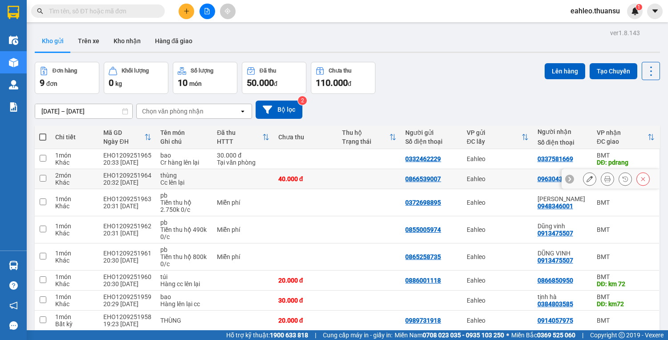
scroll to position [55, 0]
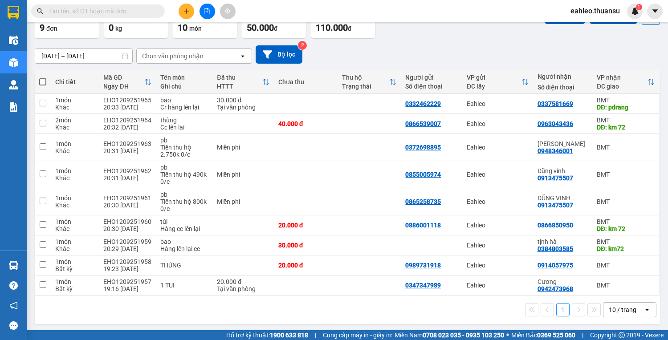
drag, startPoint x: 630, startPoint y: 308, endPoint x: 620, endPoint y: 310, distance: 9.6
click at [629, 308] on div "10 / trang" at bounding box center [623, 309] width 28 height 9
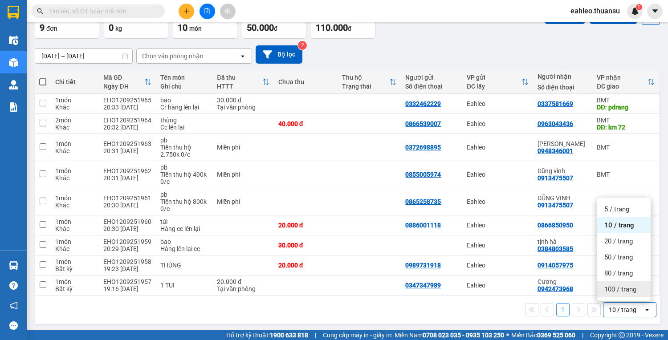
click at [622, 293] on span "100 / trang" at bounding box center [620, 289] width 32 height 9
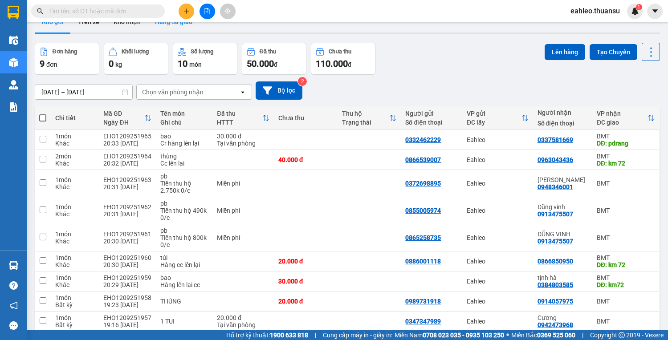
scroll to position [0, 0]
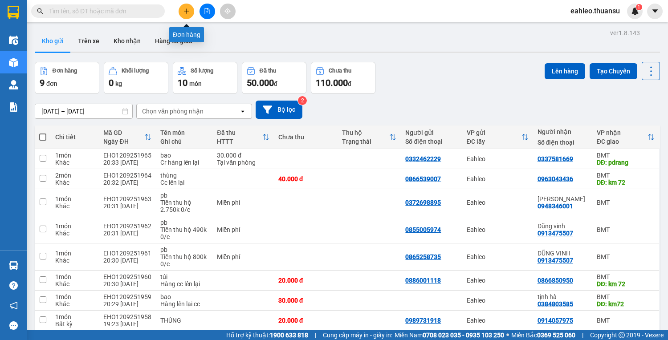
click at [183, 9] on icon "plus" at bounding box center [186, 11] width 6 height 6
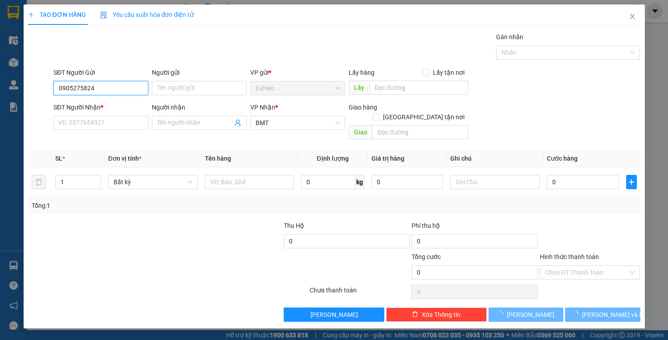
type input "0905275824"
click at [82, 130] on div "SĐT Người Nhận * VD: 0377654321" at bounding box center [100, 117] width 95 height 31
click at [85, 125] on input "SĐT Người Nhận *" at bounding box center [100, 123] width 95 height 14
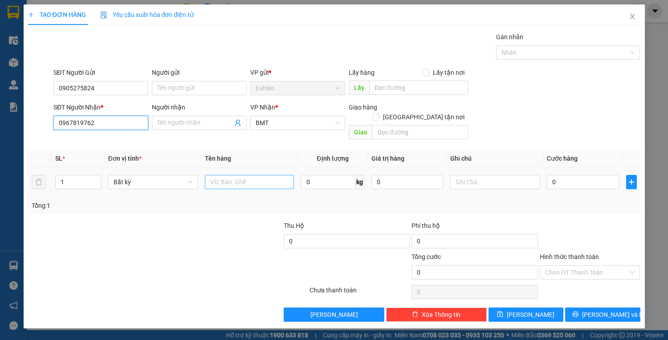
type input "0967819762"
click at [254, 175] on input "text" at bounding box center [249, 182] width 89 height 14
type input "bao"
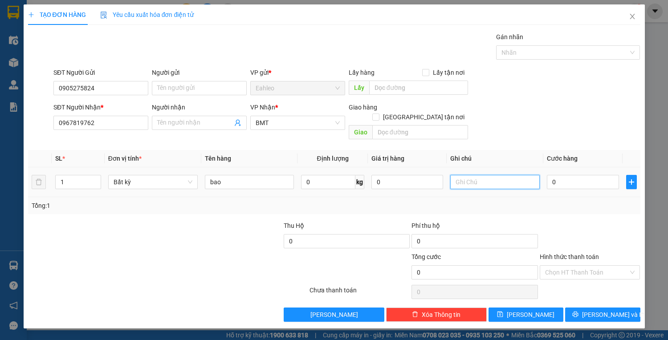
click at [474, 175] on input "text" at bounding box center [494, 182] width 89 height 14
type input "d"
type input "sầu riêng"
click at [559, 175] on input "0" at bounding box center [583, 182] width 72 height 14
type input "3"
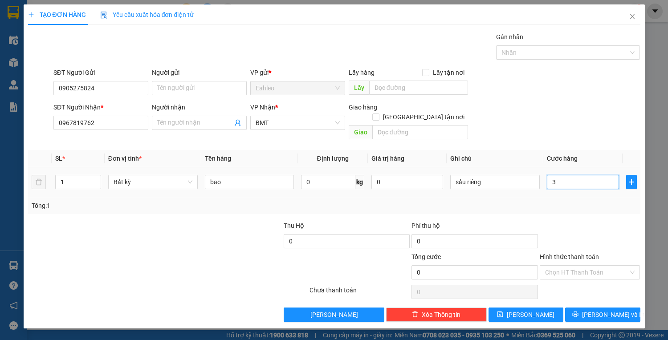
type input "3"
type input "30"
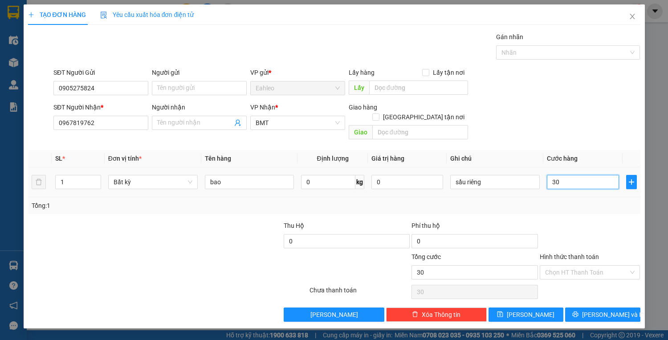
type input "300"
type input "3.000"
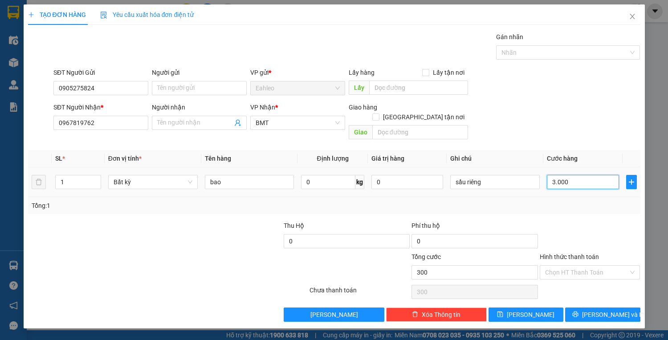
type input "3.000"
type input "30.000"
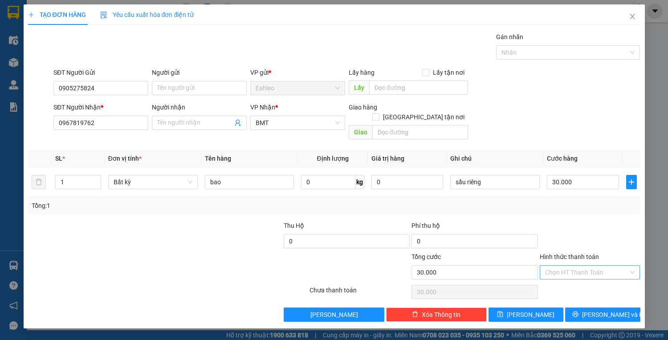
click at [554, 266] on input "Hình thức thanh toán" at bounding box center [587, 272] width 84 height 13
drag, startPoint x: 556, startPoint y: 280, endPoint x: 565, endPoint y: 286, distance: 10.9
click at [557, 280] on div "Tại văn phòng" at bounding box center [590, 280] width 90 height 10
type input "0"
drag, startPoint x: 578, startPoint y: 301, endPoint x: 586, endPoint y: 303, distance: 8.7
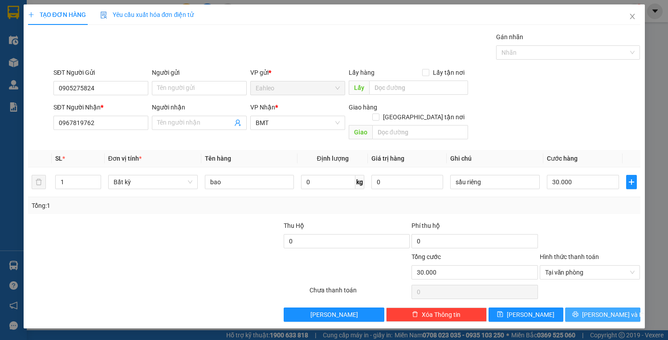
click at [578, 308] on button "[PERSON_NAME] và In" at bounding box center [602, 315] width 75 height 14
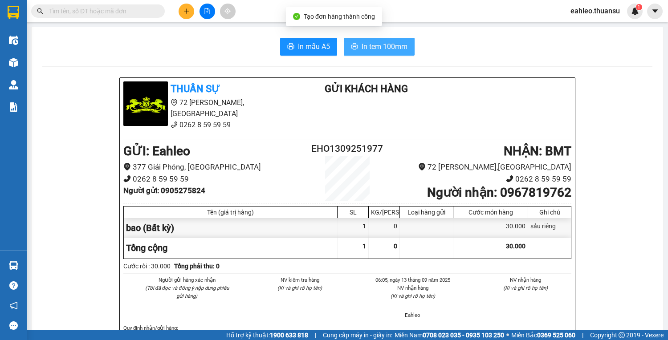
click at [386, 44] on span "In tem 100mm" at bounding box center [385, 46] width 46 height 11
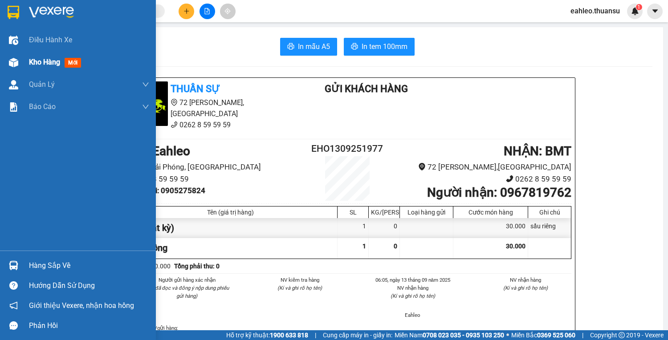
click at [26, 62] on div "Kho hàng mới" at bounding box center [78, 62] width 156 height 22
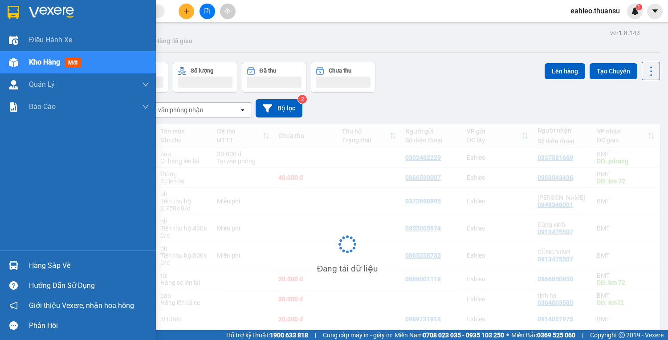
click at [49, 68] on button "Đơn hàng" at bounding box center [67, 77] width 65 height 31
click at [296, 192] on div "Đang tải dữ liệu" at bounding box center [347, 251] width 625 height 254
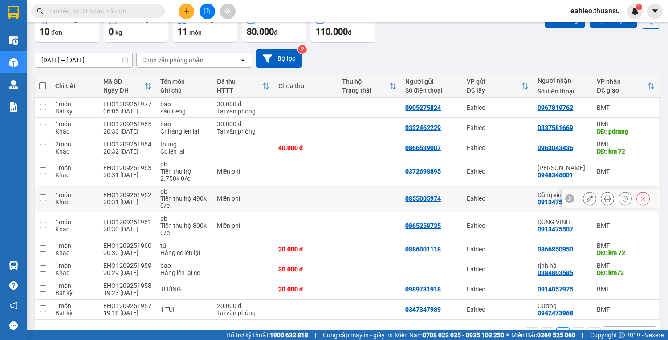
scroll to position [75, 0]
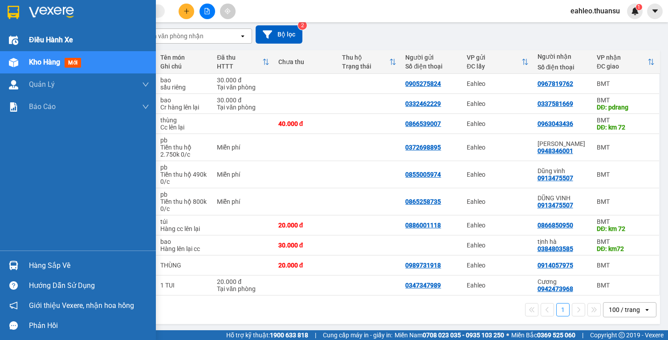
click at [15, 42] on img at bounding box center [13, 40] width 9 height 9
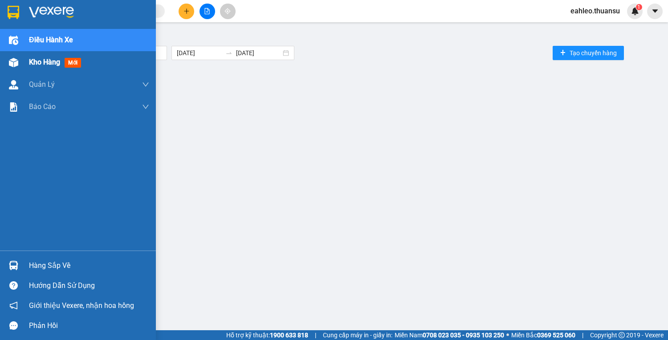
click at [20, 62] on div at bounding box center [14, 63] width 16 height 16
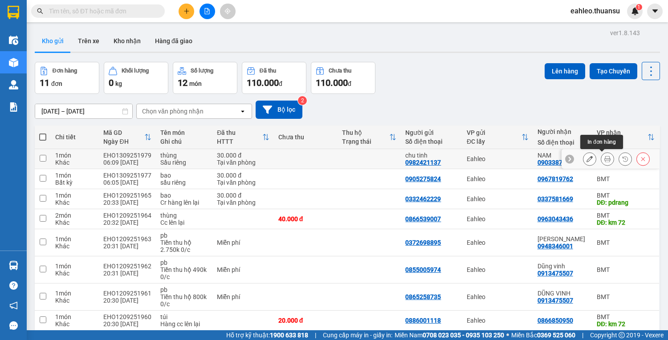
click at [601, 155] on button at bounding box center [607, 159] width 12 height 16
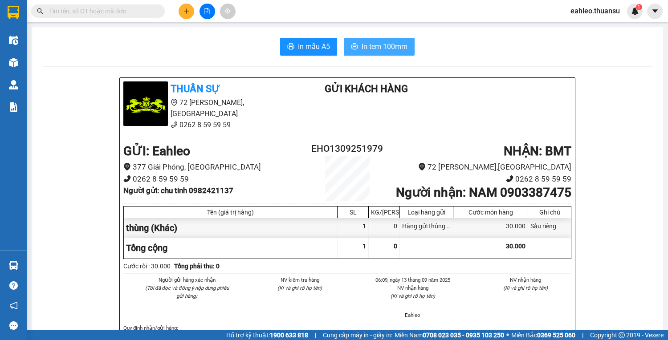
click at [387, 46] on span "In tem 100mm" at bounding box center [385, 46] width 46 height 11
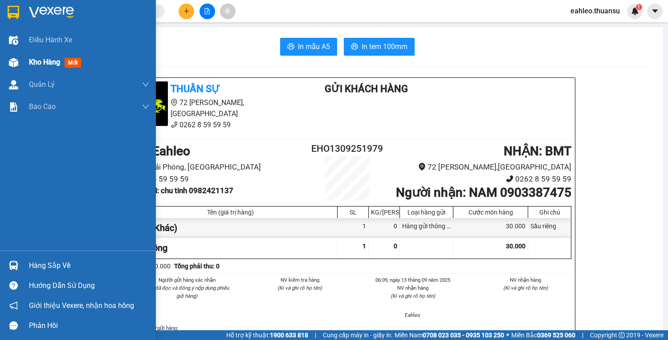
click at [39, 61] on span "Kho hàng" at bounding box center [44, 62] width 31 height 8
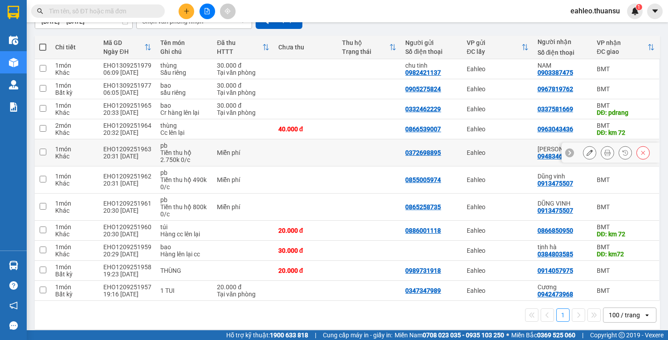
scroll to position [95, 0]
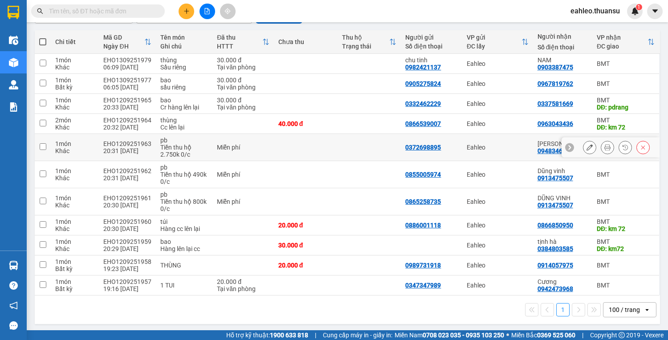
drag, startPoint x: 45, startPoint y: 146, endPoint x: 42, endPoint y: 155, distance: 9.7
click at [45, 145] on input "checkbox" at bounding box center [43, 146] width 7 height 7
checkbox input "true"
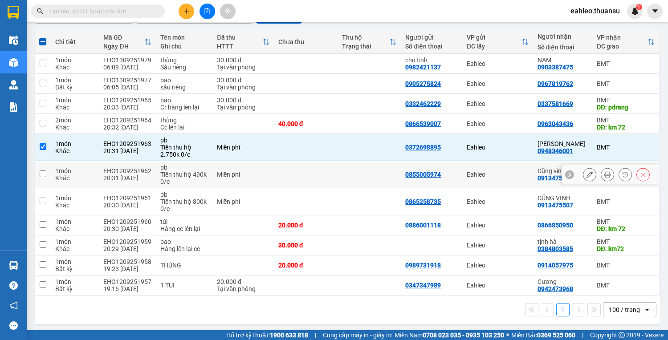
click at [43, 171] on input "checkbox" at bounding box center [43, 174] width 7 height 7
checkbox input "true"
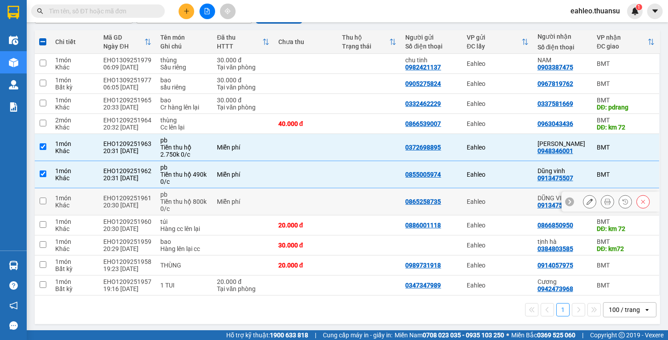
click at [44, 200] on input "checkbox" at bounding box center [43, 201] width 7 height 7
checkbox input "true"
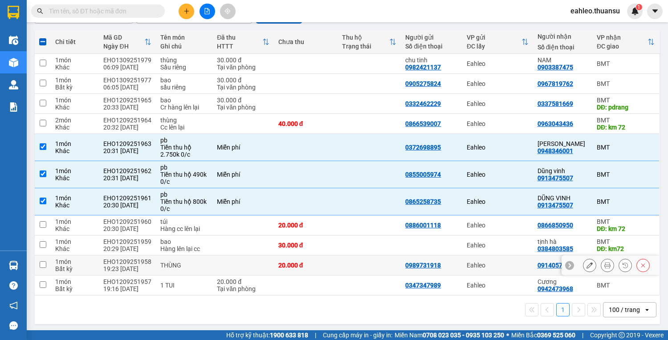
drag, startPoint x: 41, startPoint y: 264, endPoint x: 46, endPoint y: 283, distance: 18.9
click at [41, 265] on input "checkbox" at bounding box center [43, 264] width 7 height 7
checkbox input "true"
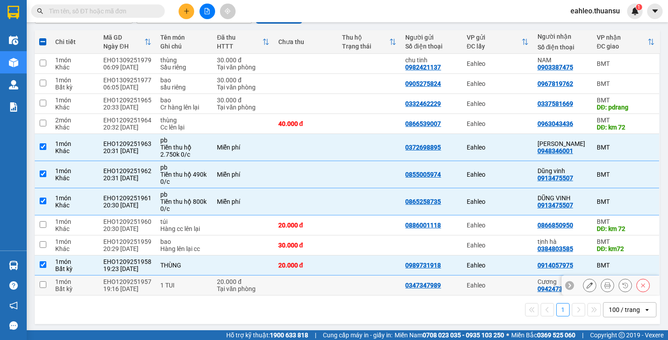
click at [47, 284] on td at bounding box center [43, 286] width 16 height 20
checkbox input "true"
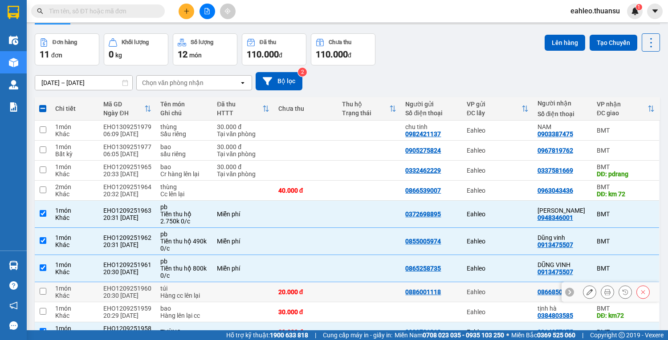
scroll to position [24, 0]
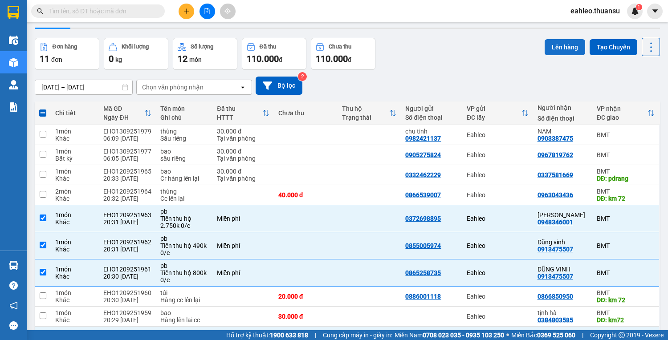
click at [549, 45] on button "Lên hàng" at bounding box center [565, 47] width 41 height 16
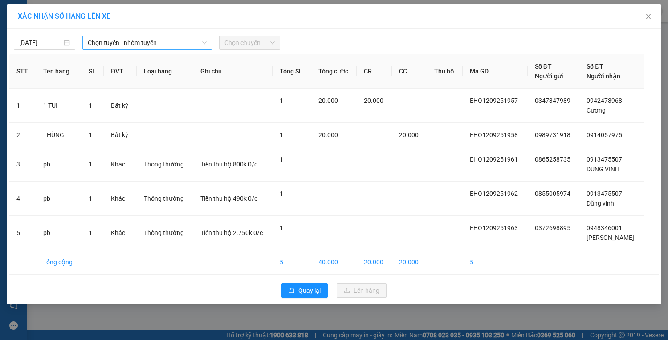
click at [148, 45] on span "Chọn tuyến - nhóm tuyến" at bounding box center [147, 42] width 119 height 13
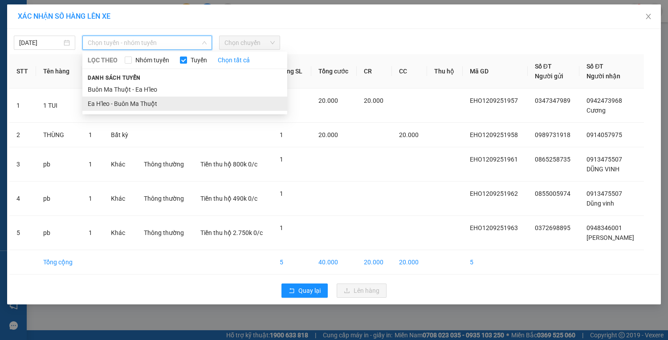
click at [130, 101] on li "Ea H'leo - Buôn Ma Thuột" at bounding box center [184, 104] width 205 height 14
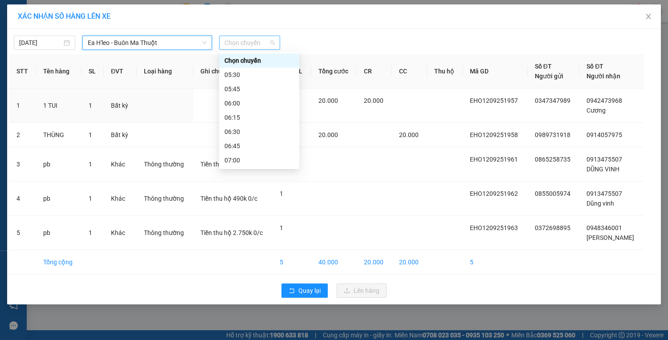
click at [256, 46] on span "Chọn chuyến" at bounding box center [249, 42] width 51 height 13
drag, startPoint x: 233, startPoint y: 116, endPoint x: 273, endPoint y: 90, distance: 47.1
click at [234, 116] on div "06:15" at bounding box center [258, 118] width 69 height 10
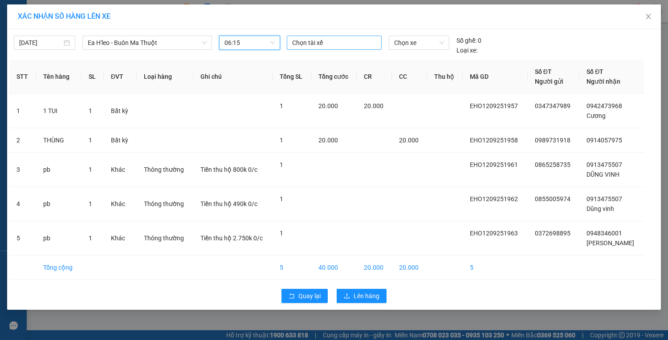
click at [323, 45] on div at bounding box center [334, 42] width 90 height 11
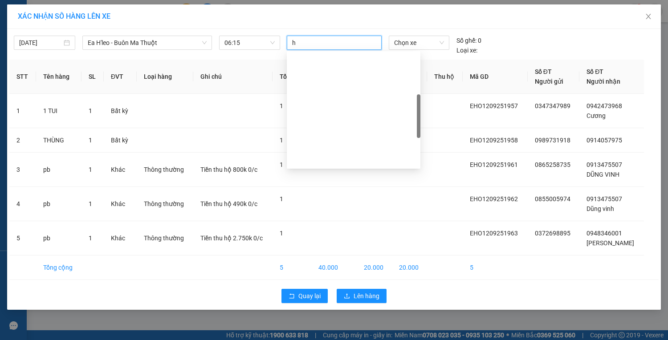
scroll to position [142, 0]
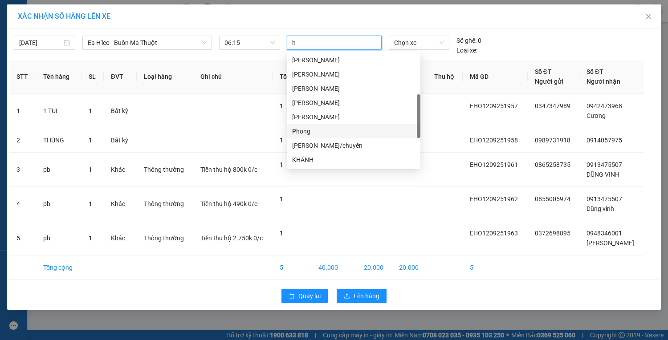
type input "ho"
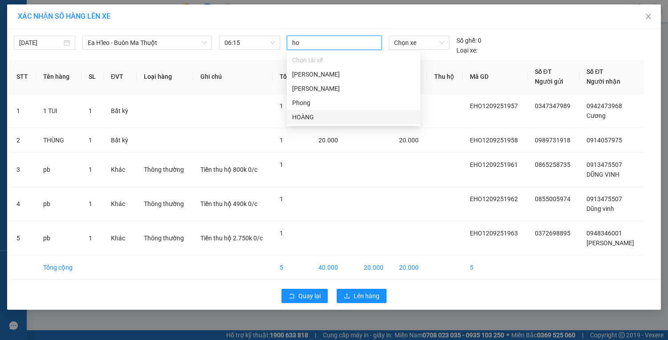
click at [308, 118] on div "HOÀNG" at bounding box center [353, 117] width 123 height 10
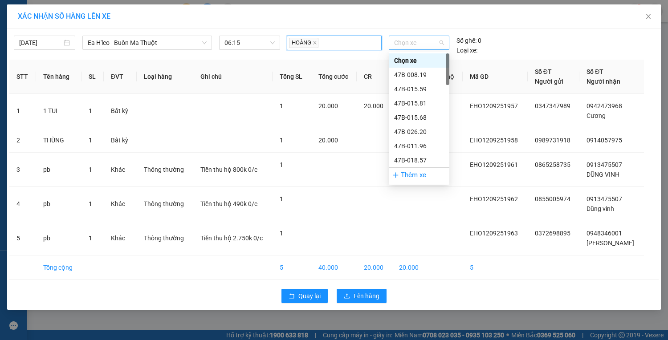
click at [402, 45] on span "Chọn xe" at bounding box center [419, 42] width 50 height 13
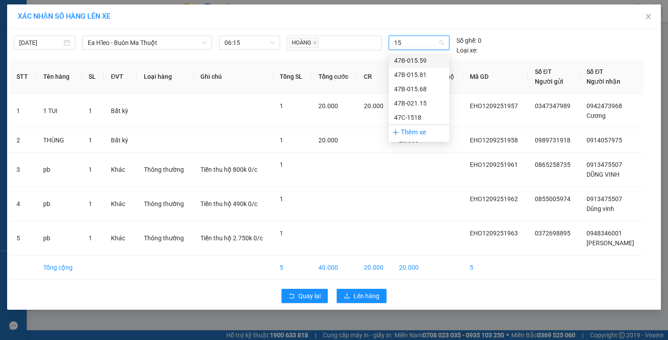
type input "155"
click at [402, 56] on div "47B-015.59" at bounding box center [419, 61] width 50 height 10
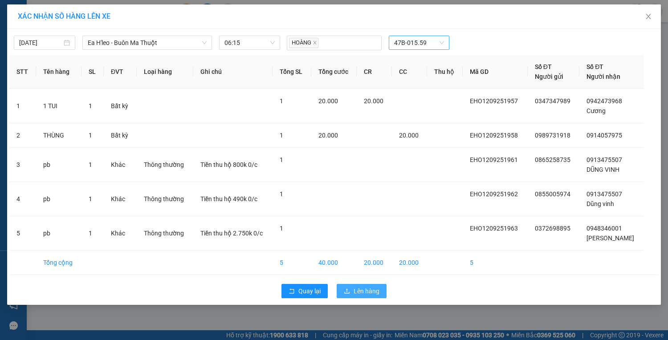
click at [353, 288] on button "Lên hàng" at bounding box center [362, 291] width 50 height 14
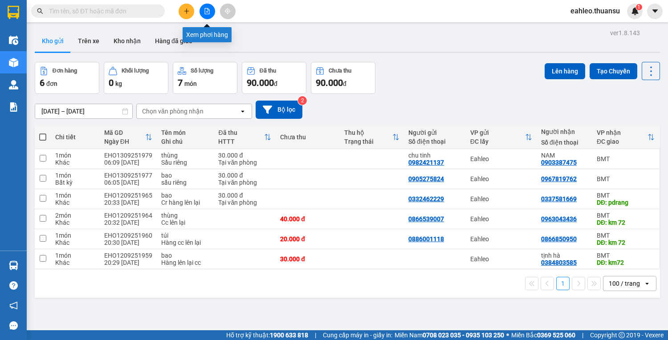
click at [207, 11] on icon "file-add" at bounding box center [207, 11] width 6 height 6
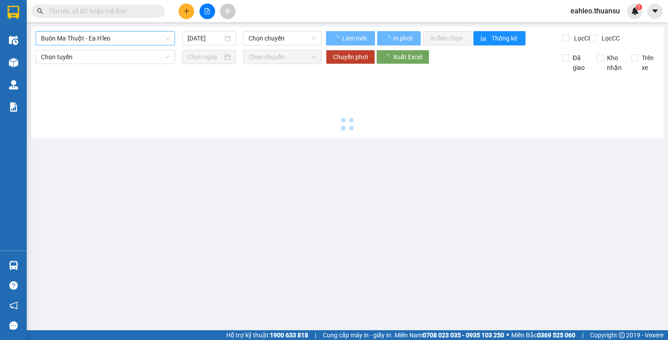
type input "[DATE]"
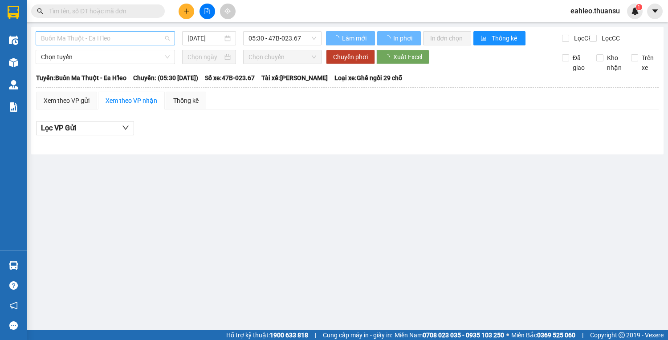
click at [126, 38] on span "Buôn Ma Thuột - Ea H'leo" at bounding box center [105, 38] width 129 height 13
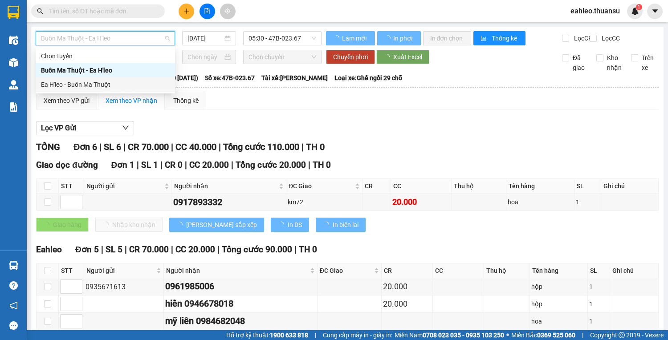
click at [98, 84] on div "Ea H'leo - Buôn Ma Thuột" at bounding box center [105, 85] width 129 height 10
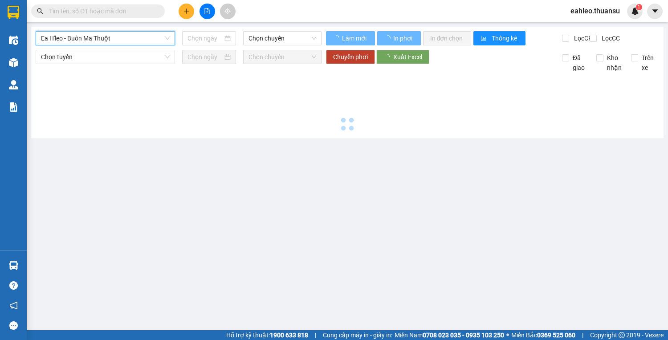
type input "[DATE]"
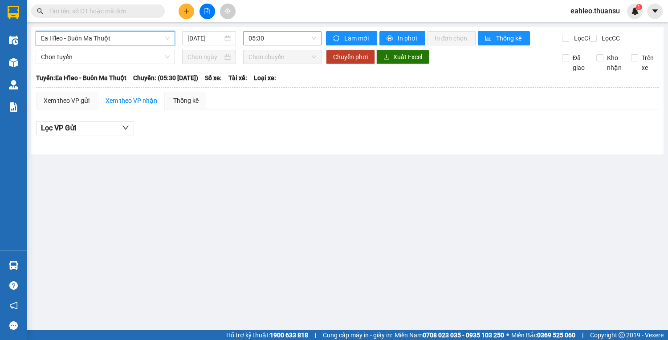
click at [284, 35] on span "05:30" at bounding box center [282, 38] width 68 height 13
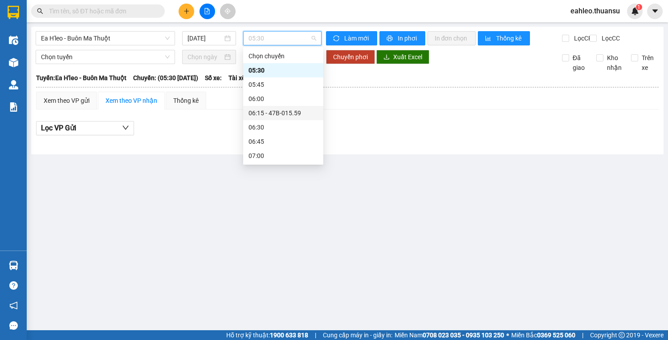
click at [273, 112] on div "06:15 - 47B-015.59" at bounding box center [282, 113] width 69 height 10
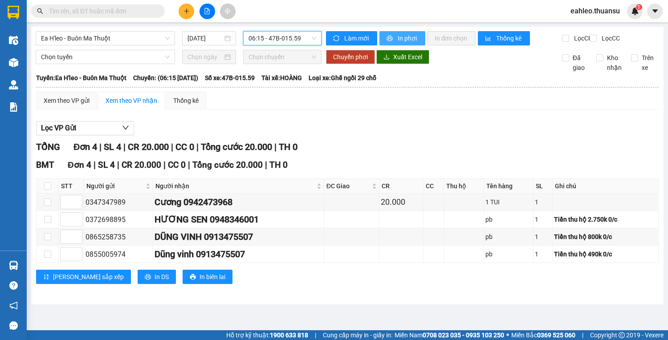
click at [392, 37] on span "printer" at bounding box center [390, 38] width 8 height 7
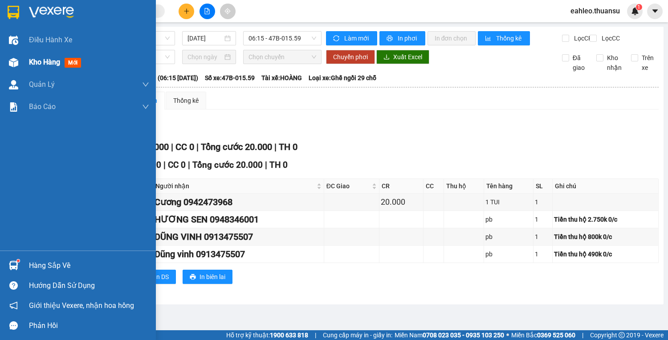
click at [34, 60] on span "Kho hàng" at bounding box center [44, 62] width 31 height 8
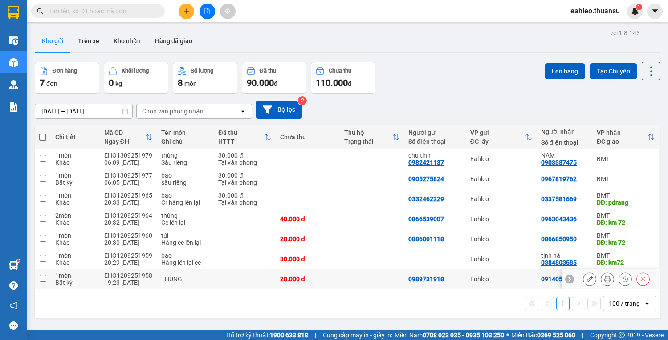
click at [44, 278] on input "checkbox" at bounding box center [43, 278] width 7 height 7
checkbox input "true"
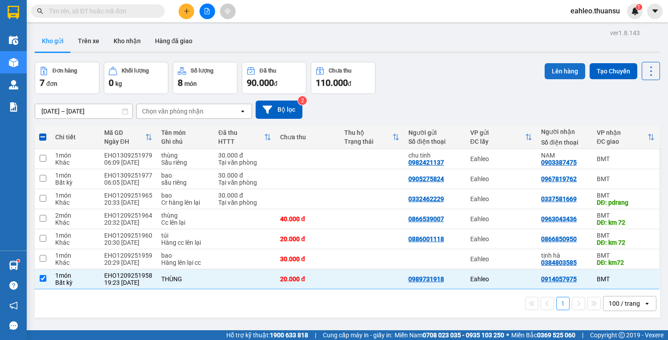
click at [561, 73] on button "Lên hàng" at bounding box center [565, 71] width 41 height 16
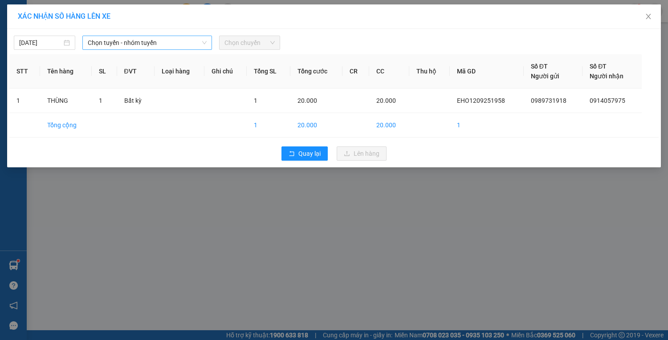
click at [171, 45] on span "Chọn tuyến - nhóm tuyến" at bounding box center [147, 42] width 119 height 13
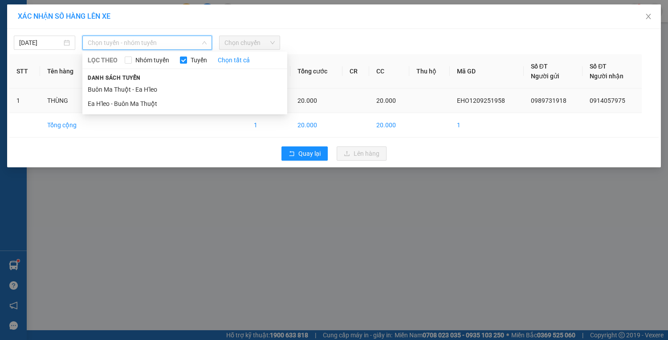
drag, startPoint x: 148, startPoint y: 105, endPoint x: 172, endPoint y: 89, distance: 28.7
click at [148, 103] on li "Ea H'leo - Buôn Ma Thuột" at bounding box center [184, 104] width 205 height 14
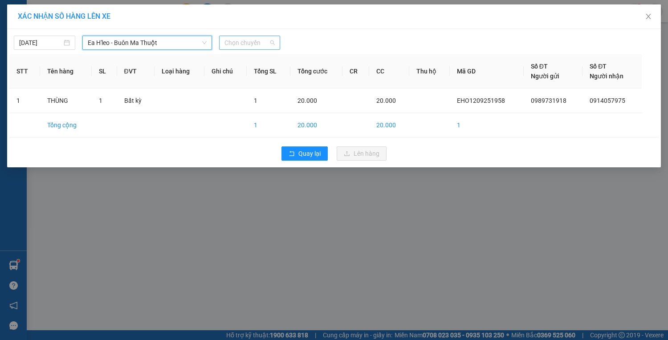
click at [239, 41] on span "Chọn chuyến" at bounding box center [249, 42] width 51 height 13
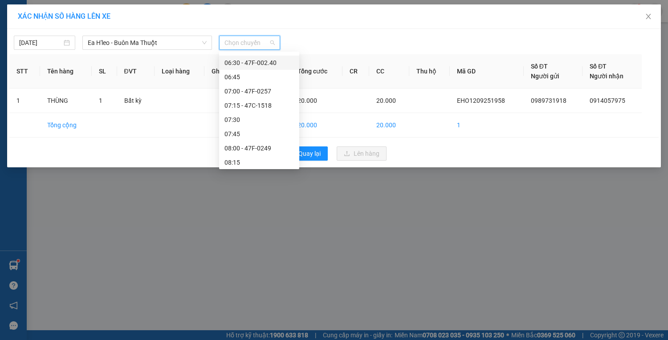
scroll to position [71, 0]
click at [65, 41] on div "[DATE]" at bounding box center [44, 43] width 51 height 10
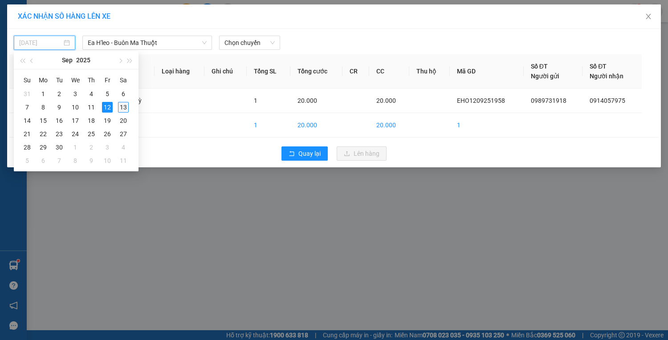
click at [123, 105] on div "13" at bounding box center [123, 107] width 11 height 11
type input "[DATE]"
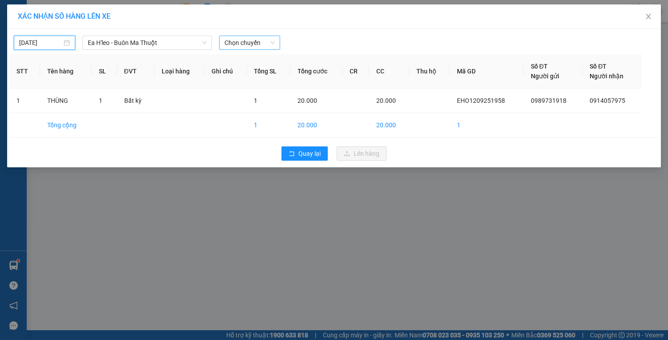
click at [249, 43] on span "Chọn chuyến" at bounding box center [249, 42] width 51 height 13
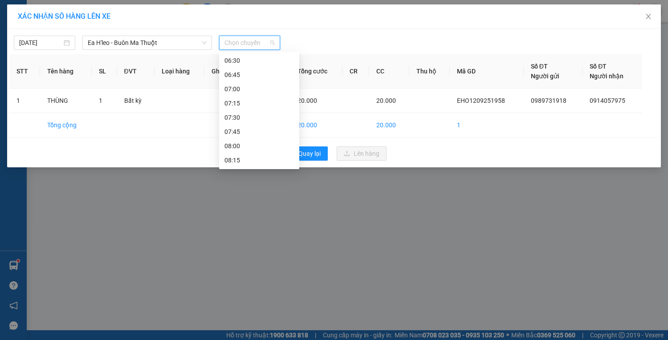
scroll to position [0, 0]
click at [242, 131] on div "06:30" at bounding box center [258, 132] width 69 height 10
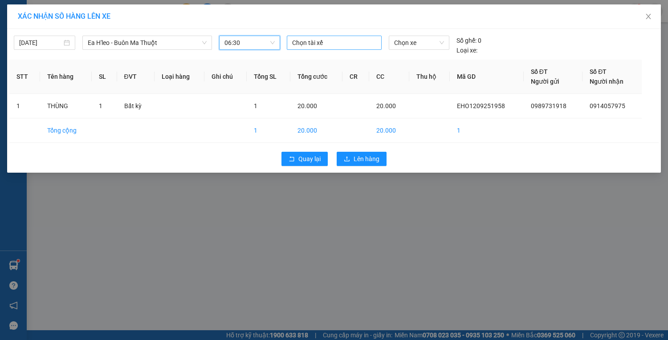
click at [337, 41] on div at bounding box center [334, 42] width 90 height 11
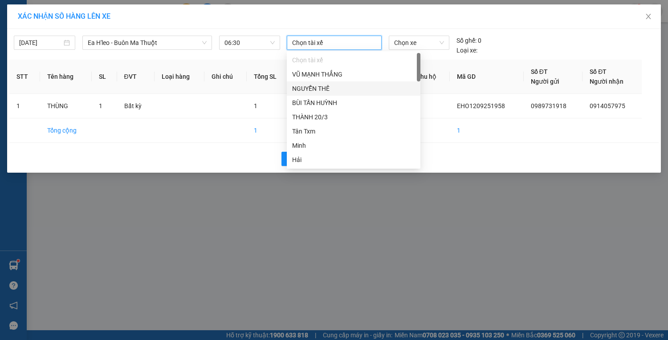
click at [329, 85] on div "NGUYỄN THẾ" at bounding box center [353, 89] width 123 height 10
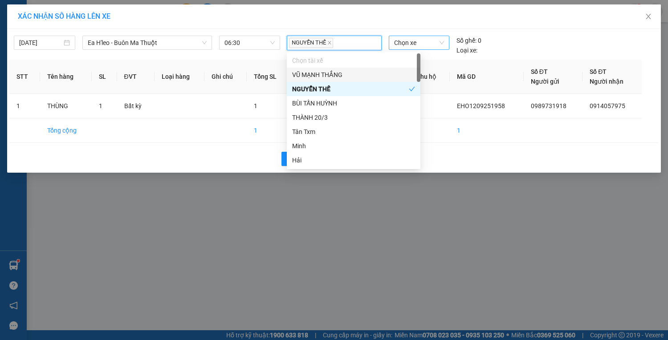
click at [415, 42] on span "Chọn xe" at bounding box center [419, 42] width 50 height 13
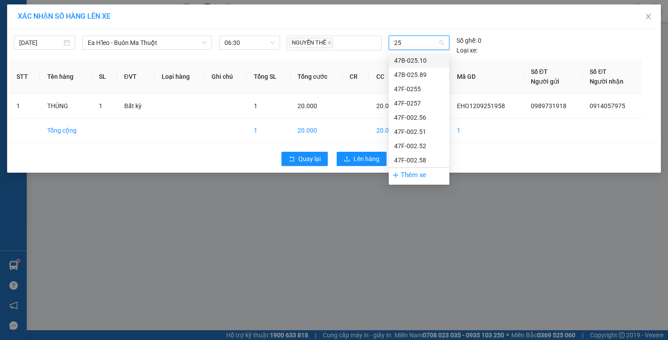
type input "255"
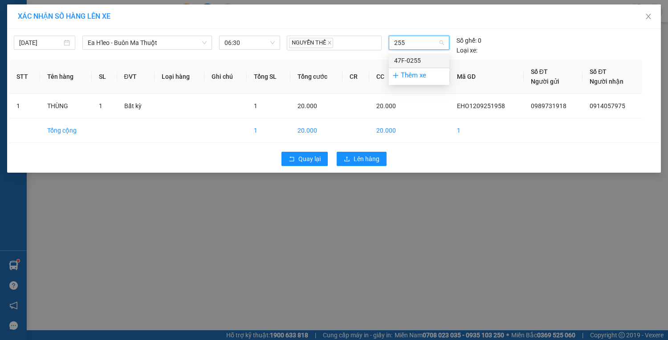
click at [414, 57] on div "47F-0255" at bounding box center [419, 61] width 50 height 10
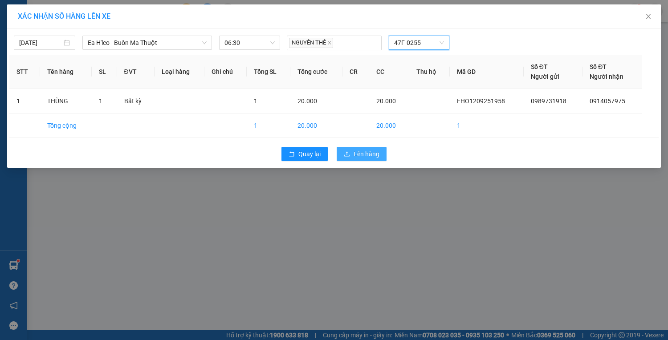
click at [356, 155] on span "Lên hàng" at bounding box center [367, 154] width 26 height 10
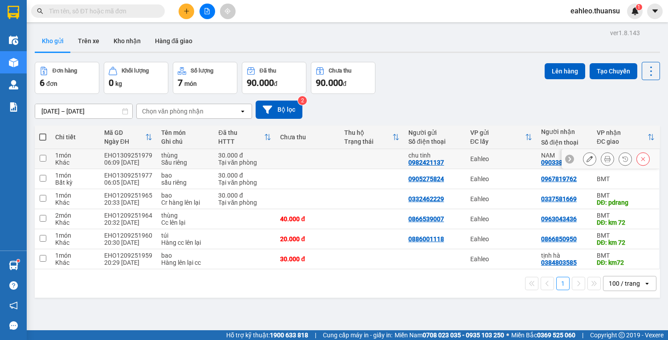
click at [40, 157] on input "checkbox" at bounding box center [43, 158] width 7 height 7
checkbox input "true"
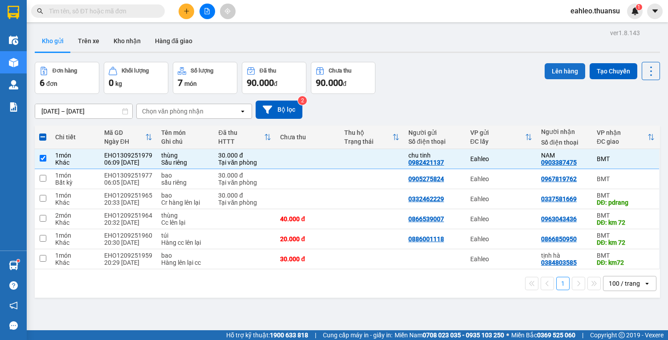
click at [550, 72] on button "Lên hàng" at bounding box center [565, 71] width 41 height 16
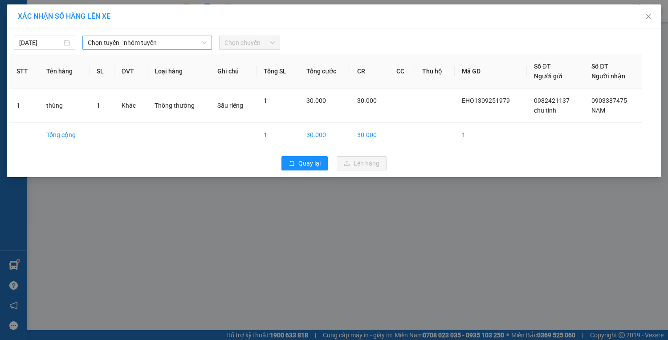
click at [166, 44] on span "Chọn tuyến - nhóm tuyến" at bounding box center [147, 42] width 119 height 13
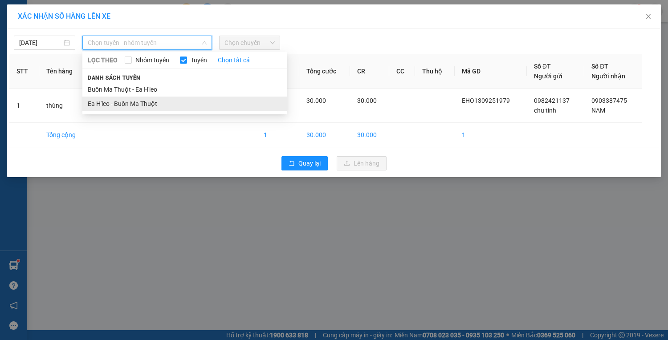
click at [134, 103] on li "Ea H'leo - Buôn Ma Thuột" at bounding box center [184, 104] width 205 height 14
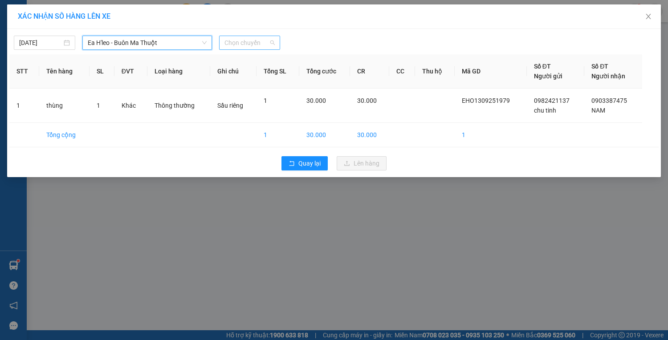
click at [249, 40] on span "Chọn chuyến" at bounding box center [249, 42] width 51 height 13
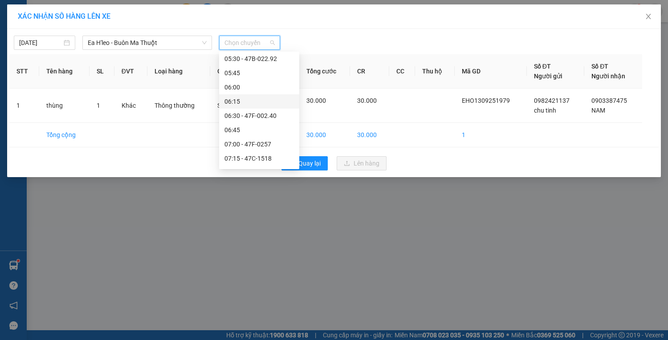
scroll to position [71, 0]
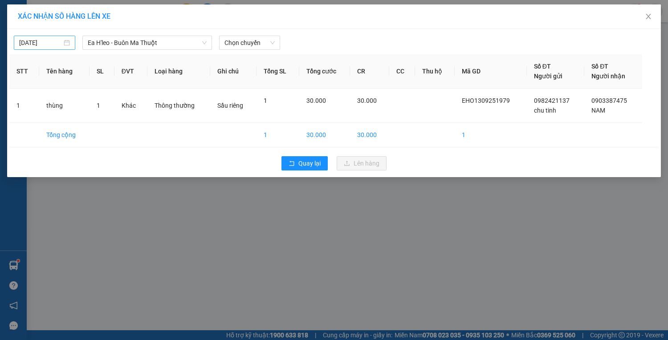
click at [67, 41] on div "[DATE]" at bounding box center [44, 43] width 51 height 10
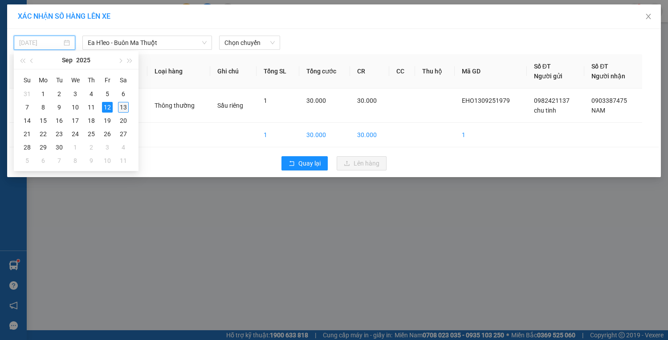
click at [121, 106] on div "13" at bounding box center [123, 107] width 11 height 11
type input "[DATE]"
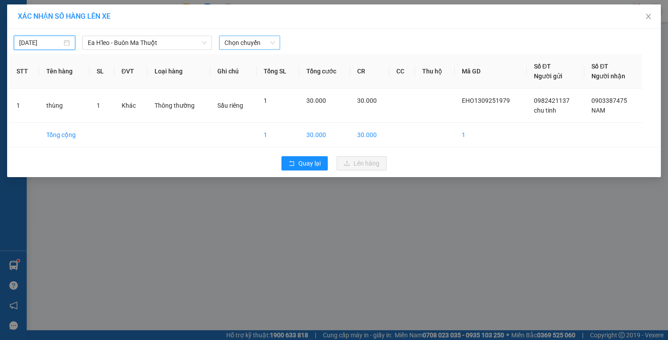
click at [249, 45] on span "Chọn chuyến" at bounding box center [249, 42] width 51 height 13
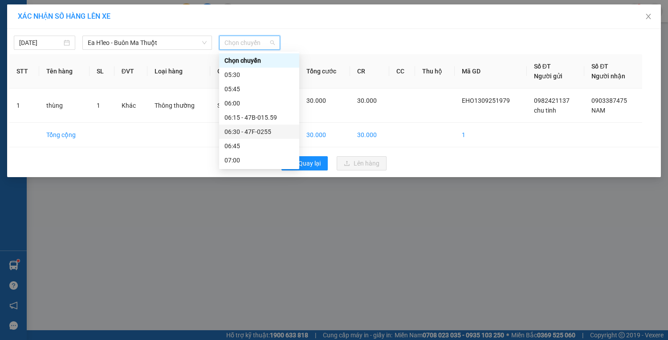
click at [252, 129] on div "06:30 - 47F-0255" at bounding box center [258, 132] width 69 height 10
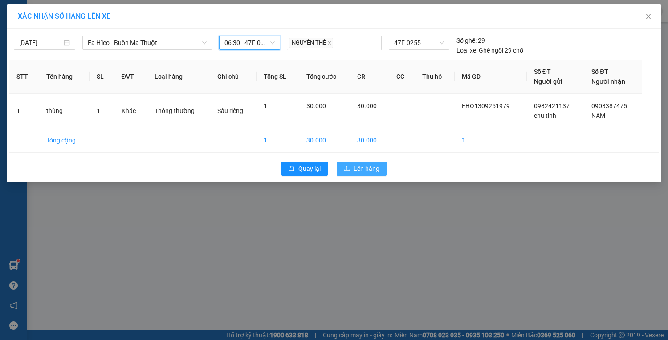
click at [374, 171] on span "Lên hàng" at bounding box center [367, 169] width 26 height 10
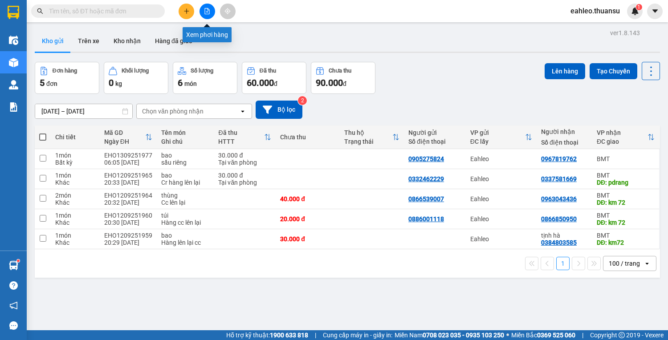
click at [206, 8] on icon "file-add" at bounding box center [207, 11] width 5 height 6
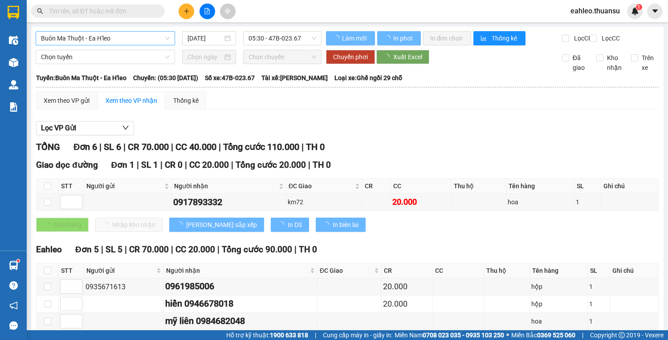
click at [137, 33] on span "Buôn Ma Thuột - Ea H'leo" at bounding box center [105, 38] width 129 height 13
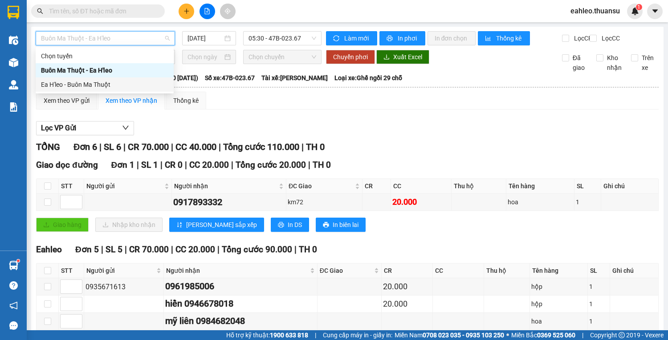
click at [117, 81] on div "Ea H'leo - Buôn Ma Thuột" at bounding box center [104, 85] width 127 height 10
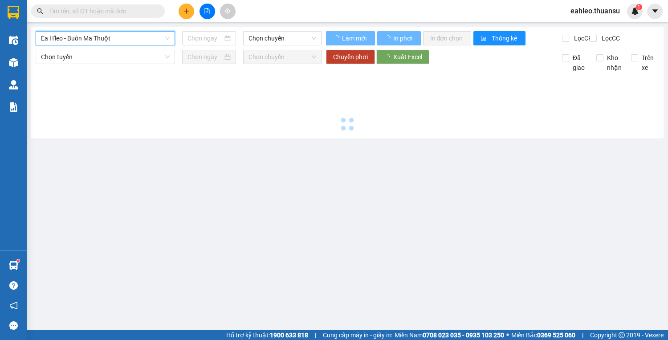
type input "[DATE]"
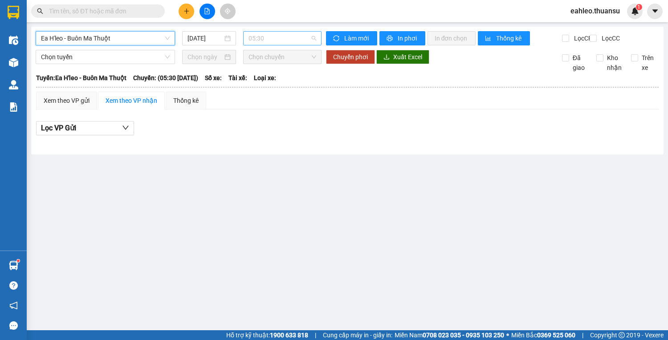
click at [276, 41] on span "05:30" at bounding box center [282, 38] width 68 height 13
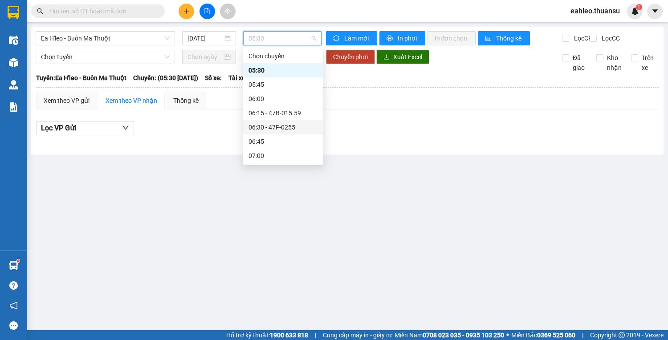
click at [282, 125] on div "06:30 - 47F-0255" at bounding box center [282, 127] width 69 height 10
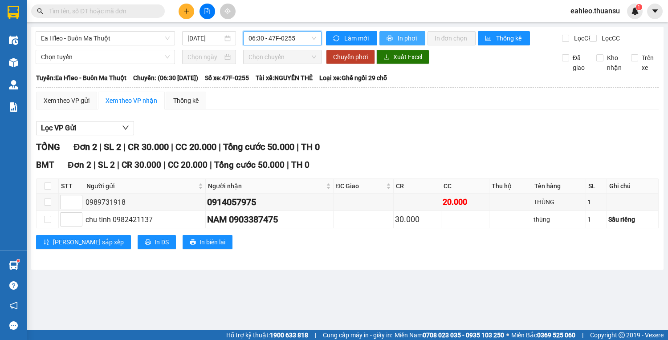
click at [410, 37] on span "In phơi" at bounding box center [408, 38] width 20 height 10
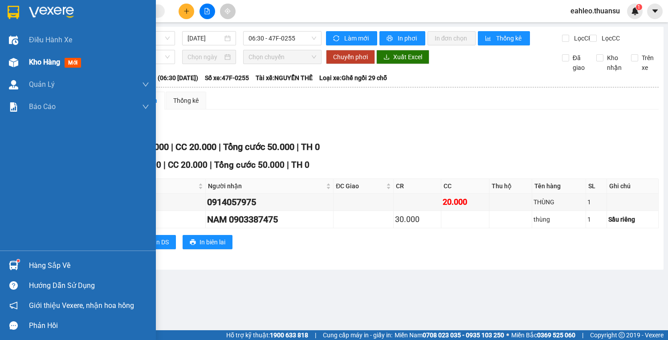
click at [21, 64] on div "Kho hàng mới" at bounding box center [78, 62] width 156 height 22
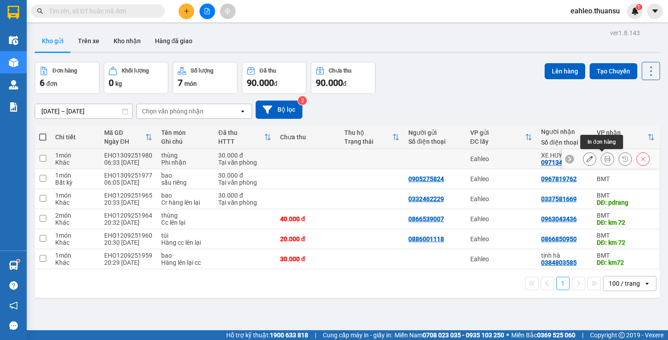
click at [604, 156] on icon at bounding box center [607, 159] width 6 height 6
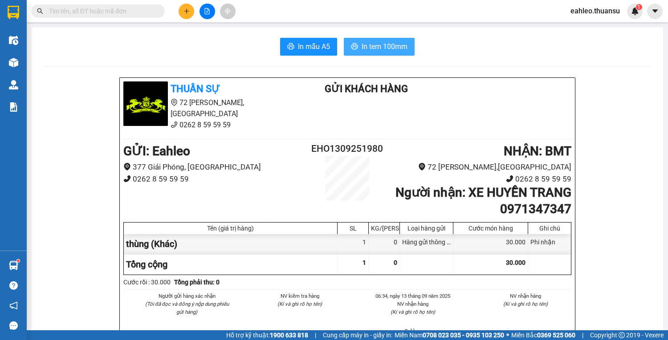
click at [383, 48] on span "In tem 100mm" at bounding box center [385, 46] width 46 height 11
click at [189, 9] on icon "plus" at bounding box center [186, 11] width 6 height 6
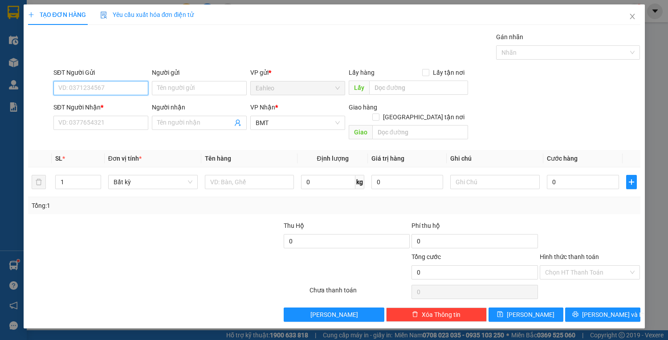
click at [98, 90] on input "SĐT Người Gửi" at bounding box center [100, 88] width 95 height 14
click at [97, 106] on div "0326909181 - long" at bounding box center [101, 106] width 84 height 10
type input "0326909181"
type input "long"
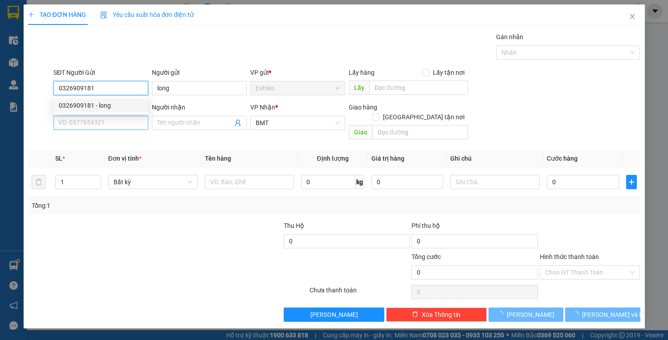
type input "0326909181"
type input "20.000"
drag, startPoint x: 96, startPoint y: 120, endPoint x: 89, endPoint y: 128, distance: 11.4
click at [96, 120] on input "SĐT Người Nhận *" at bounding box center [100, 123] width 95 height 14
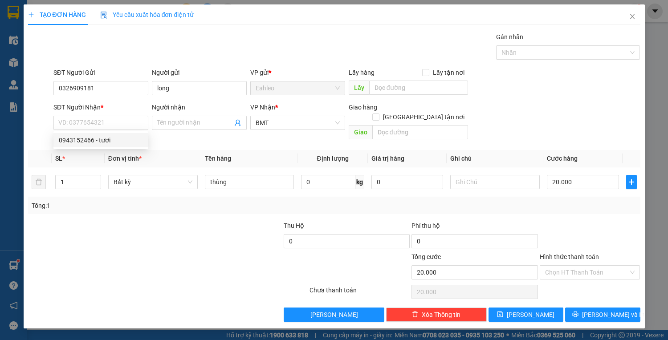
click at [91, 137] on div "0943152466 0943152466 - tươi" at bounding box center [100, 140] width 95 height 18
click at [91, 137] on div "Transit Pickup Surcharge Ids Transit Deliver Surcharge Ids Transit Deliver Surc…" at bounding box center [334, 177] width 612 height 290
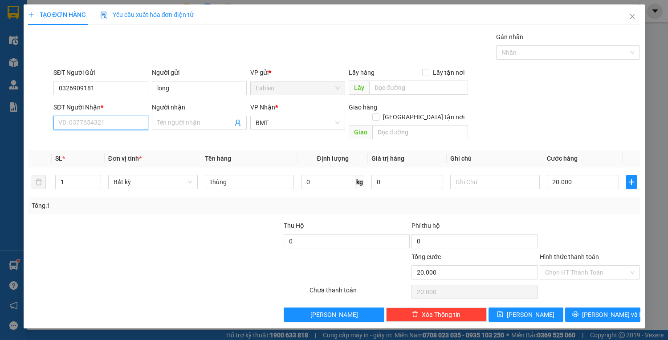
click at [88, 118] on input "SĐT Người Nhận *" at bounding box center [100, 123] width 95 height 14
click at [95, 141] on div "0943152466 - tươi" at bounding box center [101, 140] width 84 height 10
type input "0943152466"
type input "tươi"
type input "PDRANG"
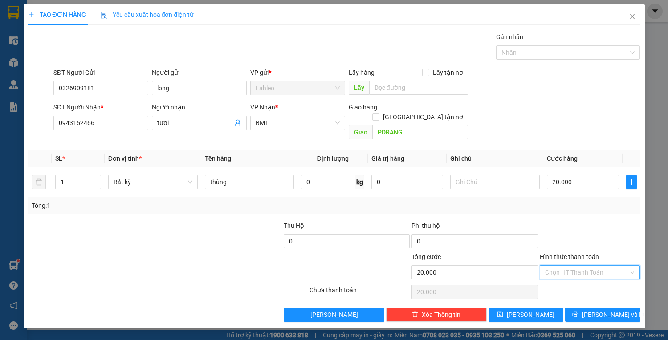
click at [583, 266] on input "Hình thức thanh toán" at bounding box center [587, 272] width 84 height 13
click at [574, 284] on div "Tại văn phòng" at bounding box center [590, 280] width 90 height 10
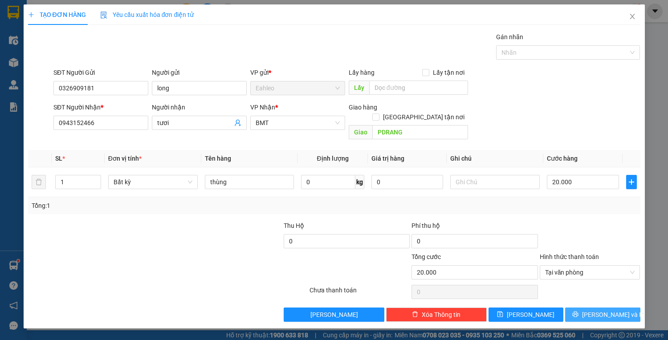
click at [580, 308] on button "[PERSON_NAME] và In" at bounding box center [602, 315] width 75 height 14
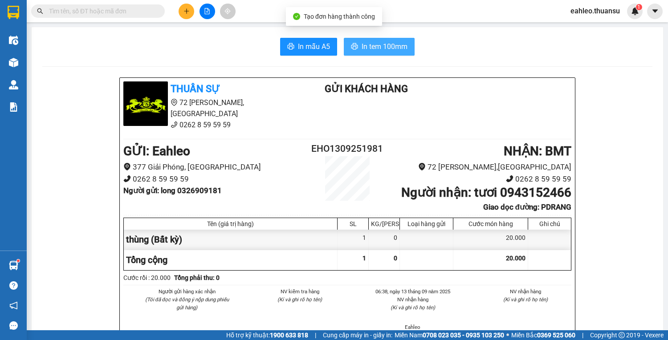
click at [399, 53] on button "In tem 100mm" at bounding box center [379, 47] width 71 height 18
click at [397, 50] on span "In tem 100mm" at bounding box center [385, 46] width 46 height 11
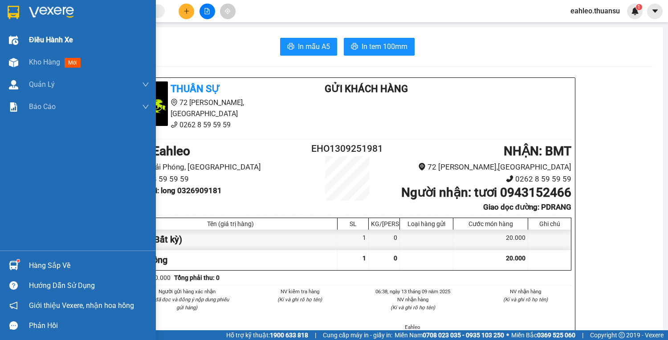
click at [47, 42] on span "Điều hành xe" at bounding box center [51, 39] width 44 height 11
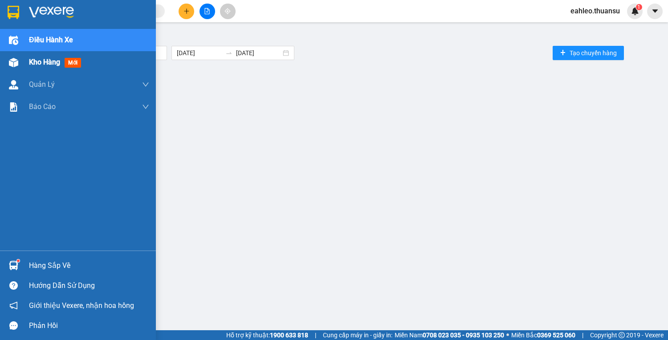
click at [41, 61] on span "Kho hàng" at bounding box center [44, 62] width 31 height 8
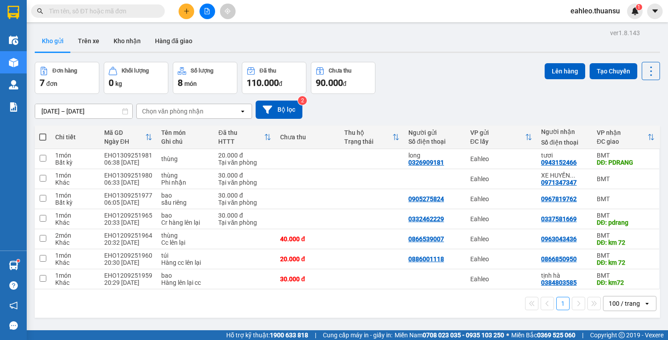
click at [43, 137] on span at bounding box center [42, 137] width 7 height 7
click at [43, 133] on input "checkbox" at bounding box center [43, 133] width 0 height 0
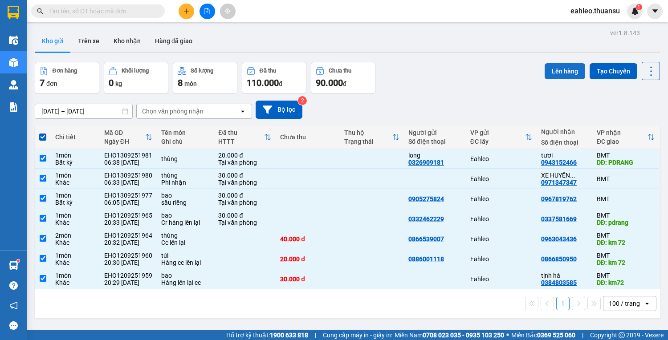
click at [556, 72] on button "Lên hàng" at bounding box center [565, 71] width 41 height 16
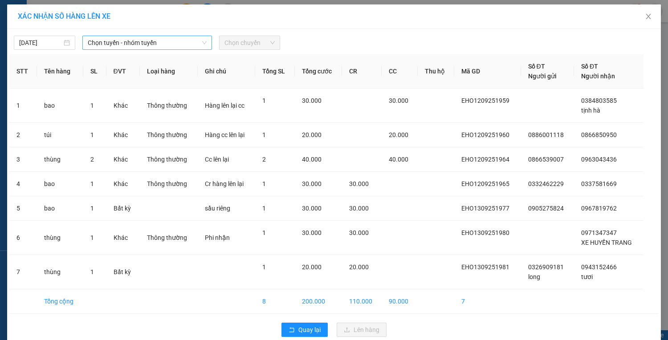
click at [127, 44] on span "Chọn tuyến - nhóm tuyến" at bounding box center [147, 42] width 119 height 13
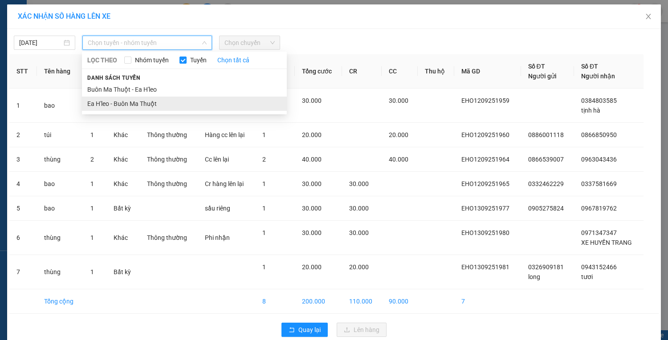
click at [128, 105] on li "Ea H'leo - Buôn Ma Thuột" at bounding box center [184, 104] width 205 height 14
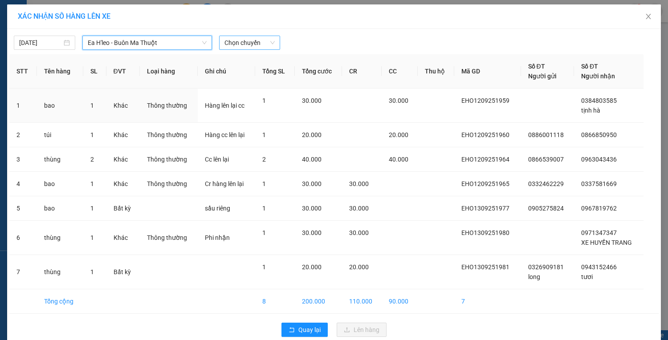
click at [243, 45] on span "Chọn chuyến" at bounding box center [249, 42] width 51 height 13
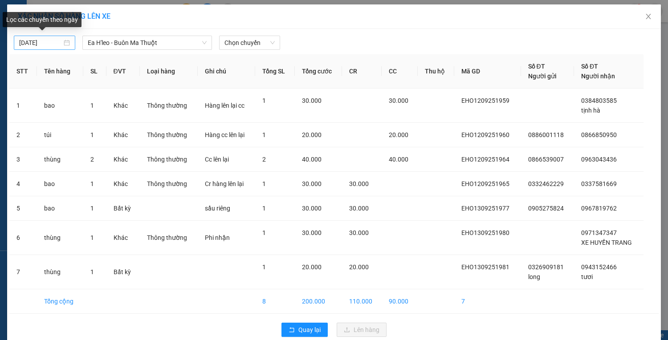
click at [64, 44] on div "[DATE]" at bounding box center [44, 43] width 51 height 10
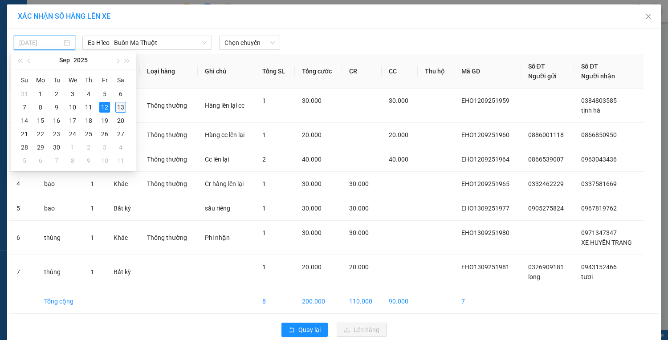
click at [122, 107] on div "13" at bounding box center [120, 107] width 11 height 11
type input "[DATE]"
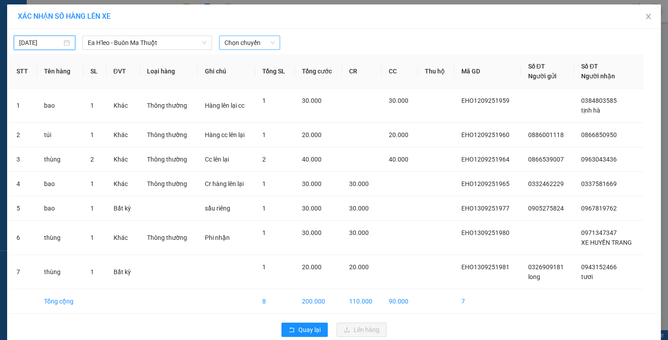
click at [264, 40] on span "Chọn chuyến" at bounding box center [249, 42] width 51 height 13
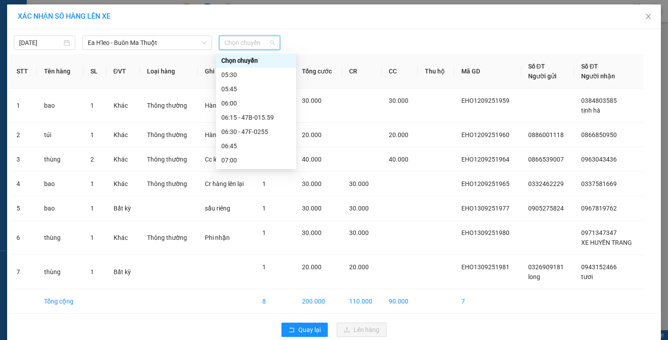
click at [245, 170] on div "07:15" at bounding box center [255, 175] width 69 height 10
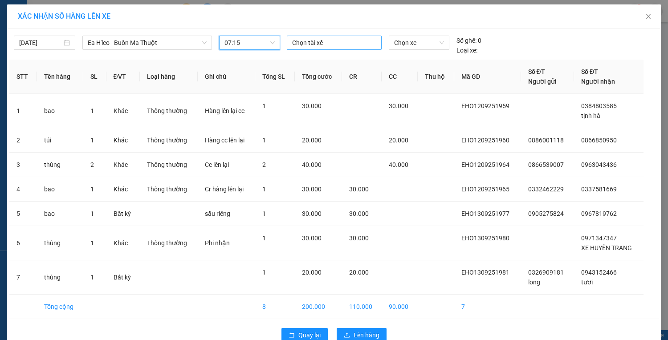
click at [326, 40] on div at bounding box center [334, 42] width 90 height 11
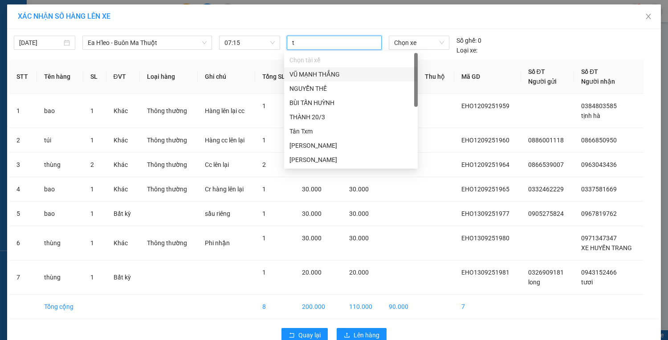
type input "th"
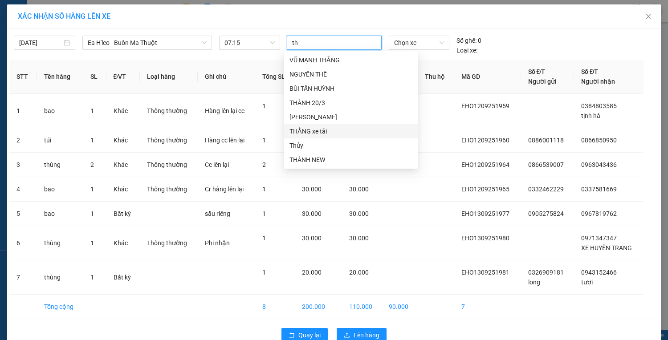
click at [316, 132] on div "THẮNG xe tải" at bounding box center [350, 131] width 123 height 10
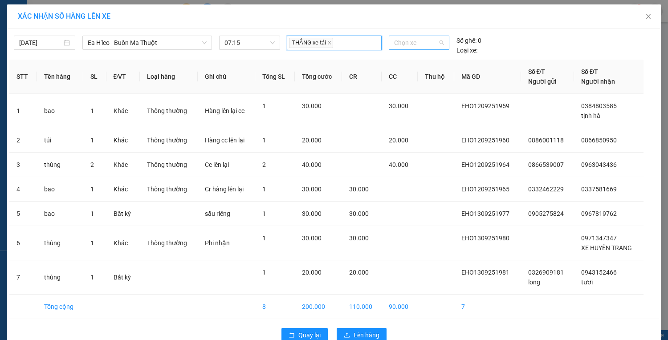
click at [420, 43] on span "Chọn xe" at bounding box center [419, 42] width 50 height 13
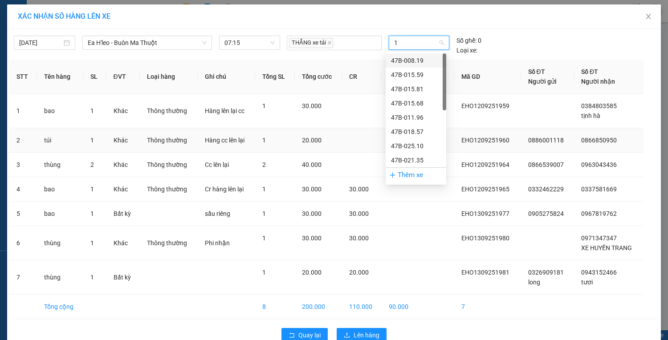
type input "15"
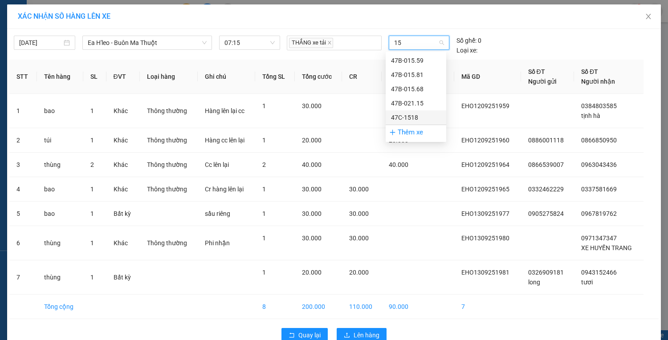
click at [406, 119] on div "47C-1518" at bounding box center [416, 118] width 50 height 10
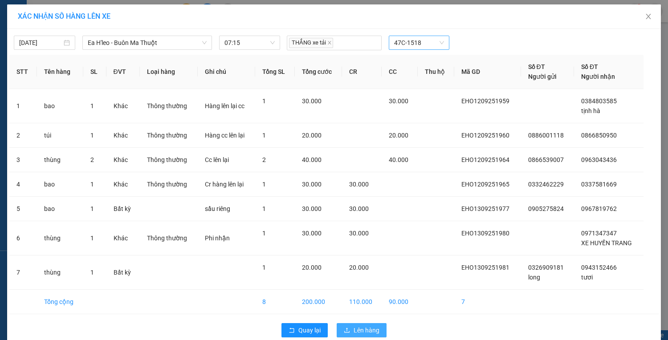
click at [367, 325] on span "Lên hàng" at bounding box center [367, 330] width 26 height 10
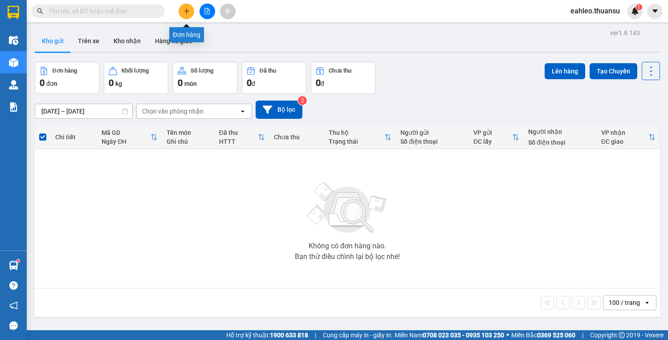
click at [187, 4] on button at bounding box center [187, 12] width 16 height 16
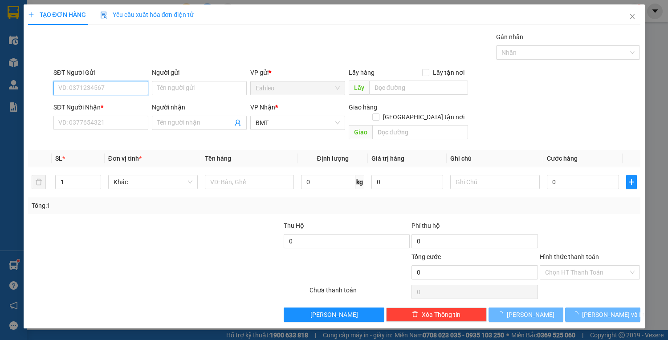
click at [96, 84] on input "SĐT Người Gửi" at bounding box center [100, 88] width 95 height 14
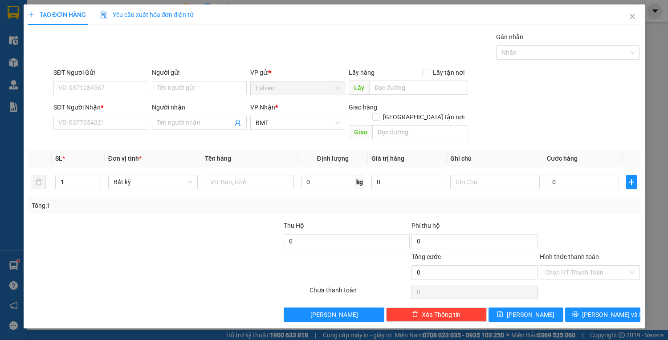
click at [110, 134] on div "Transit Pickup Surcharge Ids Transit Deliver Surcharge Ids Transit Deliver Surc…" at bounding box center [334, 177] width 612 height 290
drag, startPoint x: 199, startPoint y: 122, endPoint x: 79, endPoint y: 126, distance: 119.8
click at [79, 126] on input "SĐT Người Nhận *" at bounding box center [100, 123] width 95 height 14
click at [107, 124] on input "SĐT Người Nhận *" at bounding box center [100, 123] width 95 height 14
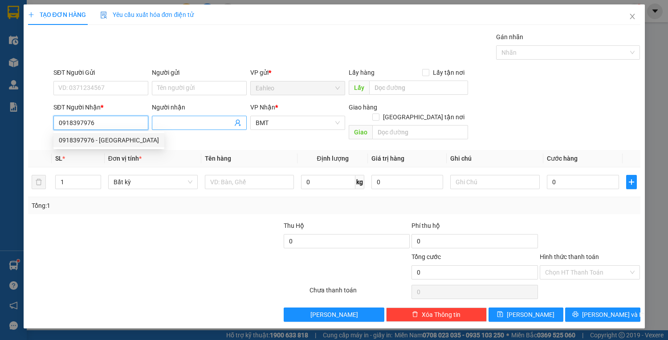
type input "0918397976"
click at [176, 125] on input "Người nhận" at bounding box center [194, 123] width 75 height 10
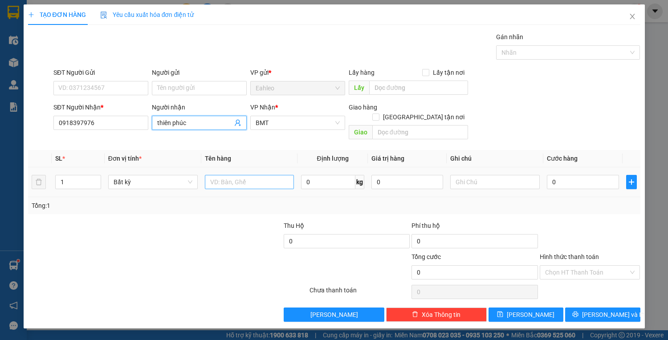
type input "thiên phúc"
click at [248, 175] on input "text" at bounding box center [249, 182] width 89 height 14
type input "PB"
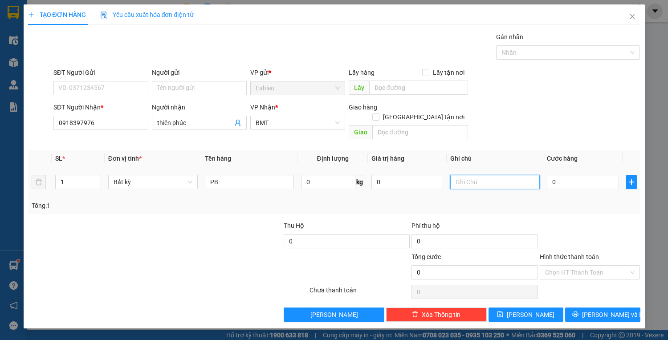
click at [463, 175] on input "text" at bounding box center [494, 182] width 89 height 14
type input "TOA 90000K 0/C"
click at [78, 84] on input "SĐT Người Gửi" at bounding box center [100, 88] width 95 height 14
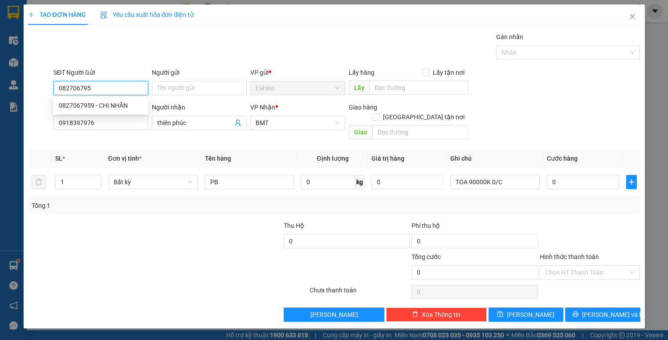
type input "0827067959"
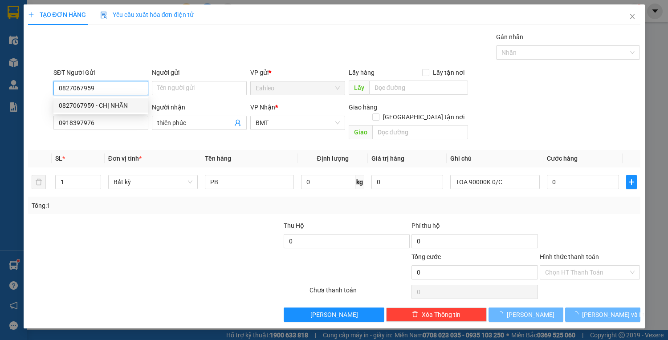
click at [84, 103] on div "0827067959 - CHỊ NHÃN" at bounding box center [101, 106] width 84 height 10
type input "CHỊ NHÃN"
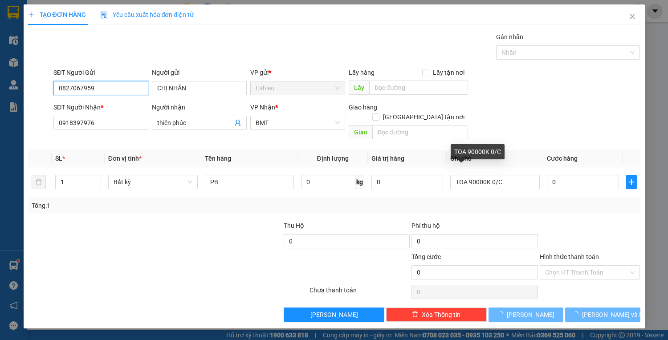
type input "20.000"
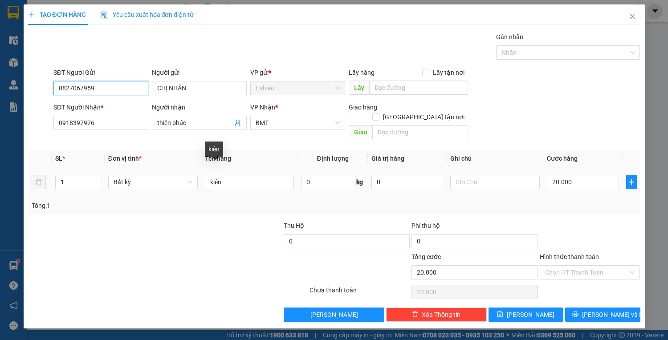
type input "0827067959"
drag, startPoint x: 130, startPoint y: 164, endPoint x: 106, endPoint y: 167, distance: 24.6
click at [106, 167] on tr "1 Bất kỳ kiện 0 kg 0 20.000" at bounding box center [334, 182] width 612 height 30
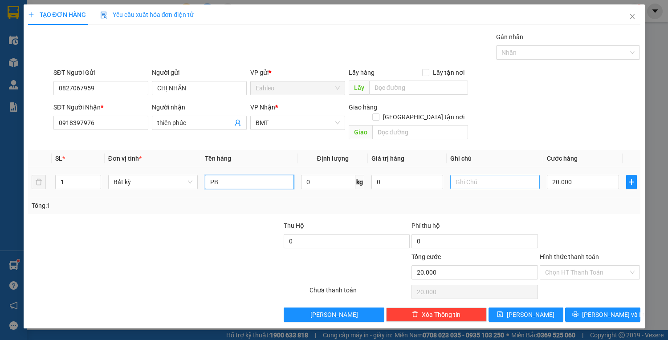
type input "PB"
click at [492, 175] on input "text" at bounding box center [494, 182] width 89 height 14
type input "TOA 9000K 0/C"
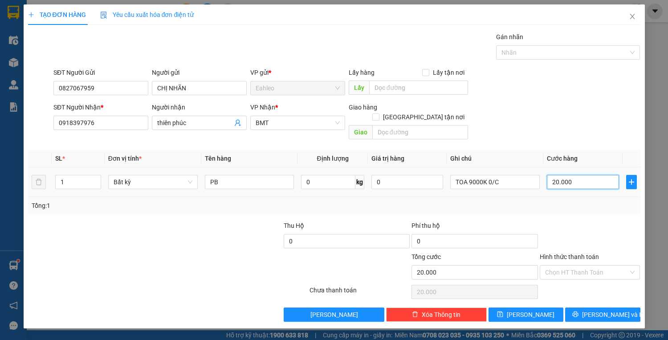
click at [583, 175] on input "20.000" at bounding box center [583, 182] width 72 height 14
type input "0"
drag, startPoint x: 575, startPoint y: 256, endPoint x: 574, endPoint y: 262, distance: 5.9
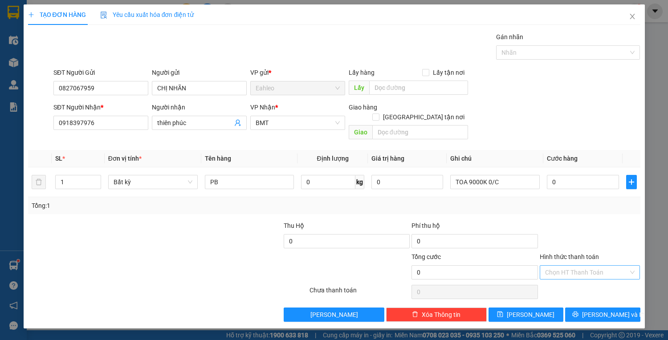
click at [573, 266] on input "Hình thức thanh toán" at bounding box center [587, 272] width 84 height 13
click at [553, 298] on div "Miễn phí" at bounding box center [590, 294] width 90 height 10
click at [578, 311] on icon "printer" at bounding box center [575, 314] width 6 height 6
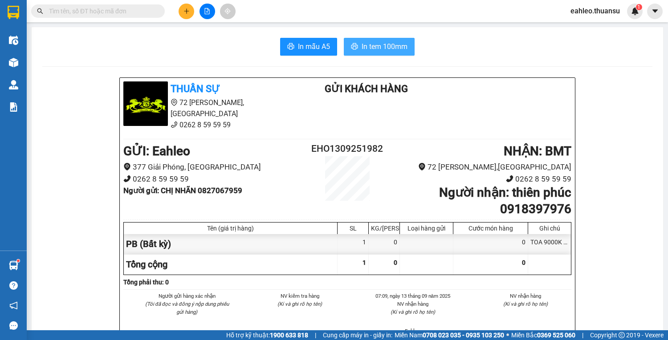
click at [381, 52] on span "In tem 100mm" at bounding box center [385, 46] width 46 height 11
click at [189, 7] on button at bounding box center [187, 12] width 16 height 16
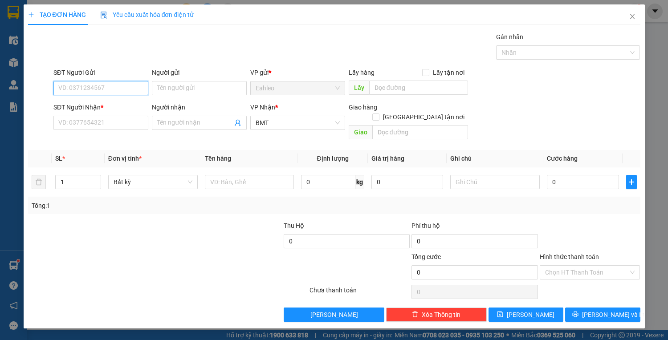
click at [57, 91] on input "SĐT Người Gửi" at bounding box center [100, 88] width 95 height 14
click at [84, 89] on input "SĐT Người Gửi" at bounding box center [100, 88] width 95 height 14
type input "0965926690"
click at [83, 122] on input "SĐT Người Nhận *" at bounding box center [100, 123] width 95 height 14
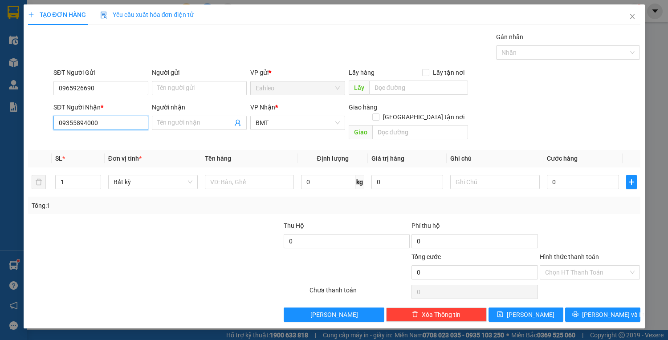
click at [76, 122] on input "09355894000" at bounding box center [100, 123] width 95 height 14
type input "0935894000"
click at [77, 141] on div "0935894000 - HỒNG" at bounding box center [101, 140] width 84 height 10
type input "HỒNG"
checkbox input "true"
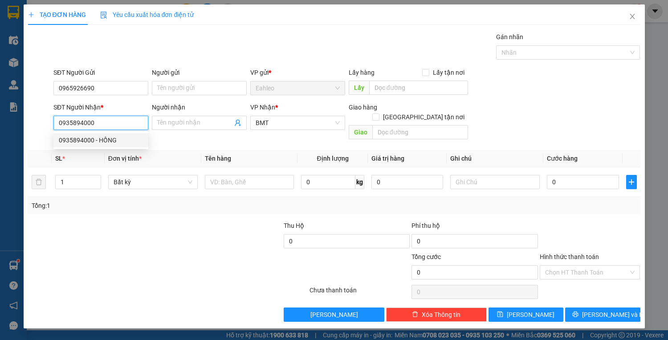
type input "300 HÀ HUY TẬP"
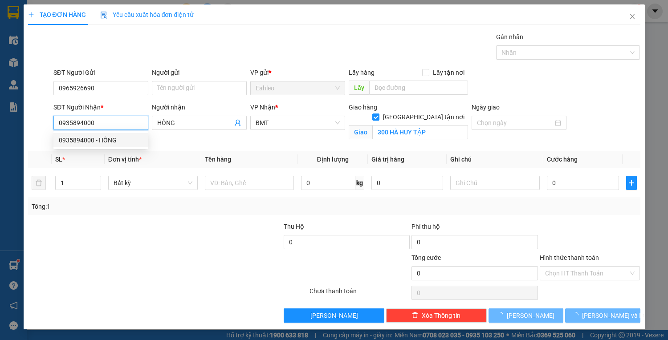
type input "70.000"
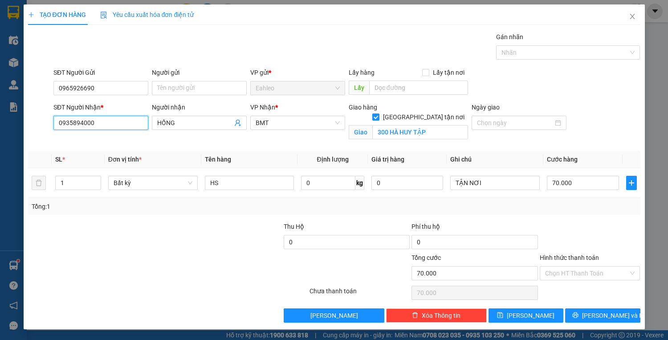
type input "0935894000"
click at [378, 114] on input "[GEOGRAPHIC_DATA] tận nơi" at bounding box center [375, 117] width 6 height 6
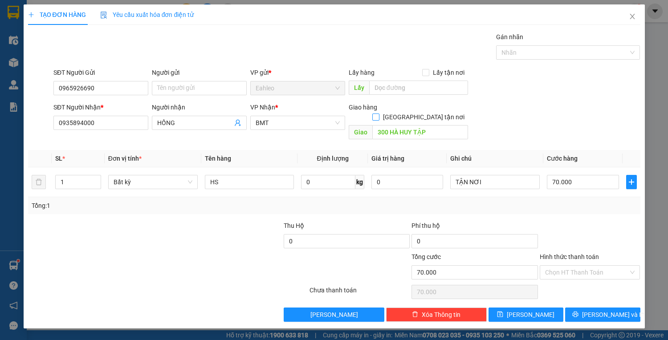
click at [378, 114] on input "[GEOGRAPHIC_DATA] tận nơi" at bounding box center [375, 117] width 6 height 6
checkbox input "true"
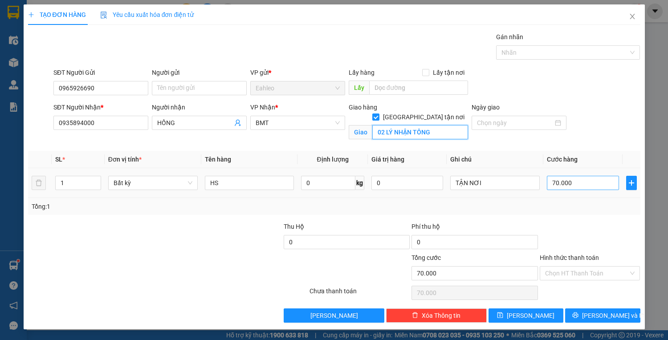
type input "02 LÝ NHẬN TÔNG"
click at [584, 182] on input "70.000" at bounding box center [583, 183] width 72 height 14
type input "0"
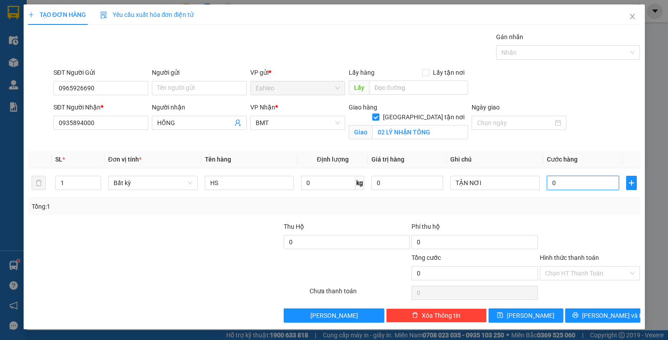
type input "6"
type input "06"
type input "60"
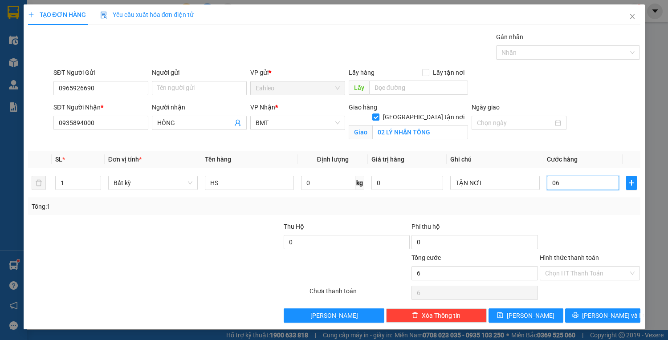
type input "060"
type input "600"
type input "0.600"
type input "6.000"
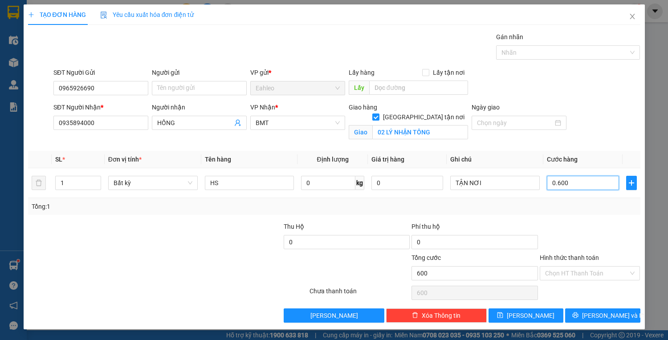
type input "6.000"
type input "06.000"
type input "60.000"
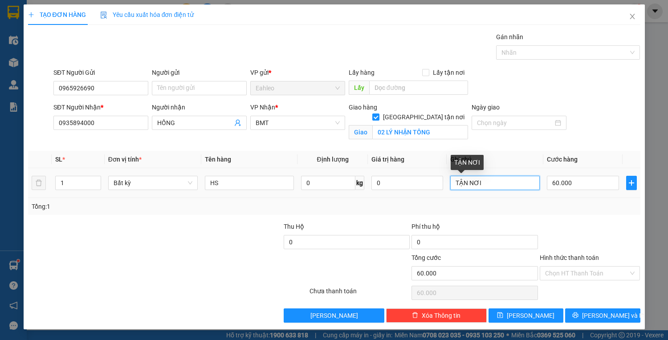
drag, startPoint x: 489, startPoint y: 185, endPoint x: 446, endPoint y: 187, distance: 43.7
click at [447, 186] on td "TẬN NƠI" at bounding box center [495, 183] width 97 height 30
click at [600, 271] on input "Hình thức thanh toán" at bounding box center [587, 273] width 84 height 13
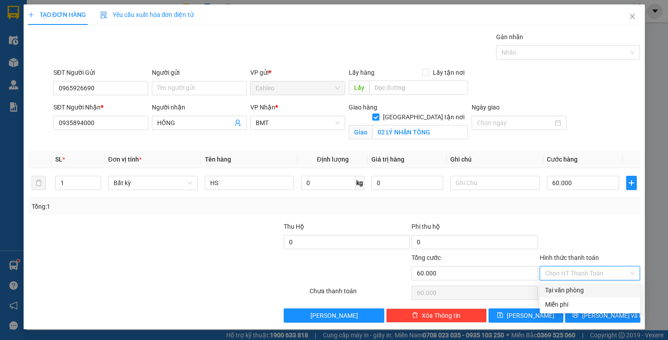
click at [573, 289] on div "Tại văn phòng" at bounding box center [590, 290] width 90 height 10
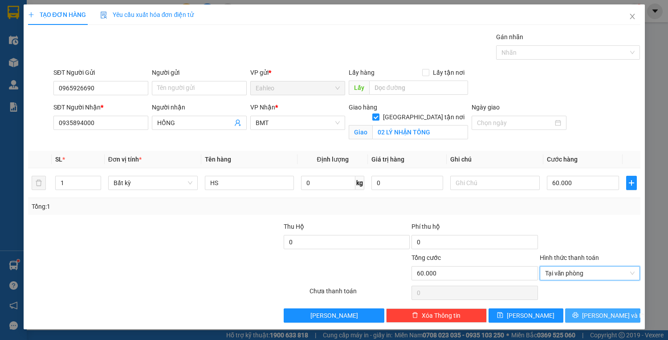
click at [607, 313] on span "[PERSON_NAME] và In" at bounding box center [613, 316] width 62 height 10
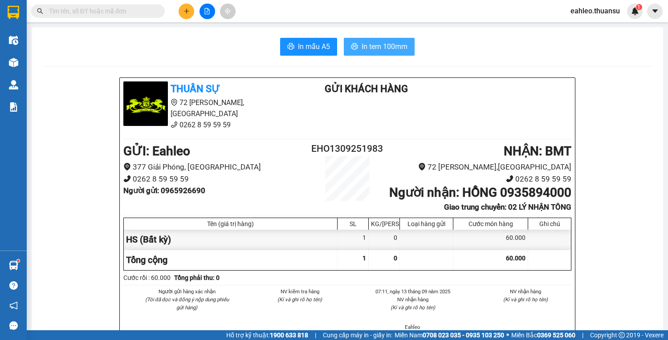
click at [377, 49] on span "In tem 100mm" at bounding box center [385, 46] width 46 height 11
click at [191, 9] on button at bounding box center [187, 12] width 16 height 16
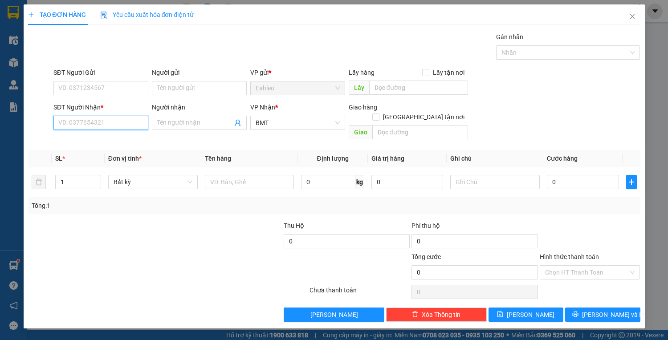
click at [101, 124] on input "SĐT Người Nhận *" at bounding box center [100, 123] width 95 height 14
click at [80, 141] on div "0961474912" at bounding box center [101, 140] width 84 height 10
type input "0961474912"
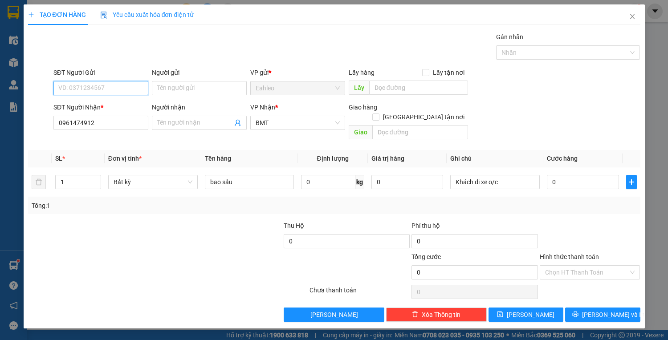
click at [85, 86] on input "SĐT Người Gửi" at bounding box center [100, 88] width 95 height 14
click at [84, 106] on div "0963437007" at bounding box center [101, 106] width 84 height 10
type input "0963437007"
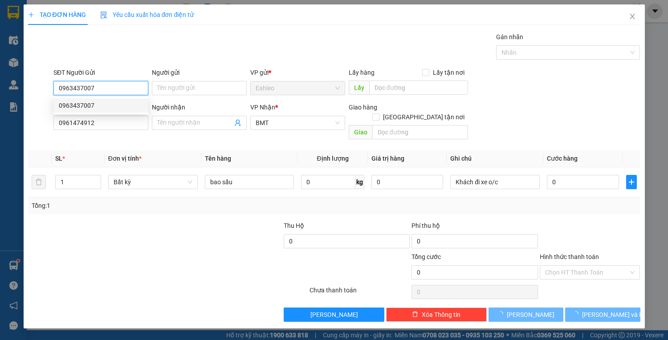
type input "20.000"
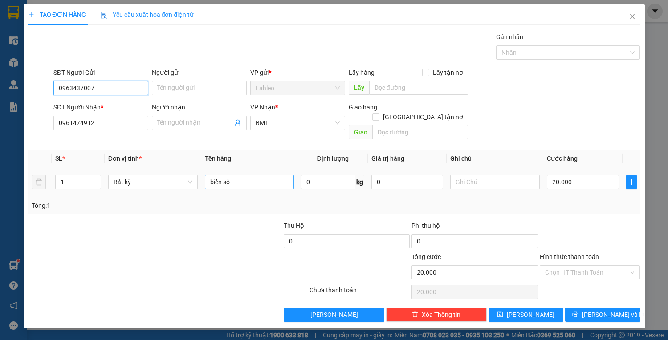
type input "0963437007"
drag, startPoint x: 240, startPoint y: 172, endPoint x: 153, endPoint y: 178, distance: 87.9
click at [159, 176] on tr "1 Bất kỳ biển số 0 kg 0 20.000" at bounding box center [334, 182] width 612 height 30
type input "BAO"
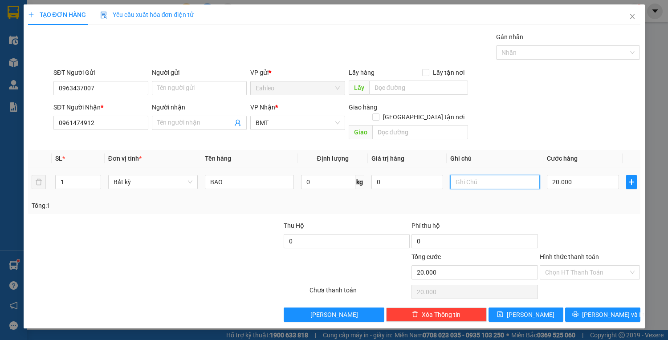
click at [474, 175] on input "text" at bounding box center [494, 182] width 89 height 14
type input "SẦU RIÊNG"
click at [611, 310] on span "[PERSON_NAME] và In" at bounding box center [613, 315] width 62 height 10
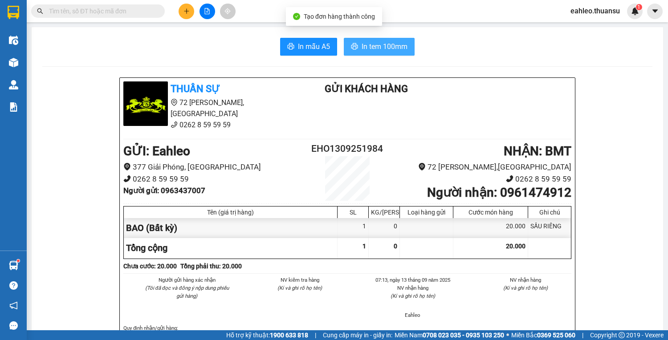
click at [382, 45] on span "In tem 100mm" at bounding box center [385, 46] width 46 height 11
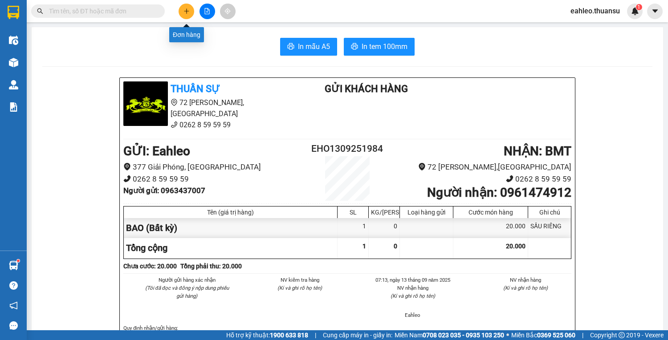
click at [186, 14] on button at bounding box center [187, 12] width 16 height 16
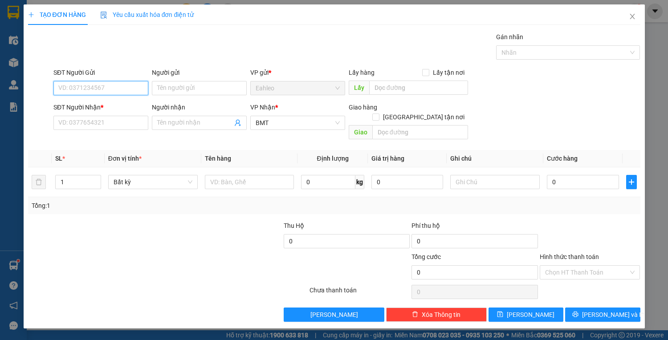
click at [68, 93] on input "SĐT Người Gửi" at bounding box center [100, 88] width 95 height 14
click at [71, 108] on div "0936894935" at bounding box center [101, 106] width 84 height 10
type input "0936894935"
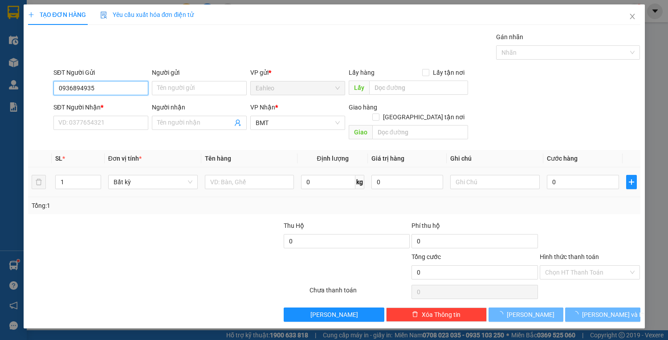
type input "20.000"
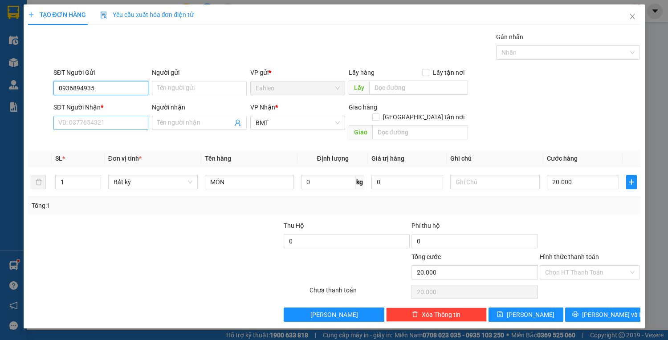
type input "0936894935"
click at [88, 122] on input "SĐT Người Nhận *" at bounding box center [100, 123] width 95 height 14
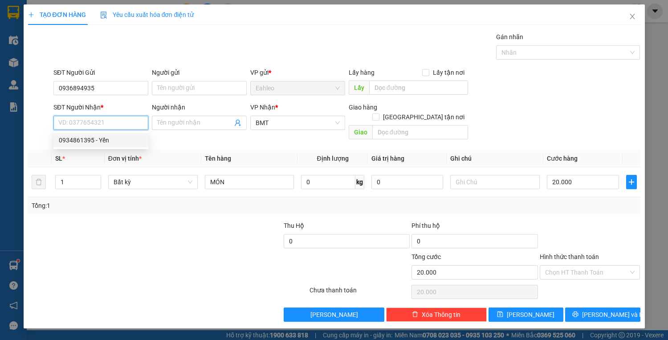
click at [96, 122] on input "SĐT Người Nhận *" at bounding box center [100, 123] width 95 height 14
click at [71, 142] on div "0913020479" at bounding box center [101, 140] width 84 height 10
type input "0913020479"
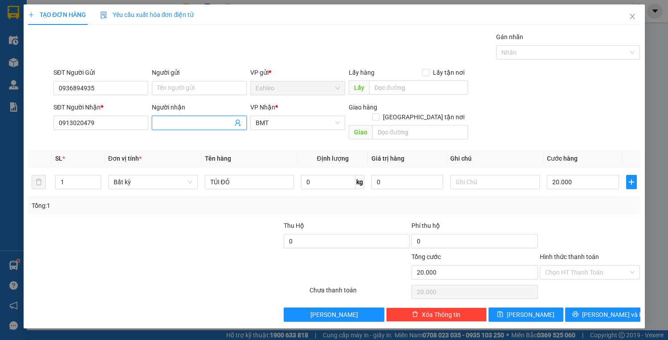
click at [183, 123] on input "Người nhận" at bounding box center [194, 123] width 75 height 10
type input "A VỸ"
click at [193, 88] on input "Người gửi" at bounding box center [199, 88] width 95 height 14
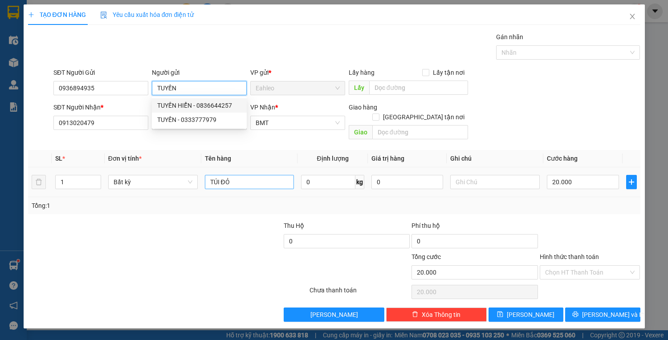
type input "TUYẾN"
drag, startPoint x: 215, startPoint y: 176, endPoint x: 126, endPoint y: 206, distance: 93.3
click at [150, 193] on div "SL * Đơn vị tính * Tên hàng Định lượng Giá trị hàng Ghi chú Cước hàng 1 Bất kỳ …" at bounding box center [334, 182] width 612 height 64
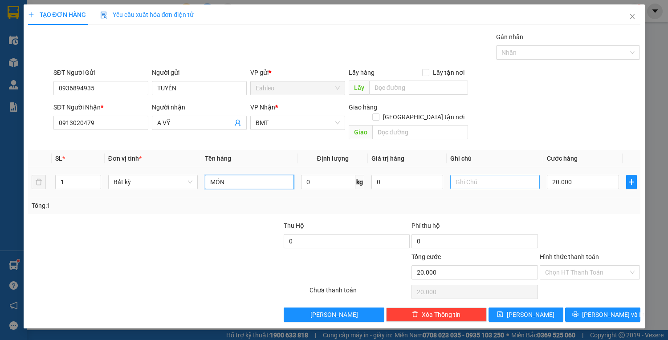
type input "MÓN"
click at [471, 175] on input "text" at bounding box center [494, 182] width 89 height 14
type input "XIN NHẸ TAY"
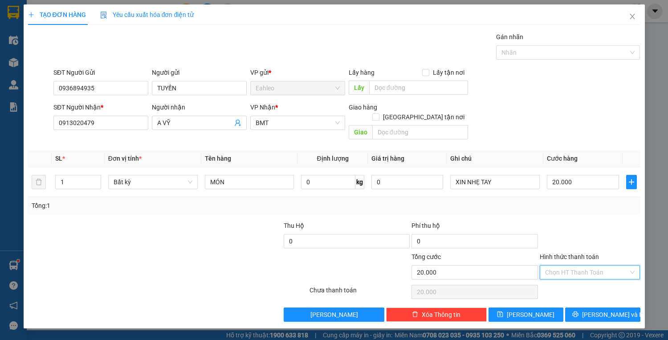
click at [580, 266] on input "Hình thức thanh toán" at bounding box center [587, 272] width 84 height 13
click at [573, 279] on div "Tại văn phòng" at bounding box center [590, 280] width 90 height 10
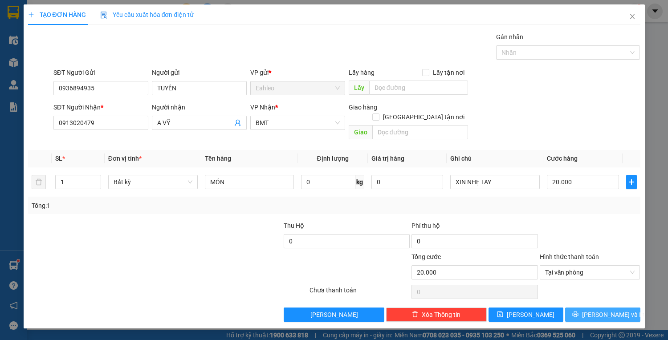
click at [602, 310] on span "[PERSON_NAME] và In" at bounding box center [613, 315] width 62 height 10
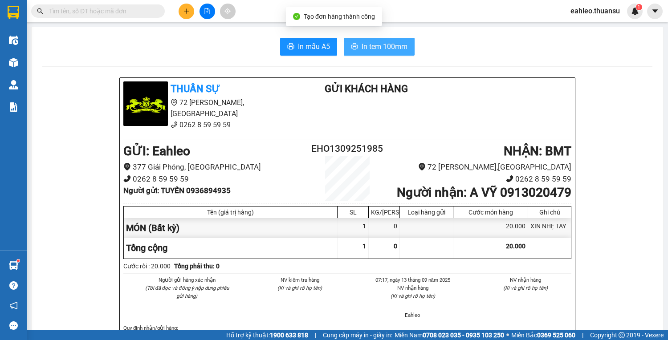
click at [367, 45] on span "In tem 100mm" at bounding box center [385, 46] width 46 height 11
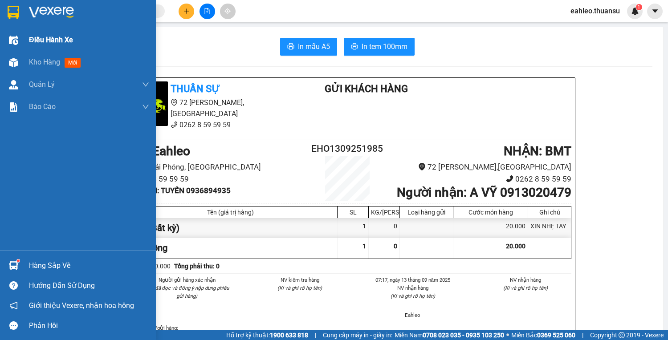
click at [43, 48] on div "Điều hành xe" at bounding box center [89, 40] width 120 height 22
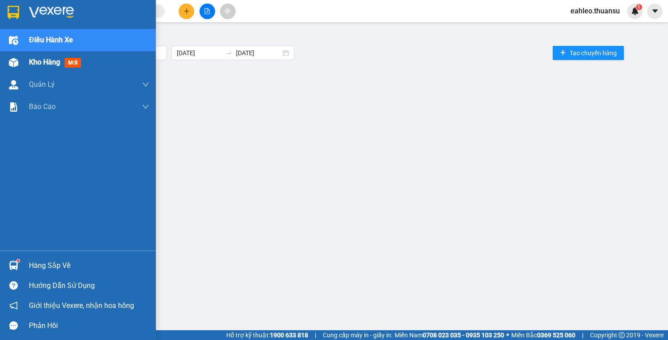
click at [43, 63] on span "Kho hàng" at bounding box center [44, 62] width 31 height 8
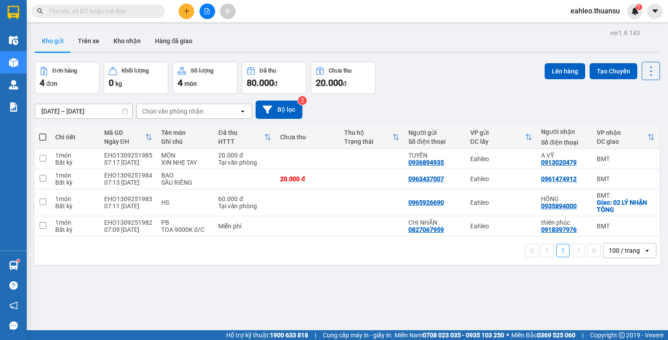
drag, startPoint x: 40, startPoint y: 131, endPoint x: 42, endPoint y: 159, distance: 28.1
click at [40, 131] on th at bounding box center [43, 138] width 16 height 24
click at [41, 136] on span at bounding box center [42, 137] width 7 height 7
click at [43, 133] on input "checkbox" at bounding box center [43, 133] width 0 height 0
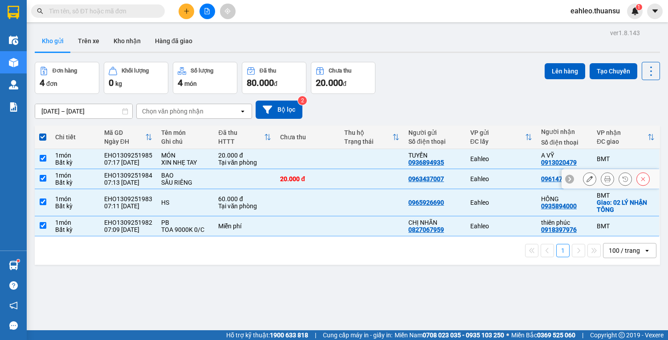
click at [51, 179] on td "1 món Bất kỳ" at bounding box center [75, 179] width 49 height 20
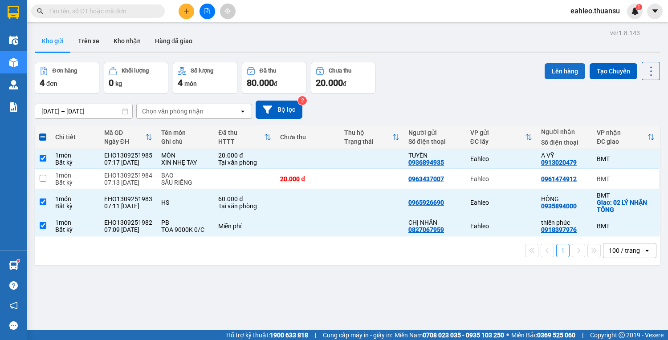
click at [550, 70] on button "Lên hàng" at bounding box center [565, 71] width 41 height 16
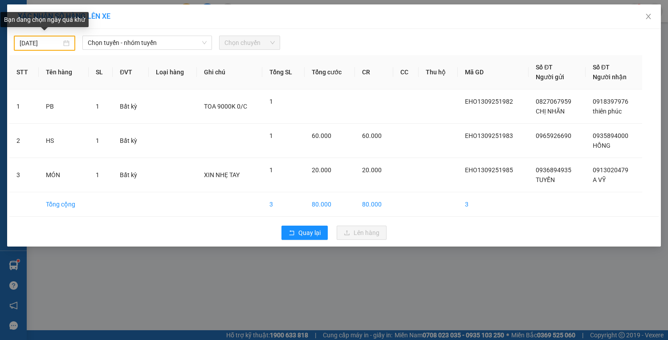
click at [66, 43] on div "[DATE]" at bounding box center [45, 43] width 50 height 10
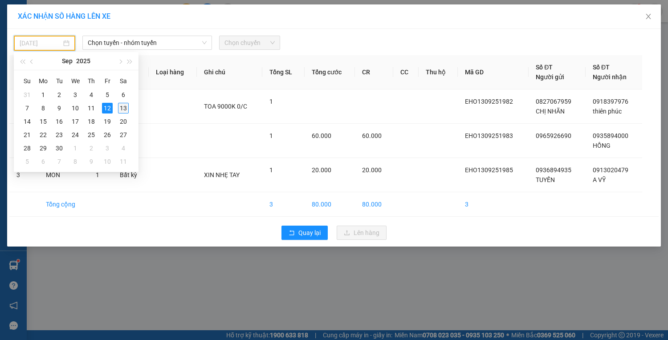
click at [123, 107] on div "13" at bounding box center [123, 108] width 11 height 11
type input "[DATE]"
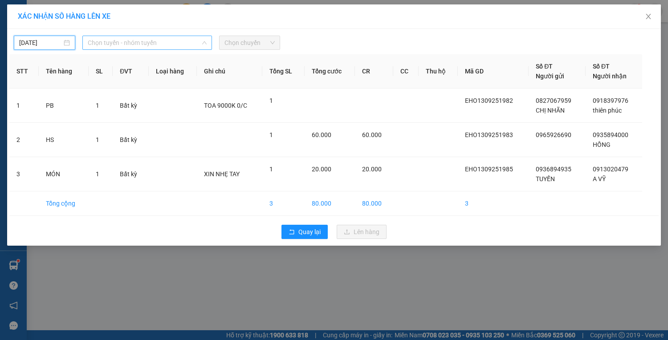
click at [128, 42] on span "Chọn tuyến - nhóm tuyến" at bounding box center [147, 42] width 119 height 13
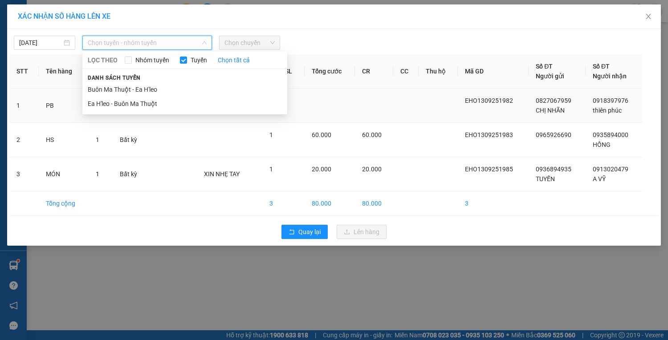
click at [127, 105] on li "Ea H'leo - Buôn Ma Thuột" at bounding box center [184, 104] width 205 height 14
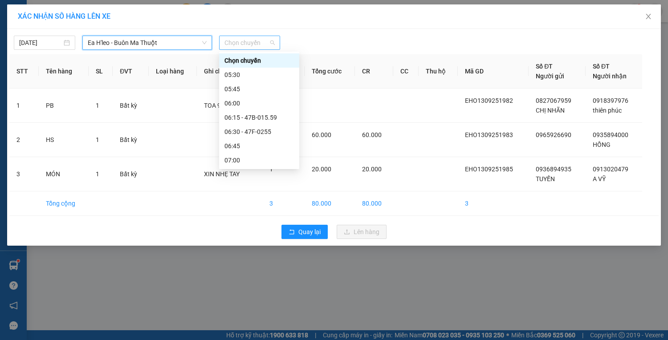
click at [247, 45] on span "Chọn chuyến" at bounding box center [249, 42] width 51 height 13
type input "7"
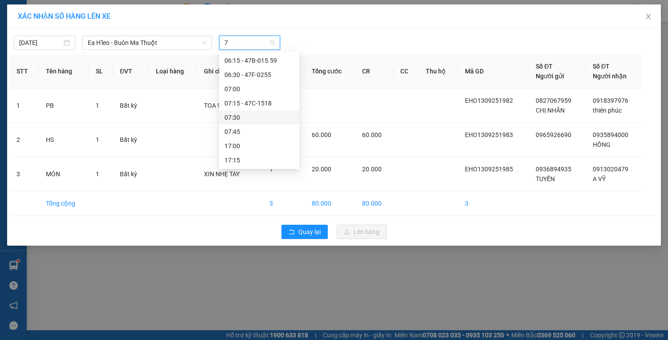
click at [238, 118] on div "07:30" at bounding box center [258, 118] width 69 height 10
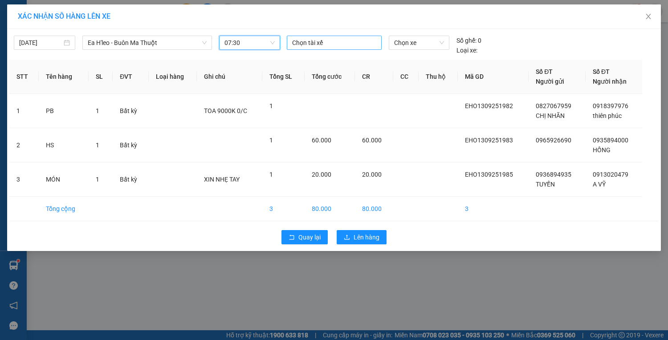
click at [325, 44] on div at bounding box center [334, 42] width 90 height 11
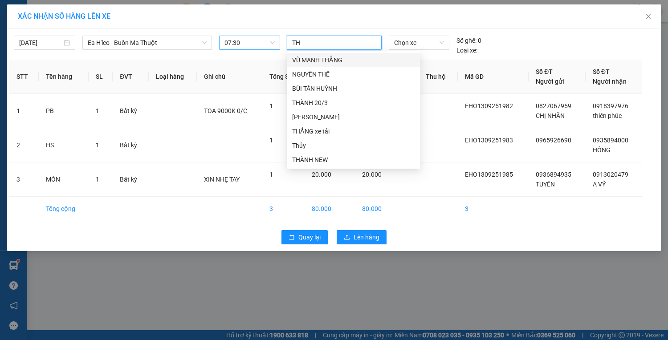
type input "THA"
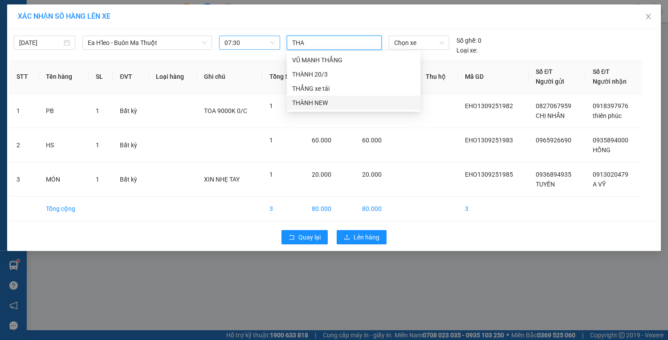
click at [321, 102] on div "THÀNH NEW" at bounding box center [353, 103] width 123 height 10
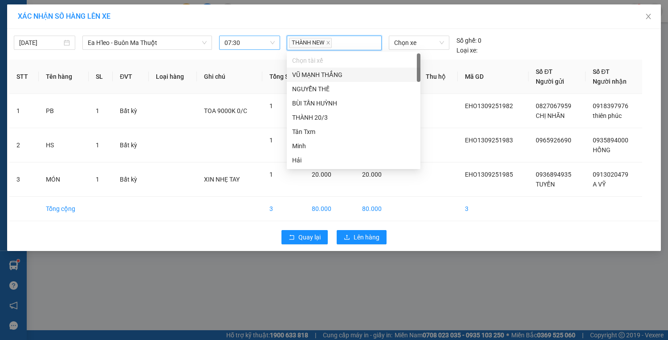
drag, startPoint x: 419, startPoint y: 39, endPoint x: 456, endPoint y: 68, distance: 47.4
click at [417, 41] on span "Chọn xe" at bounding box center [419, 42] width 50 height 13
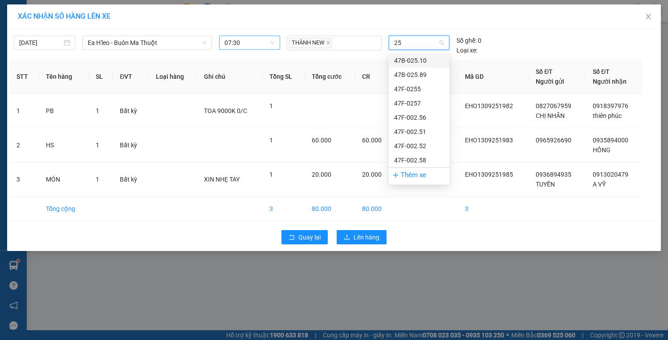
type input "251"
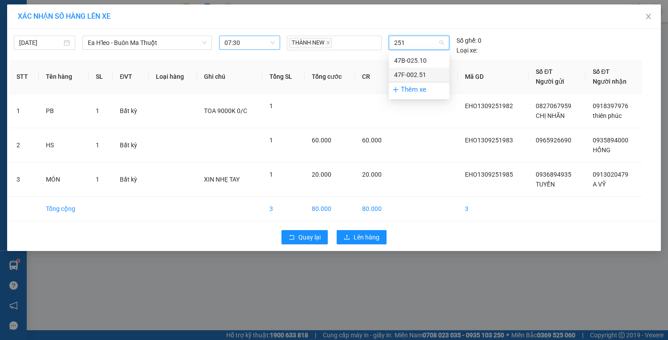
click at [415, 76] on div "47F-002.51" at bounding box center [419, 75] width 50 height 10
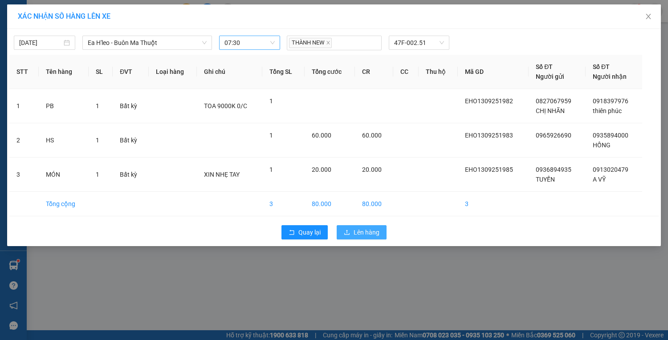
click at [369, 228] on span "Lên hàng" at bounding box center [367, 233] width 26 height 10
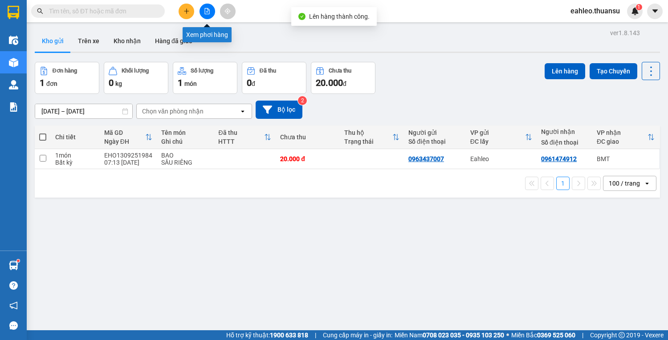
click at [211, 7] on button at bounding box center [207, 12] width 16 height 16
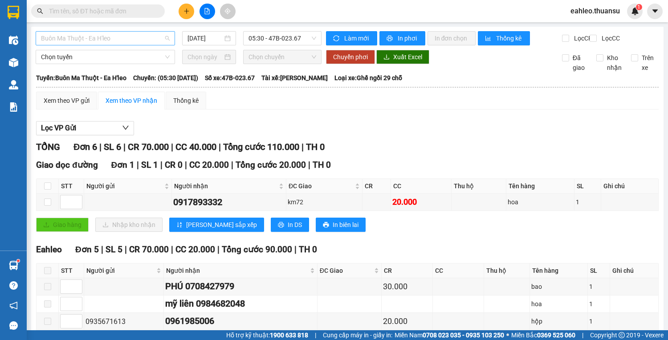
drag, startPoint x: 115, startPoint y: 37, endPoint x: 107, endPoint y: 69, distance: 33.2
click at [116, 37] on span "Buôn Ma Thuột - Ea H'leo" at bounding box center [105, 38] width 129 height 13
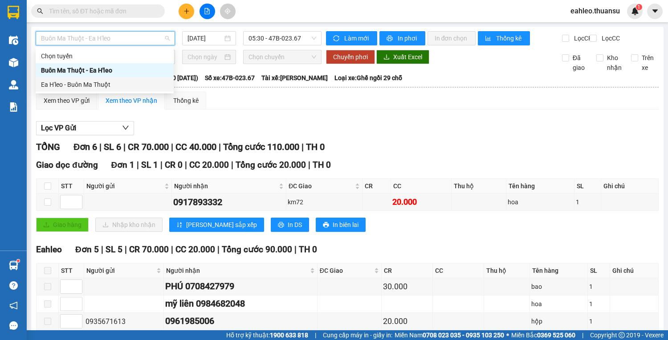
click at [84, 85] on div "Ea H'leo - Buôn Ma Thuột" at bounding box center [104, 85] width 127 height 10
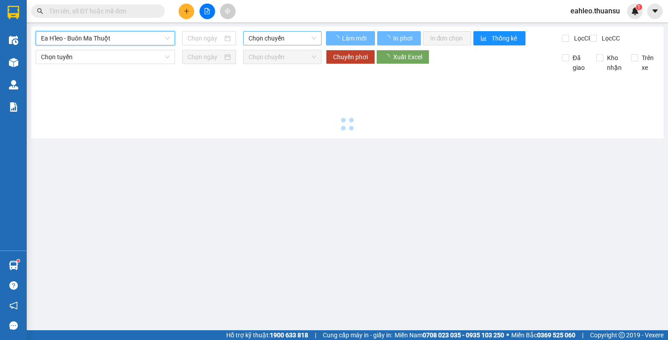
type input "[DATE]"
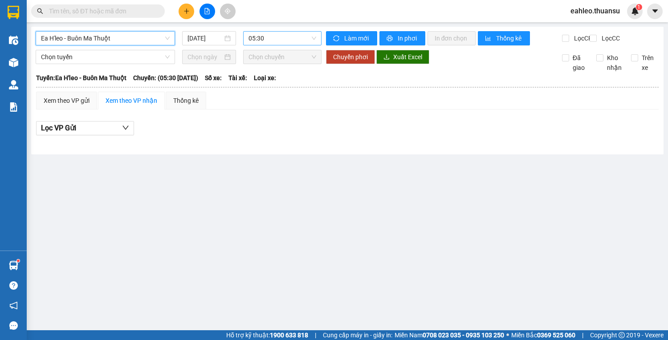
click at [283, 37] on span "05:30" at bounding box center [282, 38] width 68 height 13
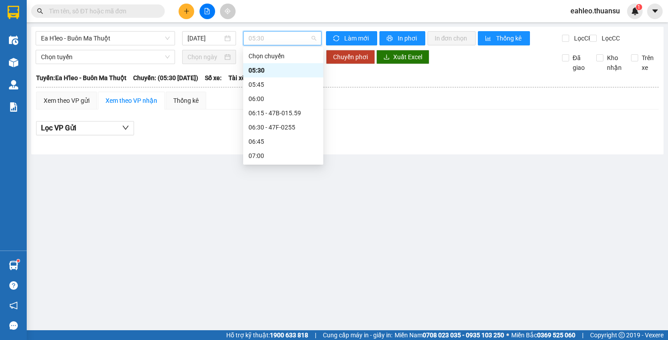
type input "7"
click at [289, 115] on div "07:30 - 47F-002.51" at bounding box center [282, 113] width 69 height 10
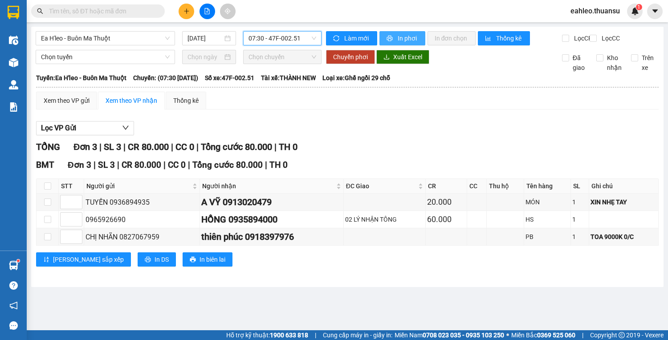
click at [407, 38] on span "In phơi" at bounding box center [408, 38] width 20 height 10
click at [137, 16] on span at bounding box center [98, 10] width 134 height 13
click at [133, 11] on input "text" at bounding box center [101, 11] width 105 height 10
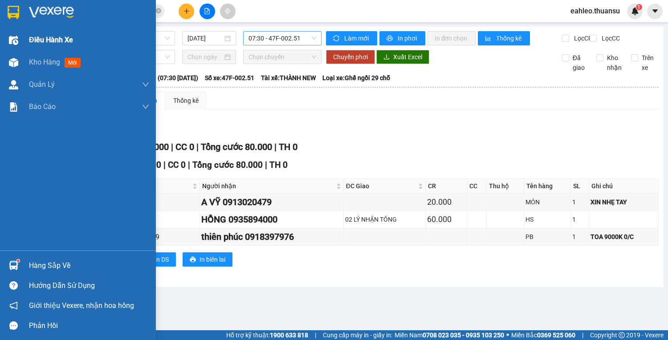
type input "0"
drag, startPoint x: 33, startPoint y: 49, endPoint x: 33, endPoint y: 61, distance: 12.0
click at [33, 50] on div "Điều hành xe" at bounding box center [89, 40] width 120 height 22
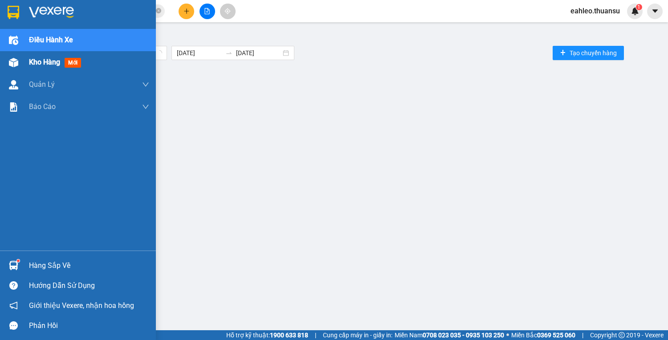
click at [33, 61] on span "Kho hàng" at bounding box center [44, 62] width 31 height 8
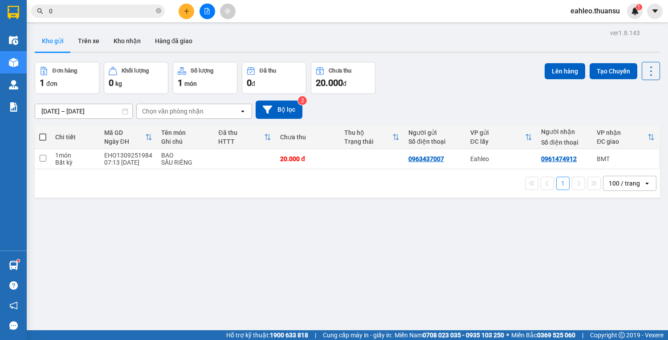
click at [41, 134] on span at bounding box center [42, 137] width 7 height 7
click at [43, 133] on input "checkbox" at bounding box center [43, 133] width 0 height 0
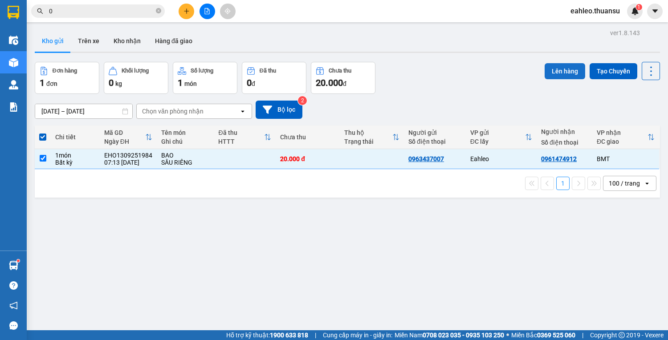
click at [566, 73] on button "Lên hàng" at bounding box center [565, 71] width 41 height 16
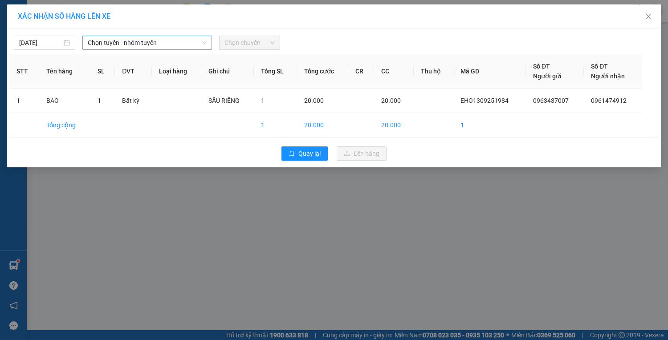
click at [128, 46] on span "Chọn tuyến - nhóm tuyến" at bounding box center [147, 42] width 119 height 13
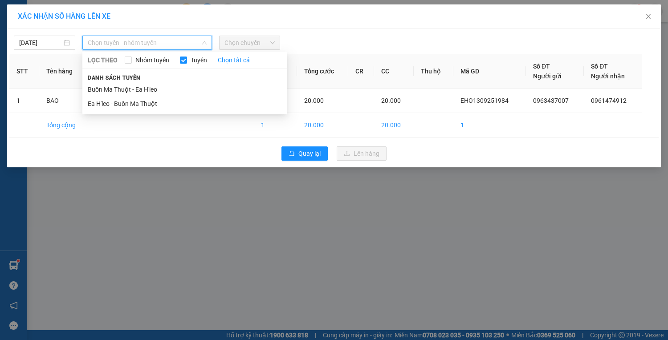
drag, startPoint x: 111, startPoint y: 102, endPoint x: 219, endPoint y: 54, distance: 118.0
click at [111, 102] on li "Ea H'leo - Buôn Ma Thuột" at bounding box center [184, 104] width 205 height 14
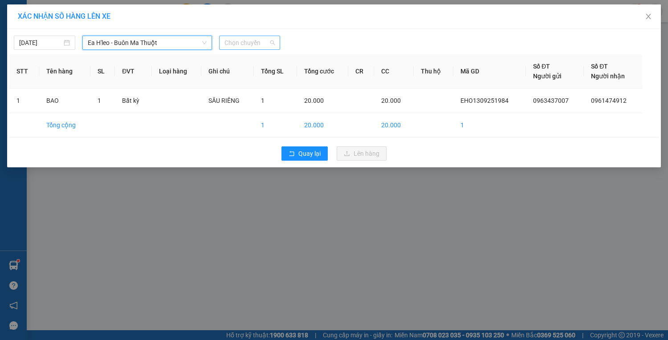
click at [250, 43] on span "Chọn chuyến" at bounding box center [249, 42] width 51 height 13
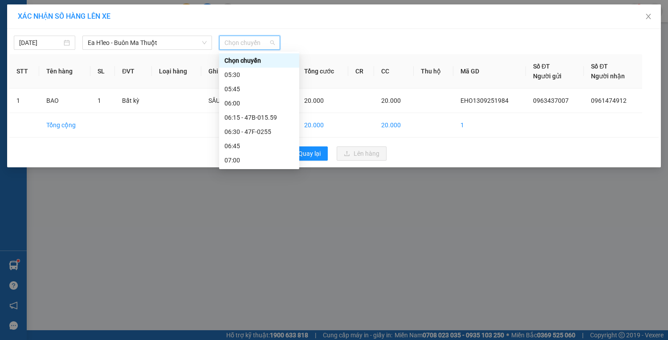
type input "7"
drag, startPoint x: 254, startPoint y: 103, endPoint x: 330, endPoint y: 57, distance: 89.1
click at [255, 102] on div "07:15 - 47C-1518" at bounding box center [258, 103] width 69 height 10
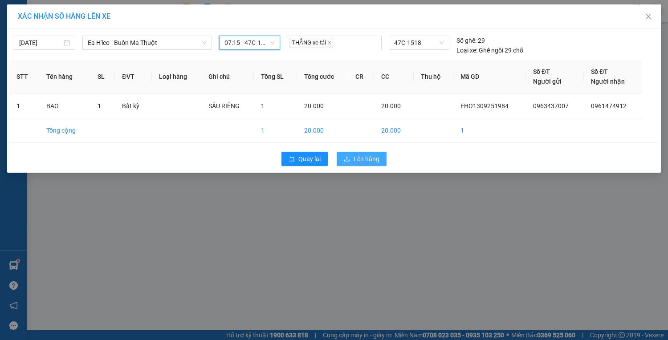
click at [366, 160] on span "Lên hàng" at bounding box center [367, 159] width 26 height 10
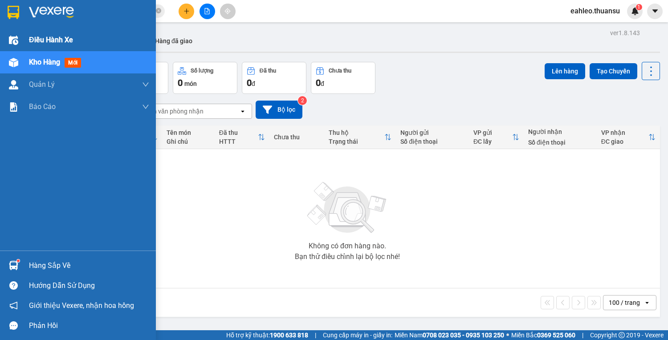
click at [40, 41] on span "Điều hành xe" at bounding box center [51, 39] width 44 height 11
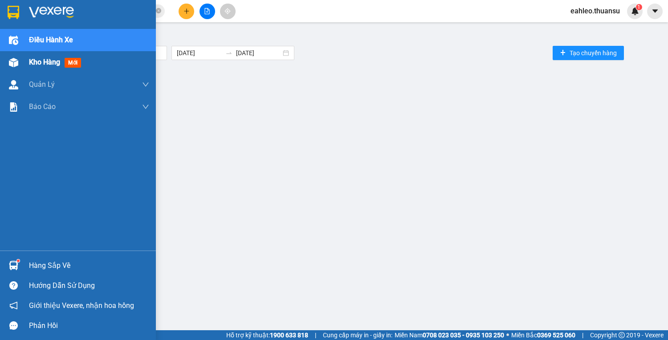
click at [34, 62] on span "Kho hàng" at bounding box center [44, 62] width 31 height 8
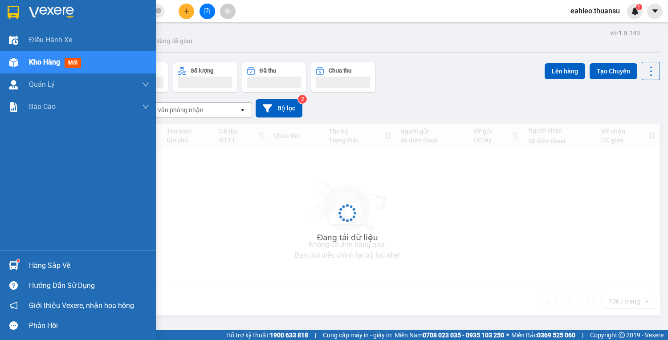
click at [34, 62] on span "Kho hàng" at bounding box center [44, 62] width 31 height 8
drag, startPoint x: 34, startPoint y: 61, endPoint x: 35, endPoint y: 50, distance: 11.2
click at [34, 61] on span "Kho hàng" at bounding box center [44, 62] width 31 height 8
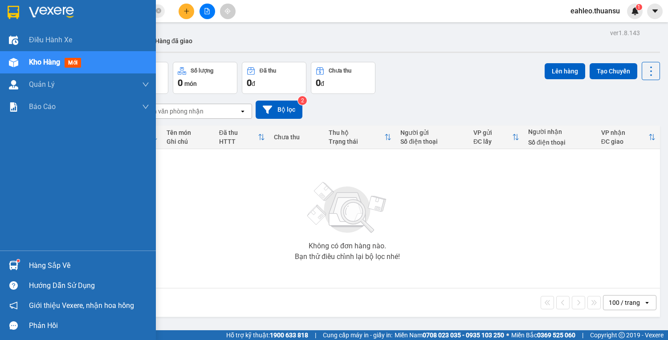
drag, startPoint x: 48, startPoint y: 38, endPoint x: 39, endPoint y: 55, distance: 19.3
click at [45, 41] on span "Điều hành xe" at bounding box center [50, 39] width 43 height 11
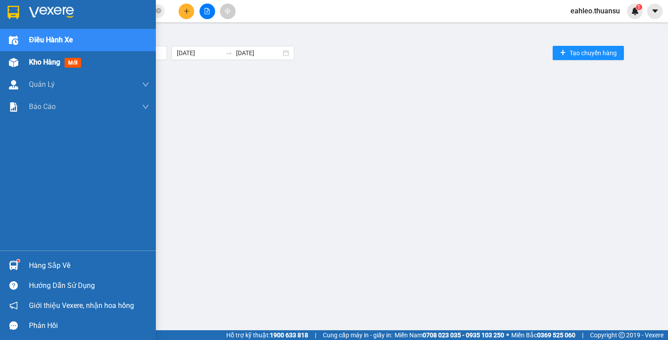
click at [35, 62] on span "Kho hàng" at bounding box center [44, 62] width 31 height 8
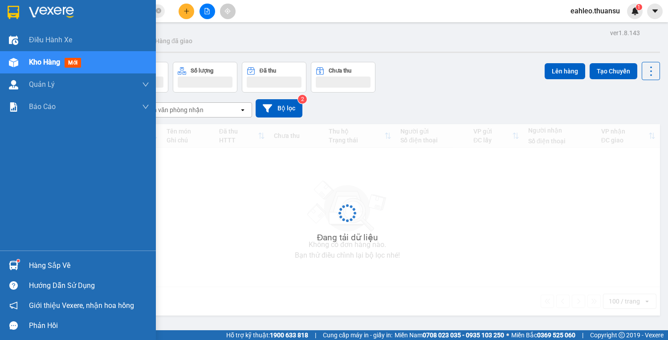
click at [34, 62] on span "Kho hàng" at bounding box center [44, 62] width 31 height 8
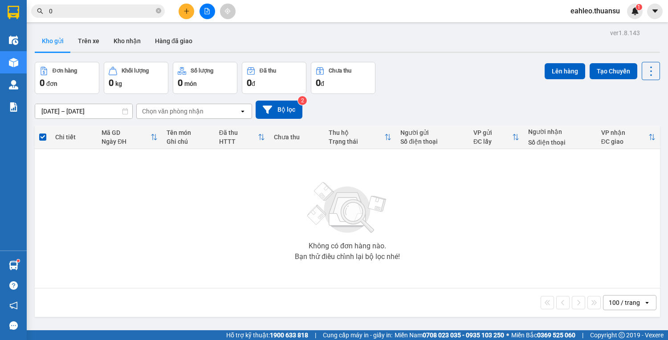
click at [276, 245] on div "Không có đơn hàng nào. Bạn thử điều chỉnh lại bộ lọc nhé!" at bounding box center [347, 219] width 616 height 134
click at [159, 11] on icon "close-circle" at bounding box center [158, 10] width 5 height 5
click at [110, 9] on input "text" at bounding box center [101, 11] width 105 height 10
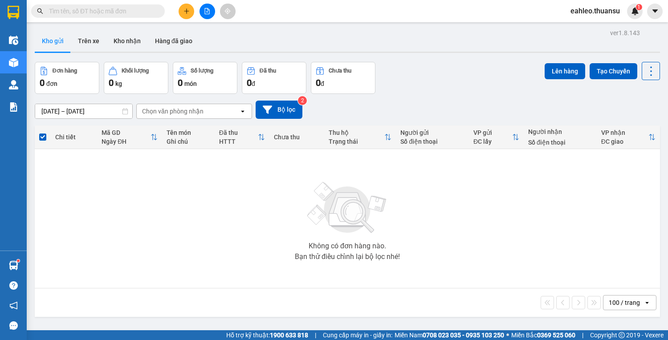
click at [110, 9] on input "text" at bounding box center [101, 11] width 105 height 10
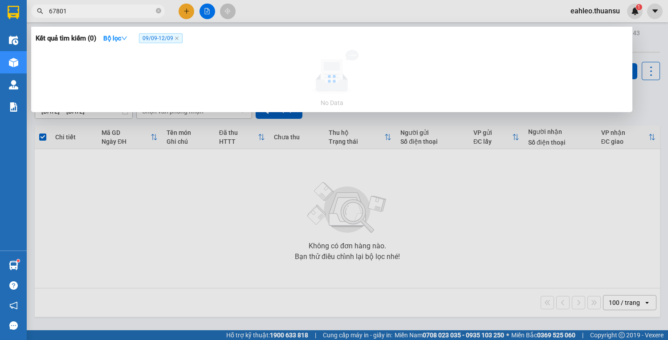
type input "678018"
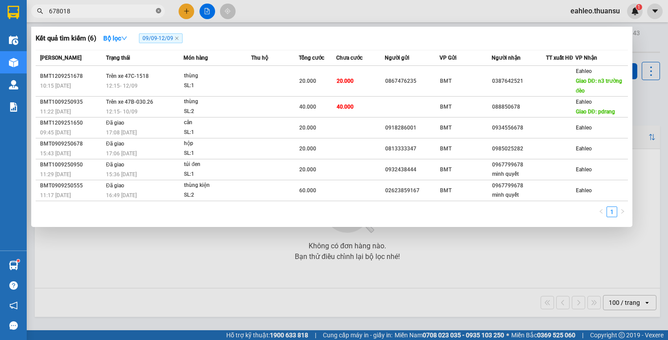
click at [159, 11] on icon "close-circle" at bounding box center [158, 10] width 5 height 5
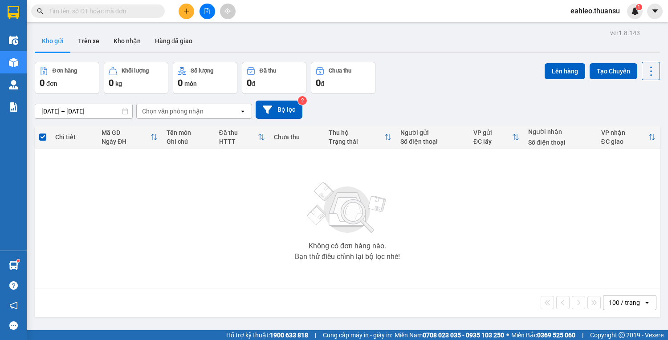
click at [150, 10] on input "text" at bounding box center [101, 11] width 105 height 10
click at [137, 11] on input "text" at bounding box center [101, 11] width 105 height 10
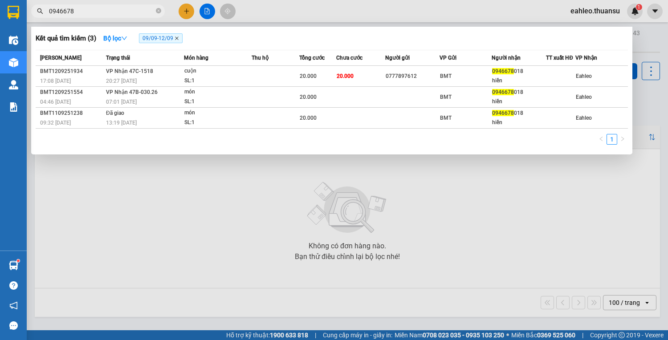
type input "0946678"
click at [178, 38] on icon "close" at bounding box center [177, 38] width 4 height 4
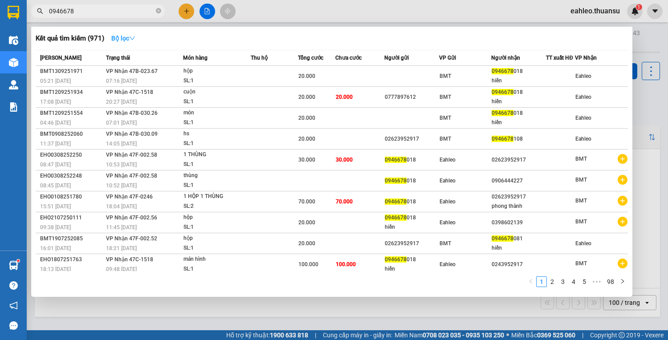
click at [126, 39] on strong "Bộ lọc" at bounding box center [123, 38] width 24 height 7
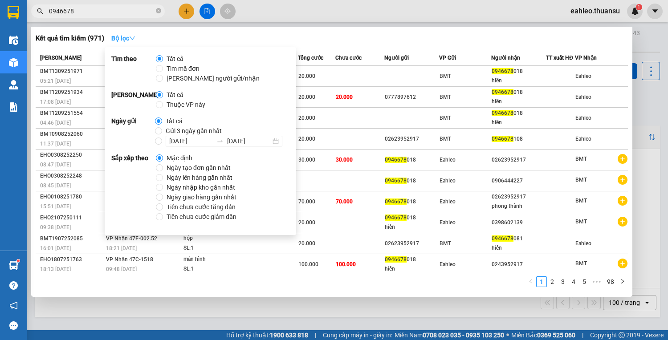
click at [135, 38] on icon "down" at bounding box center [132, 38] width 6 height 6
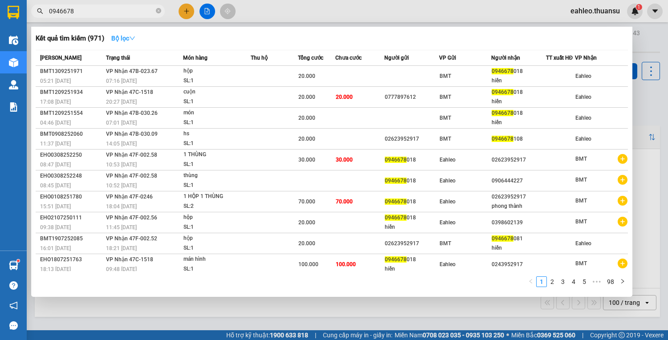
click at [135, 39] on icon "down" at bounding box center [132, 38] width 6 height 6
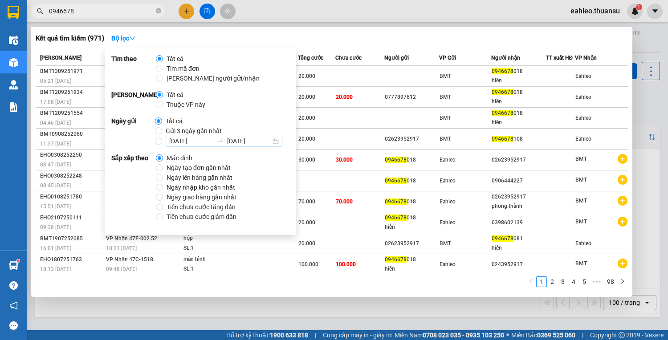
click at [275, 142] on div "[DATE] [DATE]" at bounding box center [224, 141] width 117 height 11
click at [162, 142] on input "[DATE] [DATE]" at bounding box center [158, 141] width 7 height 7
radio input "true"
radio input "false"
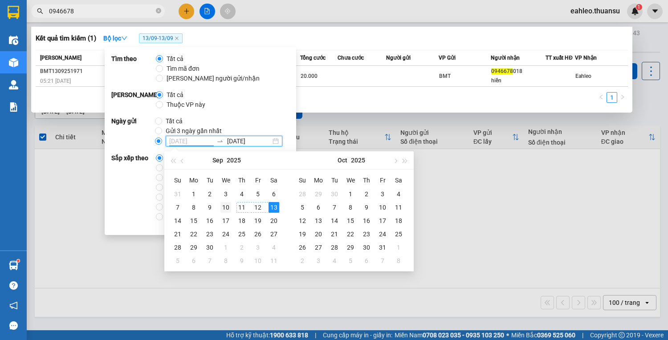
type input "[DATE]"
click at [228, 207] on div "10" at bounding box center [225, 207] width 11 height 11
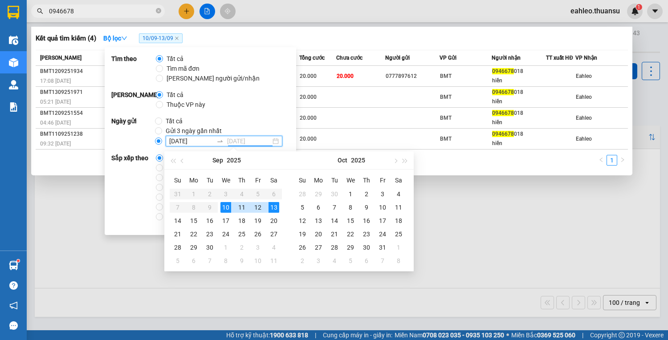
click at [273, 208] on div "13" at bounding box center [273, 207] width 11 height 11
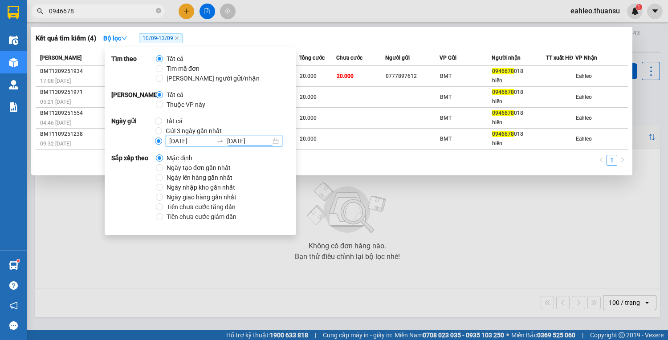
click at [79, 165] on div "1" at bounding box center [332, 163] width 592 height 16
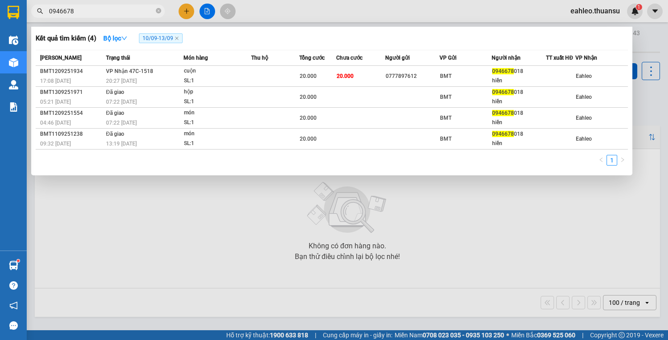
click at [132, 226] on div at bounding box center [334, 170] width 668 height 340
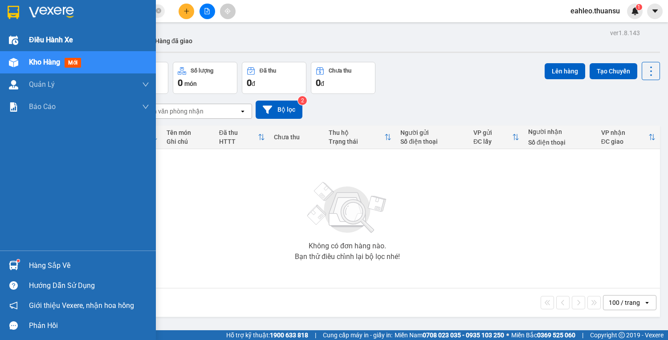
click at [50, 47] on div "Điều hành xe" at bounding box center [89, 40] width 120 height 22
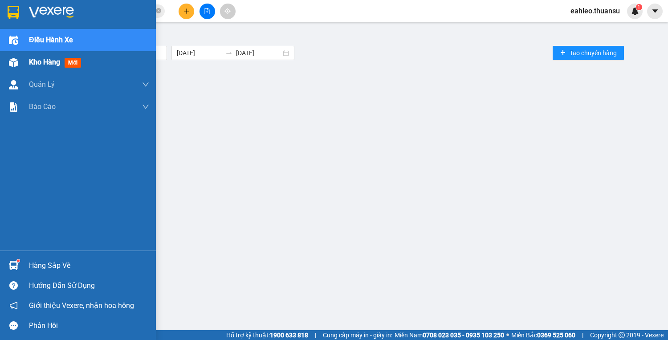
click at [42, 66] on span "Kho hàng" at bounding box center [44, 62] width 31 height 8
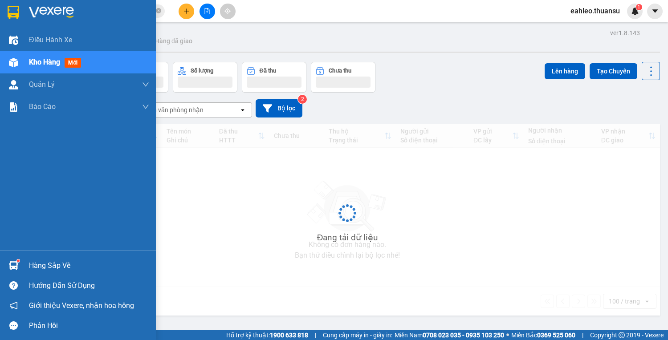
click at [42, 66] on span "Kho hàng" at bounding box center [44, 62] width 31 height 8
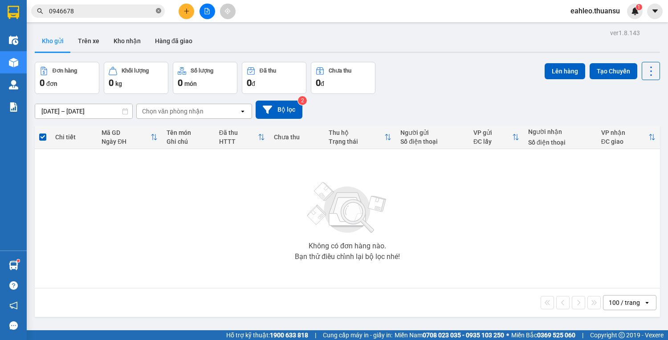
click at [159, 9] on icon "close-circle" at bounding box center [158, 10] width 5 height 5
click at [159, 9] on span at bounding box center [158, 11] width 5 height 10
click at [117, 10] on input "text" at bounding box center [101, 11] width 105 height 10
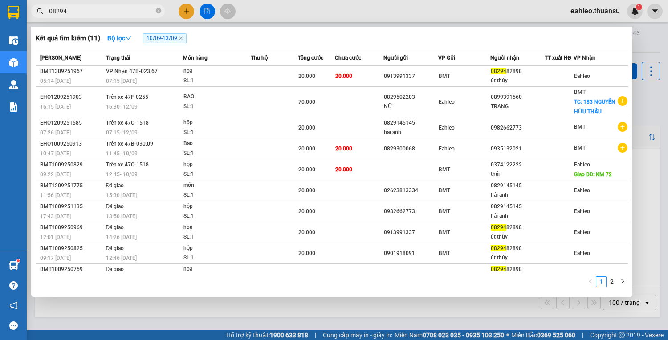
type input "082948"
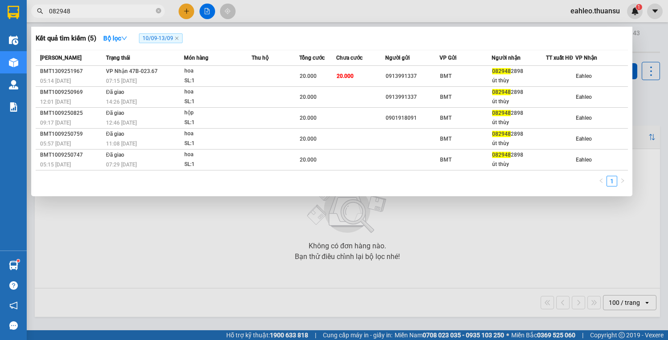
drag, startPoint x: 161, startPoint y: 8, endPoint x: 153, endPoint y: 12, distance: 8.6
click at [159, 10] on icon "close-circle" at bounding box center [158, 10] width 5 height 5
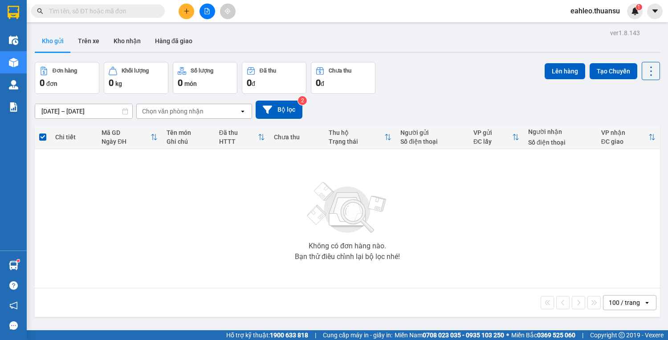
click at [150, 12] on input "text" at bounding box center [101, 11] width 105 height 10
click at [136, 9] on input "text" at bounding box center [101, 11] width 105 height 10
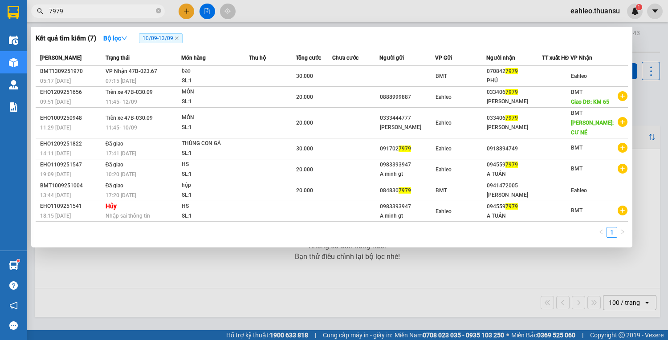
type input "7979"
click at [198, 285] on div at bounding box center [334, 170] width 668 height 340
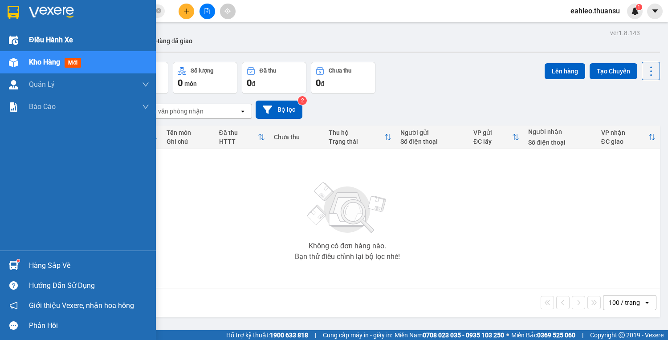
click at [38, 33] on div "Điều hành xe" at bounding box center [89, 40] width 120 height 22
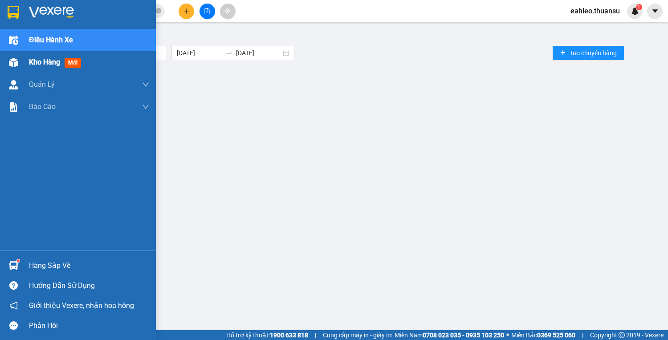
click at [50, 64] on span "Kho hàng" at bounding box center [44, 62] width 31 height 8
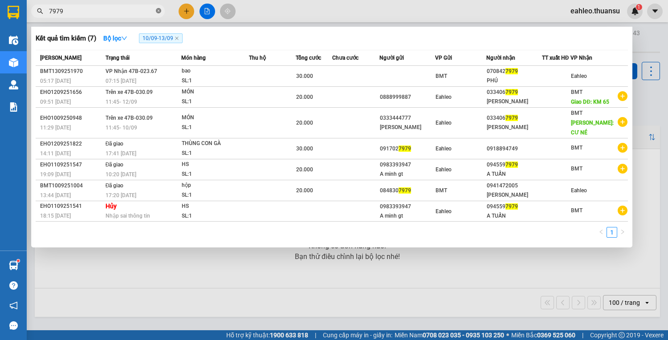
click at [160, 10] on icon "close-circle" at bounding box center [158, 10] width 5 height 5
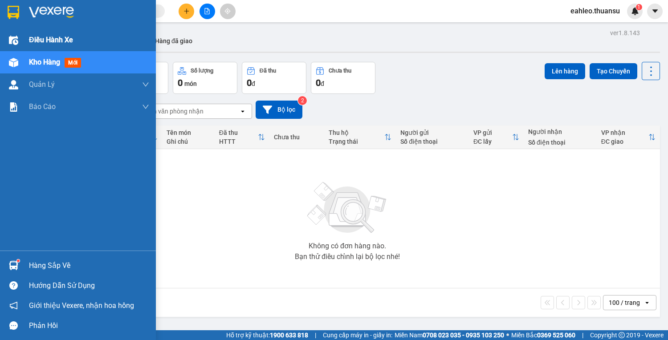
click at [42, 37] on span "Điều hành xe" at bounding box center [51, 39] width 44 height 11
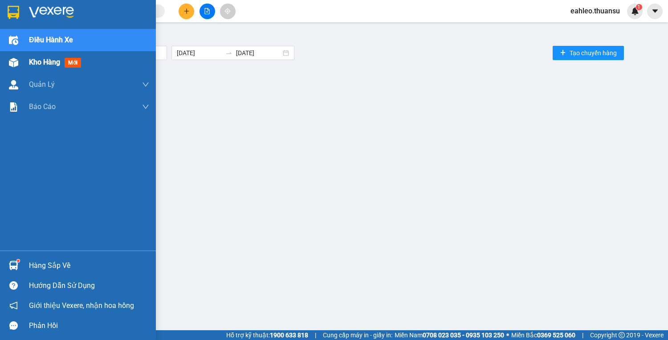
click at [41, 59] on span "Kho hàng" at bounding box center [44, 62] width 31 height 8
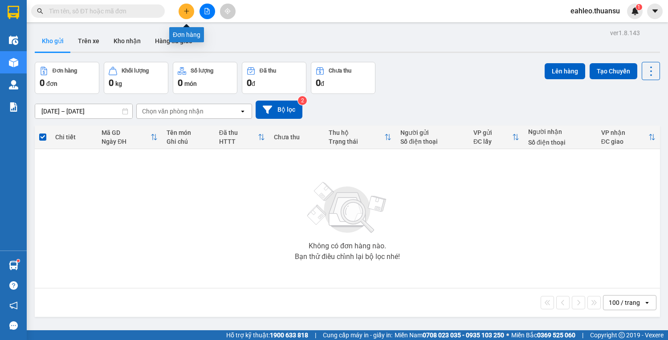
click at [186, 11] on icon "plus" at bounding box center [186, 11] width 5 height 0
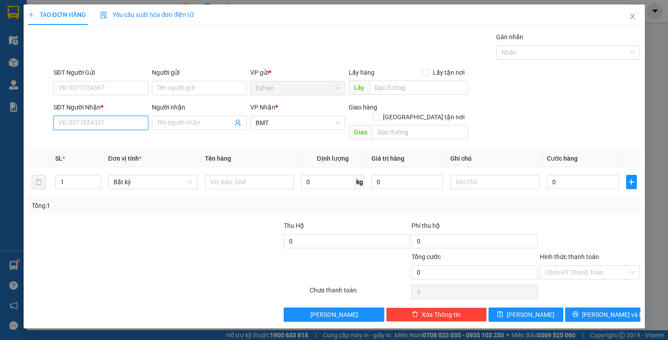
click at [90, 123] on input "SĐT Người Nhận *" at bounding box center [100, 123] width 95 height 14
type input "1"
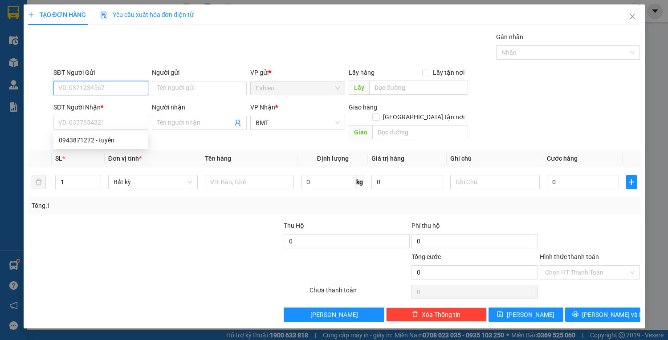
click at [86, 87] on input "SĐT Người Gửi" at bounding box center [100, 88] width 95 height 14
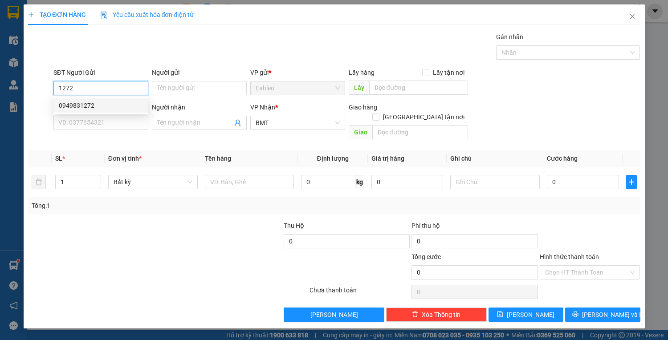
drag, startPoint x: 78, startPoint y: 107, endPoint x: 74, endPoint y: 110, distance: 4.7
click at [77, 106] on div "0949831272" at bounding box center [101, 106] width 84 height 10
type input "0949831272"
type input "30.000"
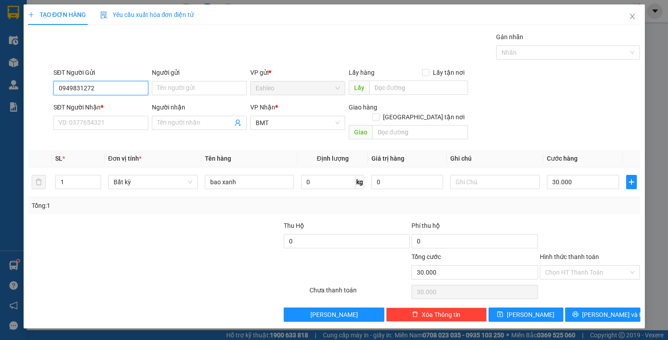
type input "0949831272"
click at [84, 115] on div "SĐT Người Nhận *" at bounding box center [100, 108] width 95 height 13
click at [87, 126] on input "SĐT Người Nhận *" at bounding box center [100, 123] width 95 height 14
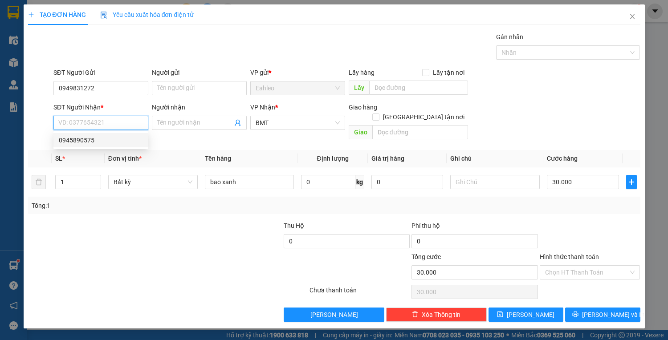
click at [89, 137] on div "0945890575" at bounding box center [101, 140] width 84 height 10
type input "0945890575"
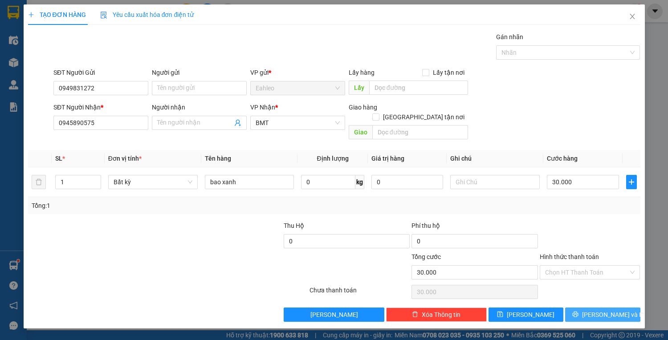
click at [613, 310] on span "[PERSON_NAME] và In" at bounding box center [613, 315] width 62 height 10
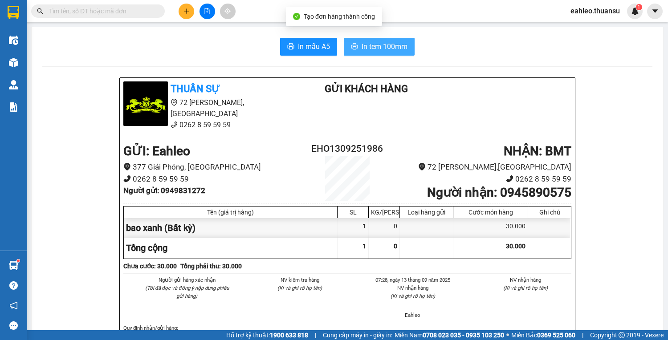
click at [390, 49] on span "In tem 100mm" at bounding box center [385, 46] width 46 height 11
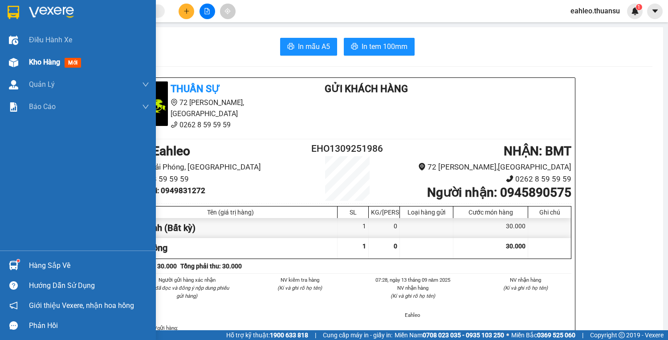
drag, startPoint x: 61, startPoint y: 46, endPoint x: 48, endPoint y: 61, distance: 18.9
click at [60, 47] on div "Điều hành xe" at bounding box center [89, 40] width 120 height 22
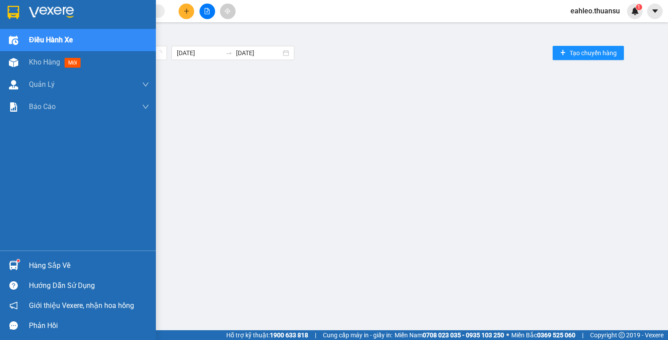
drag, startPoint x: 48, startPoint y: 61, endPoint x: 144, endPoint y: 33, distance: 100.2
click at [47, 61] on span "Kho hàng" at bounding box center [44, 62] width 31 height 8
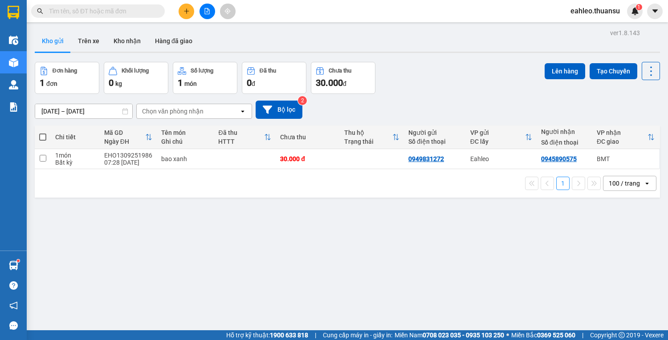
click at [43, 136] on span at bounding box center [42, 137] width 7 height 7
click at [43, 133] on input "checkbox" at bounding box center [43, 133] width 0 height 0
checkbox input "true"
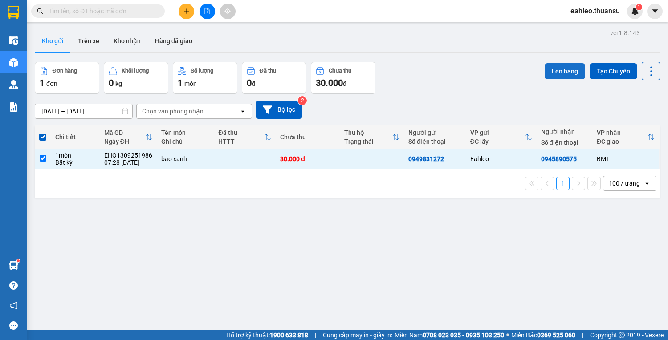
click at [552, 75] on button "Lên hàng" at bounding box center [565, 71] width 41 height 16
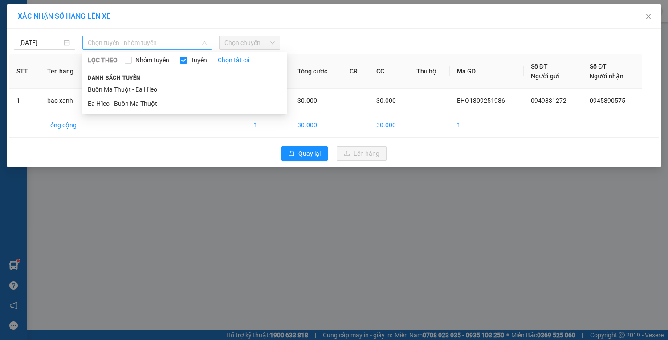
click at [135, 47] on span "Chọn tuyến - nhóm tuyến" at bounding box center [147, 42] width 119 height 13
drag, startPoint x: 135, startPoint y: 105, endPoint x: 159, endPoint y: 88, distance: 29.7
click at [135, 105] on li "Ea H'leo - Buôn Ma Thuột" at bounding box center [184, 104] width 205 height 14
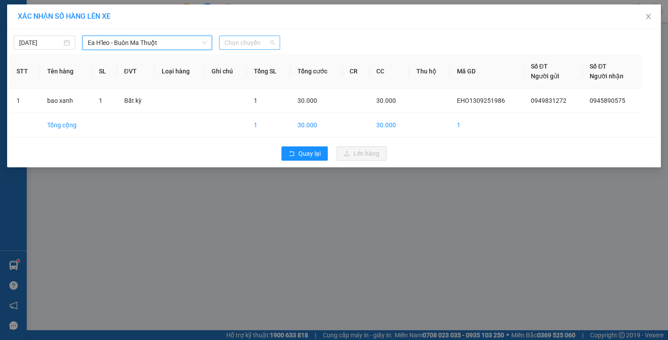
click at [244, 43] on span "Chọn chuyến" at bounding box center [249, 42] width 51 height 13
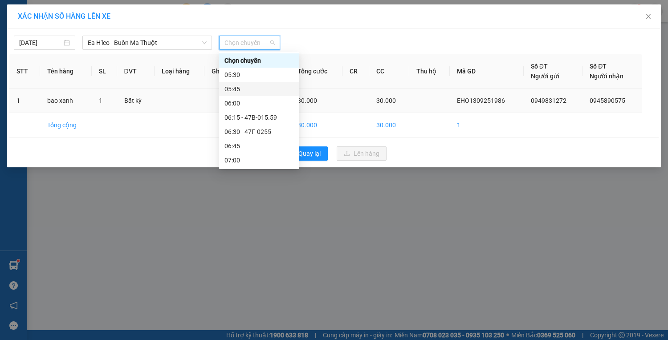
type input "7"
click at [256, 100] on div "07:15 - 47C-1518" at bounding box center [258, 103] width 69 height 10
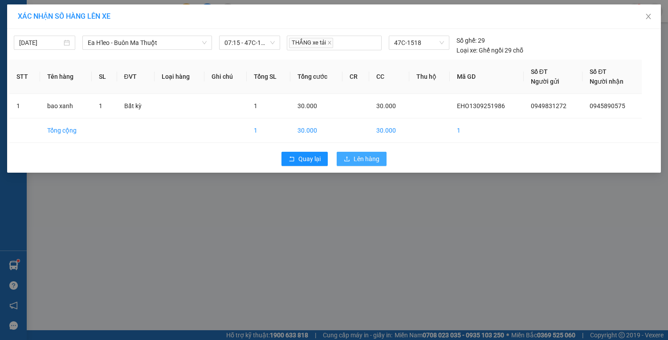
click at [370, 160] on span "Lên hàng" at bounding box center [367, 159] width 26 height 10
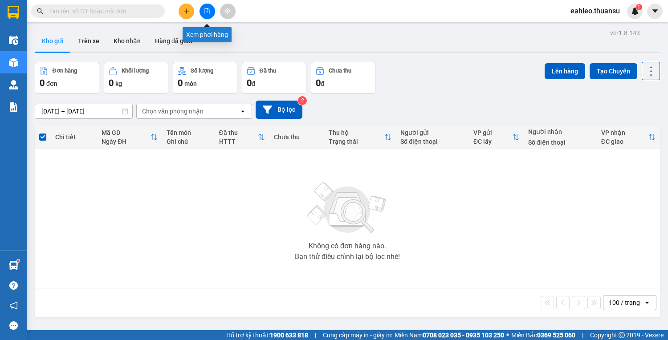
click at [207, 12] on icon "file-add" at bounding box center [207, 11] width 6 height 6
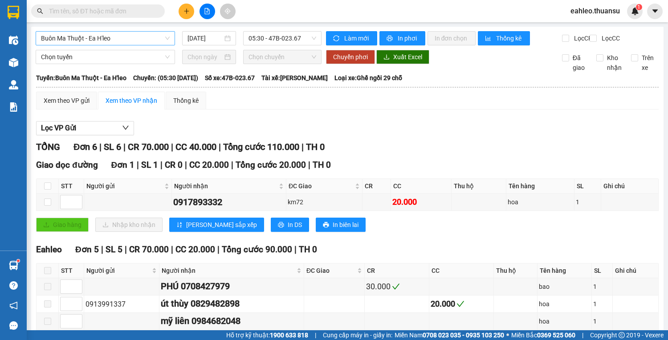
click at [152, 38] on span "Buôn Ma Thuột - Ea H'leo" at bounding box center [105, 38] width 129 height 13
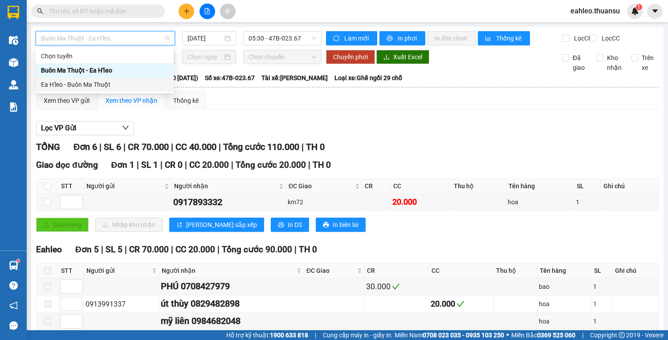
click at [92, 84] on div "Ea H'leo - Buôn Ma Thuột" at bounding box center [104, 85] width 127 height 10
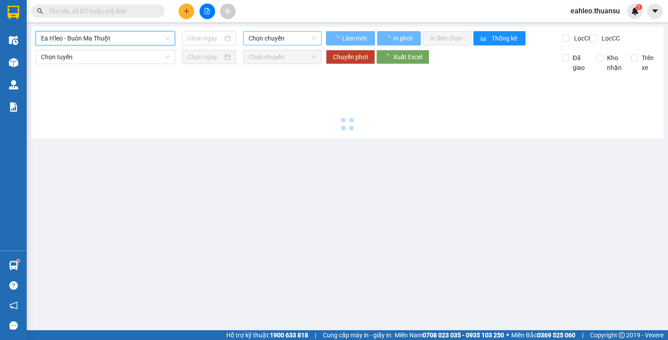
type input "[DATE]"
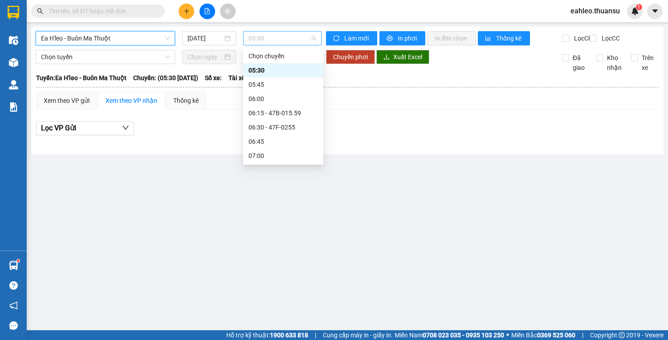
click at [284, 40] on span "05:30" at bounding box center [282, 38] width 68 height 13
type input "7"
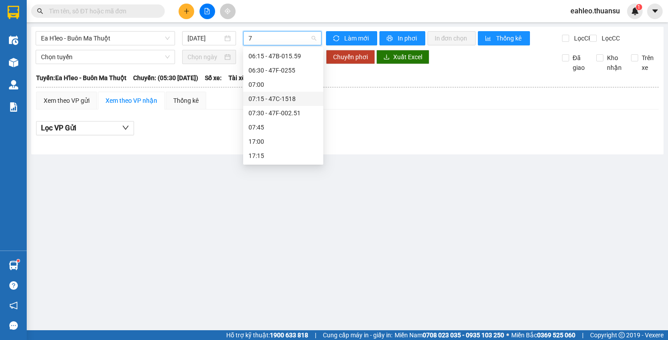
click at [285, 94] on div "07:15 - 47C-1518" at bounding box center [282, 99] width 69 height 10
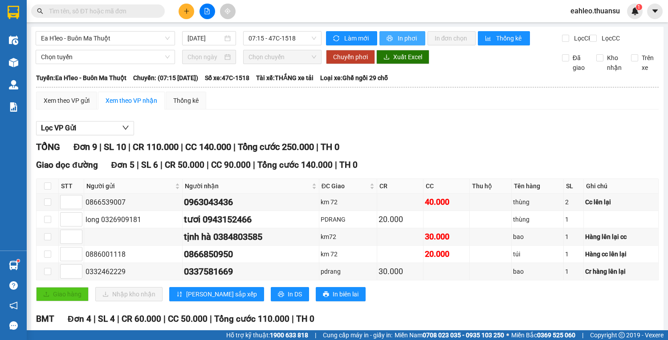
click at [405, 37] on span "In phơi" at bounding box center [408, 38] width 20 height 10
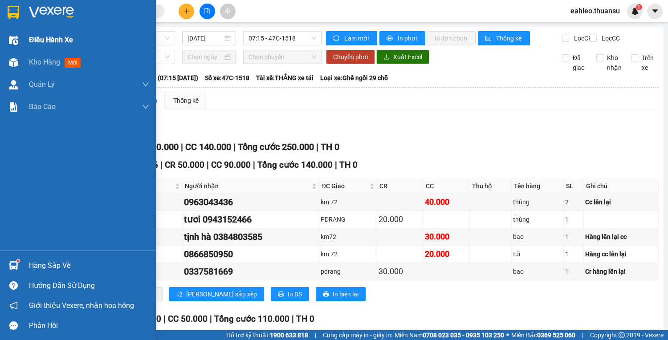
click at [42, 43] on span "Điều hành xe" at bounding box center [51, 39] width 44 height 11
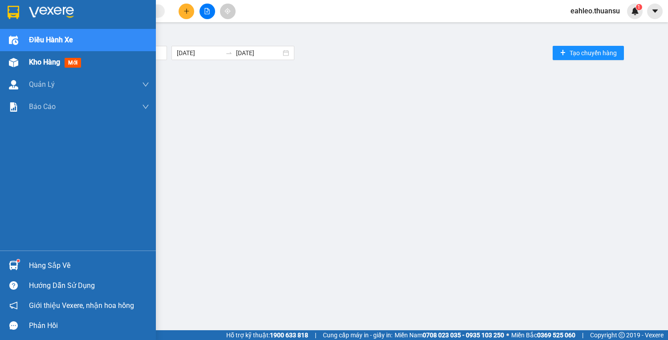
click at [43, 63] on span "Kho hàng" at bounding box center [44, 62] width 31 height 8
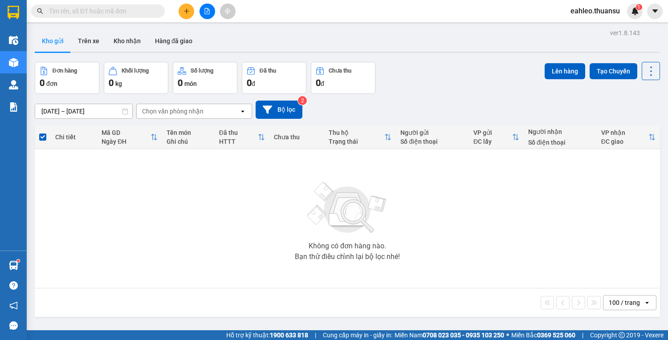
click at [125, 13] on input "text" at bounding box center [101, 11] width 105 height 10
type input "0"
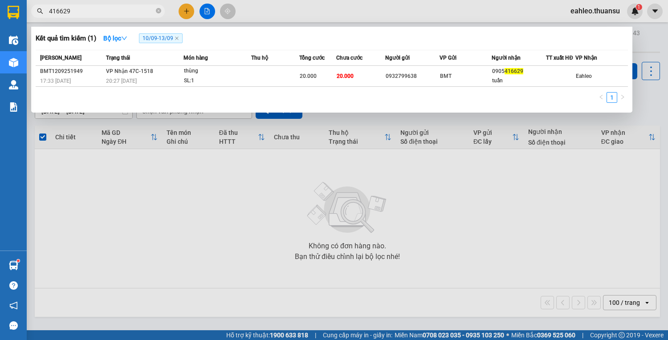
type input "416629"
click at [184, 11] on div at bounding box center [334, 170] width 668 height 340
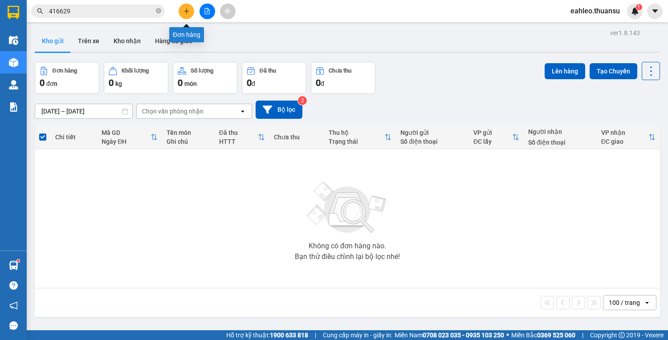
click at [188, 9] on icon "plus" at bounding box center [186, 11] width 6 height 6
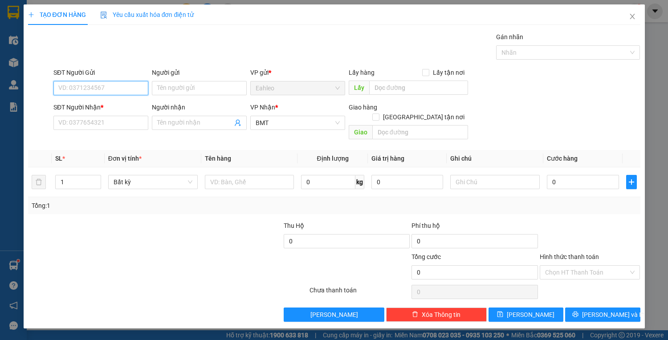
click at [95, 87] on input "SĐT Người Gửi" at bounding box center [100, 88] width 95 height 14
click at [71, 107] on div "0862828082 - Hưng" at bounding box center [101, 106] width 84 height 10
type input "0862828082"
type input "Hưng"
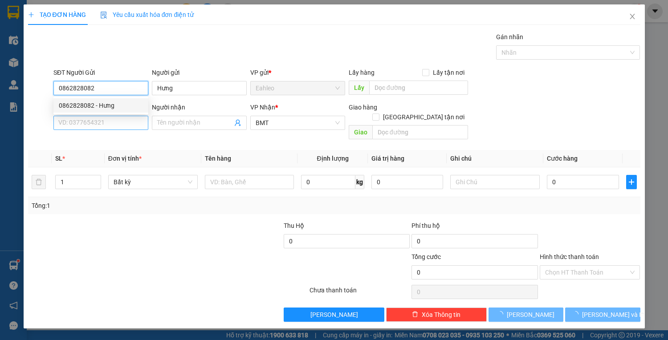
type input "20.000"
type input "0862828082"
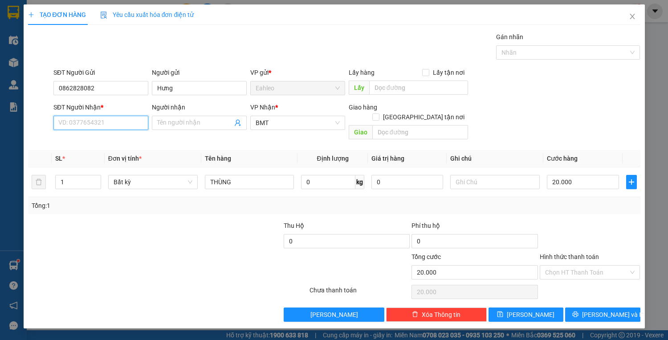
click at [75, 122] on input "SĐT Người Nhận *" at bounding box center [100, 123] width 95 height 14
click at [77, 142] on div "0907264442" at bounding box center [101, 140] width 84 height 10
type input "0907264442"
drag, startPoint x: 603, startPoint y: 258, endPoint x: 601, endPoint y: 269, distance: 10.8
click at [602, 266] on input "Hình thức thanh toán" at bounding box center [587, 272] width 84 height 13
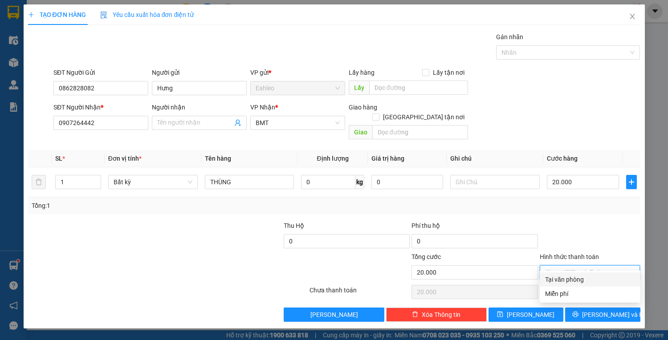
click at [572, 283] on div "Tại văn phòng" at bounding box center [590, 280] width 90 height 10
type input "0"
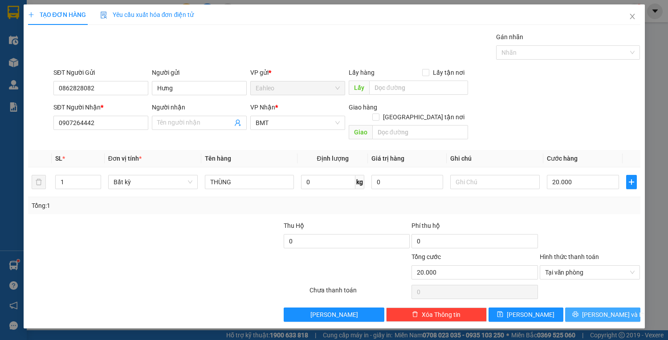
click at [598, 310] on span "[PERSON_NAME] và In" at bounding box center [613, 315] width 62 height 10
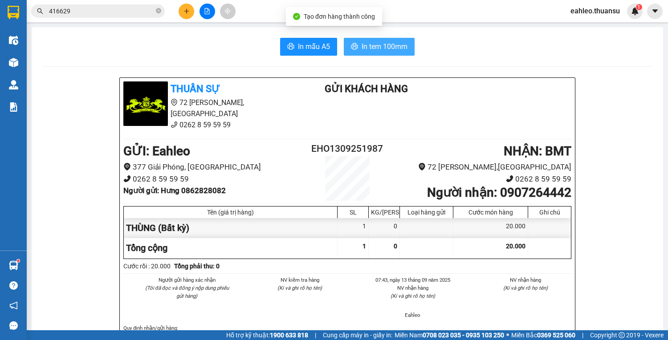
click at [376, 46] on span "In tem 100mm" at bounding box center [385, 46] width 46 height 11
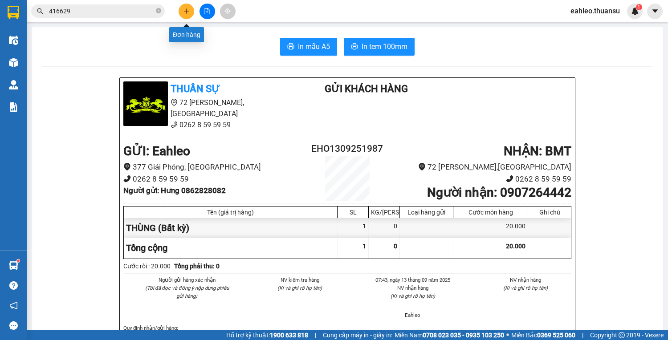
click at [186, 12] on icon "plus" at bounding box center [186, 10] width 0 height 5
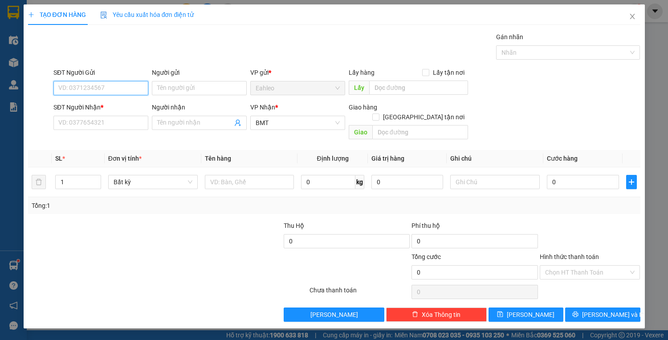
click at [97, 87] on input "SĐT Người Gửi" at bounding box center [100, 88] width 95 height 14
type input "0918986879"
click at [69, 127] on input "SĐT Người Nhận *" at bounding box center [100, 123] width 95 height 14
drag, startPoint x: 100, startPoint y: 90, endPoint x: 28, endPoint y: 92, distance: 72.6
click at [28, 92] on div "SĐT Người Gửi 0918986879 0918986879 Người gửi Tên người gửi VP gửi * [PERSON_NA…" at bounding box center [334, 83] width 614 height 31
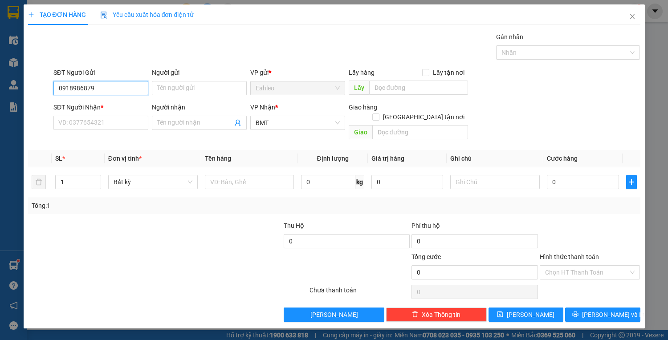
drag, startPoint x: 64, startPoint y: 127, endPoint x: 49, endPoint y: 81, distance: 48.6
click at [49, 81] on div "SĐT Người Gửi 0918986879 0918986879 Người gửi Tên người gửi VP gửi * [PERSON_NA…" at bounding box center [334, 83] width 614 height 31
click at [78, 121] on input "SĐT Người Nhận *" at bounding box center [100, 123] width 95 height 14
paste input "0918986879"
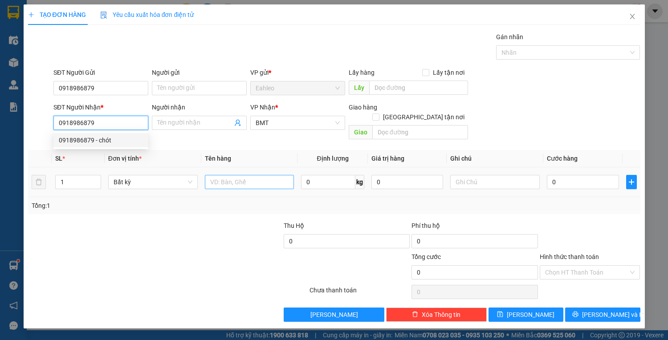
type input "0918986879"
click at [260, 177] on input "text" at bounding box center [249, 182] width 89 height 14
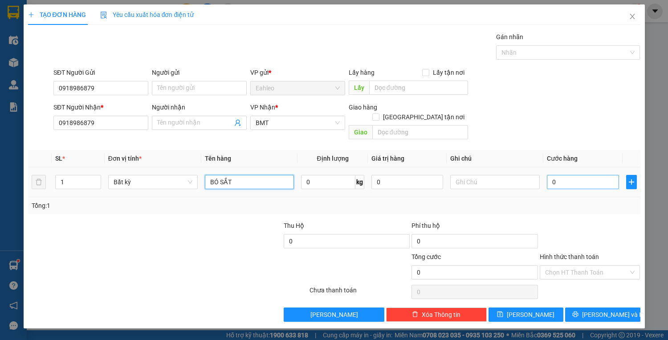
type input "BÓ SẮT"
click at [577, 176] on input "0" at bounding box center [583, 182] width 72 height 14
type input "2"
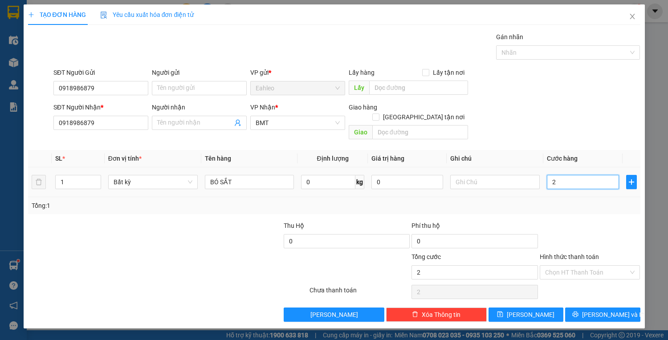
type input "20"
type input "200"
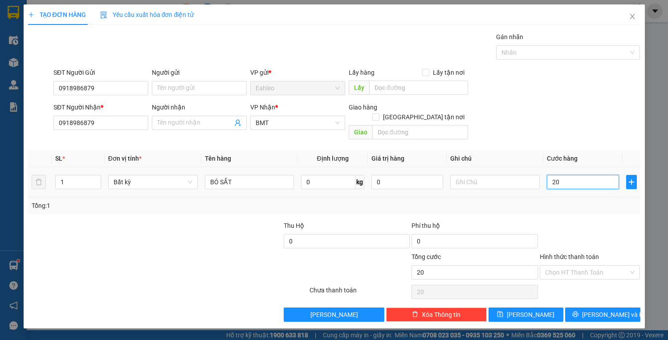
type input "200"
type input "2.000"
type input "20.000"
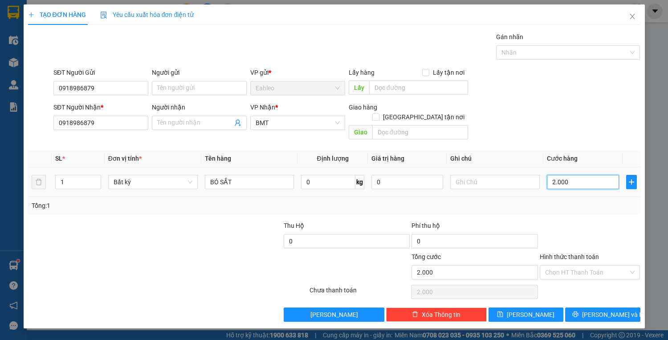
type input "20.000"
click at [576, 266] on input "Hình thức thanh toán" at bounding box center [587, 272] width 84 height 13
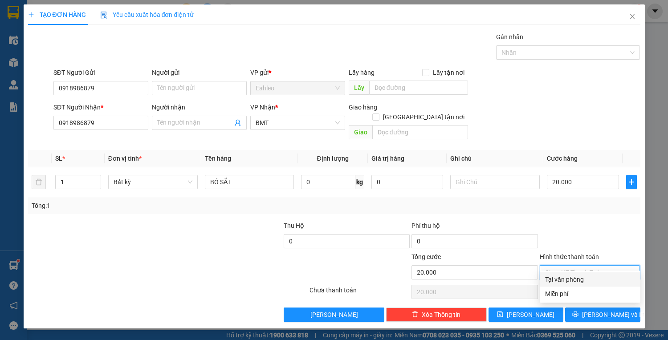
click at [575, 280] on div "Tại văn phòng" at bounding box center [590, 280] width 90 height 10
type input "0"
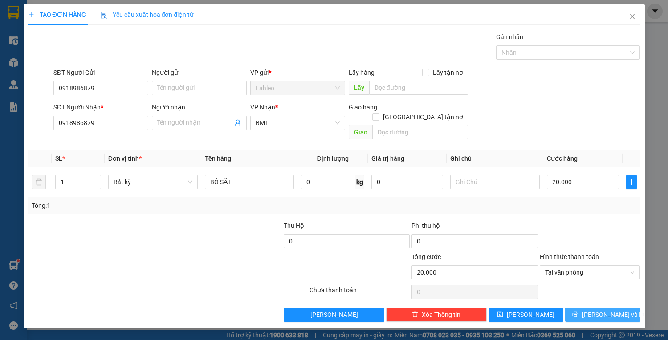
click at [604, 310] on span "[PERSON_NAME] và In" at bounding box center [613, 315] width 62 height 10
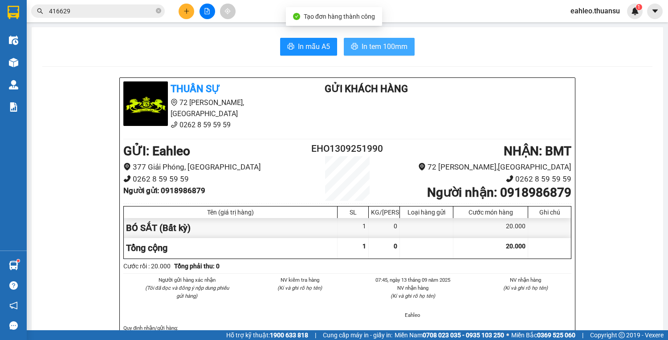
click at [374, 48] on span "In tem 100mm" at bounding box center [385, 46] width 46 height 11
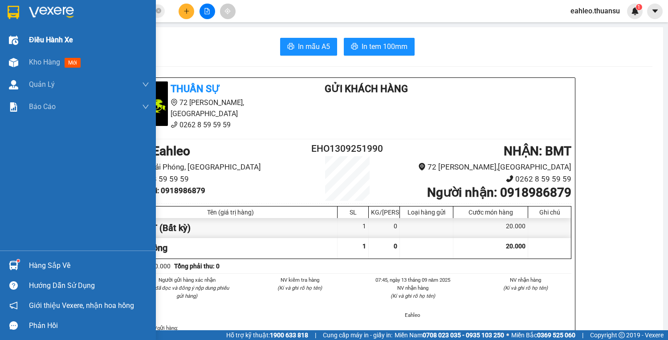
click at [42, 40] on span "Điều hành xe" at bounding box center [51, 39] width 44 height 11
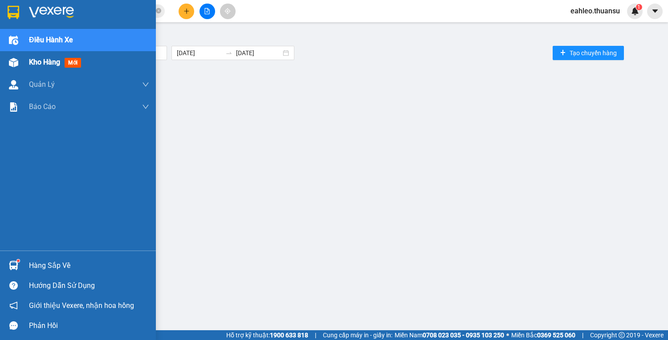
click at [33, 60] on span "Kho hàng" at bounding box center [44, 62] width 31 height 8
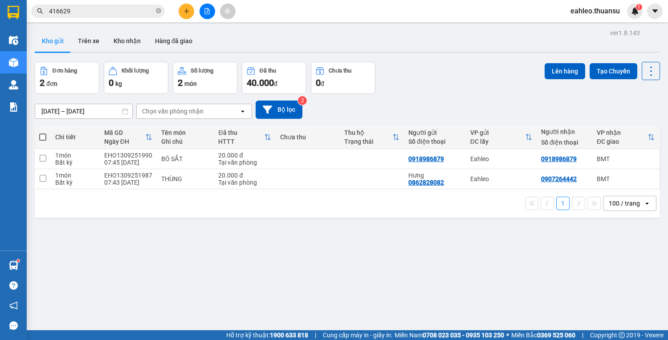
click at [45, 136] on span at bounding box center [42, 137] width 7 height 7
click at [43, 133] on input "checkbox" at bounding box center [43, 133] width 0 height 0
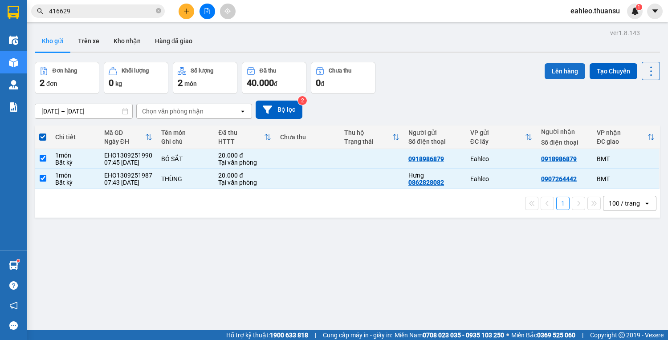
click at [564, 74] on button "Lên hàng" at bounding box center [565, 71] width 41 height 16
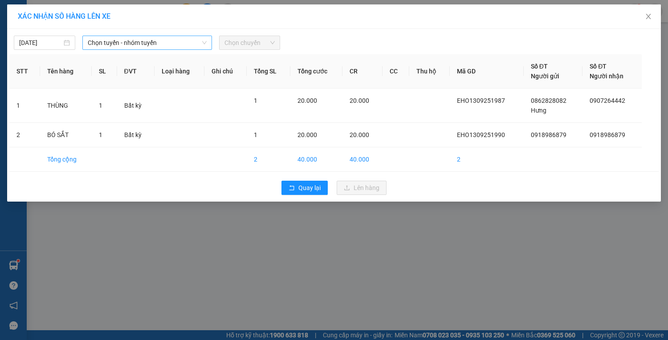
click at [145, 44] on span "Chọn tuyến - nhóm tuyến" at bounding box center [147, 42] width 119 height 13
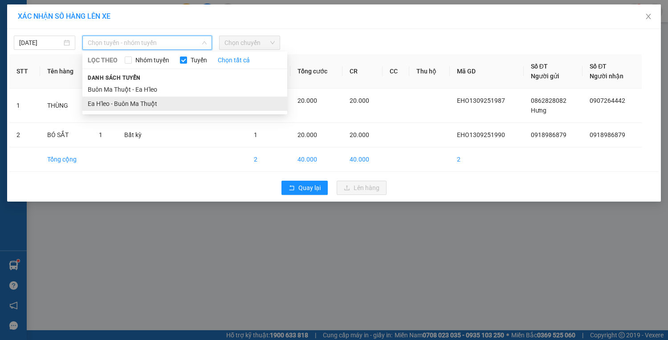
click at [122, 103] on li "Ea H'leo - Buôn Ma Thuột" at bounding box center [184, 104] width 205 height 14
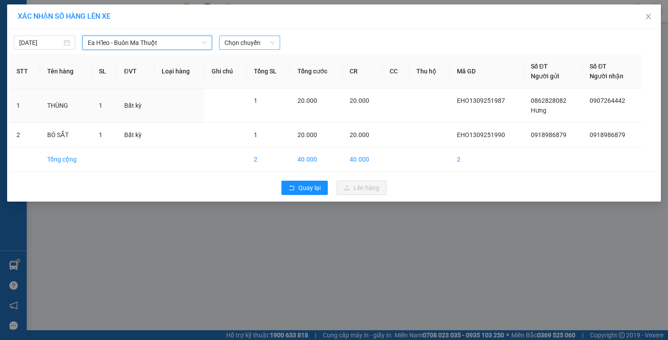
click at [244, 43] on span "Chọn chuyến" at bounding box center [249, 42] width 51 height 13
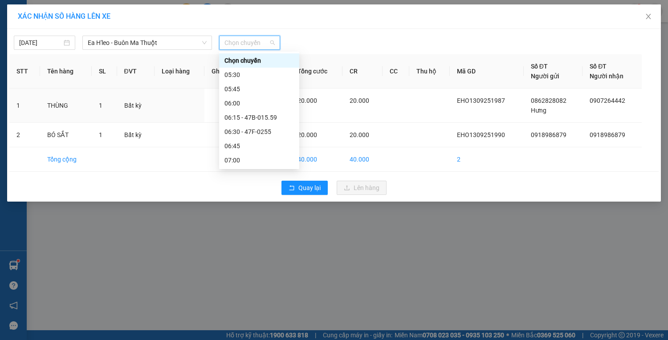
type input "8"
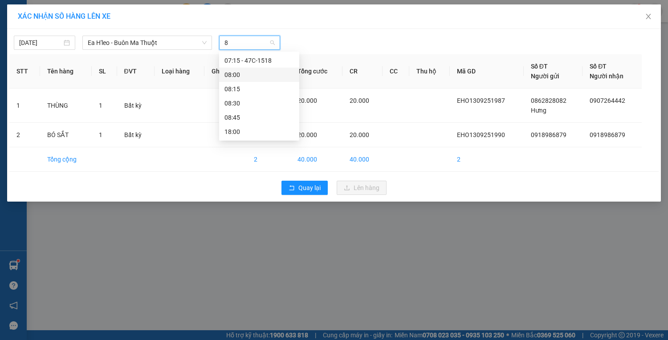
click at [247, 77] on div "08:00" at bounding box center [258, 75] width 69 height 10
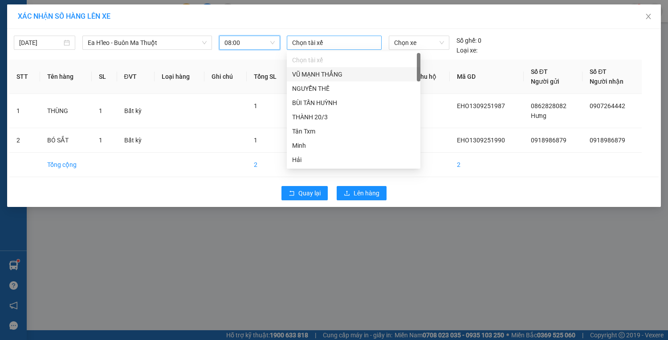
drag, startPoint x: 317, startPoint y: 44, endPoint x: 317, endPoint y: 39, distance: 4.9
click at [317, 39] on div at bounding box center [334, 42] width 90 height 11
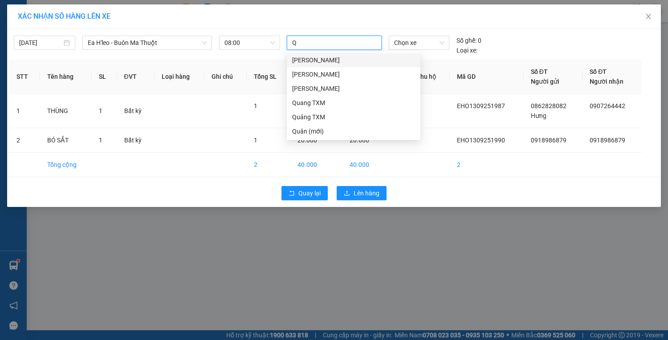
type input "QU"
click at [315, 100] on div "Quang TXM" at bounding box center [353, 103] width 123 height 10
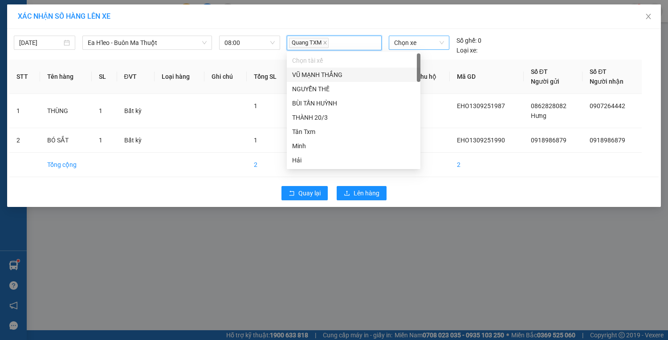
click at [415, 44] on span "Chọn xe" at bounding box center [419, 42] width 50 height 13
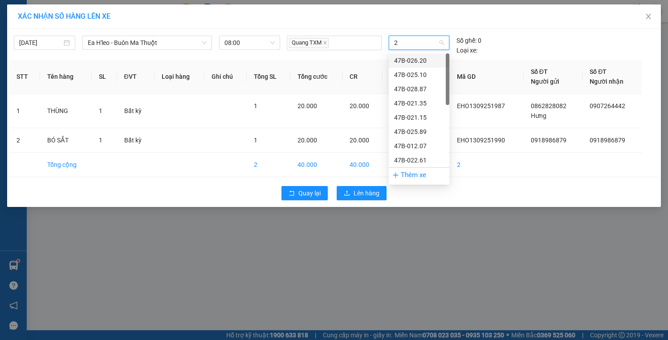
type input "25"
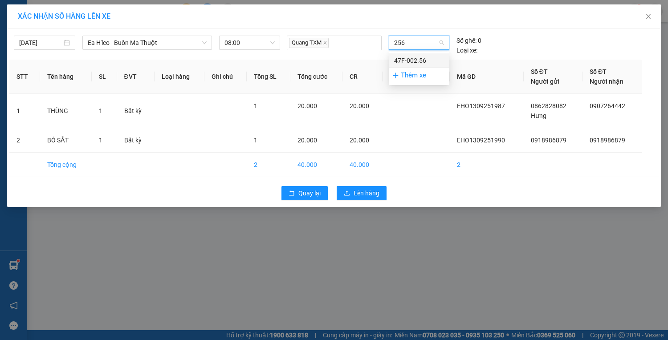
click at [414, 60] on div "47F-002.56" at bounding box center [419, 61] width 50 height 10
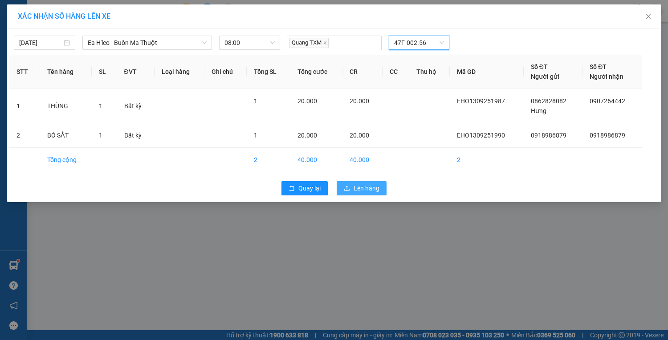
click at [367, 189] on span "Lên hàng" at bounding box center [367, 188] width 26 height 10
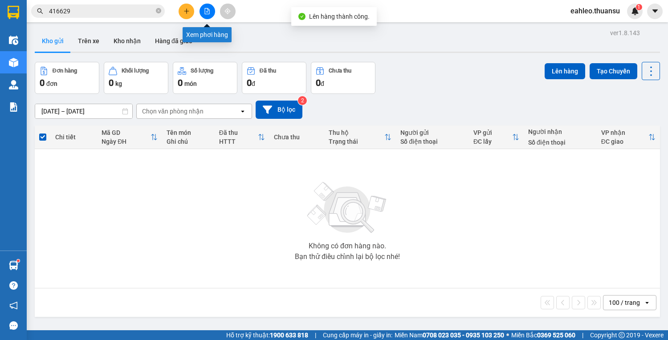
click at [207, 12] on icon "file-add" at bounding box center [207, 11] width 5 height 6
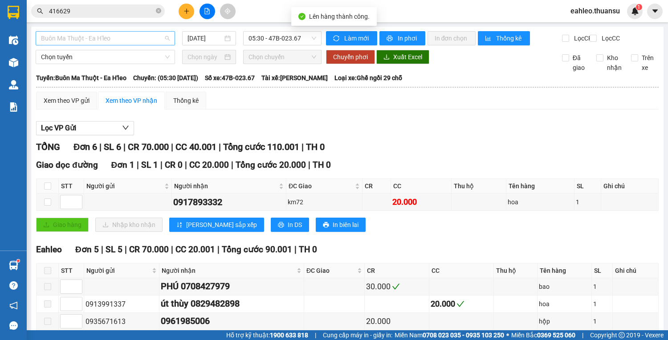
click at [123, 34] on span "Buôn Ma Thuột - Ea H'leo" at bounding box center [105, 38] width 129 height 13
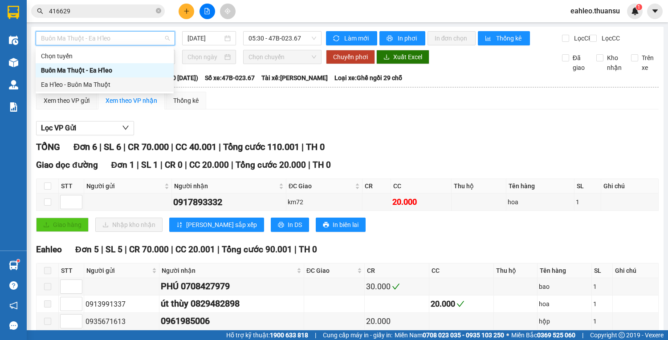
click at [100, 87] on div "Ea H'leo - Buôn Ma Thuột" at bounding box center [104, 85] width 127 height 10
type input "[DATE]"
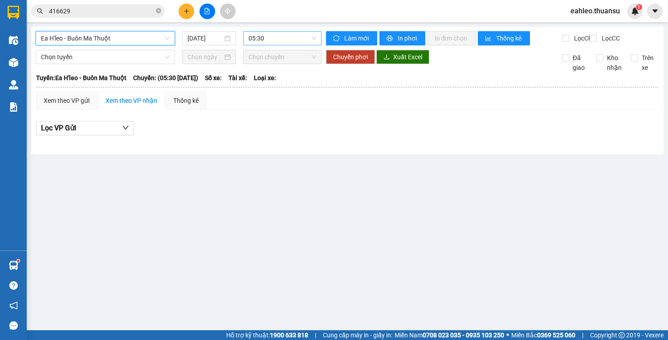
click at [276, 41] on span "05:30" at bounding box center [282, 38] width 68 height 13
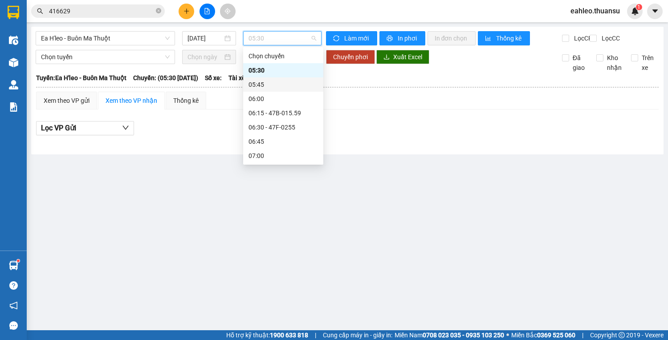
type input "8"
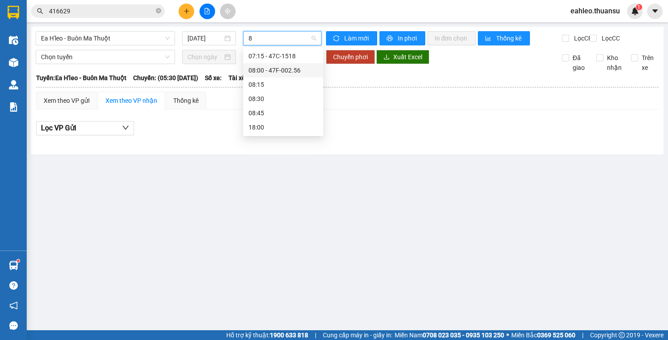
click at [283, 68] on div "08:00 - 47F-002.56" at bounding box center [282, 70] width 69 height 10
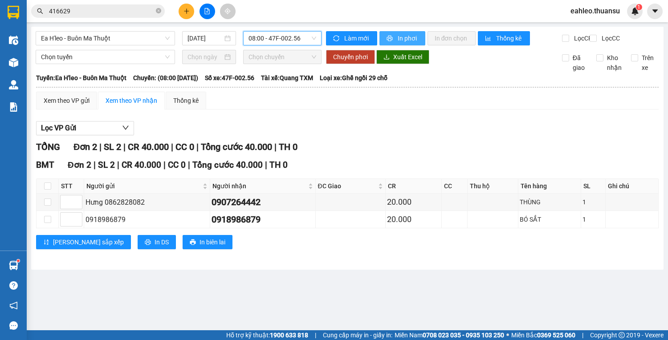
click at [410, 41] on span "In phơi" at bounding box center [408, 38] width 20 height 10
click at [158, 11] on icon "close-circle" at bounding box center [158, 10] width 5 height 5
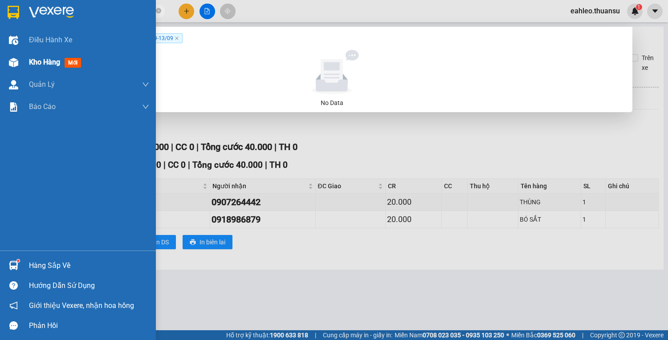
type input "611632"
click at [36, 58] on span "Kho hàng" at bounding box center [44, 62] width 31 height 8
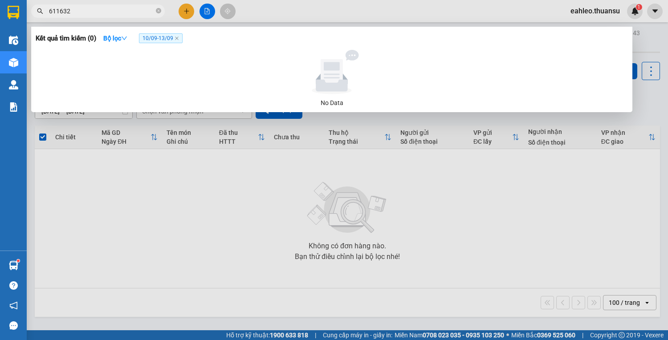
click at [354, 215] on div at bounding box center [334, 170] width 668 height 340
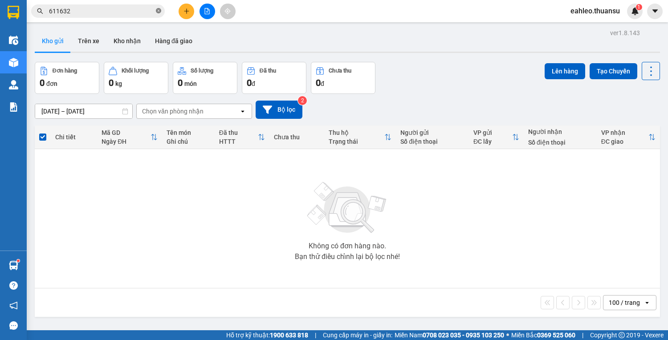
click at [159, 11] on icon "close-circle" at bounding box center [158, 10] width 5 height 5
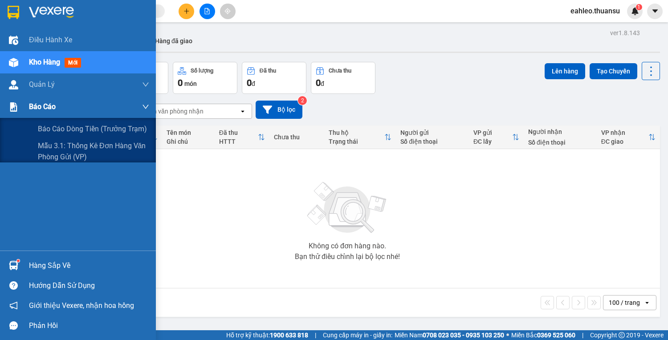
click at [49, 110] on span "Báo cáo" at bounding box center [42, 106] width 27 height 11
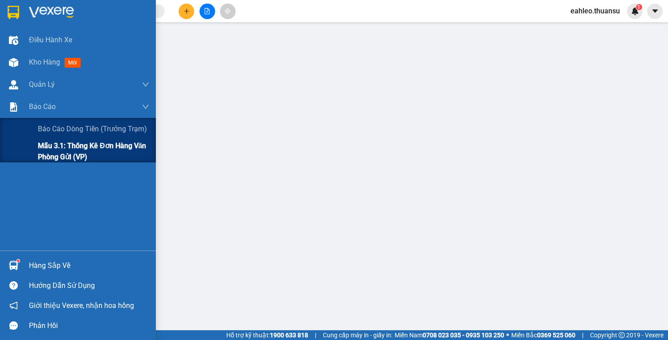
click at [62, 150] on span "Mẫu 3.1: Thống kê đơn hàng văn phòng gửi (VP)" at bounding box center [93, 151] width 111 height 22
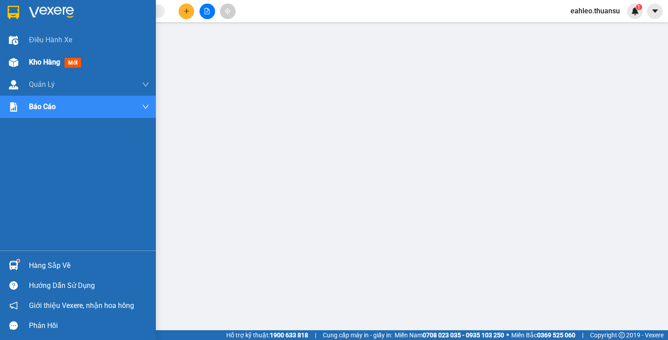
click at [57, 68] on div "Kho hàng mới" at bounding box center [57, 62] width 56 height 11
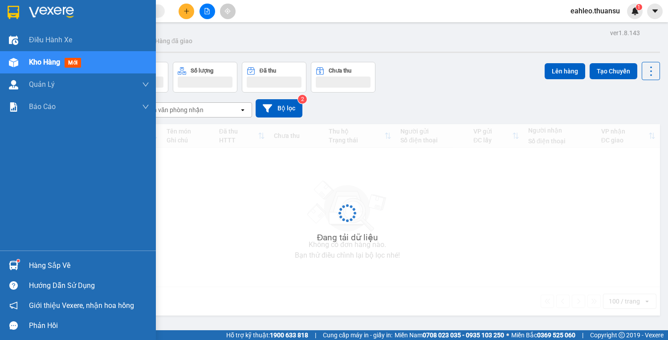
click at [33, 63] on span "Kho hàng" at bounding box center [44, 62] width 31 height 8
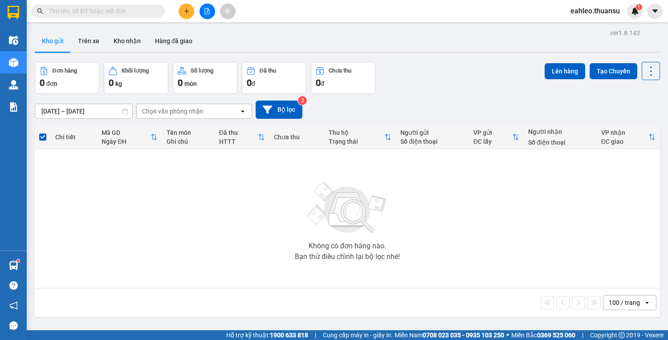
click at [122, 12] on input "text" at bounding box center [101, 11] width 105 height 10
click at [187, 14] on icon "plus" at bounding box center [186, 11] width 6 height 6
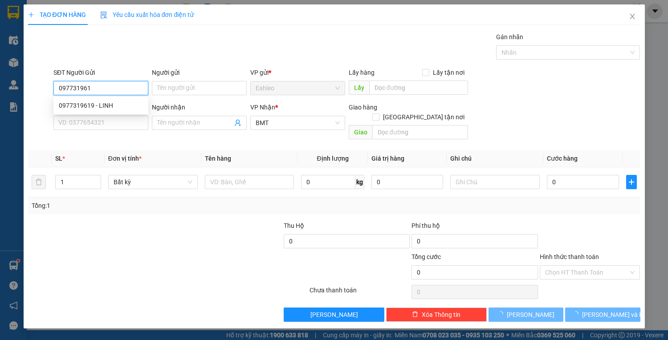
type input "0977319619"
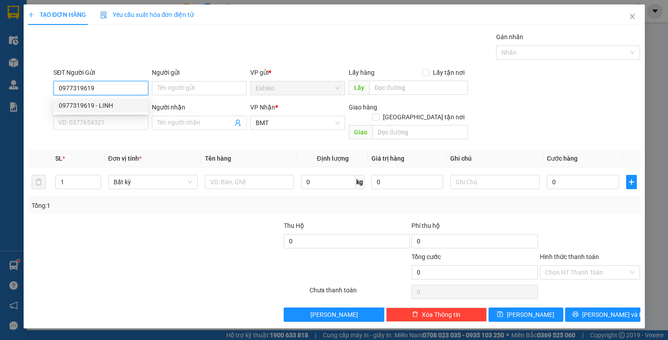
click at [98, 109] on div "0977319619 - LINH" at bounding box center [101, 106] width 84 height 10
type input "LINH"
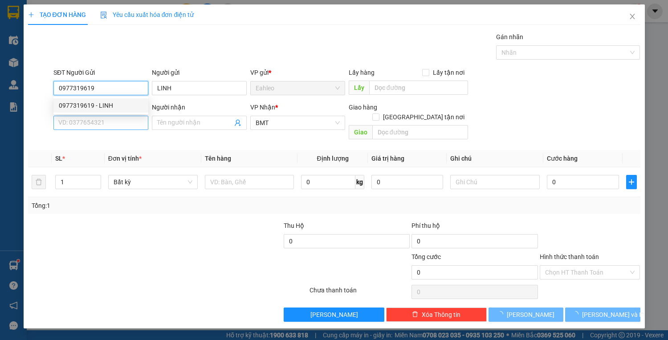
type input "20.000"
type input "0977319619"
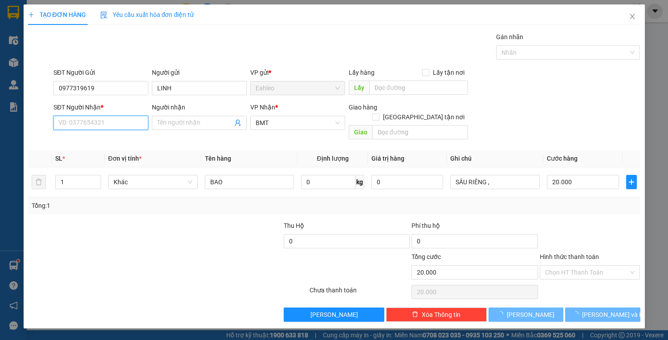
click at [96, 125] on input "SĐT Người Nhận *" at bounding box center [100, 123] width 95 height 14
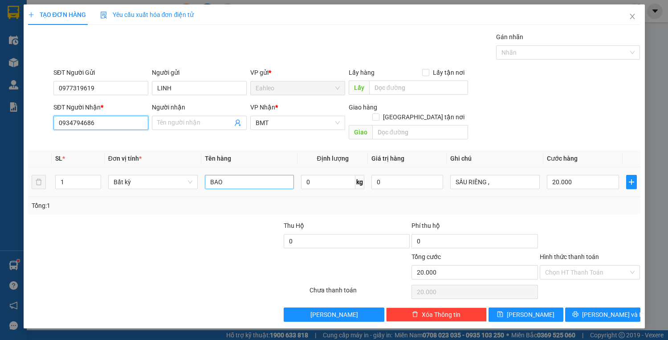
type input "0934794686"
click at [230, 175] on input "BAO" at bounding box center [249, 182] width 89 height 14
type input "B"
type input "TÚI"
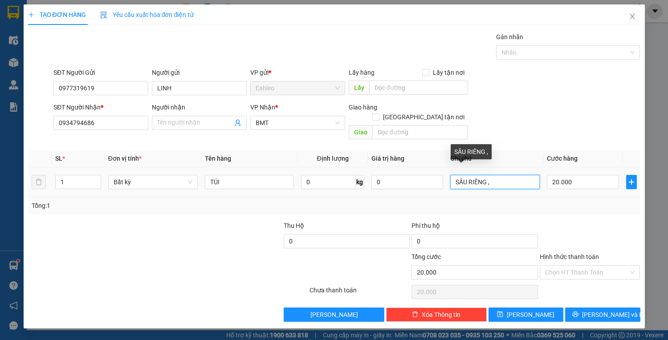
click at [502, 175] on input "SẦU RIÊNG ," at bounding box center [494, 182] width 89 height 14
type input "S"
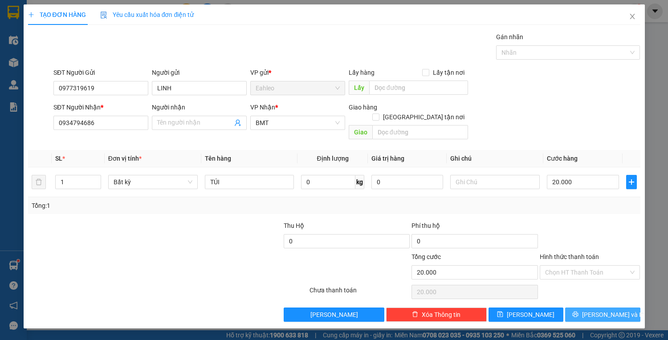
click at [637, 308] on button "[PERSON_NAME] và In" at bounding box center [602, 315] width 75 height 14
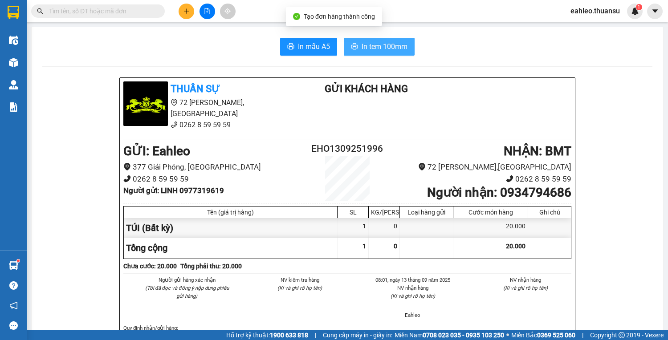
click at [390, 42] on span "In tem 100mm" at bounding box center [385, 46] width 46 height 11
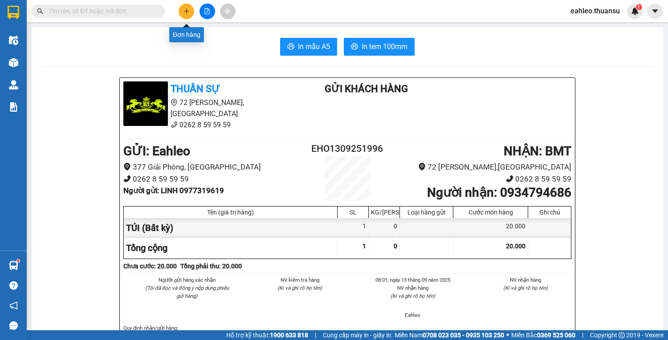
click at [187, 18] on button at bounding box center [187, 12] width 16 height 16
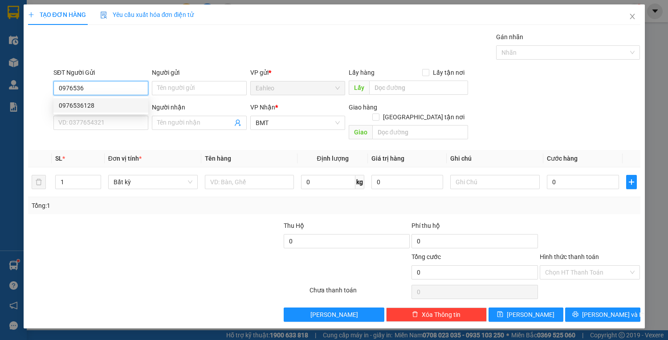
click at [80, 105] on div "0976536128" at bounding box center [101, 106] width 84 height 10
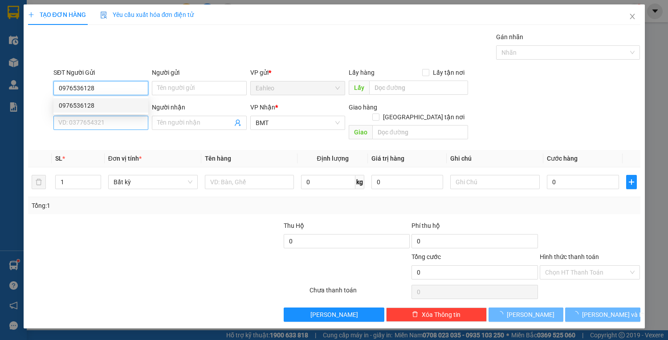
type input "0976536128"
click at [81, 125] on input "SĐT Người Nhận *" at bounding box center [100, 123] width 95 height 14
type input "20.000"
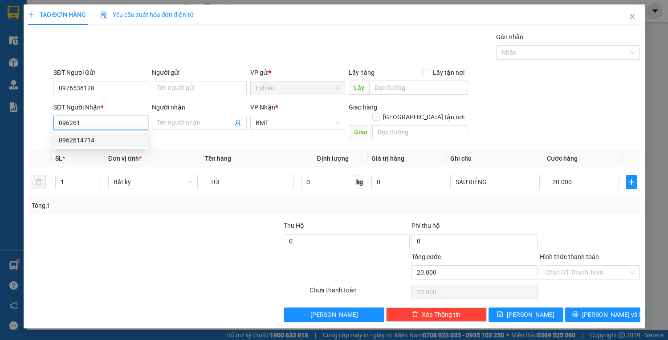
click at [91, 140] on div "0962614714" at bounding box center [101, 140] width 84 height 10
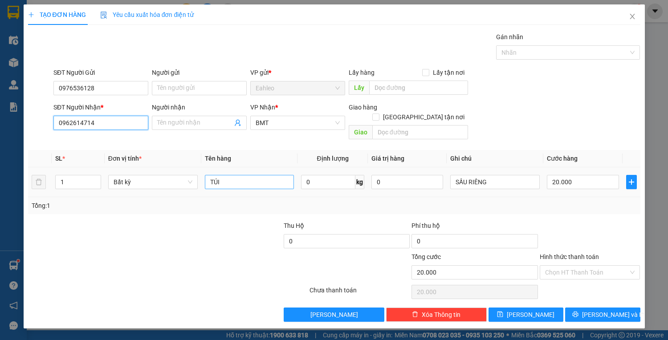
type input "0962614714"
click at [267, 175] on input "TÚI" at bounding box center [249, 182] width 89 height 14
type input "T"
type input "BAO"
click at [585, 175] on input "20.000" at bounding box center [583, 182] width 72 height 14
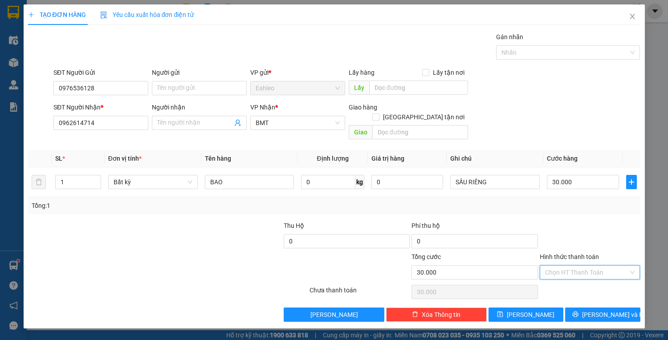
click at [589, 266] on input "Hình thức thanh toán" at bounding box center [587, 272] width 84 height 13
click at [572, 281] on div "Tại văn phòng" at bounding box center [590, 280] width 90 height 10
click at [578, 308] on button "[PERSON_NAME] và In" at bounding box center [602, 315] width 75 height 14
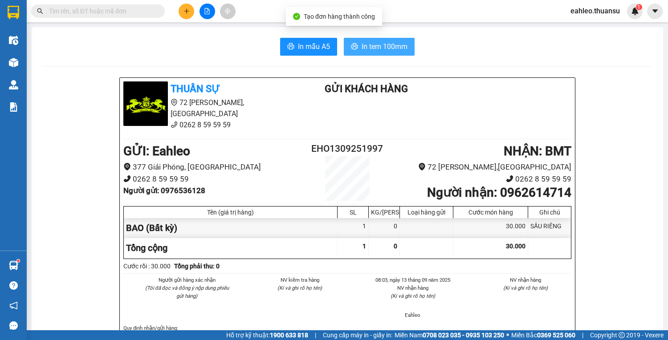
click at [366, 52] on button "In tem 100mm" at bounding box center [379, 47] width 71 height 18
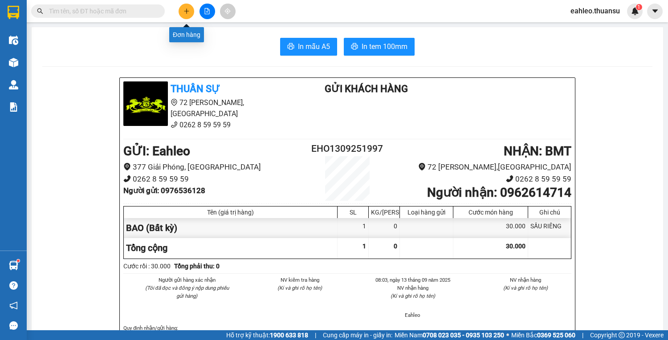
click at [187, 13] on icon "plus" at bounding box center [186, 11] width 6 height 6
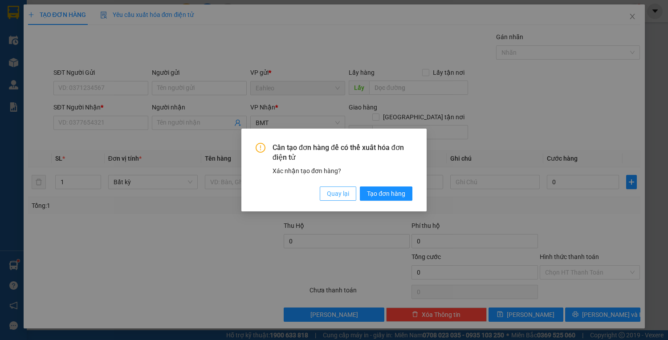
click at [331, 191] on span "Quay lại" at bounding box center [338, 194] width 22 height 10
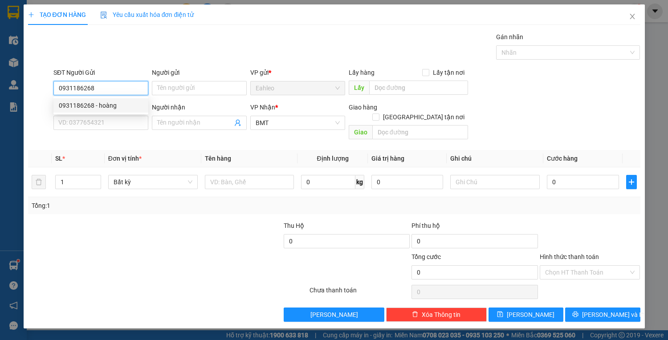
click at [93, 105] on div "0931186268 - hoàng" at bounding box center [101, 106] width 84 height 10
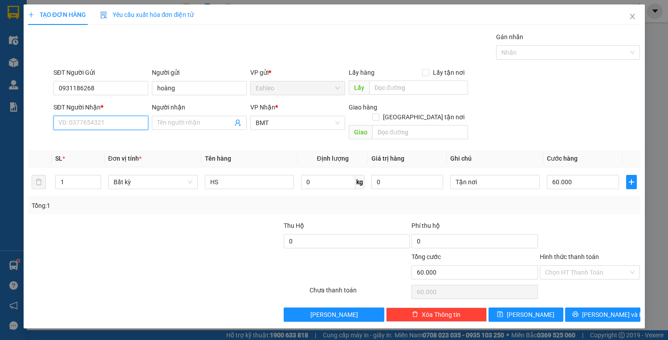
click at [94, 122] on input "SĐT Người Nhận *" at bounding box center [100, 123] width 95 height 14
click at [89, 135] on div "0905268147" at bounding box center [101, 140] width 84 height 10
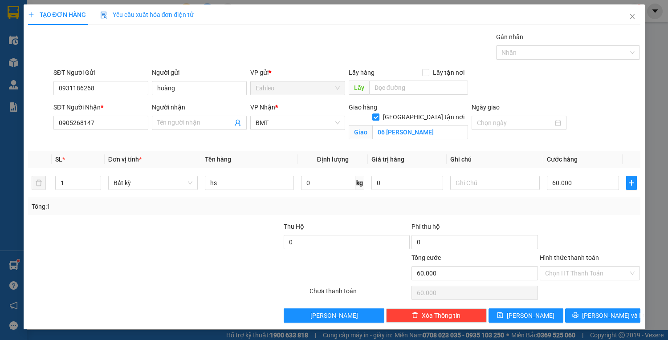
click at [378, 114] on input "[GEOGRAPHIC_DATA] tận nơi" at bounding box center [375, 117] width 6 height 6
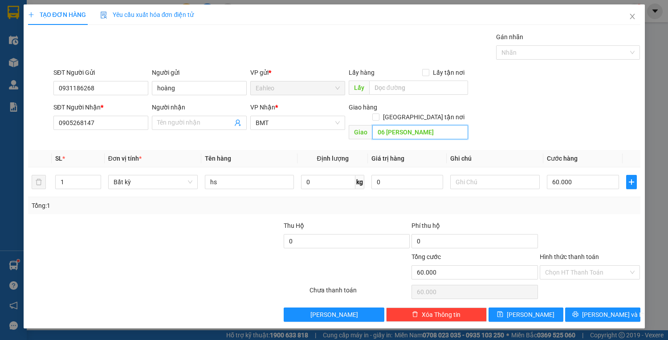
click at [433, 125] on input "06 [PERSON_NAME]" at bounding box center [420, 132] width 96 height 14
click at [222, 175] on input "hs" at bounding box center [249, 182] width 89 height 14
click at [576, 175] on input "60.000" at bounding box center [583, 182] width 72 height 14
click at [568, 266] on input "Hình thức thanh toán" at bounding box center [587, 272] width 84 height 13
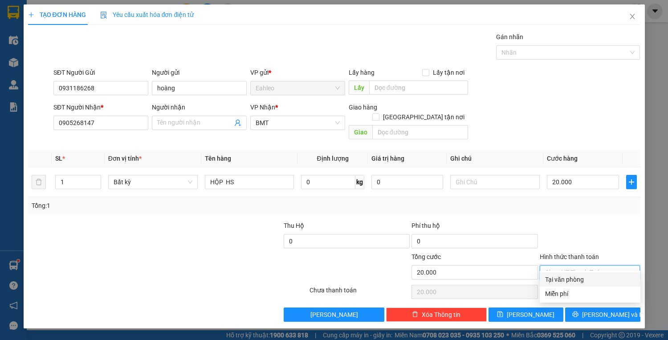
click at [572, 279] on div "Tại văn phòng" at bounding box center [590, 280] width 90 height 10
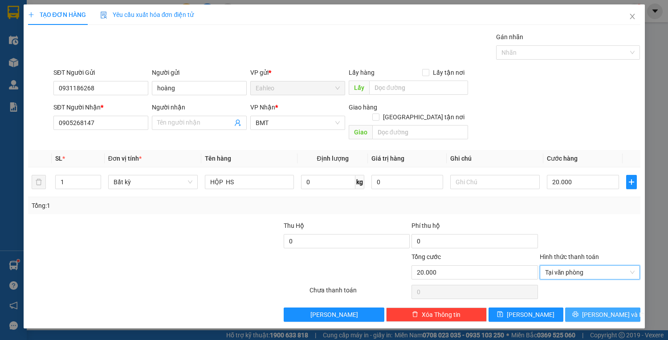
click at [578, 311] on icon "printer" at bounding box center [575, 314] width 6 height 6
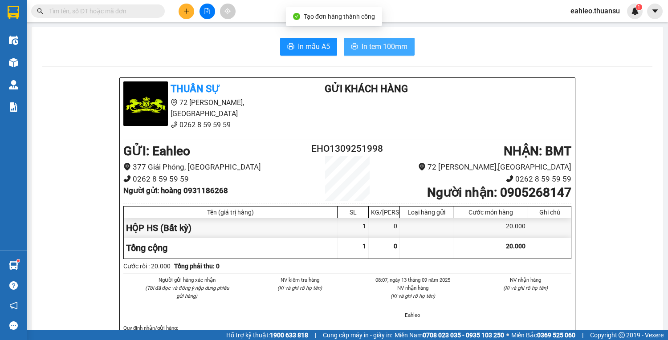
click at [378, 45] on span "In tem 100mm" at bounding box center [385, 46] width 46 height 11
click at [187, 11] on icon "plus" at bounding box center [186, 11] width 5 height 0
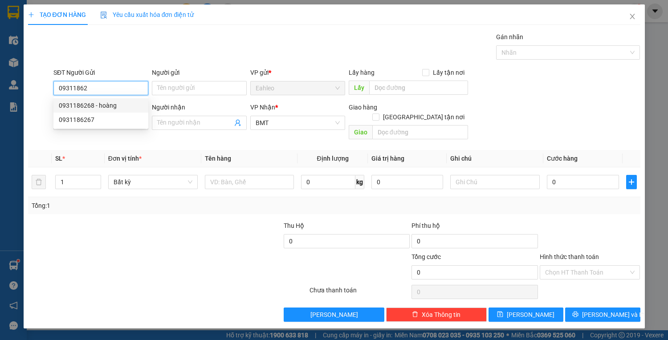
click at [90, 105] on div "0931186268 - hoàng" at bounding box center [101, 106] width 84 height 10
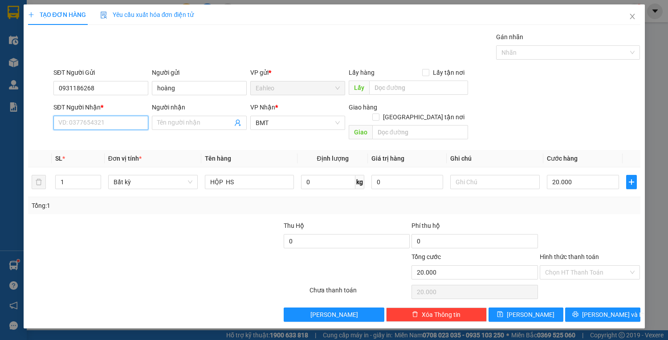
click at [107, 127] on input "SĐT Người Nhận *" at bounding box center [100, 123] width 95 height 14
click at [102, 137] on div "0982465468 - hưng" at bounding box center [101, 140] width 84 height 10
click at [593, 266] on input "Hình thức thanh toán" at bounding box center [587, 272] width 84 height 13
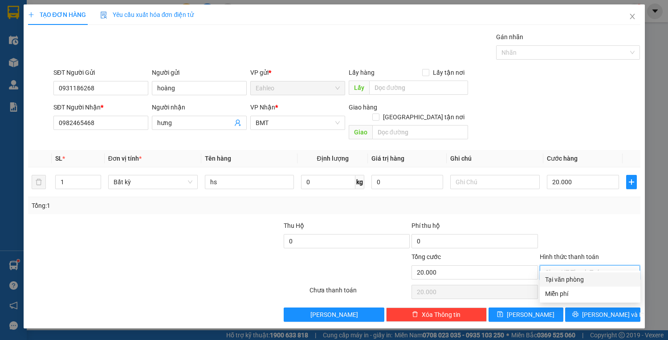
click at [580, 280] on div "Tại văn phòng" at bounding box center [590, 280] width 90 height 10
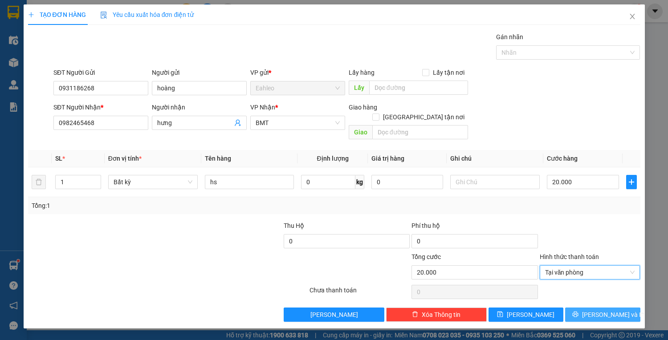
click at [585, 308] on button "[PERSON_NAME] và In" at bounding box center [602, 315] width 75 height 14
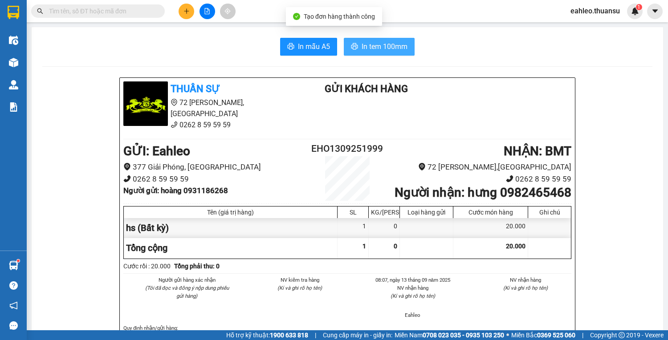
click at [371, 46] on span "In tem 100mm" at bounding box center [385, 46] width 46 height 11
click at [176, 11] on div at bounding box center [207, 12] width 67 height 16
click at [180, 11] on button at bounding box center [187, 12] width 16 height 16
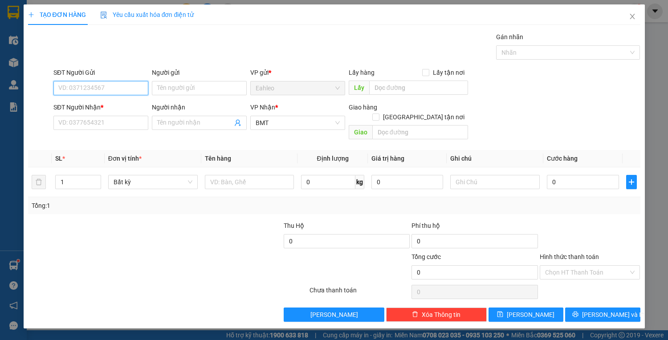
click at [100, 85] on input "SĐT Người Gửi" at bounding box center [100, 88] width 95 height 14
click at [91, 108] on div "0965919707 - hiếu" at bounding box center [101, 106] width 84 height 10
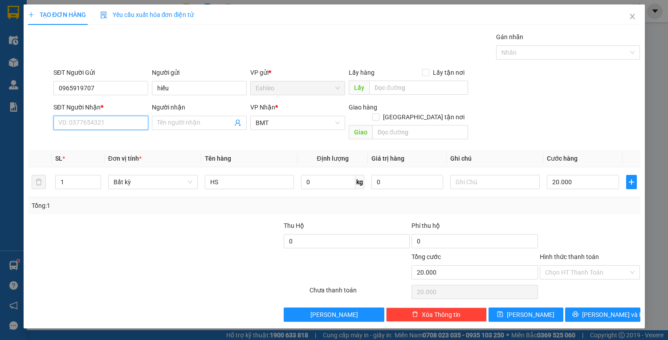
click at [96, 119] on input "SĐT Người Nhận *" at bounding box center [100, 123] width 95 height 14
click at [93, 137] on div "0838526529 - NGỌC VY" at bounding box center [101, 140] width 84 height 10
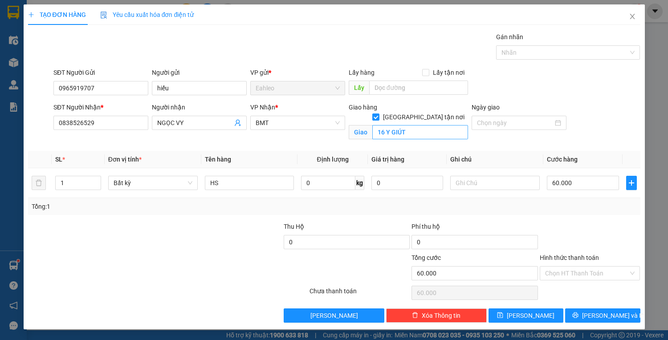
drag, startPoint x: 423, startPoint y: 106, endPoint x: 419, endPoint y: 115, distance: 9.8
click at [378, 114] on input "[GEOGRAPHIC_DATA] tận nơi" at bounding box center [375, 117] width 6 height 6
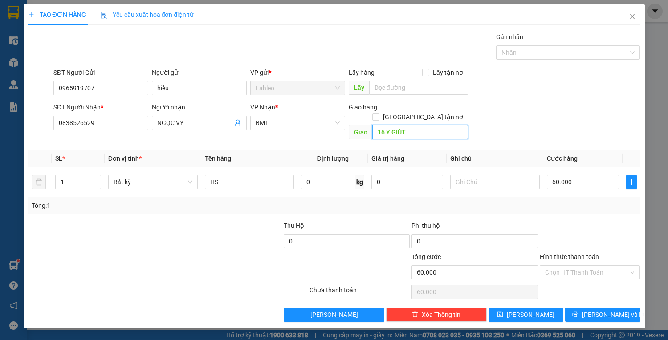
click at [411, 125] on input "16 Y GIÚT" at bounding box center [420, 132] width 96 height 14
click at [574, 175] on input "60.000" at bounding box center [583, 182] width 72 height 14
click at [577, 266] on input "Hình thức thanh toán" at bounding box center [587, 272] width 84 height 13
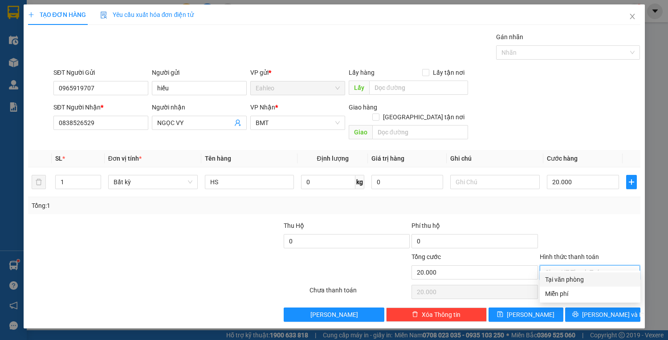
click at [580, 280] on div "Tại văn phòng" at bounding box center [590, 280] width 90 height 10
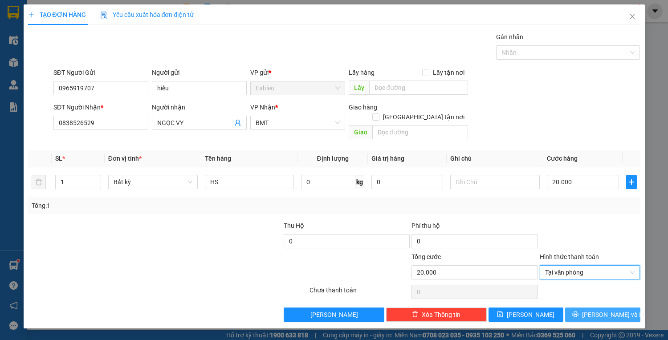
click at [586, 308] on button "[PERSON_NAME] và In" at bounding box center [602, 315] width 75 height 14
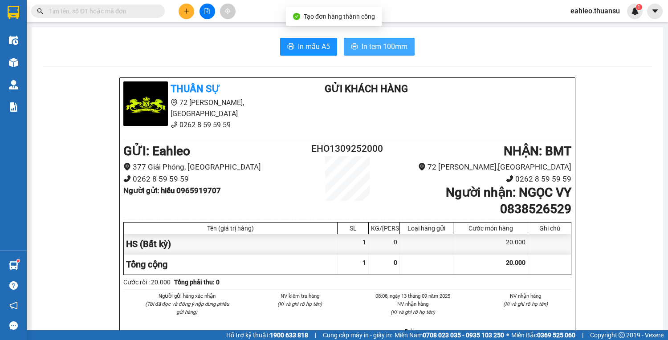
click at [362, 48] on span "In tem 100mm" at bounding box center [385, 46] width 46 height 11
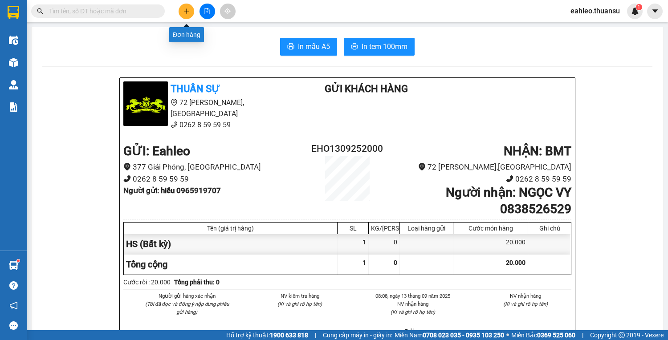
click at [191, 7] on button at bounding box center [187, 12] width 16 height 16
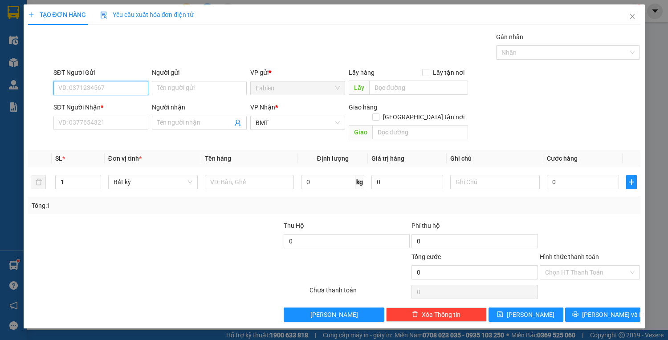
click at [119, 87] on input "SĐT Người Gửi" at bounding box center [100, 88] width 95 height 14
click at [82, 103] on div "0769592211" at bounding box center [101, 106] width 84 height 10
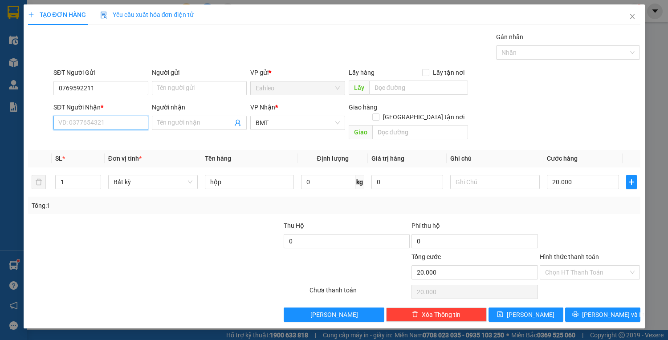
click at [75, 121] on input "SĐT Người Nhận *" at bounding box center [100, 123] width 95 height 14
click at [102, 140] on div "0976587772 - LAP THEWIN" at bounding box center [101, 140] width 84 height 10
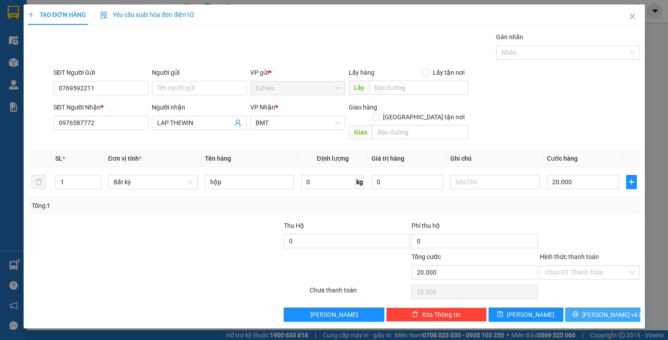
click at [618, 310] on span "[PERSON_NAME] và In" at bounding box center [613, 315] width 62 height 10
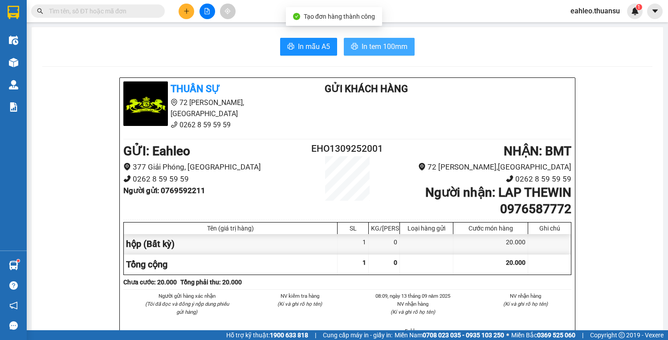
click at [375, 44] on span "In tem 100mm" at bounding box center [385, 46] width 46 height 11
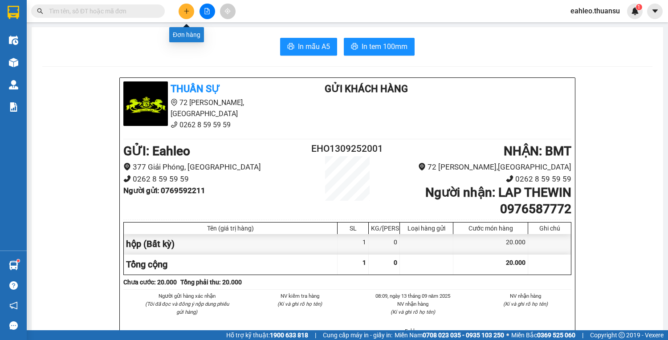
click at [182, 11] on button at bounding box center [187, 12] width 16 height 16
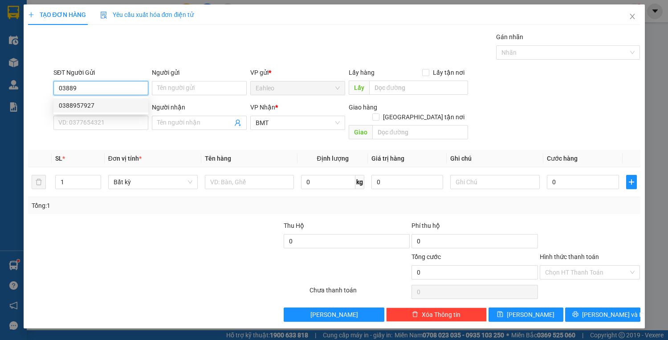
click at [86, 104] on div "0388957927" at bounding box center [101, 106] width 84 height 10
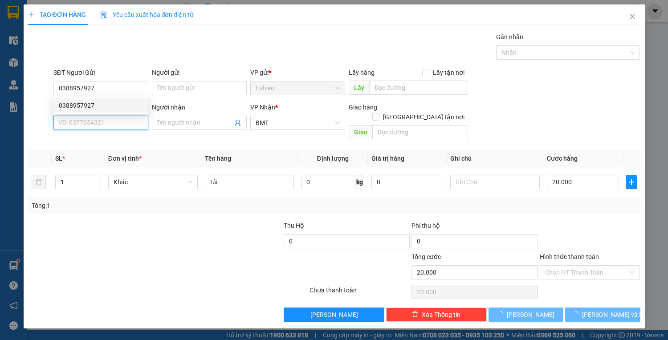
click at [86, 122] on input "SĐT Người Nhận *" at bounding box center [100, 123] width 95 height 14
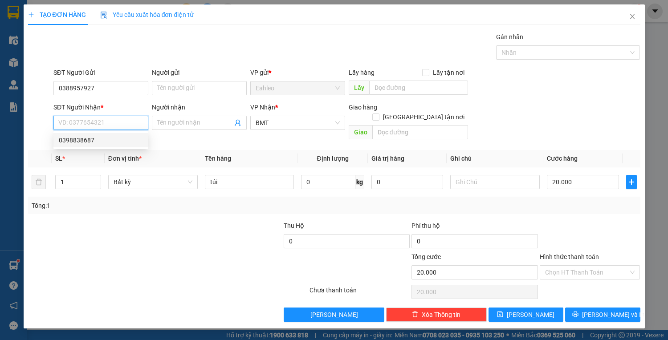
click at [88, 140] on div "0398838687" at bounding box center [101, 140] width 84 height 10
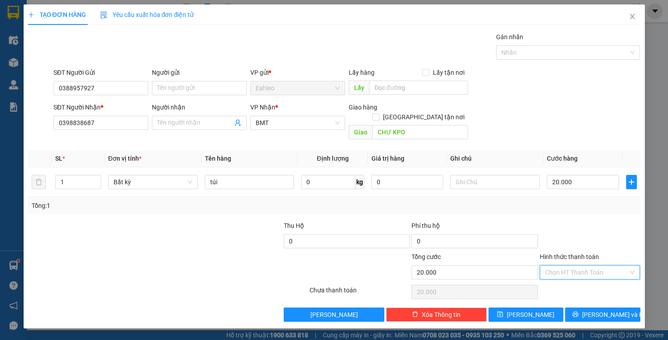
drag, startPoint x: 595, startPoint y: 256, endPoint x: 589, endPoint y: 271, distance: 16.0
click at [595, 266] on input "Hình thức thanh toán" at bounding box center [587, 272] width 84 height 13
drag, startPoint x: 583, startPoint y: 279, endPoint x: 594, endPoint y: 296, distance: 19.6
click at [584, 280] on div "Tại văn phòng" at bounding box center [590, 280] width 90 height 10
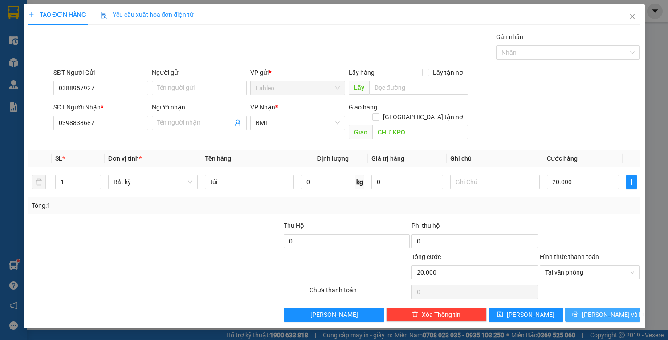
click at [593, 308] on button "[PERSON_NAME] và In" at bounding box center [602, 315] width 75 height 14
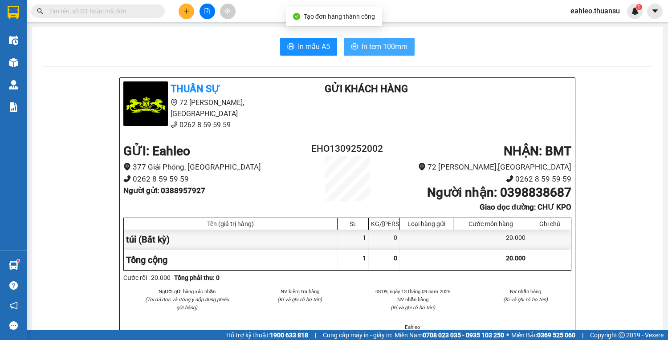
click at [362, 41] on button "In tem 100mm" at bounding box center [379, 47] width 71 height 18
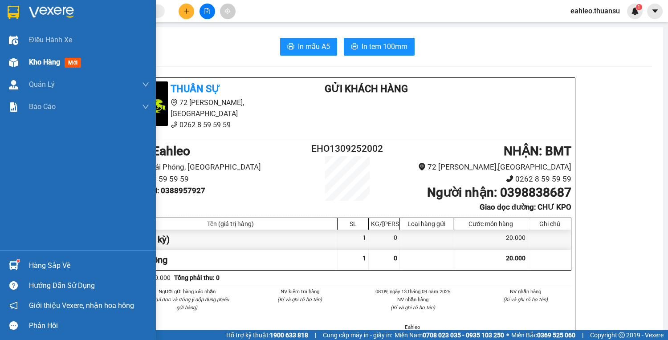
click at [16, 61] on img at bounding box center [13, 62] width 9 height 9
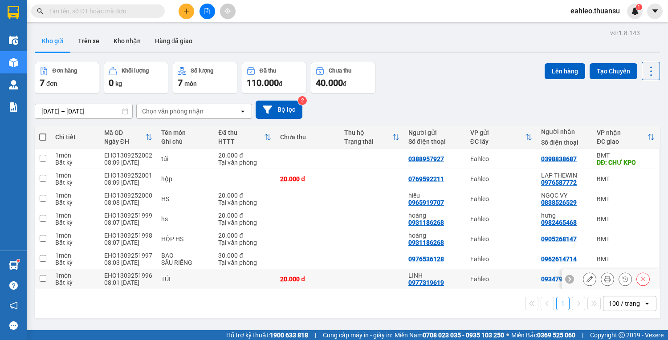
click at [41, 275] on input "checkbox" at bounding box center [43, 278] width 7 height 7
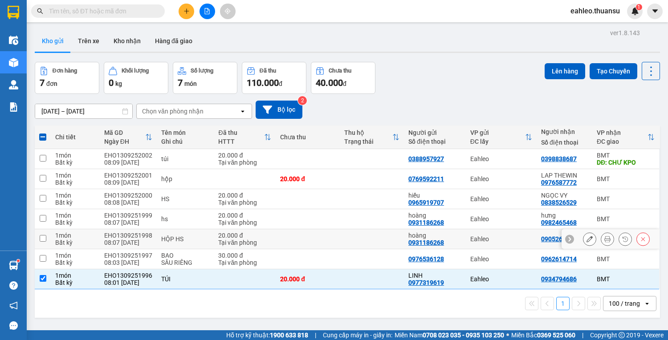
click at [45, 235] on input "checkbox" at bounding box center [43, 238] width 7 height 7
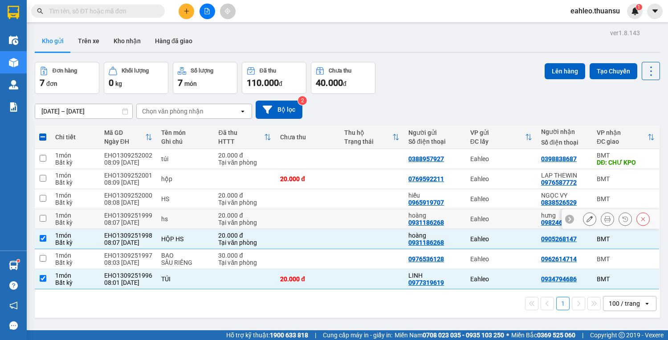
click at [45, 215] on input "checkbox" at bounding box center [43, 218] width 7 height 7
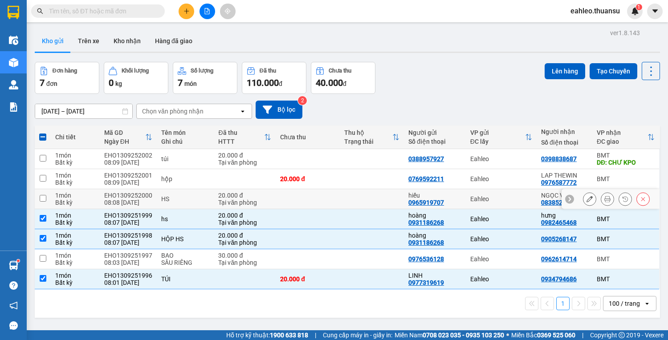
click at [49, 189] on td at bounding box center [43, 199] width 16 height 20
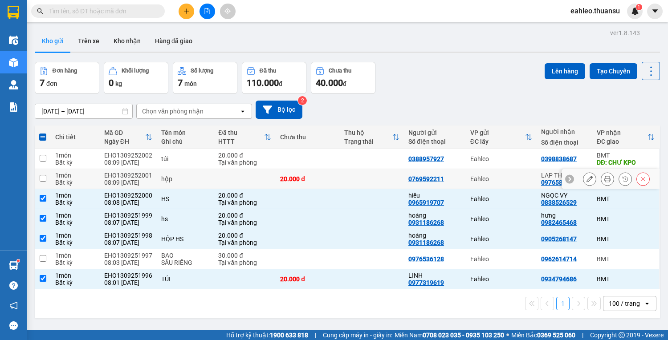
click at [57, 179] on div "Bất kỳ" at bounding box center [75, 182] width 40 height 7
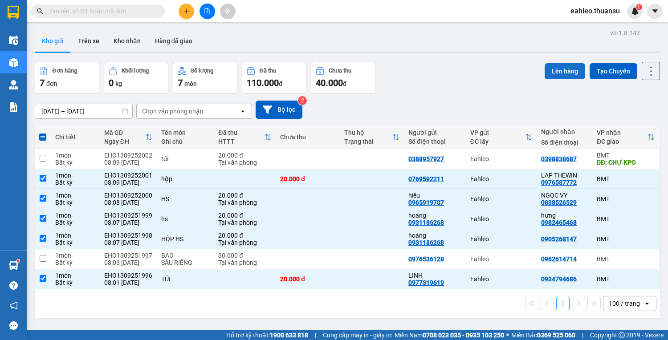
click at [557, 63] on button "Lên hàng" at bounding box center [565, 71] width 41 height 16
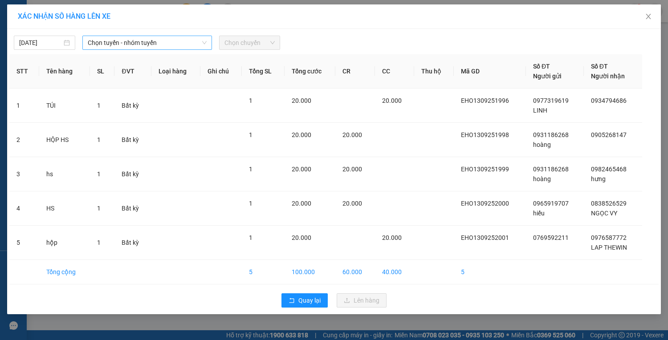
click at [117, 42] on span "Chọn tuyến - nhóm tuyến" at bounding box center [147, 42] width 119 height 13
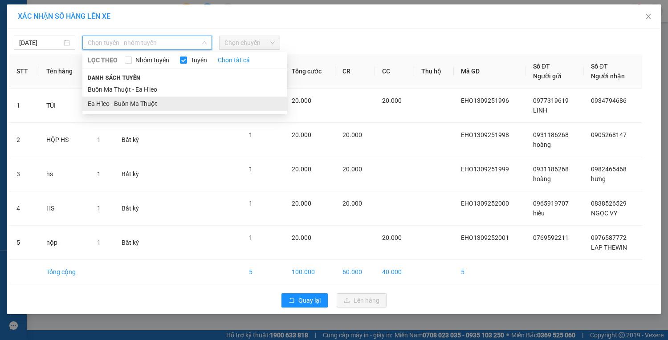
click at [121, 103] on li "Ea H'leo - Buôn Ma Thuột" at bounding box center [184, 104] width 205 height 14
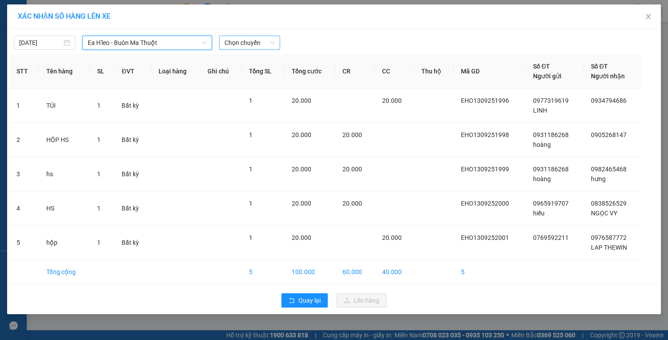
click at [239, 45] on span "Chọn chuyến" at bounding box center [249, 42] width 51 height 13
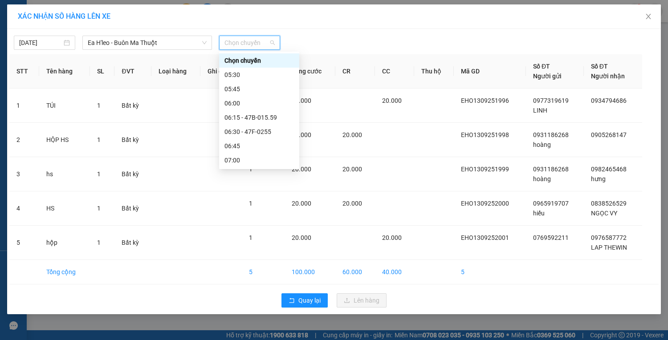
click at [239, 239] on div "08:30" at bounding box center [259, 246] width 80 height 14
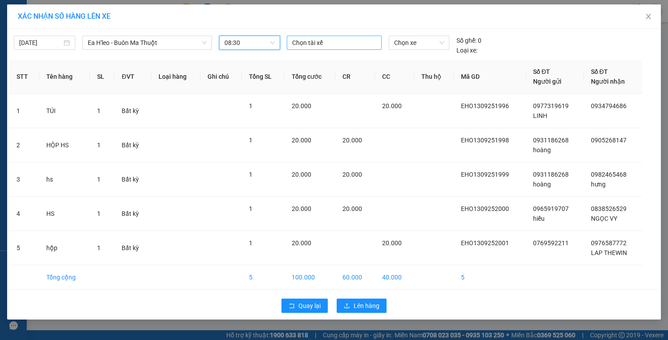
click at [320, 42] on div at bounding box center [334, 42] width 90 height 11
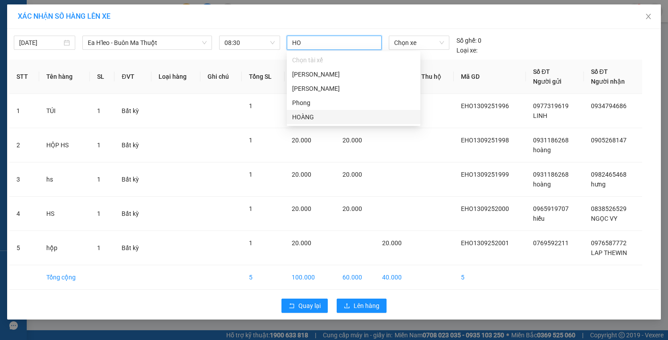
click at [324, 118] on div "HOÀNG" at bounding box center [353, 117] width 123 height 10
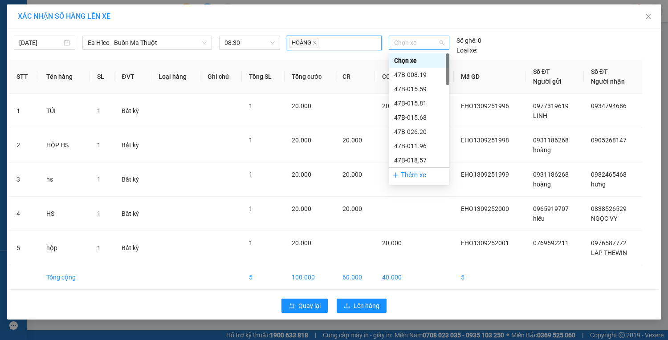
click at [398, 43] on span "Chọn xe" at bounding box center [419, 42] width 50 height 13
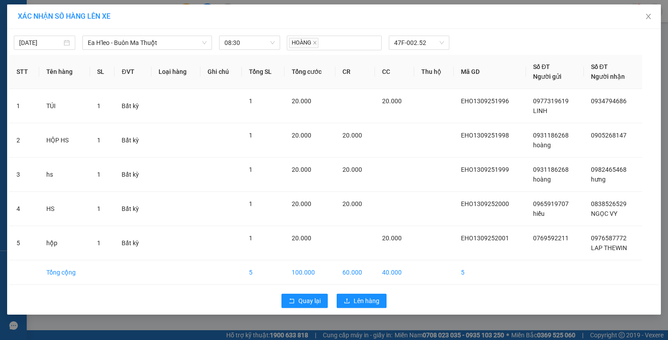
click at [360, 298] on span "Lên hàng" at bounding box center [367, 301] width 26 height 10
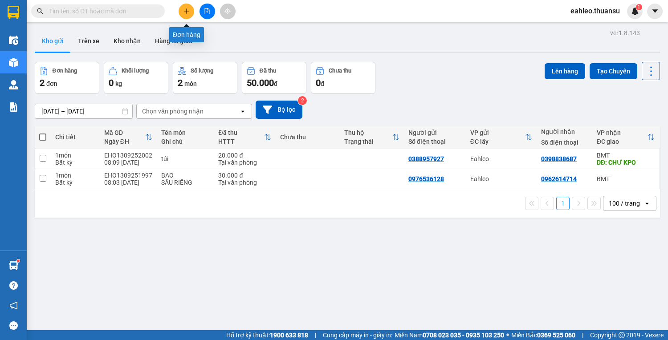
click at [181, 8] on button at bounding box center [187, 12] width 16 height 16
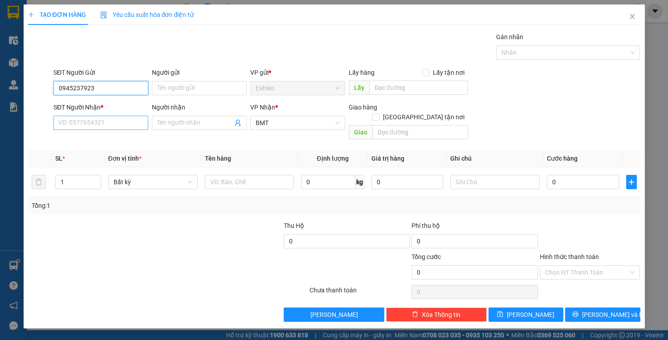
type input "0945237923"
click at [81, 120] on input "SĐT Người Nhận *" at bounding box center [100, 123] width 95 height 14
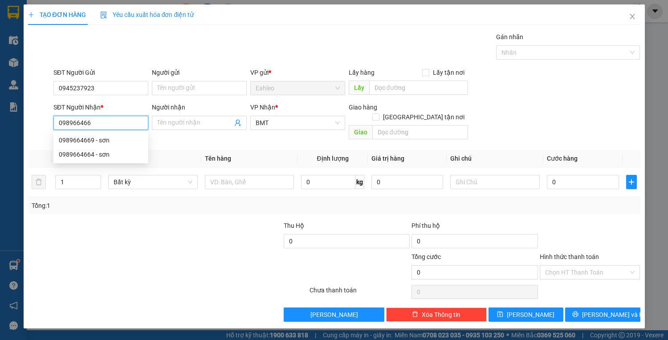
type input "0989664669"
click at [95, 138] on div "0989664669 - sơn" at bounding box center [101, 140] width 84 height 10
type input "sơn"
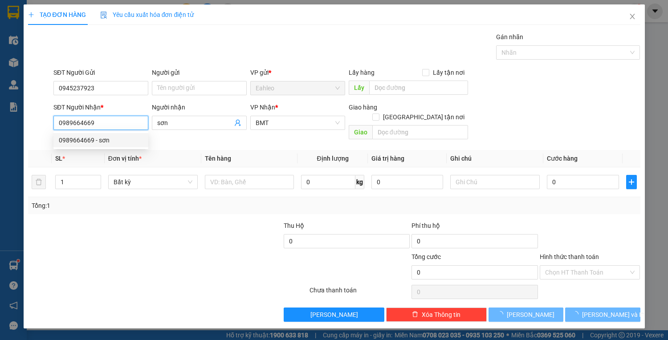
type input "20.000"
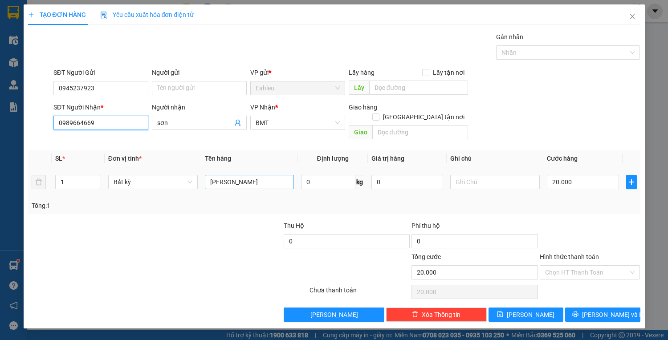
type input "0989664669"
click at [265, 175] on input "BAO SẦU" at bounding box center [249, 182] width 89 height 14
type input "BAO"
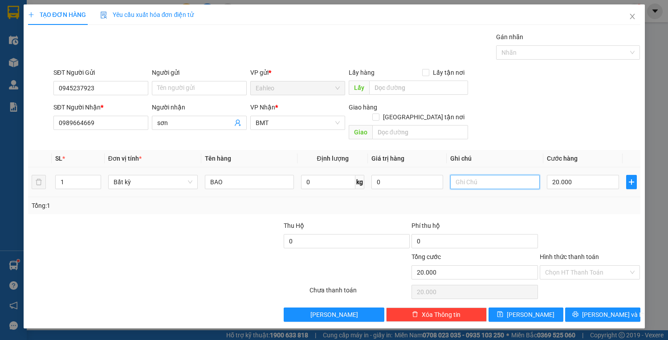
click at [471, 175] on input "text" at bounding box center [494, 182] width 89 height 14
type input "SẦU RIÊNG"
click at [567, 175] on input "20.000" at bounding box center [583, 182] width 72 height 14
type input "0"
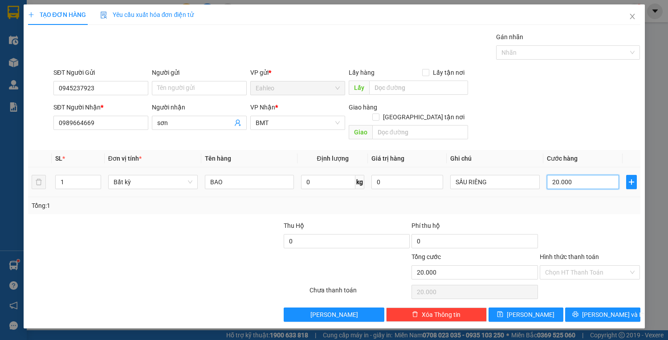
type input "0"
type input "3"
type input "03"
type input "30"
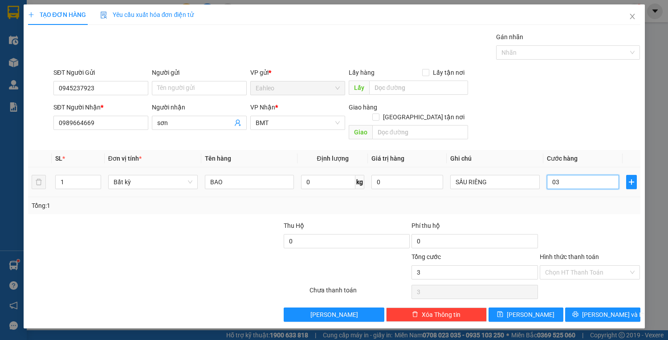
type input "30"
type input "030"
type input "300"
type input "03.000"
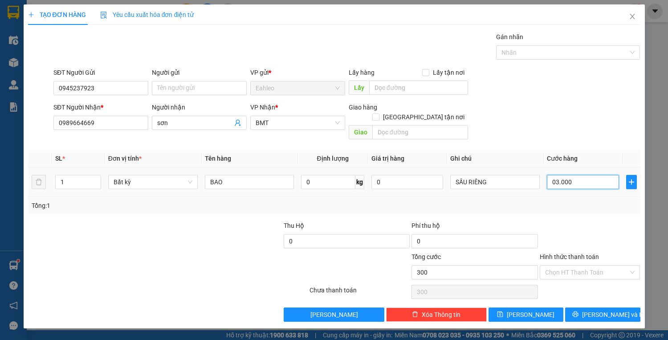
type input "3.000"
type input "30.000"
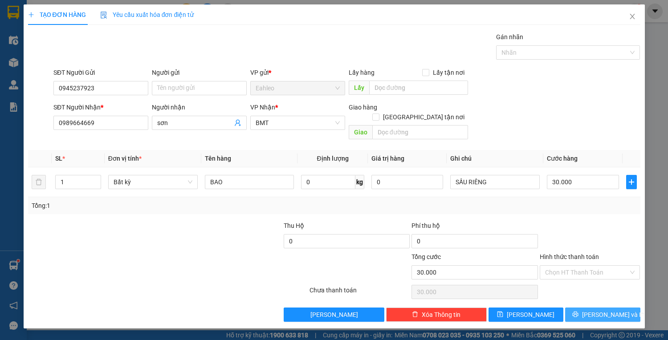
click at [596, 310] on span "[PERSON_NAME] và In" at bounding box center [613, 315] width 62 height 10
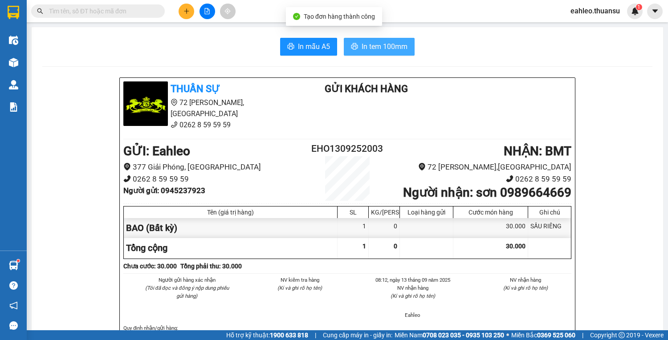
click at [383, 43] on span "In tem 100mm" at bounding box center [385, 46] width 46 height 11
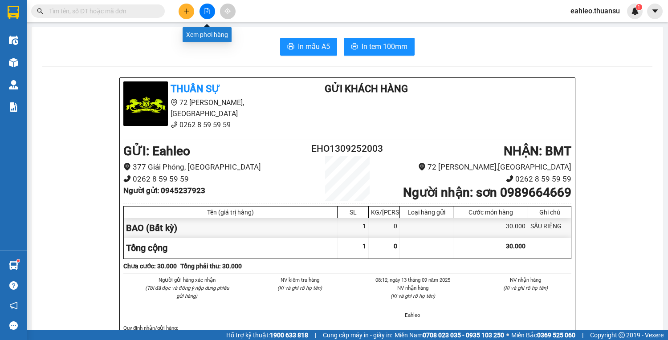
click at [205, 11] on icon "file-add" at bounding box center [207, 11] width 6 height 6
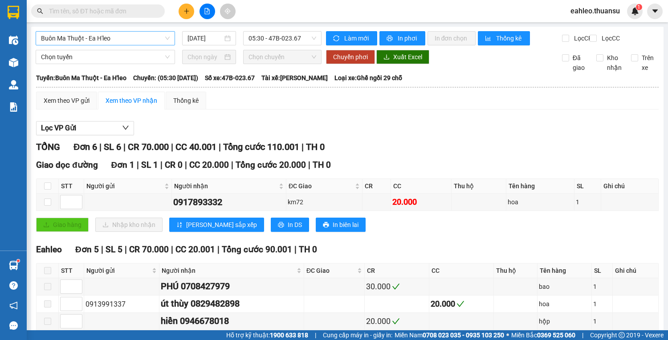
click at [129, 37] on span "Buôn Ma Thuột - Ea H'leo" at bounding box center [105, 38] width 129 height 13
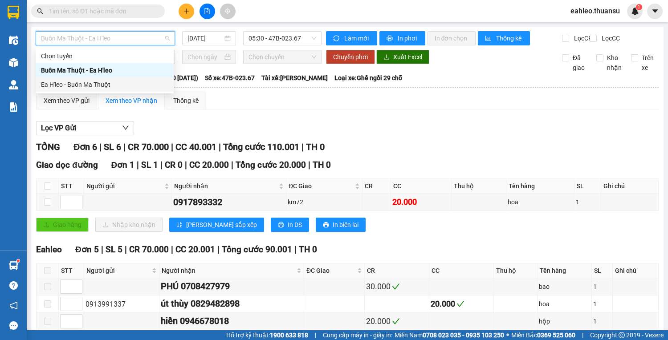
drag, startPoint x: 87, startPoint y: 82, endPoint x: 191, endPoint y: 57, distance: 106.3
click at [89, 82] on div "Ea H'leo - Buôn Ma Thuột" at bounding box center [104, 85] width 127 height 10
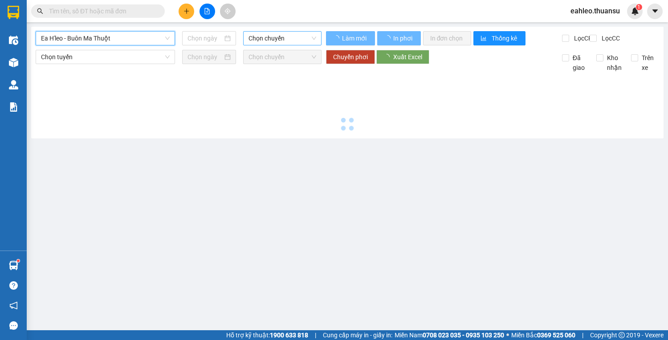
type input "[DATE]"
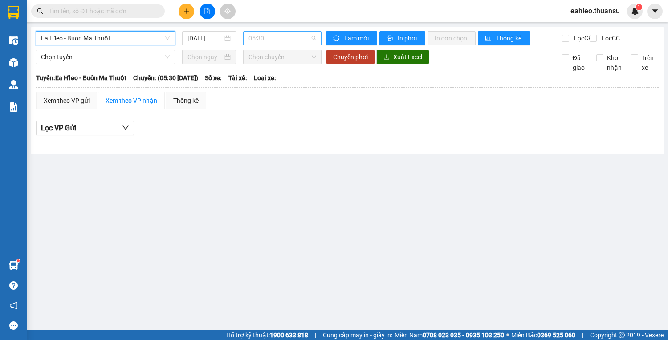
click at [289, 37] on span "05:30" at bounding box center [282, 38] width 68 height 13
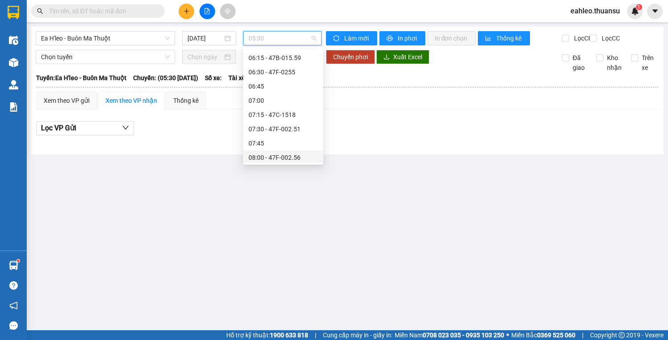
scroll to position [142, 0]
click at [279, 98] on div "08:30 - 47F-002.52" at bounding box center [282, 99] width 69 height 10
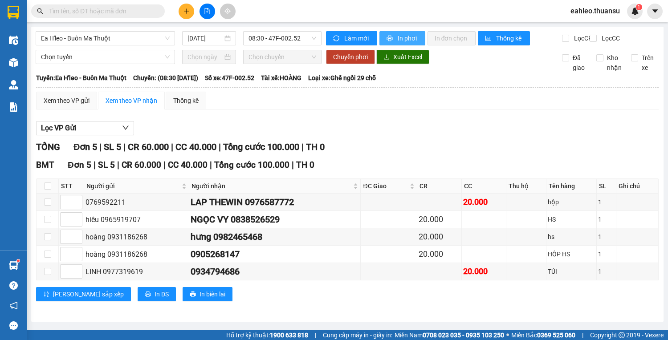
click at [404, 38] on span "In phơi" at bounding box center [408, 38] width 20 height 10
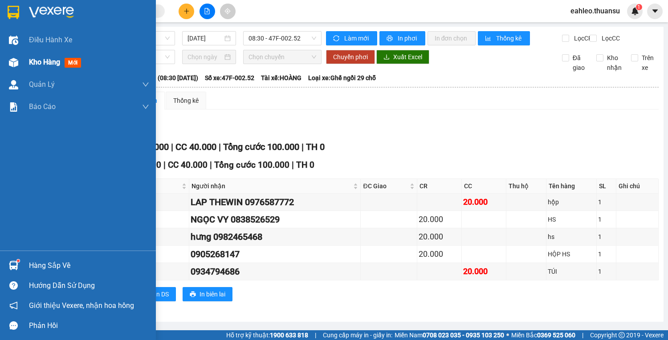
click at [14, 61] on img at bounding box center [13, 62] width 9 height 9
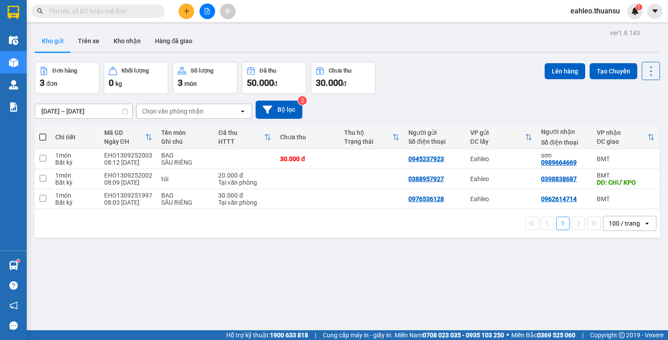
click at [43, 138] on span at bounding box center [42, 137] width 7 height 7
click at [43, 133] on input "checkbox" at bounding box center [43, 133] width 0 height 0
checkbox input "true"
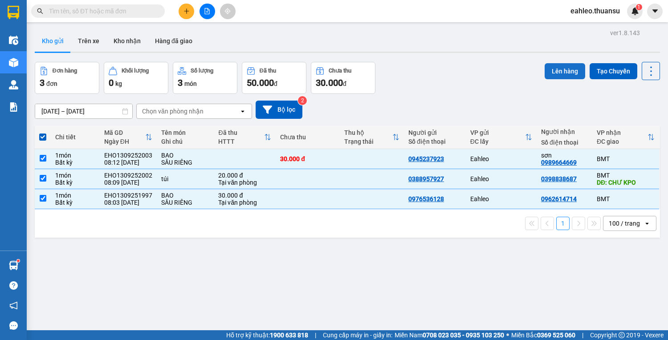
click at [552, 63] on button "Lên hàng" at bounding box center [565, 71] width 41 height 16
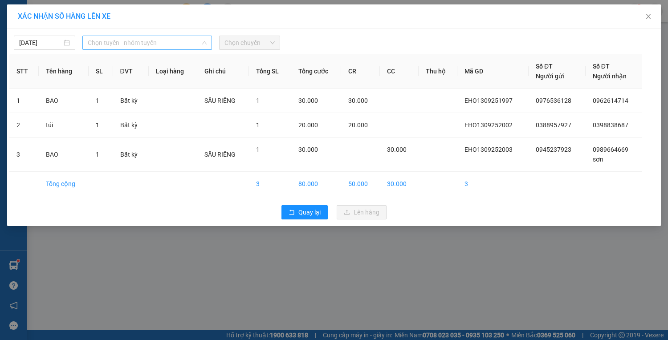
click at [146, 41] on span "Chọn tuyến - nhóm tuyến" at bounding box center [147, 42] width 119 height 13
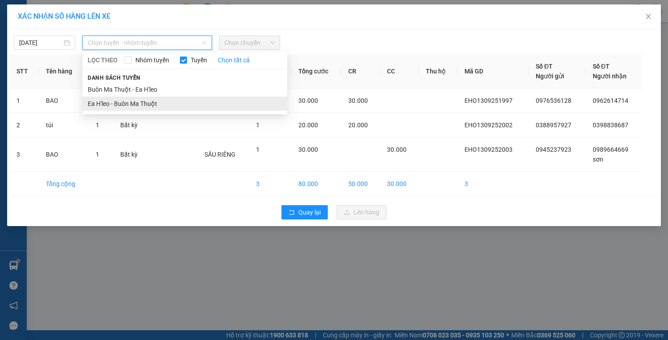
click at [124, 102] on li "Ea H'leo - Buôn Ma Thuột" at bounding box center [184, 104] width 205 height 14
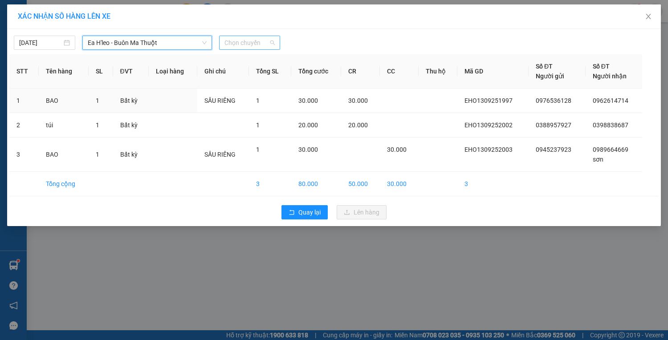
click at [246, 43] on span "Chọn chuyến" at bounding box center [249, 42] width 51 height 13
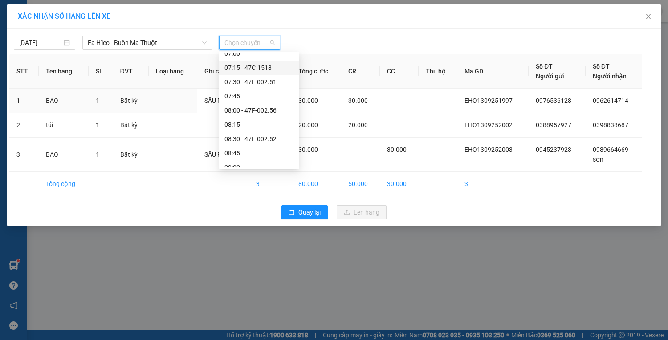
scroll to position [142, 0]
click at [246, 119] on div "08:45" at bounding box center [258, 118] width 69 height 10
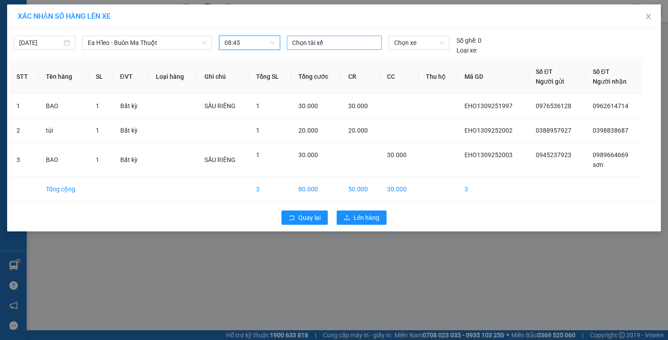
click at [313, 42] on div at bounding box center [334, 42] width 90 height 11
type input "TOAN"
click at [304, 57] on div "TOẢN" at bounding box center [353, 60] width 123 height 10
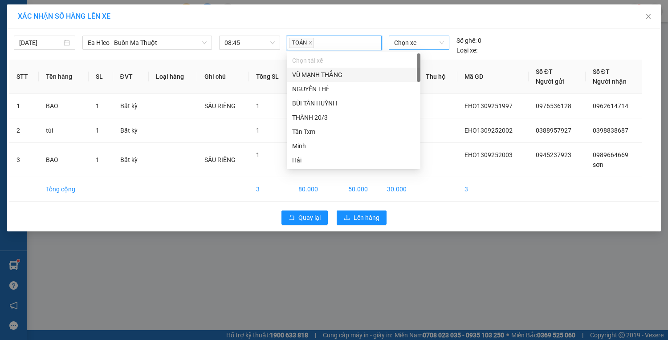
click at [419, 39] on span "Chọn xe" at bounding box center [419, 42] width 50 height 13
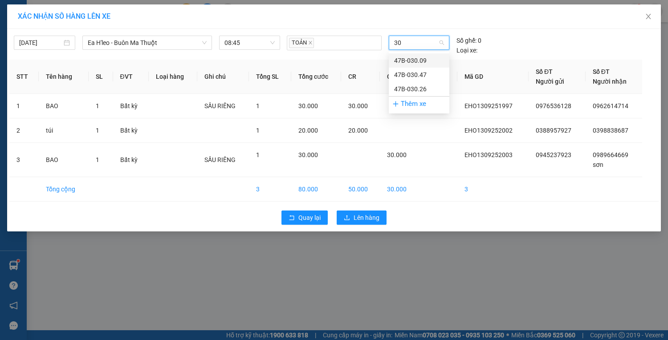
type input "300"
drag, startPoint x: 419, startPoint y: 59, endPoint x: 384, endPoint y: 134, distance: 82.3
click at [419, 60] on div "47B-030.09" at bounding box center [419, 61] width 50 height 10
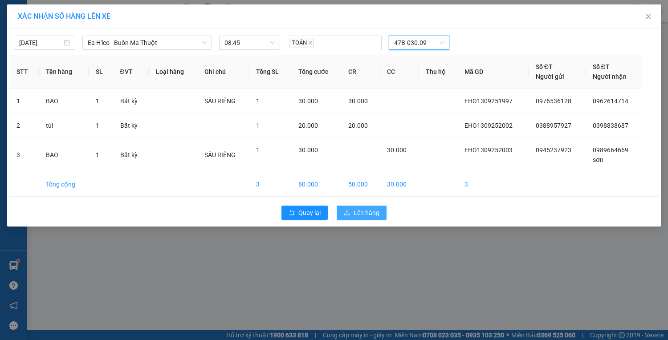
click at [362, 212] on span "Lên hàng" at bounding box center [367, 213] width 26 height 10
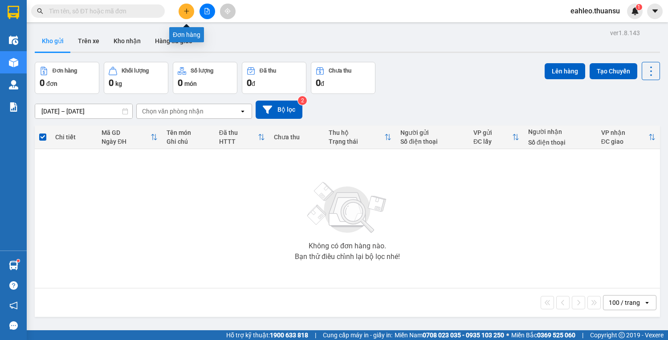
click at [185, 12] on icon "plus" at bounding box center [186, 11] width 6 height 6
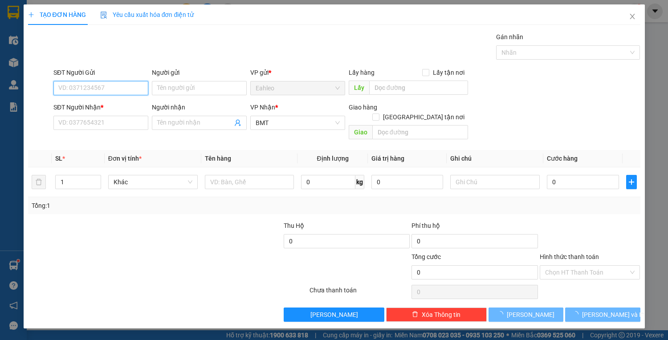
click at [95, 87] on input "SĐT Người Gửi" at bounding box center [100, 88] width 95 height 14
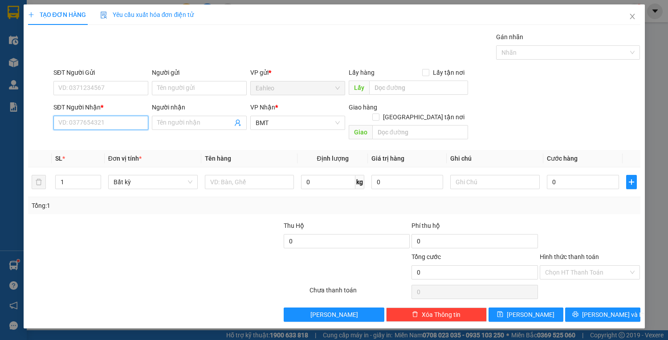
click at [82, 127] on input "SĐT Người Nhận *" at bounding box center [100, 123] width 95 height 14
type input "0363262166"
click at [80, 138] on div "0363262166" at bounding box center [101, 140] width 84 height 10
type input "CƯ BAO"
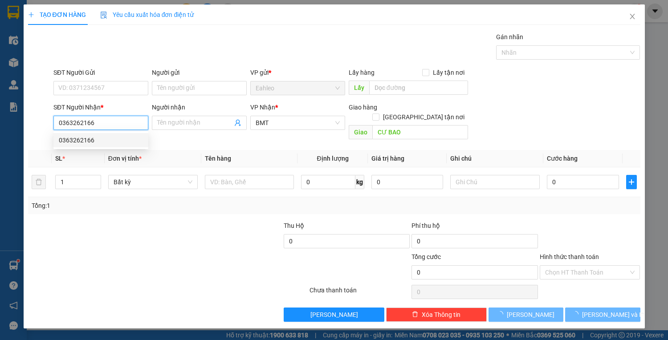
type input "20.000"
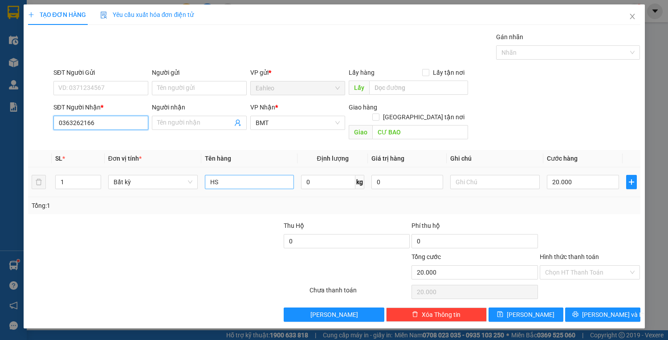
type input "0363262166"
click at [252, 175] on input "HS" at bounding box center [249, 182] width 89 height 14
type input "H"
type input "XE ĐẠP"
click at [586, 175] on input "20.000" at bounding box center [583, 182] width 72 height 14
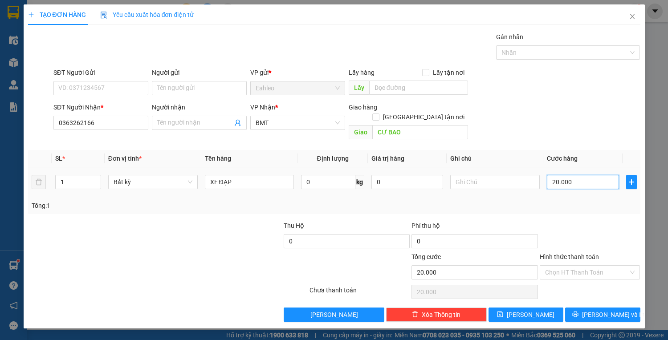
type input "0"
type input "5"
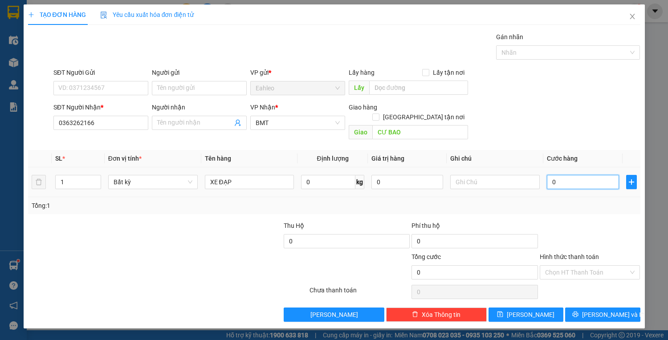
type input "05"
type input "50"
type input "050"
type input "500"
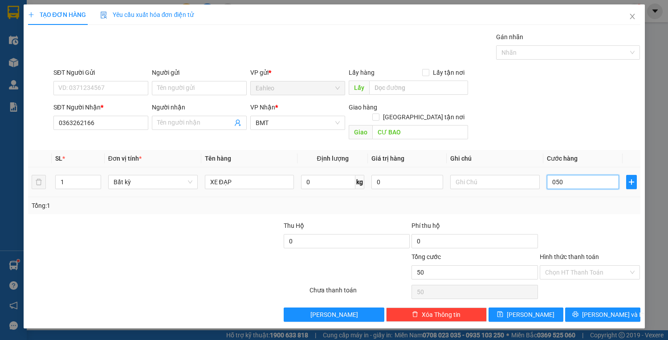
type input "500"
type input "0.500"
type input "5.000"
type input "05.000"
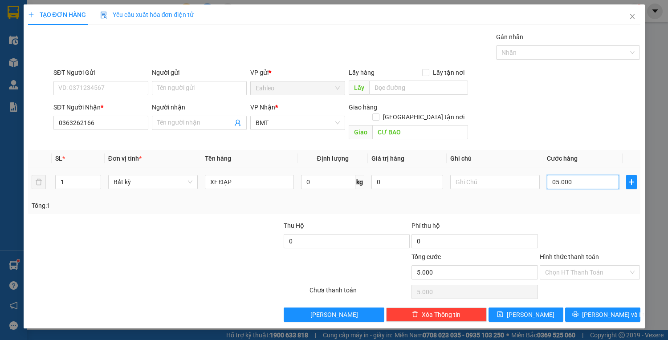
type input "50.000"
click at [571, 266] on input "Hình thức thanh toán" at bounding box center [587, 272] width 84 height 13
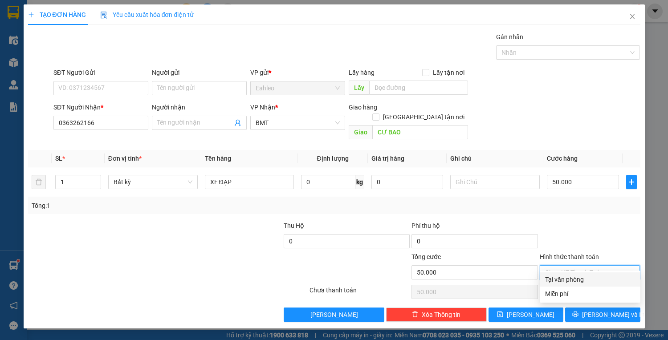
click at [572, 283] on div "Tại văn phòng" at bounding box center [590, 280] width 90 height 10
type input "0"
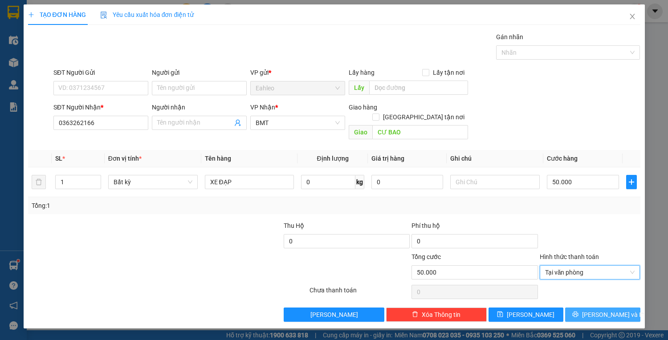
click at [579, 308] on button "[PERSON_NAME] và In" at bounding box center [602, 315] width 75 height 14
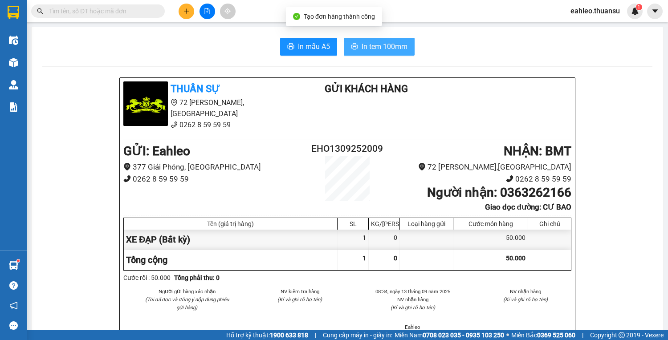
click at [392, 45] on span "In tem 100mm" at bounding box center [385, 46] width 46 height 11
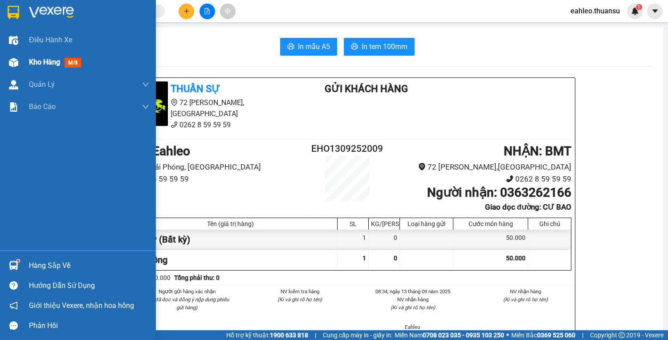
click at [17, 65] on img at bounding box center [13, 62] width 9 height 9
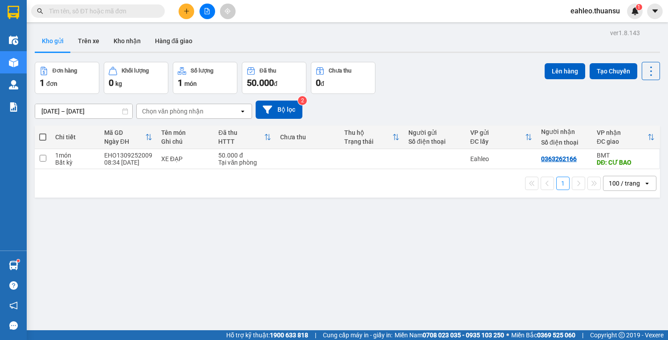
click at [46, 136] on th at bounding box center [43, 138] width 16 height 24
click at [44, 134] on span at bounding box center [42, 137] width 7 height 7
click at [43, 133] on input "checkbox" at bounding box center [43, 133] width 0 height 0
checkbox input "true"
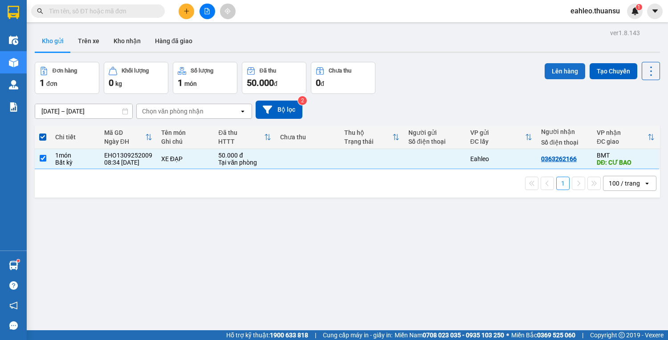
click at [545, 75] on button "Lên hàng" at bounding box center [565, 71] width 41 height 16
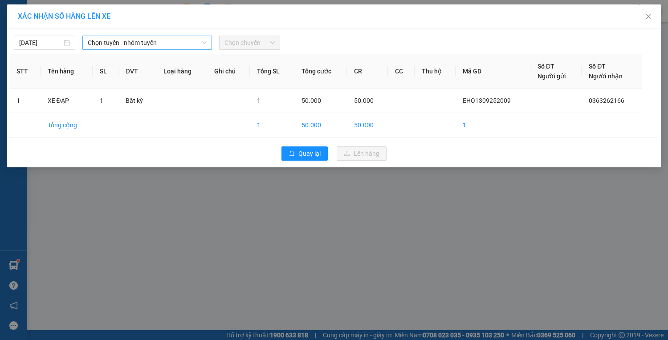
drag, startPoint x: 149, startPoint y: 39, endPoint x: 145, endPoint y: 45, distance: 7.2
click at [148, 41] on span "Chọn tuyến - nhóm tuyến" at bounding box center [147, 42] width 119 height 13
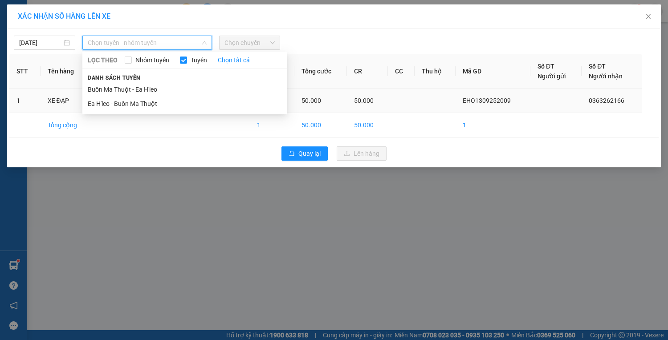
drag, startPoint x: 128, startPoint y: 105, endPoint x: 137, endPoint y: 102, distance: 9.6
click at [128, 105] on li "Ea H'leo - Buôn Ma Thuột" at bounding box center [184, 104] width 205 height 14
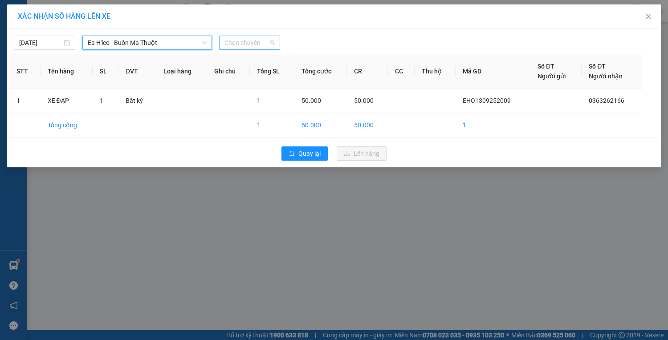
click at [245, 41] on span "Chọn chuyến" at bounding box center [249, 42] width 51 height 13
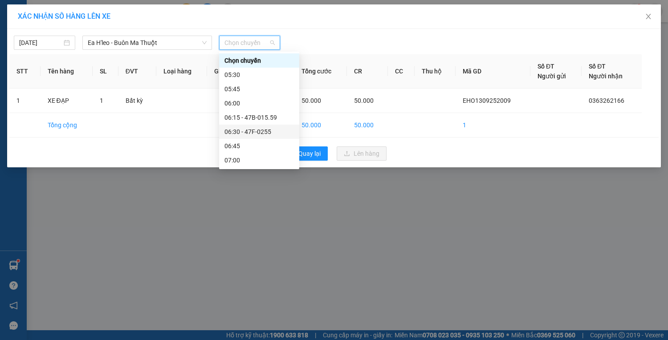
scroll to position [142, 0]
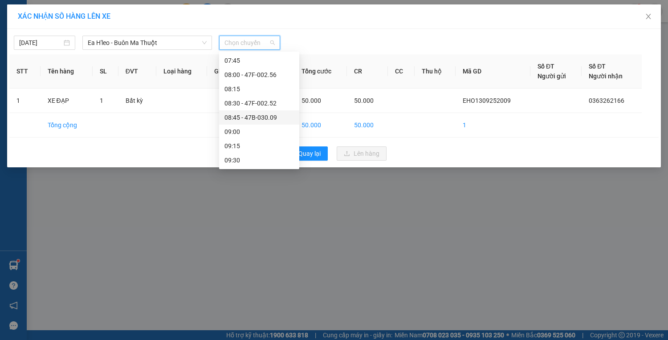
click at [258, 115] on div "08:45 - 47B-030.09" at bounding box center [258, 118] width 69 height 10
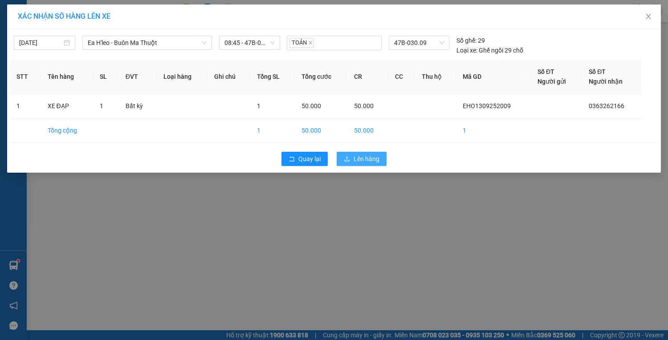
click at [363, 156] on span "Lên hàng" at bounding box center [367, 159] width 26 height 10
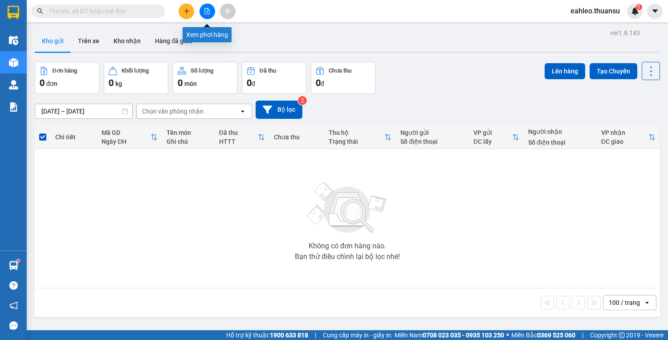
click at [211, 9] on button at bounding box center [207, 12] width 16 height 16
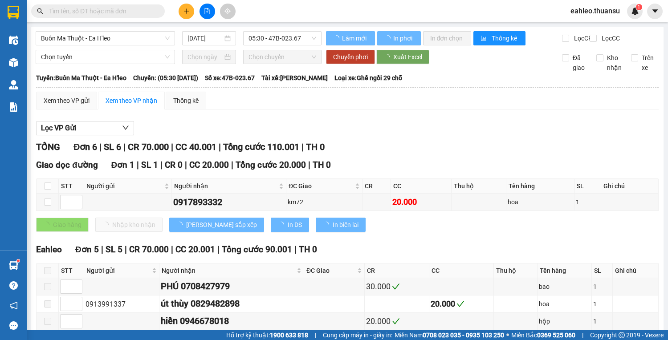
click at [138, 45] on span "Buôn Ma Thuột - Ea H'leo" at bounding box center [105, 38] width 129 height 13
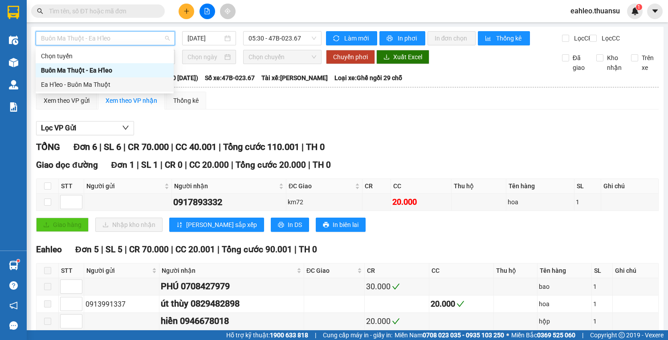
click at [102, 84] on div "Ea H'leo - Buôn Ma Thuột" at bounding box center [104, 85] width 127 height 10
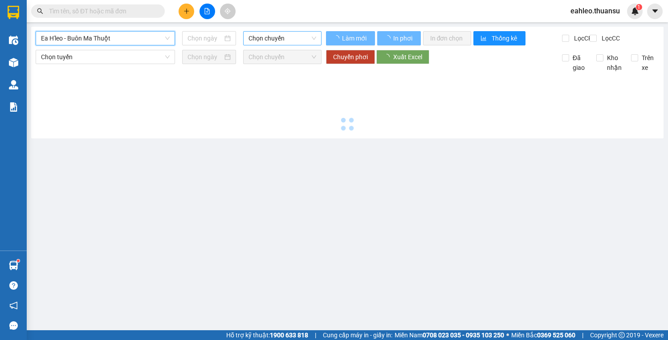
type input "[DATE]"
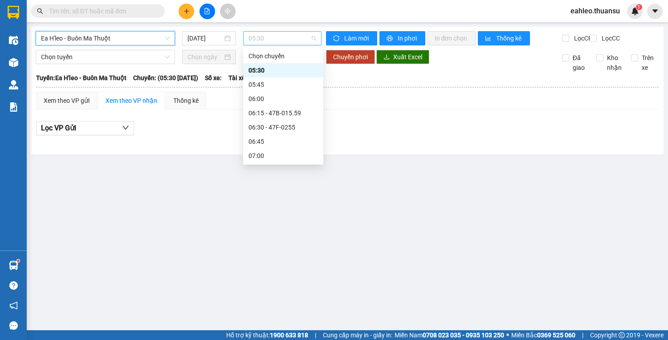
click at [295, 41] on span "05:30" at bounding box center [282, 38] width 68 height 13
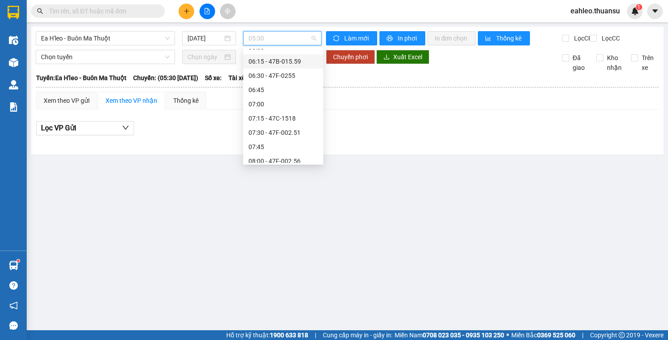
scroll to position [142, 0]
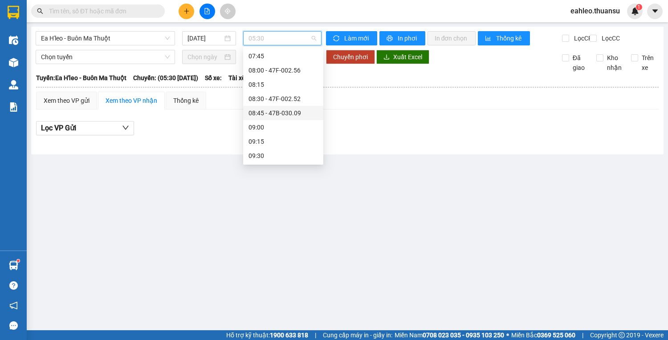
click at [278, 109] on div "08:45 - 47B-030.09" at bounding box center [282, 113] width 69 height 10
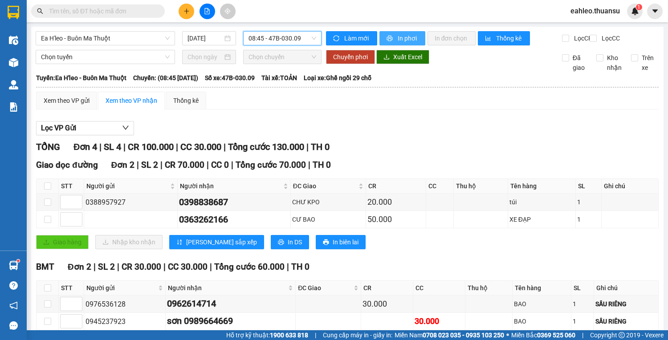
click at [401, 36] on span "In phơi" at bounding box center [408, 38] width 20 height 10
click at [182, 10] on button at bounding box center [187, 12] width 16 height 16
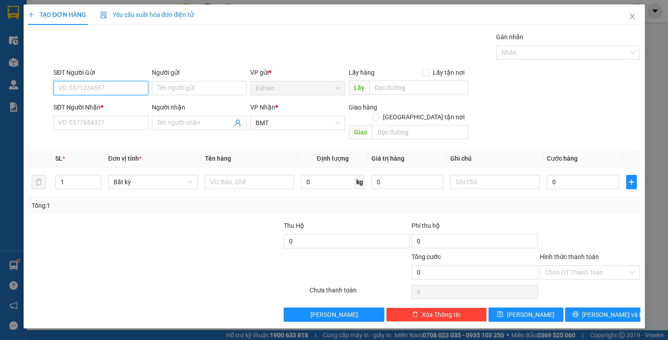
click at [86, 82] on input "SĐT Người Gửi" at bounding box center [100, 88] width 95 height 14
click at [81, 86] on input "098502582" at bounding box center [100, 88] width 95 height 14
drag, startPoint x: 92, startPoint y: 102, endPoint x: 91, endPoint y: 113, distance: 10.7
click at [91, 105] on div "0985025282" at bounding box center [101, 106] width 84 height 10
type input "0985025282"
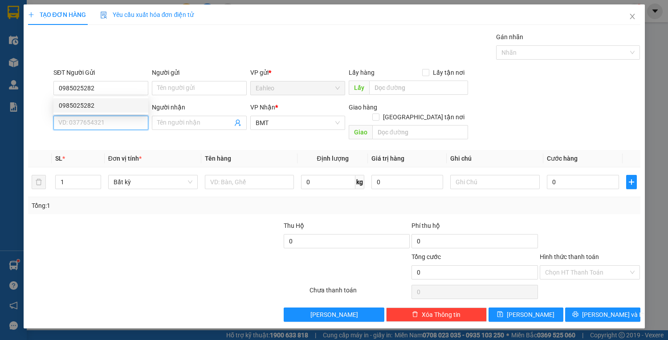
type input "20.000"
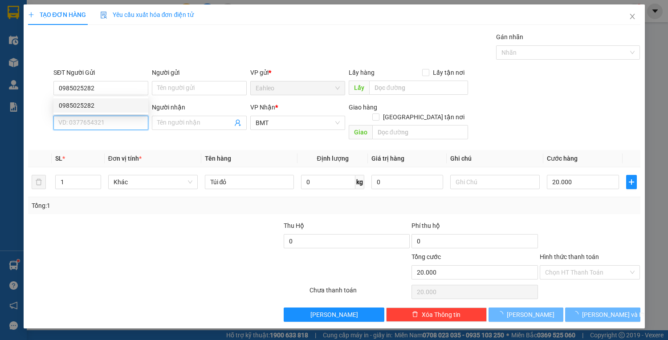
click at [91, 123] on input "SĐT Người Nhận *" at bounding box center [100, 123] width 95 height 14
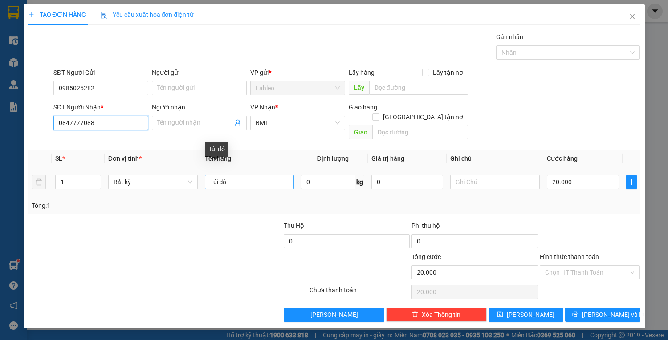
type input "0847777088"
click at [239, 175] on input "Túi đỏ" at bounding box center [249, 182] width 89 height 14
type input "T"
type input "HS"
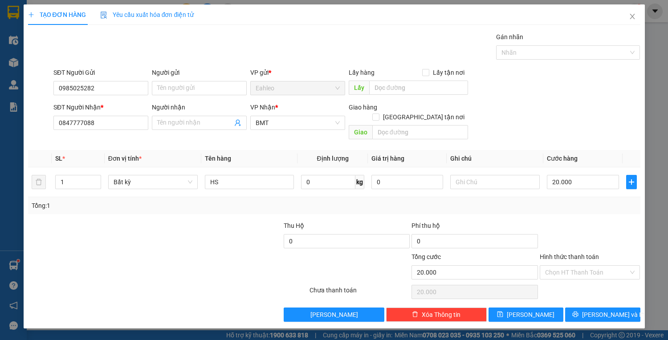
click at [586, 270] on div "Hình thức thanh toán Chọn HT Thanh Toán" at bounding box center [590, 267] width 101 height 31
click at [587, 282] on div "Tại văn phòng" at bounding box center [590, 280] width 90 height 10
type input "0"
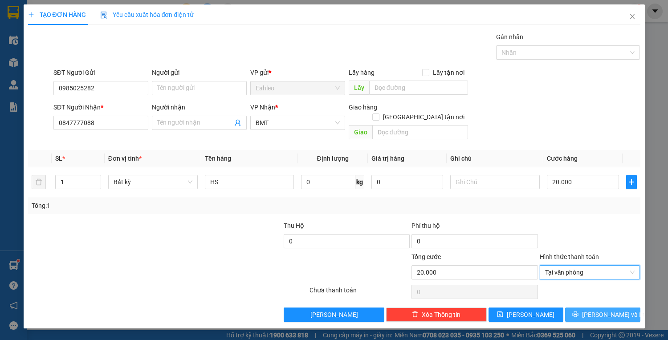
click at [578, 312] on icon "printer" at bounding box center [576, 315] width 6 height 6
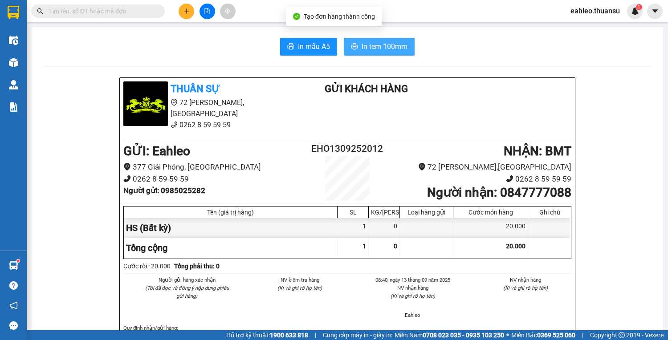
click at [370, 42] on span "In tem 100mm" at bounding box center [385, 46] width 46 height 11
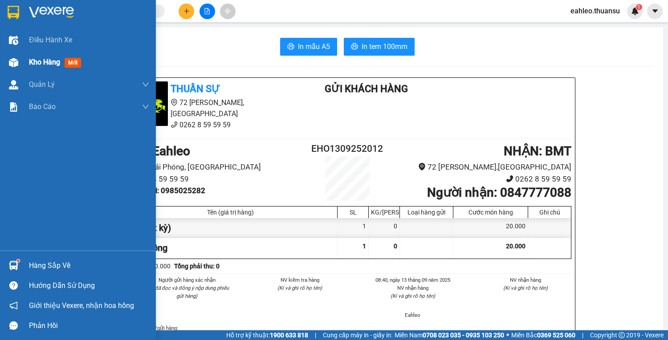
click at [23, 61] on div "Kho hàng mới" at bounding box center [78, 62] width 156 height 22
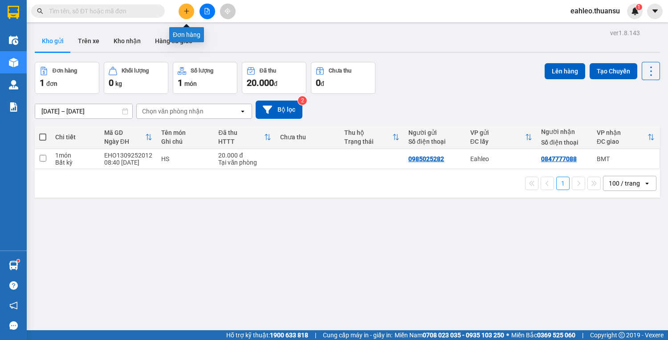
click at [187, 14] on button at bounding box center [187, 12] width 16 height 16
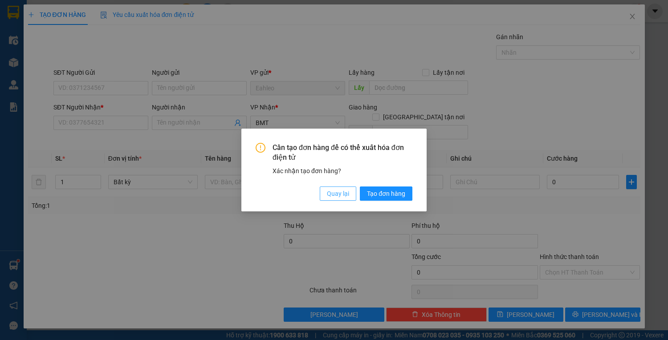
click at [345, 189] on span "Quay lại" at bounding box center [338, 194] width 22 height 10
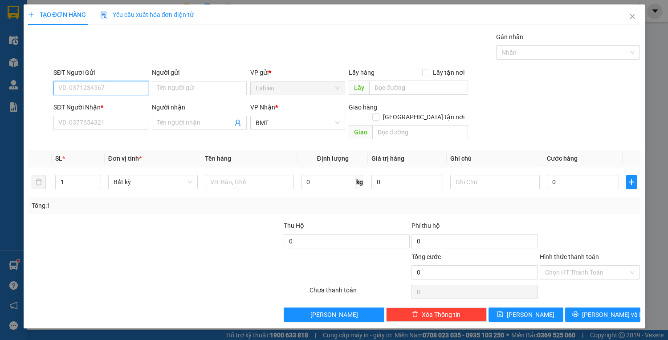
click at [100, 90] on input "SĐT Người Gửi" at bounding box center [100, 88] width 95 height 14
type input "0975565466"
click at [107, 104] on div "0975565466 - KHÁNH AN 92" at bounding box center [101, 106] width 84 height 10
type input "KHÁNH AN 92"
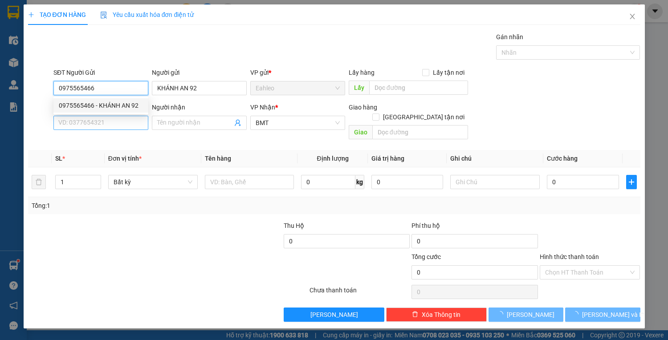
type input "20.000"
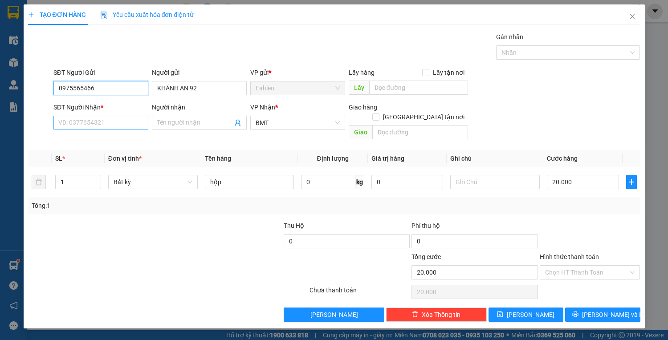
type input "0975565466"
click at [101, 123] on input "SĐT Người Nhận *" at bounding box center [100, 123] width 95 height 14
click at [103, 151] on div "0961408041 - PHÚC" at bounding box center [101, 155] width 84 height 10
type input "0961408041"
type input "PHÚC"
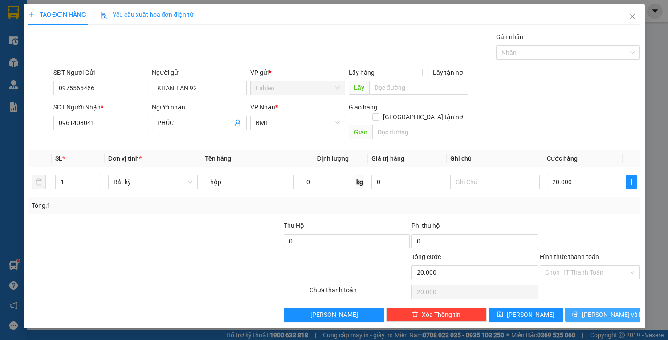
click at [595, 310] on span "[PERSON_NAME] và In" at bounding box center [613, 315] width 62 height 10
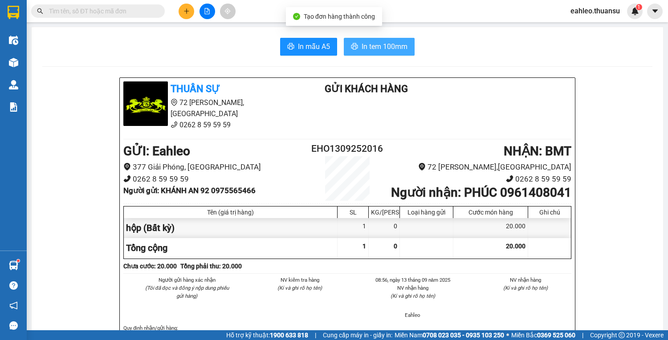
click at [371, 53] on button "In tem 100mm" at bounding box center [379, 47] width 71 height 18
click at [184, 6] on button at bounding box center [187, 12] width 16 height 16
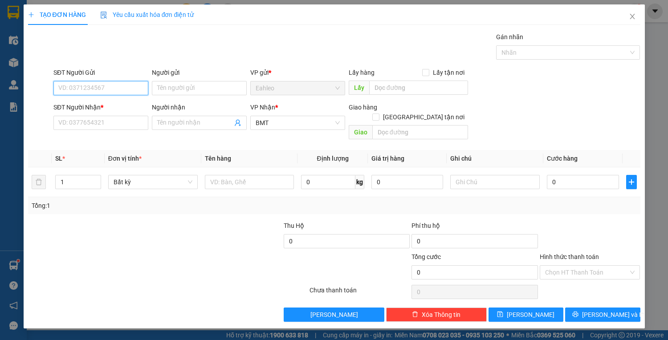
click at [82, 86] on input "SĐT Người Gửi" at bounding box center [100, 88] width 95 height 14
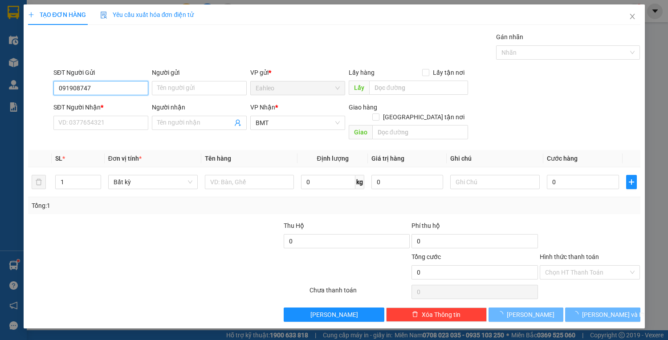
type input "0919087479"
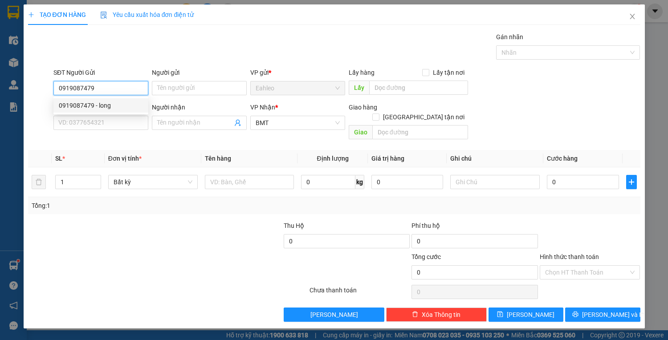
drag, startPoint x: 91, startPoint y: 103, endPoint x: 91, endPoint y: 109, distance: 5.8
click at [91, 104] on div "0919087479 - long" at bounding box center [101, 106] width 84 height 10
type input "long"
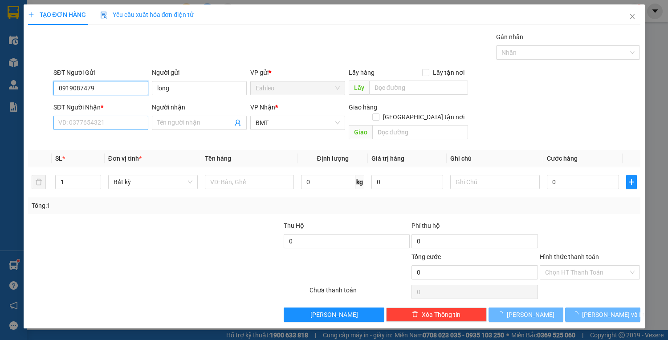
type input "0919087479"
click at [87, 128] on input "SĐT Người Nhận *" at bounding box center [100, 123] width 95 height 14
type input "20.000"
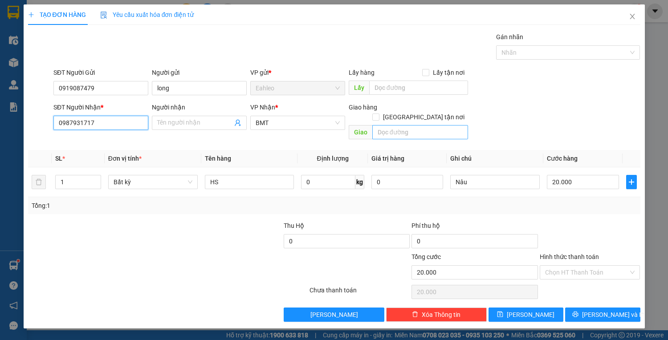
type input "0987931717"
click at [442, 125] on input "text" at bounding box center [420, 132] width 96 height 14
type input "NX BUÔN HỒ"
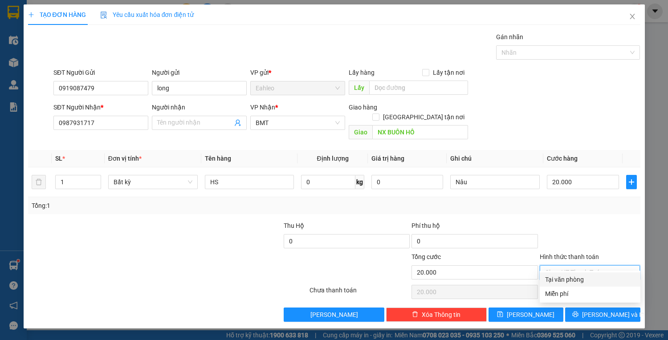
click at [586, 266] on input "Hình thức thanh toán" at bounding box center [587, 272] width 84 height 13
click at [580, 282] on div "Tại văn phòng" at bounding box center [590, 280] width 90 height 10
type input "0"
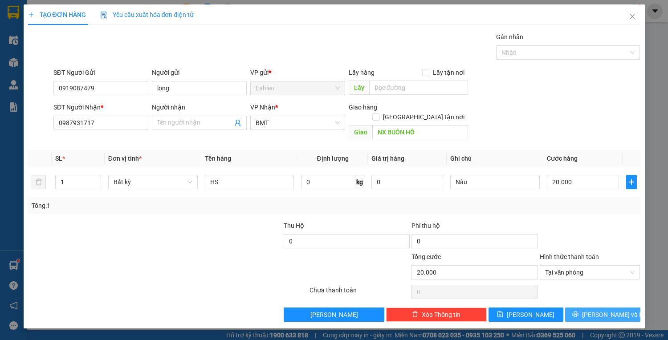
drag, startPoint x: 585, startPoint y: 308, endPoint x: 584, endPoint y: 301, distance: 6.7
click at [585, 308] on button "[PERSON_NAME] và In" at bounding box center [602, 315] width 75 height 14
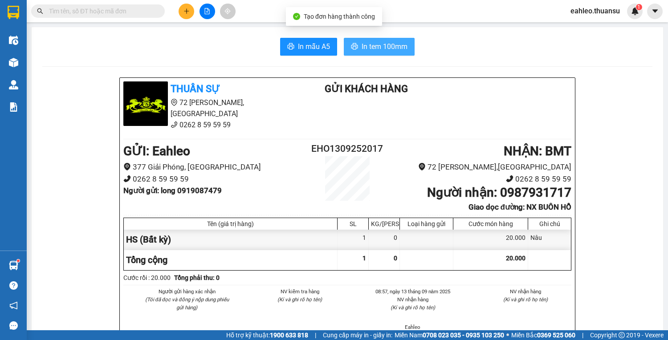
click at [386, 46] on span "In tem 100mm" at bounding box center [385, 46] width 46 height 11
click at [93, 9] on input "text" at bounding box center [101, 11] width 105 height 10
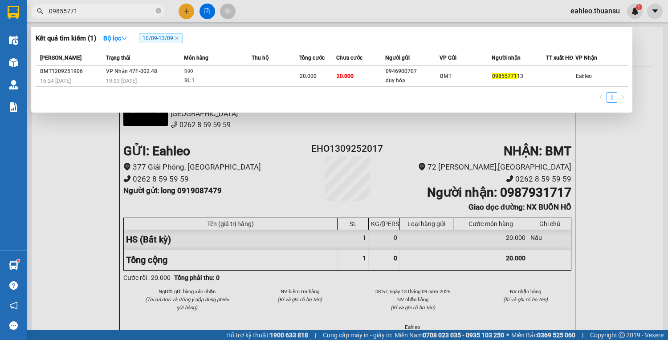
type input "09855771"
click at [73, 155] on div at bounding box center [334, 170] width 668 height 340
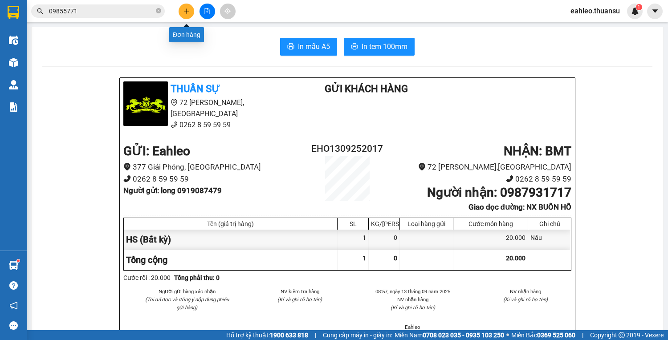
click at [187, 14] on button at bounding box center [187, 12] width 16 height 16
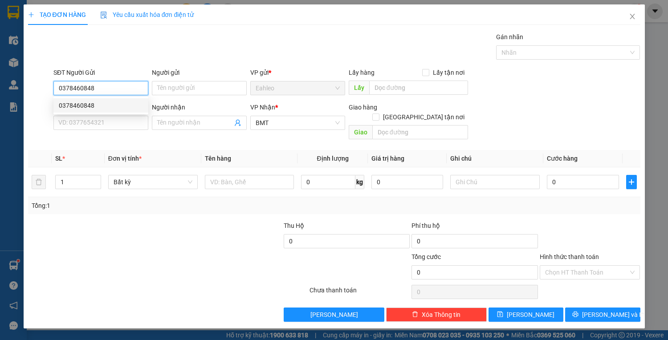
click at [86, 106] on div "0378460848" at bounding box center [101, 106] width 84 height 10
type input "0378460848"
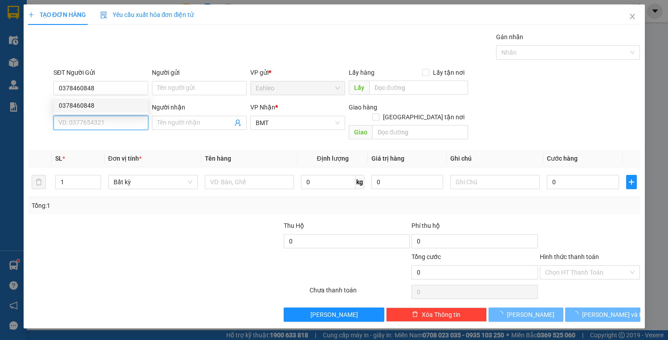
drag, startPoint x: 90, startPoint y: 123, endPoint x: 96, endPoint y: 122, distance: 6.2
click at [90, 123] on input "SĐT Người Nhận *" at bounding box center [100, 123] width 95 height 14
type input "50.000"
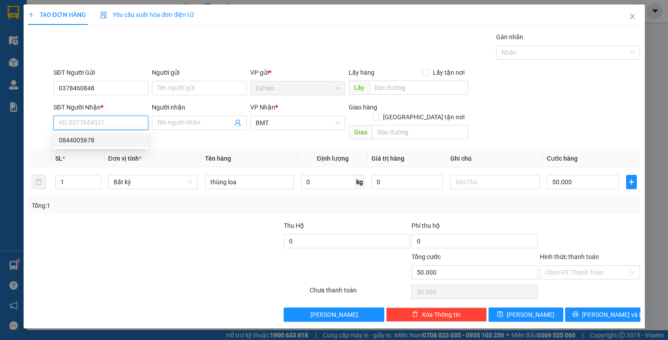
click at [80, 135] on div "0844005678" at bounding box center [101, 140] width 84 height 10
type input "0844005678"
type input "nxe buôn hồ"
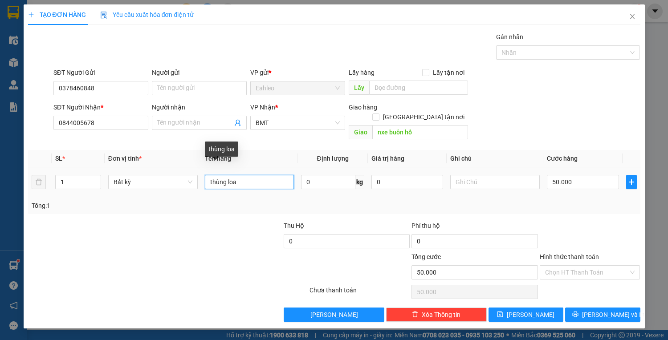
click at [241, 175] on input "thùng loa" at bounding box center [249, 182] width 89 height 14
type input "thùng"
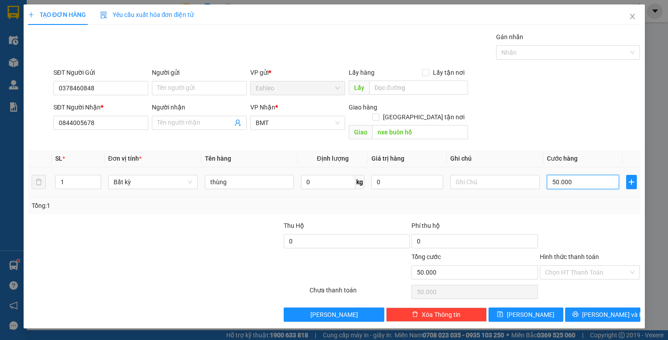
click at [593, 175] on input "50.000" at bounding box center [583, 182] width 72 height 14
type input "0"
type input "03"
type input "3"
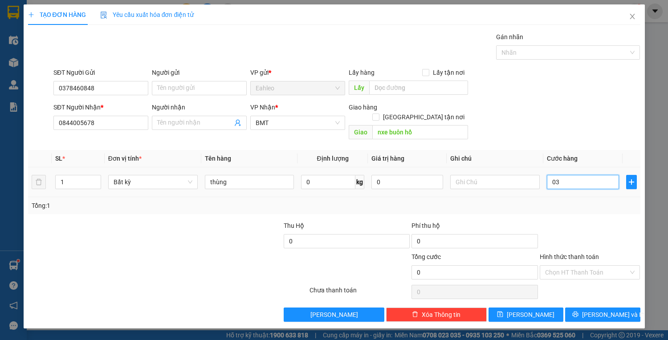
type input "3"
type input "30"
type input "030"
type input "300"
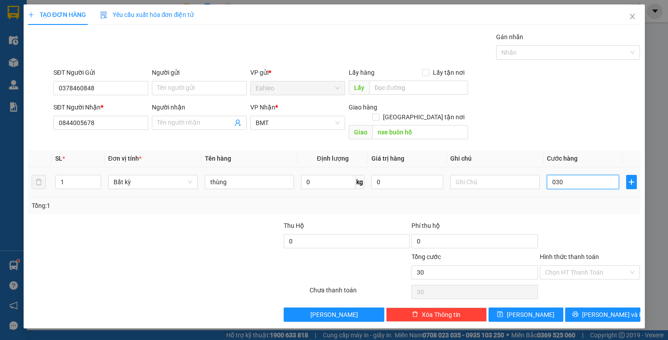
type input "300"
type input "03.000"
type input "3.000"
type input "30.000"
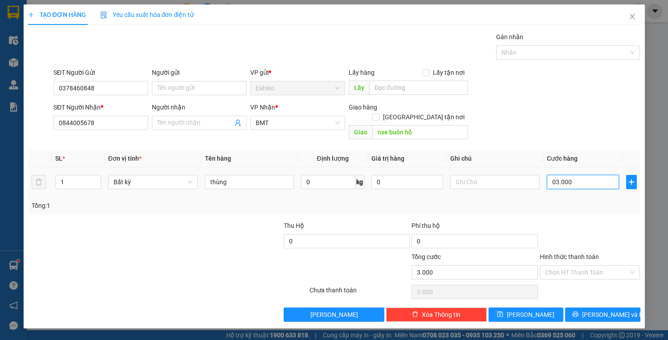
type input "30.000"
click at [488, 175] on input "text" at bounding box center [494, 182] width 89 height 14
type input "D"
type input "ĐỒ ĂN"
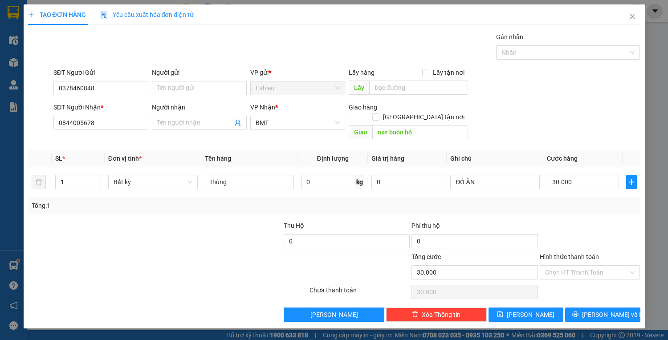
drag, startPoint x: 577, startPoint y: 265, endPoint x: 575, endPoint y: 270, distance: 4.8
click at [576, 267] on input "Hình thức thanh toán" at bounding box center [587, 272] width 84 height 13
drag, startPoint x: 575, startPoint y: 277, endPoint x: 579, endPoint y: 287, distance: 10.6
click at [575, 277] on div "Tại văn phòng" at bounding box center [590, 280] width 90 height 10
type input "0"
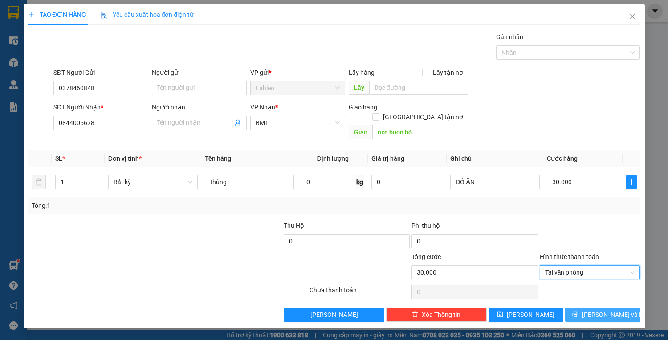
click at [578, 311] on icon "printer" at bounding box center [575, 314] width 6 height 6
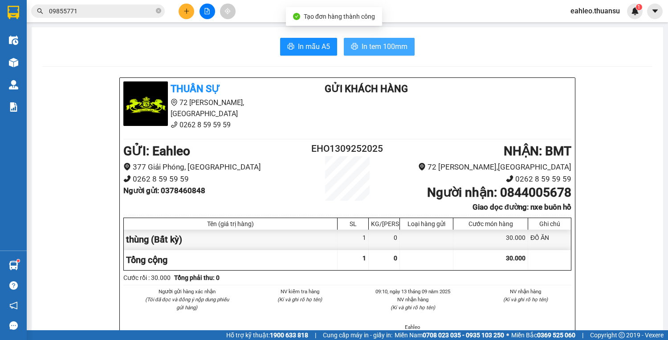
drag, startPoint x: 372, startPoint y: 38, endPoint x: 375, endPoint y: 50, distance: 12.4
click at [374, 45] on button "In tem 100mm" at bounding box center [379, 47] width 71 height 18
click at [375, 50] on span "In tem 100mm" at bounding box center [385, 46] width 46 height 11
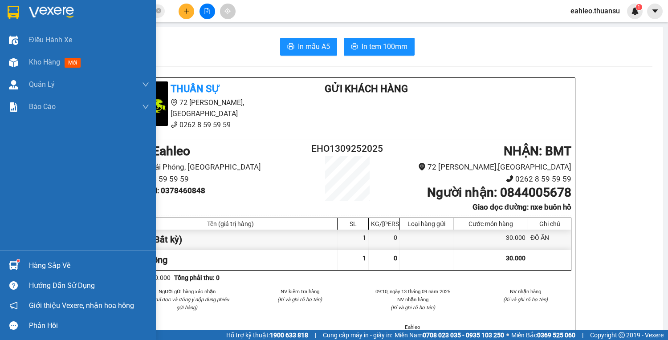
click at [20, 272] on div at bounding box center [14, 266] width 16 height 16
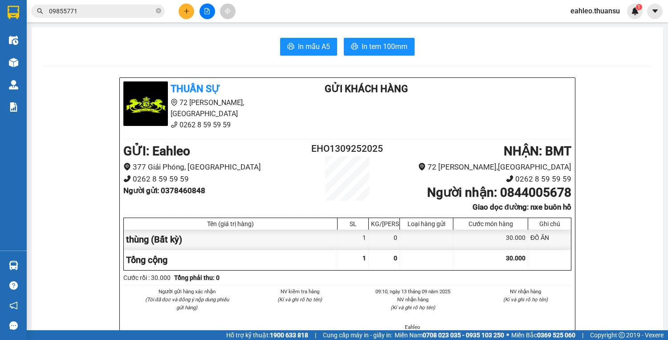
click at [472, 71] on section "Kết quả tìm kiếm ( 1 ) Bộ lọc 10/09 - 13/09 Mã ĐH Trạng thái Món hàng Thu hộ Tổ…" at bounding box center [334, 170] width 668 height 340
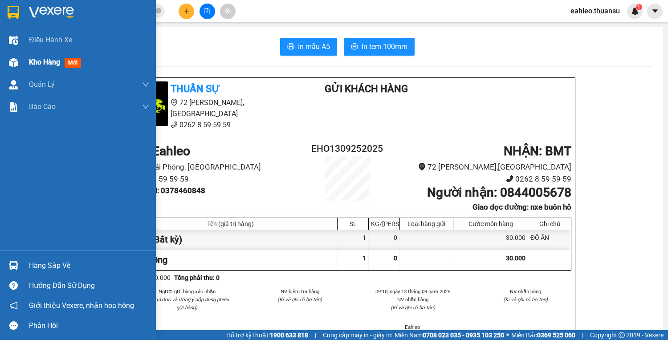
click at [26, 65] on div "Kho hàng mới" at bounding box center [78, 62] width 156 height 22
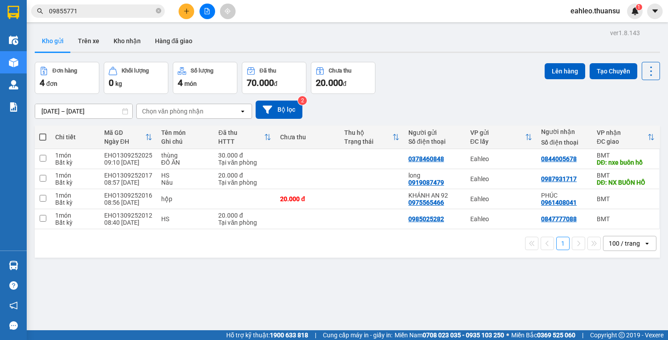
click at [42, 137] on span at bounding box center [42, 137] width 7 height 7
click at [43, 133] on input "checkbox" at bounding box center [43, 133] width 0 height 0
checkbox input "true"
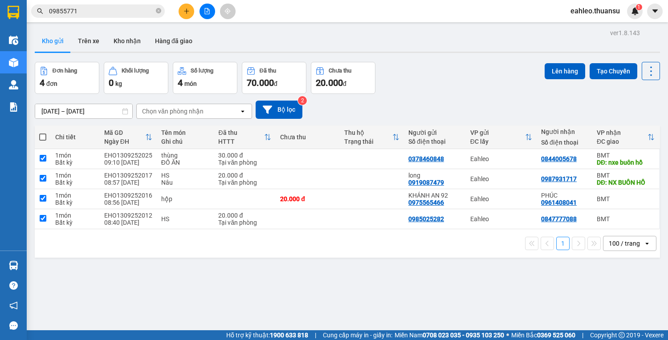
checkbox input "true"
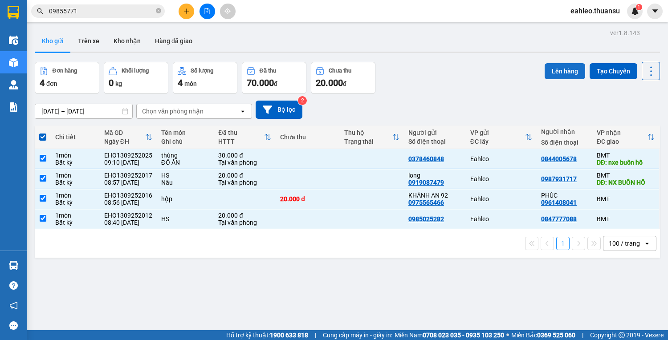
click at [565, 69] on button "Lên hàng" at bounding box center [565, 71] width 41 height 16
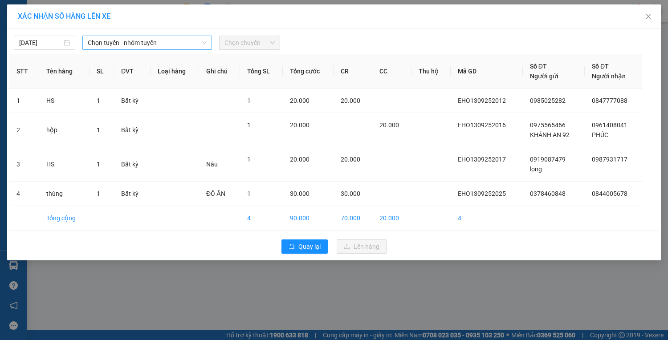
click at [141, 46] on span "Chọn tuyến - nhóm tuyến" at bounding box center [147, 42] width 119 height 13
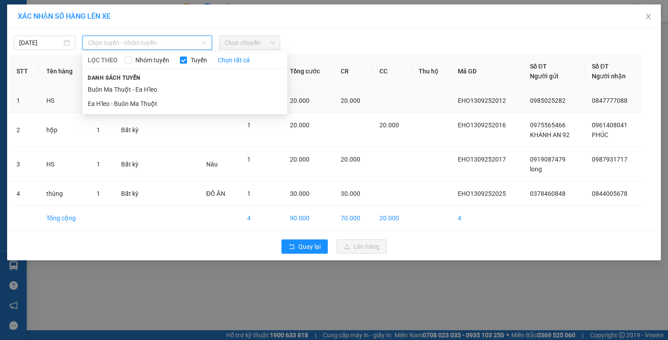
drag, startPoint x: 139, startPoint y: 105, endPoint x: 146, endPoint y: 98, distance: 9.1
click at [140, 104] on li "Ea H'leo - Buôn Ma Thuột" at bounding box center [184, 104] width 205 height 14
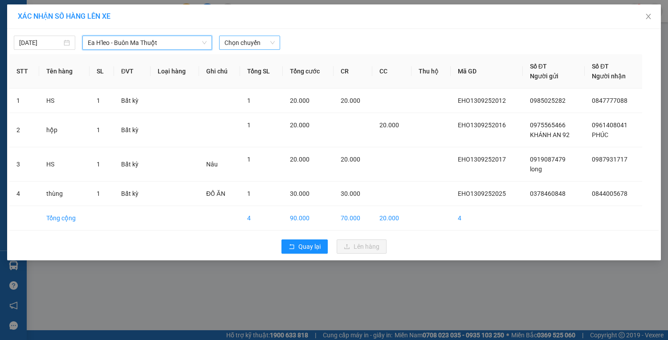
click at [260, 43] on span "Chọn chuyến" at bounding box center [249, 42] width 51 height 13
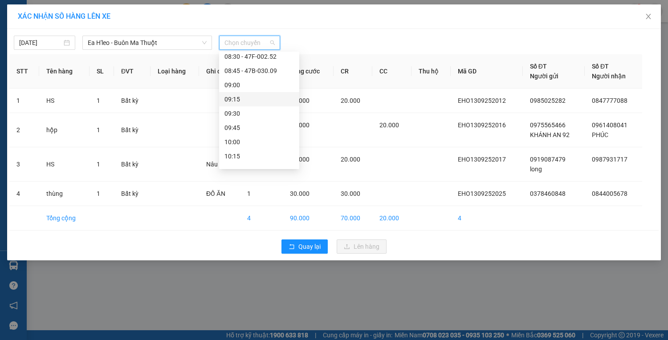
scroll to position [178, 0]
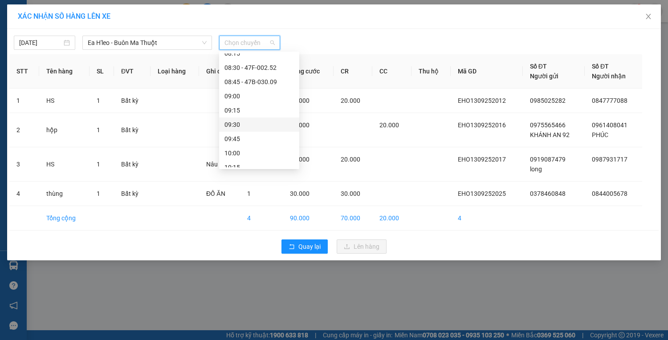
click at [246, 123] on div "09:30" at bounding box center [258, 125] width 69 height 10
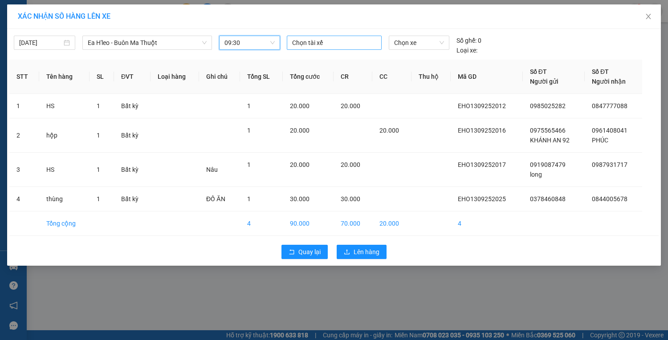
click at [310, 42] on div at bounding box center [334, 42] width 90 height 11
type input "HOAN"
click at [309, 62] on div "HOÀNG" at bounding box center [353, 60] width 123 height 10
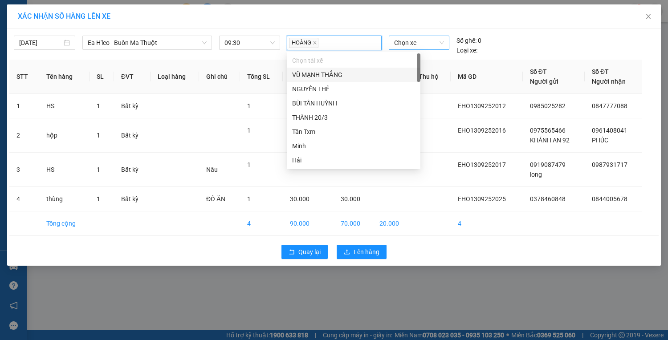
click at [411, 45] on span "Chọn xe" at bounding box center [419, 42] width 50 height 13
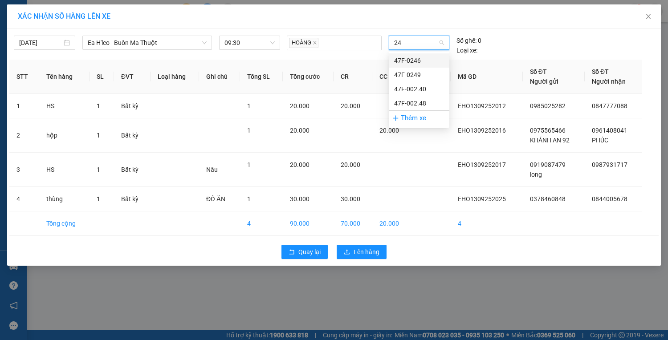
type input "246"
click at [413, 58] on div "47F-0246" at bounding box center [419, 61] width 50 height 10
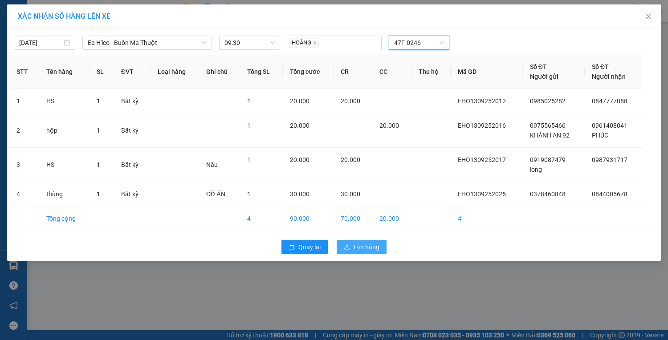
click at [362, 249] on span "Lên hàng" at bounding box center [367, 247] width 26 height 10
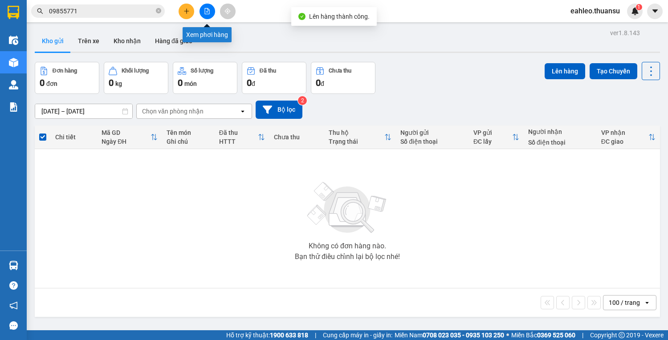
click at [208, 12] on icon "file-add" at bounding box center [207, 11] width 6 height 6
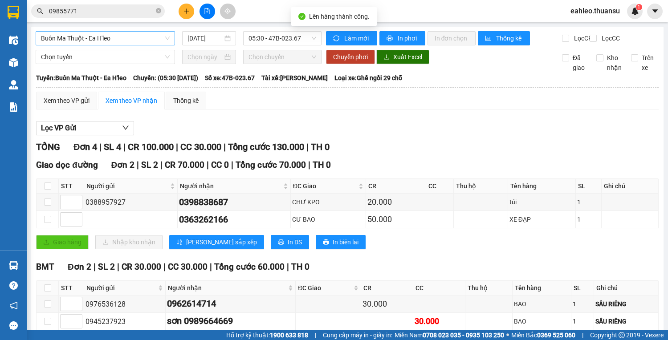
click at [150, 41] on span "Buôn Ma Thuột - Ea H'leo" at bounding box center [105, 38] width 129 height 13
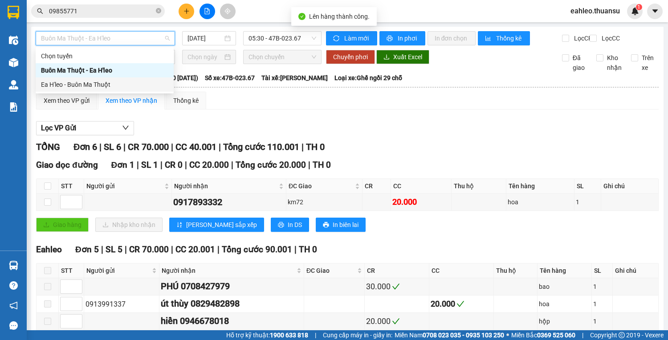
click at [123, 82] on div "Ea H'leo - Buôn Ma Thuột" at bounding box center [104, 85] width 127 height 10
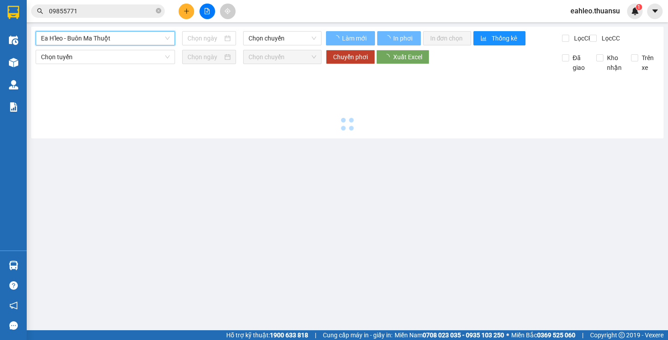
type input "[DATE]"
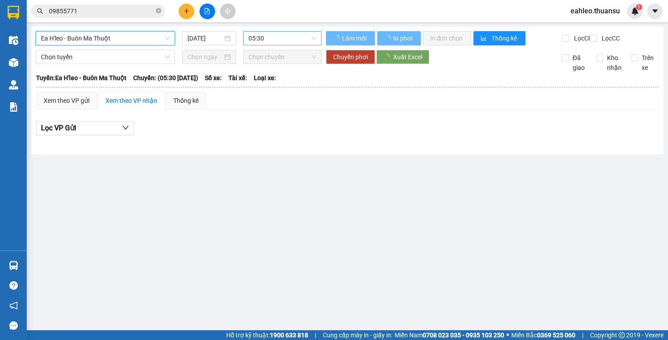
click at [273, 39] on span "05:30" at bounding box center [282, 38] width 68 height 13
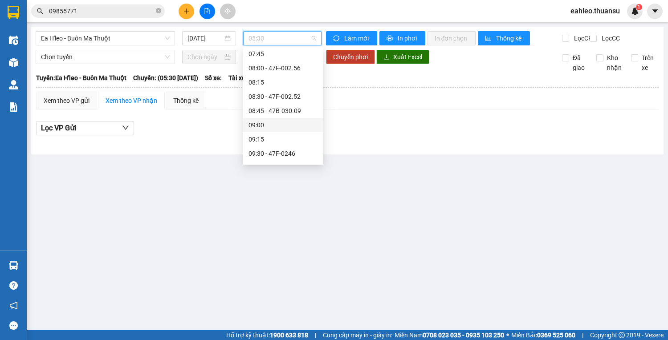
scroll to position [214, 0]
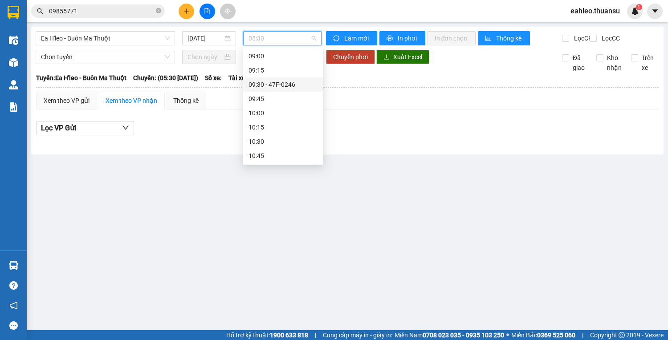
click at [275, 81] on div "09:30 - 47F-0246" at bounding box center [282, 85] width 69 height 10
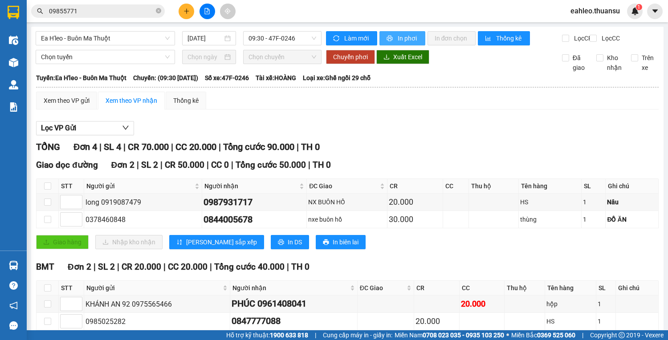
click at [411, 37] on span "In phơi" at bounding box center [408, 38] width 20 height 10
click at [182, 12] on button at bounding box center [187, 12] width 16 height 16
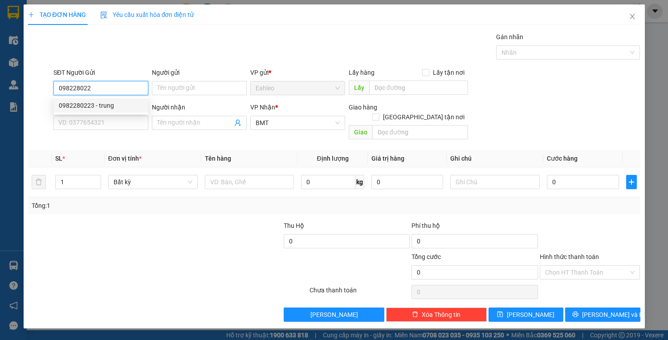
click at [98, 102] on div "0982280223 - trung" at bounding box center [101, 106] width 84 height 10
type input "0982280223"
type input "trung"
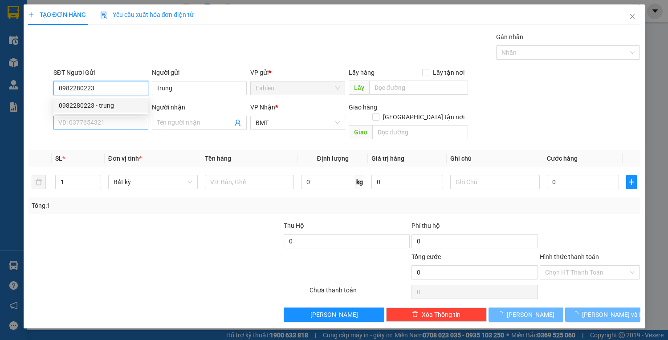
type input "20.000"
type input "0982280223"
click at [94, 122] on input "SĐT Người Nhận *" at bounding box center [100, 123] width 95 height 14
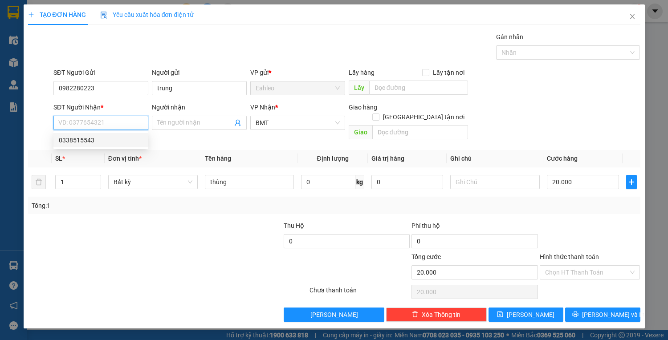
click at [98, 139] on div "0338515543" at bounding box center [101, 140] width 84 height 10
type input "0338515543"
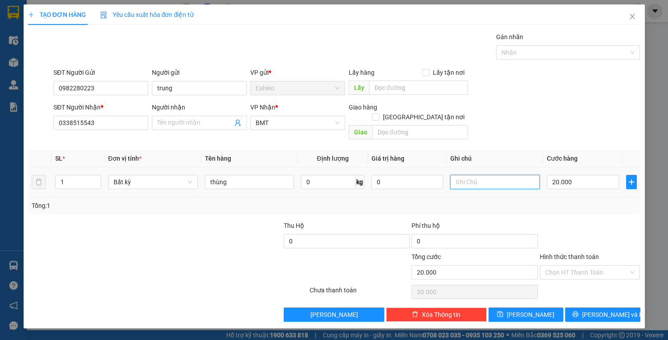
click at [485, 175] on input "text" at bounding box center [494, 182] width 89 height 14
type input "SẦU RIÊNG"
click at [581, 266] on input "Hình thức thanh toán" at bounding box center [587, 272] width 84 height 13
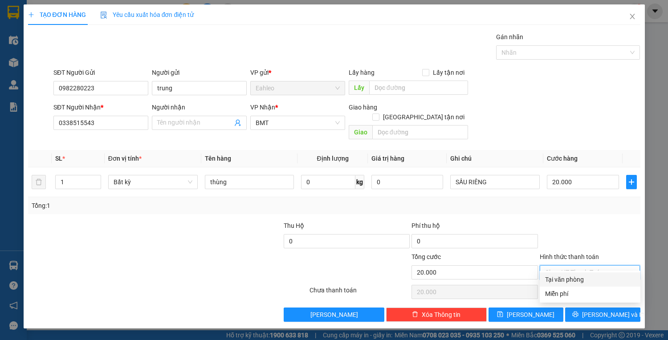
click at [572, 281] on div "Tại văn phòng" at bounding box center [590, 280] width 90 height 10
type input "0"
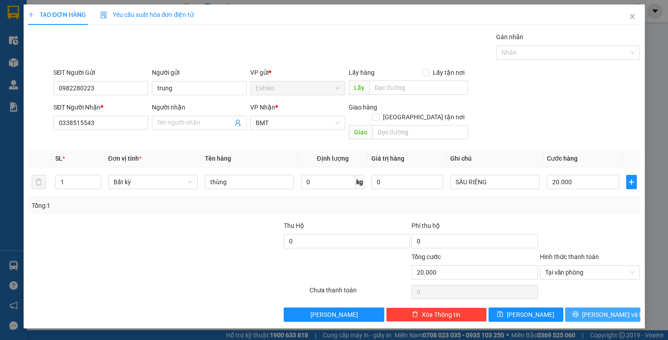
click at [583, 308] on button "[PERSON_NAME] và In" at bounding box center [602, 315] width 75 height 14
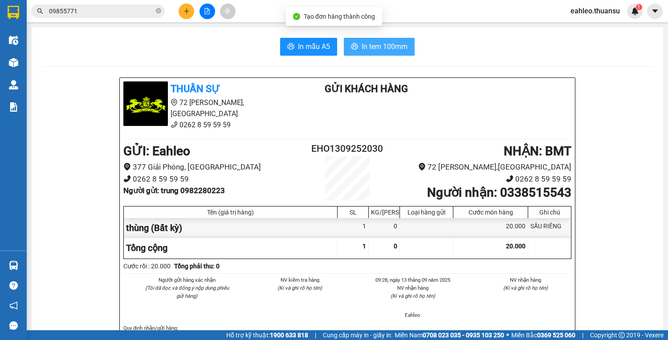
click at [391, 40] on button "In tem 100mm" at bounding box center [379, 47] width 71 height 18
click at [185, 16] on button at bounding box center [187, 12] width 16 height 16
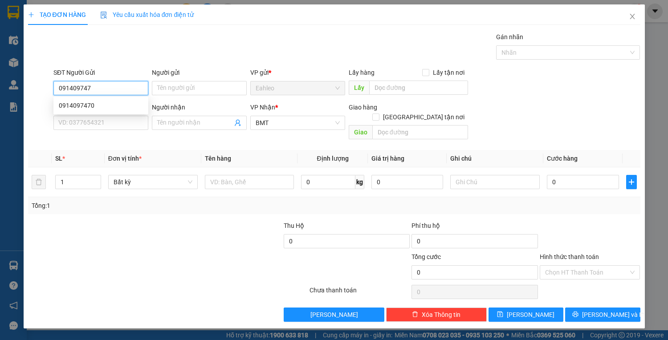
type input "0914097470"
click at [84, 102] on div "0914097470" at bounding box center [101, 106] width 84 height 10
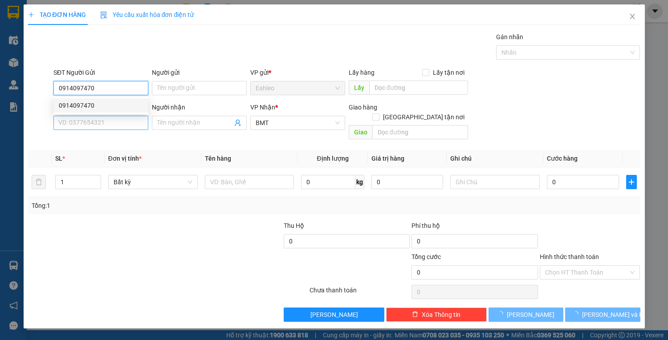
type input "20.000"
type input "0914097470"
click at [97, 124] on input "SĐT Người Nhận *" at bounding box center [100, 123] width 95 height 14
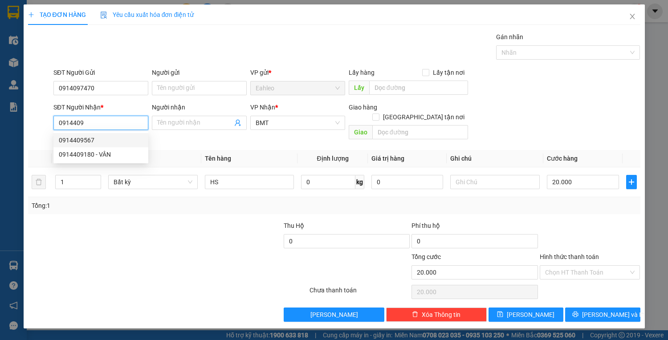
click at [82, 140] on div "0914409567" at bounding box center [101, 140] width 84 height 10
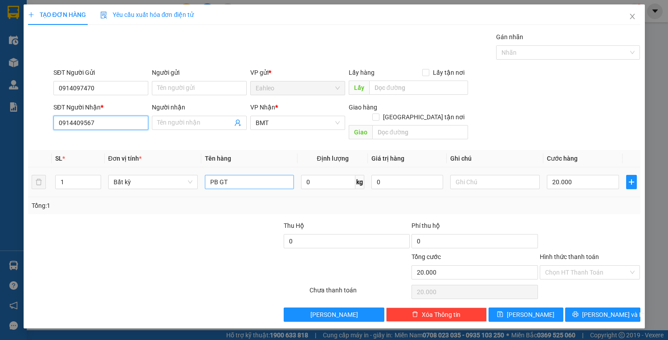
type input "0914409567"
click at [227, 175] on input "PB GT" at bounding box center [249, 182] width 89 height 14
type input "PB"
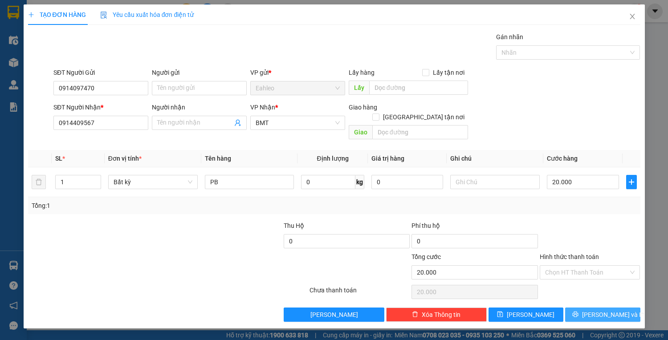
click at [593, 308] on button "[PERSON_NAME] và In" at bounding box center [602, 315] width 75 height 14
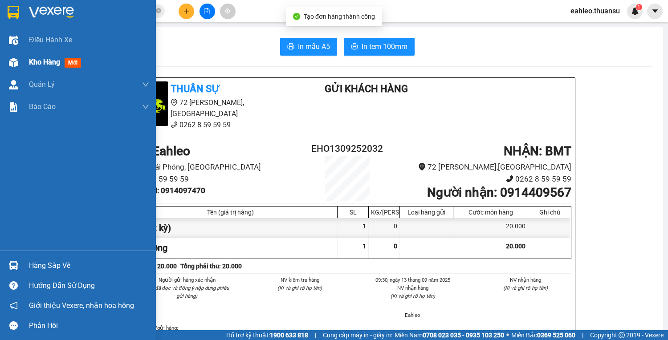
drag, startPoint x: 8, startPoint y: 53, endPoint x: 23, endPoint y: 63, distance: 17.4
click at [9, 54] on div "Kho hàng mới" at bounding box center [78, 62] width 156 height 22
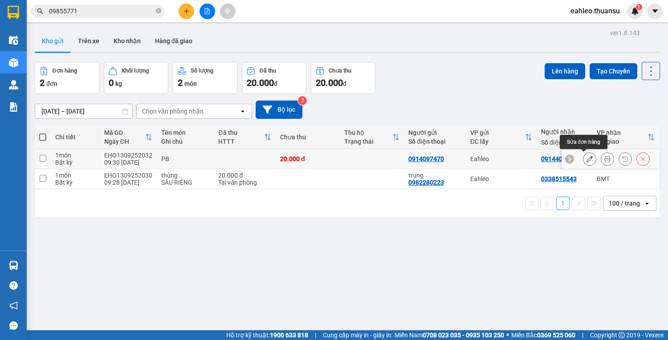
click at [586, 156] on icon at bounding box center [589, 159] width 6 height 6
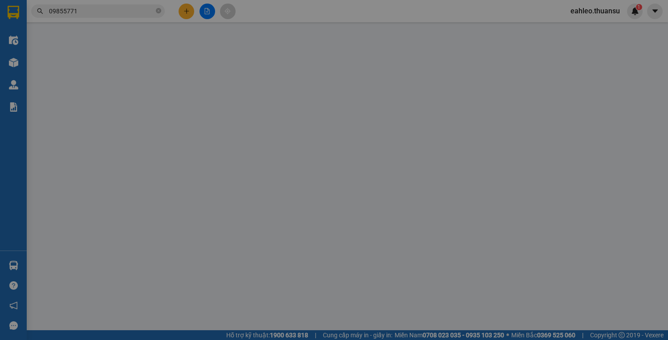
type input "0914097470"
type input "0914409567"
type input "20.000"
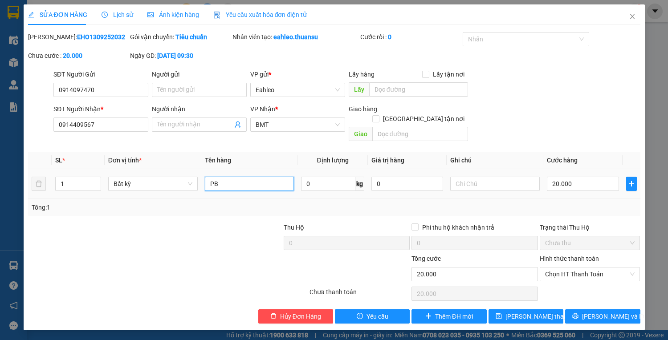
click at [244, 177] on input "PB" at bounding box center [249, 184] width 89 height 14
type input "P"
type input "HS"
click at [604, 312] on span "[PERSON_NAME] và In" at bounding box center [613, 317] width 62 height 10
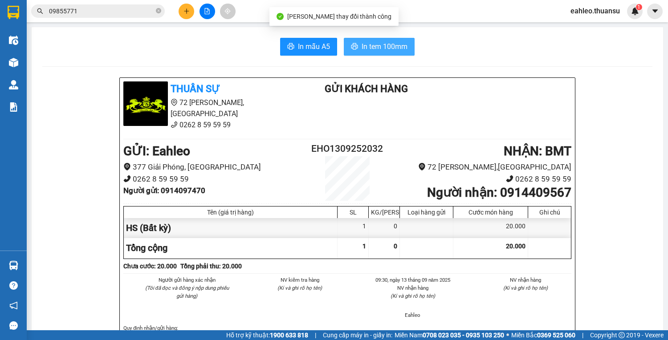
click at [382, 41] on span "In tem 100mm" at bounding box center [385, 46] width 46 height 11
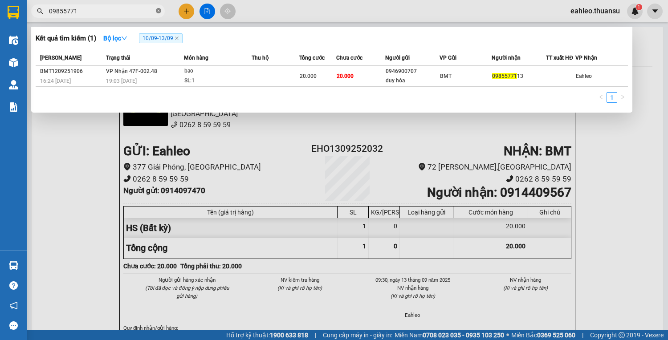
click at [159, 12] on icon "close-circle" at bounding box center [158, 10] width 5 height 5
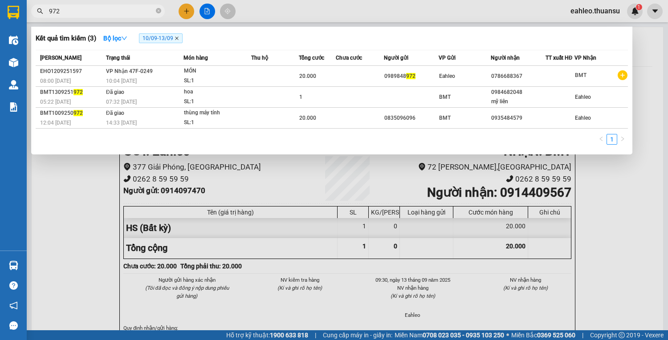
type input "972"
click at [179, 39] on icon "close" at bounding box center [177, 38] width 4 height 4
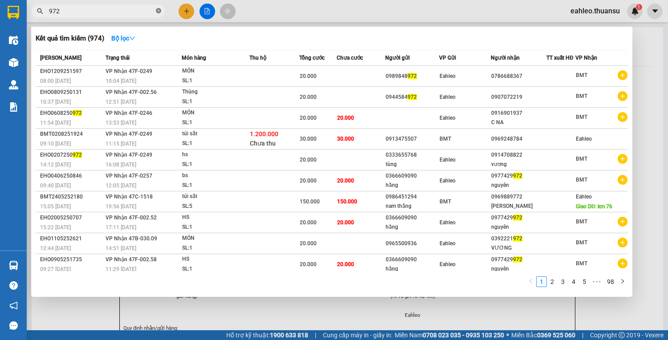
click at [158, 14] on span at bounding box center [158, 11] width 5 height 8
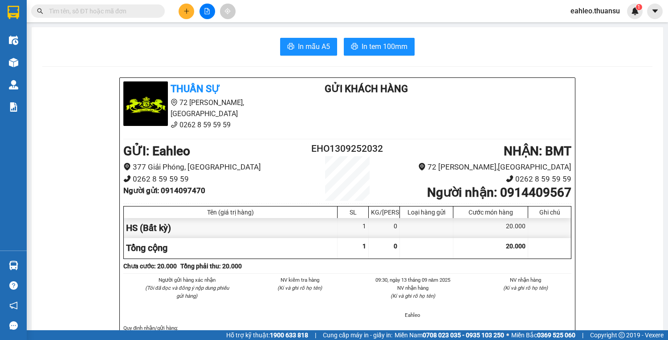
click at [143, 14] on input "text" at bounding box center [101, 11] width 105 height 10
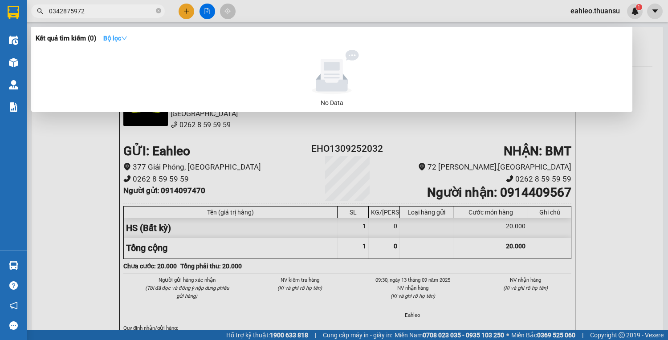
type input "0342875972"
click at [127, 35] on strong "Bộ lọc" at bounding box center [115, 38] width 24 height 7
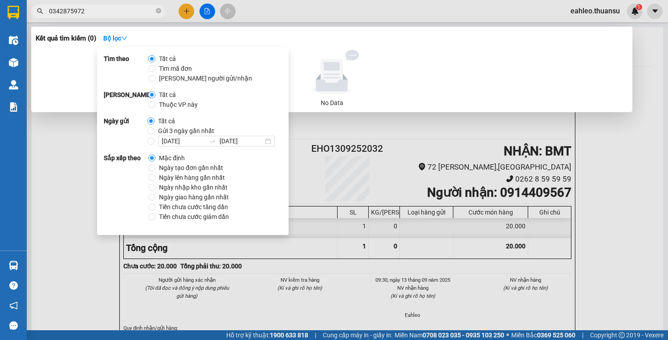
drag, startPoint x: 199, startPoint y: 169, endPoint x: 199, endPoint y: 163, distance: 6.3
click at [199, 169] on span "Ngày tạo đơn gần nhất" at bounding box center [190, 168] width 71 height 10
click at [155, 169] on input "Ngày tạo đơn gần nhất" at bounding box center [151, 167] width 7 height 7
radio input "true"
radio input "false"
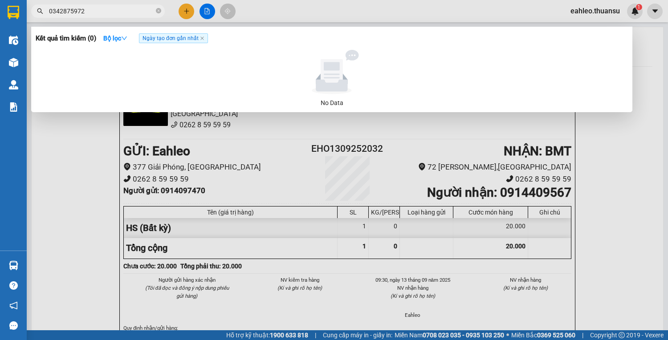
click at [394, 50] on div at bounding box center [331, 72] width 585 height 45
click at [183, 16] on div at bounding box center [334, 170] width 668 height 340
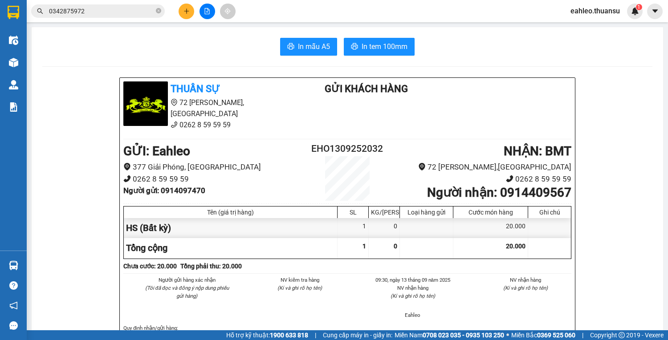
click at [183, 16] on button at bounding box center [187, 12] width 16 height 16
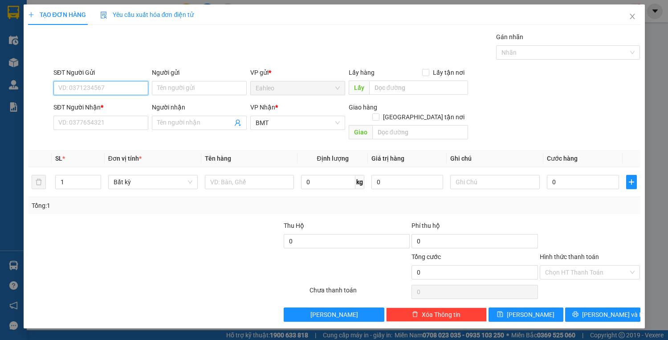
click at [109, 85] on input "SĐT Người Gửi" at bounding box center [100, 88] width 95 height 14
type input "0334733347"
click at [87, 106] on div "0334733347" at bounding box center [101, 106] width 84 height 10
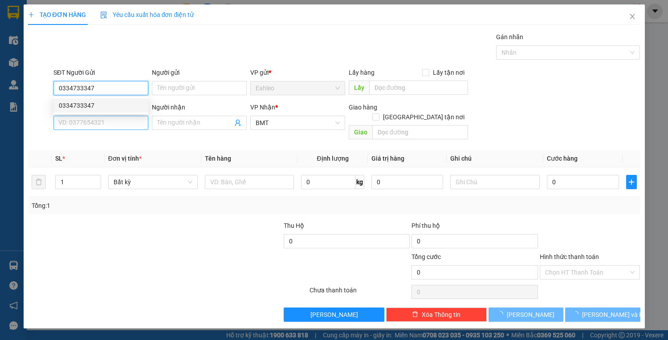
type input "40.000"
type input "0334733347"
click at [85, 122] on input "SĐT Người Nhận *" at bounding box center [100, 123] width 95 height 14
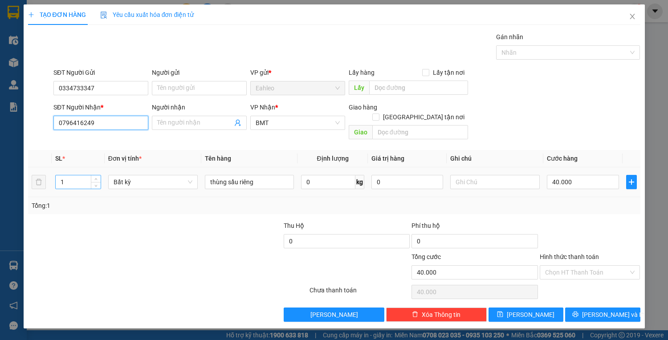
type input "0796416249"
click at [72, 175] on input "1" at bounding box center [78, 181] width 45 height 13
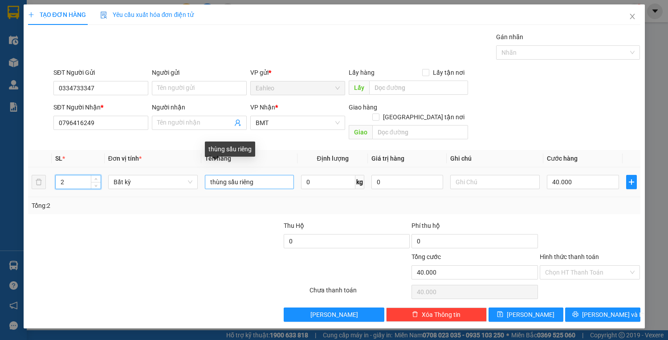
type input "2"
click at [261, 176] on input "thùng sầu riêng" at bounding box center [249, 182] width 89 height 14
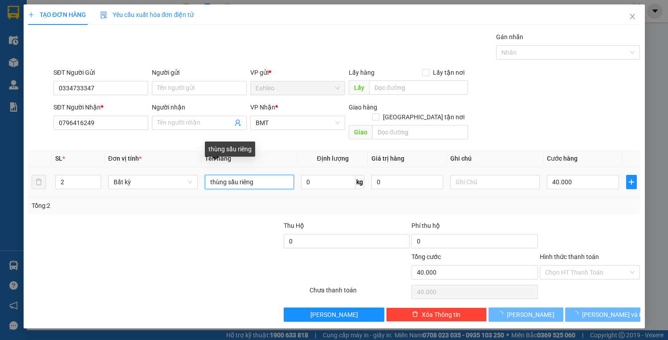
type input "thùng sầu riên"
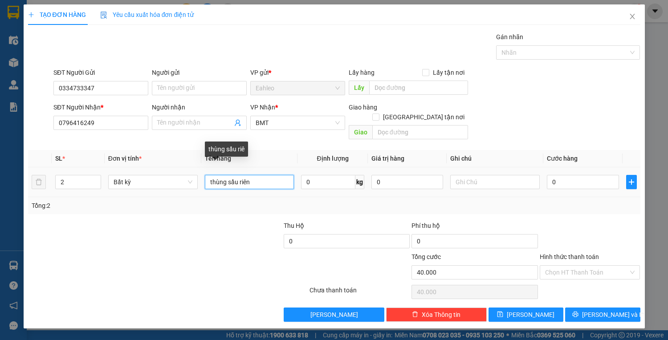
type input "0"
type input "thùng sầu riê"
type input "0"
type input "thùng"
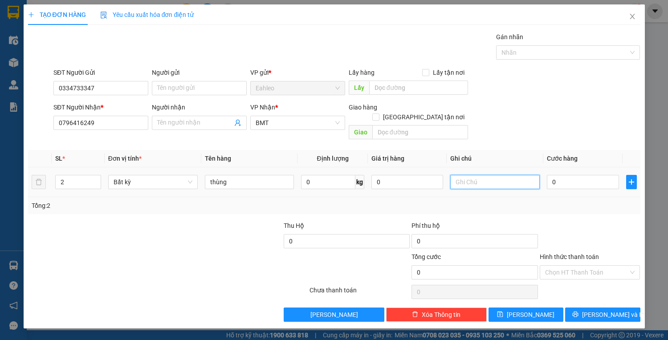
click at [470, 175] on input "text" at bounding box center [494, 182] width 89 height 14
type input "SẦU RIÊNG"
click at [378, 114] on input "[GEOGRAPHIC_DATA] tận nơi" at bounding box center [375, 117] width 6 height 6
checkbox input "true"
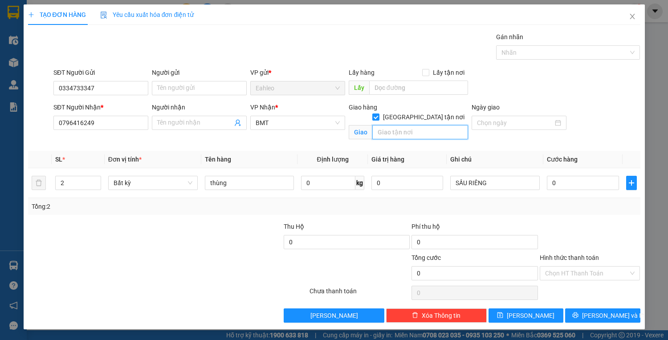
click at [411, 125] on input "text" at bounding box center [420, 132] width 96 height 14
type input "112 NGÔ QUYỀN"
click at [559, 179] on input "0" at bounding box center [583, 183] width 72 height 14
type input "1"
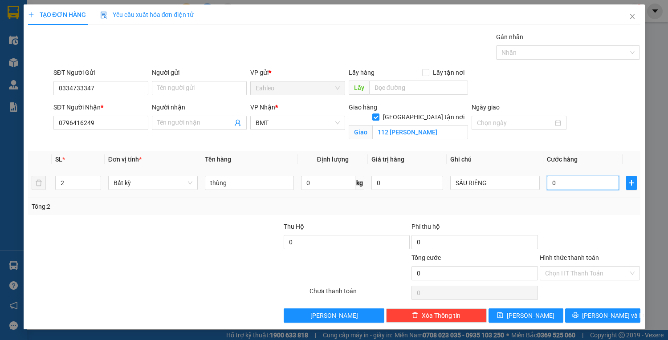
type input "1"
type input "12"
type input "120"
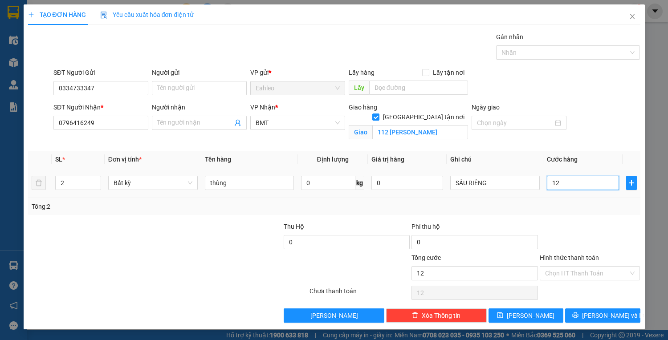
type input "120"
type input "1.200"
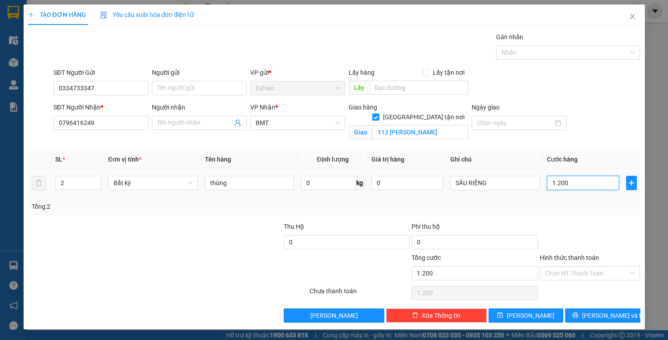
type input "12.000"
type input "120.000"
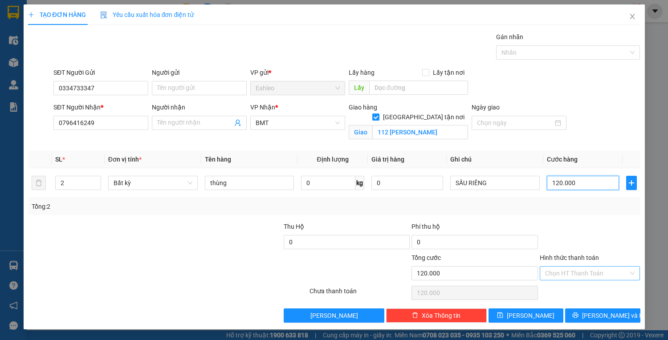
type input "120.000"
click at [585, 271] on input "Hình thức thanh toán" at bounding box center [587, 273] width 84 height 13
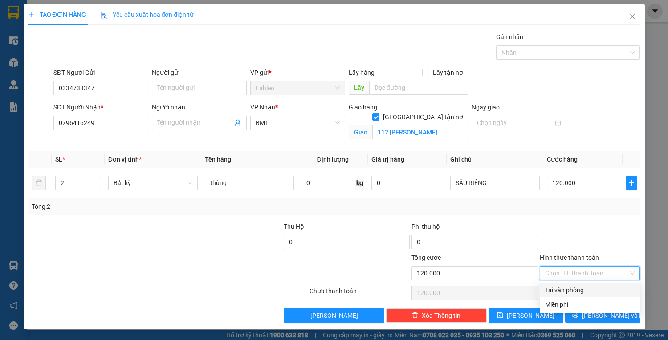
click at [585, 287] on div "Transit Pickup Surcharge Ids Transit Deliver Surcharge Ids Transit Deliver Surc…" at bounding box center [334, 177] width 612 height 291
click at [587, 273] on input "Hình thức thanh toán" at bounding box center [587, 273] width 84 height 13
click at [583, 288] on div "Tại văn phòng" at bounding box center [590, 290] width 90 height 10
type input "0"
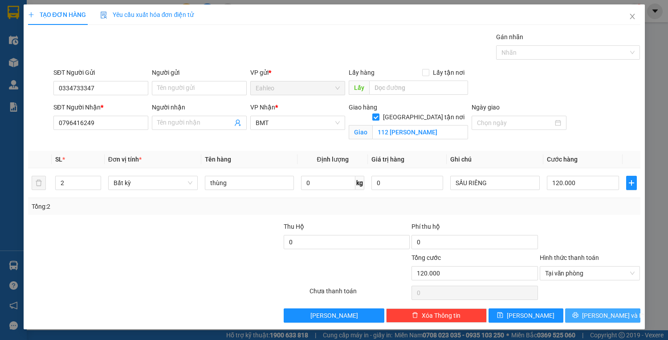
click at [615, 313] on span "[PERSON_NAME] và In" at bounding box center [613, 316] width 62 height 10
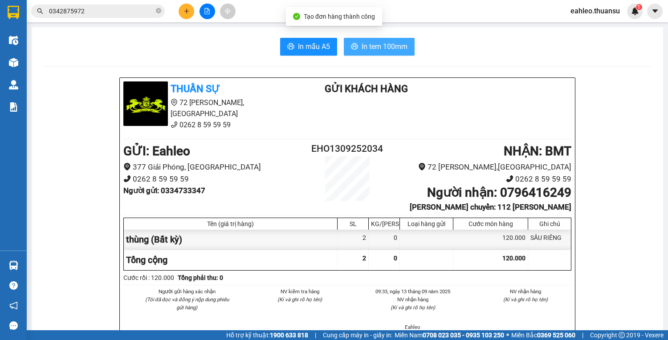
click at [384, 45] on span "In tem 100mm" at bounding box center [385, 46] width 46 height 11
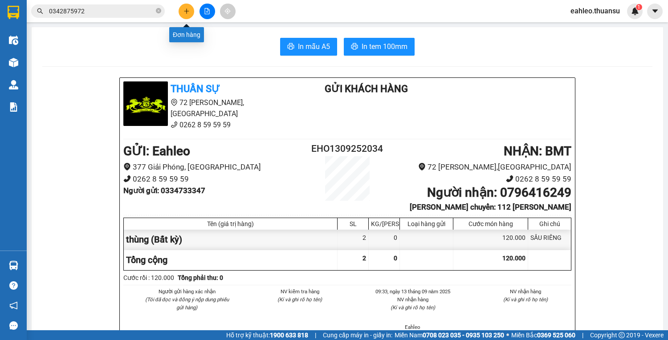
click at [190, 5] on button at bounding box center [187, 12] width 16 height 16
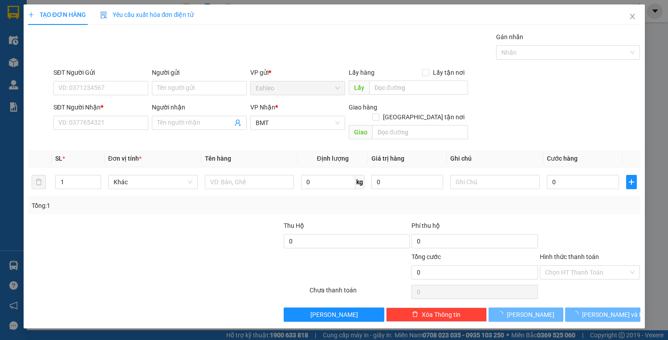
click at [84, 79] on div "SĐT Người Gửi" at bounding box center [100, 74] width 95 height 13
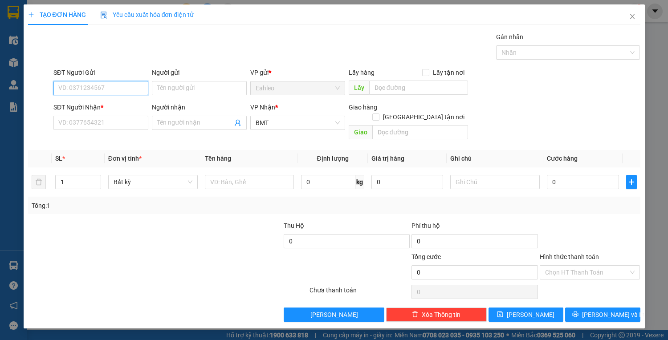
click at [84, 84] on input "SĐT Người Gửi" at bounding box center [100, 88] width 95 height 14
click at [86, 102] on div "0325097324" at bounding box center [101, 106] width 84 height 10
type input "0325097324"
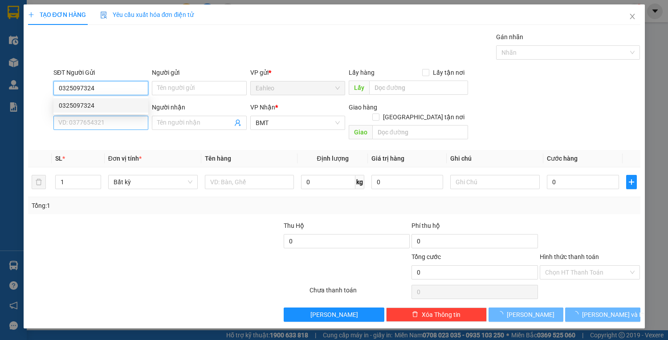
type input "30.000"
type input "0325097324"
click at [95, 123] on input "SĐT Người Nhận *" at bounding box center [100, 123] width 95 height 14
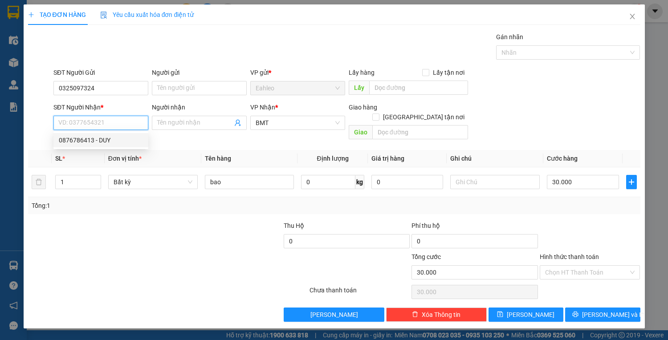
click at [99, 137] on div "0876786413 - DUY" at bounding box center [101, 140] width 84 height 10
type input "0876786413"
type input "DUY"
type input "PAN RANG"
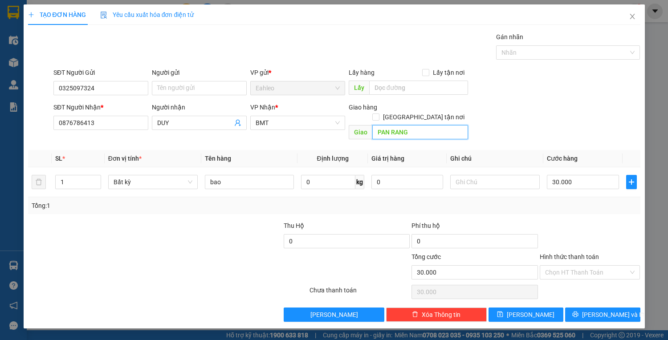
click at [415, 125] on input "PAN RANG" at bounding box center [420, 132] width 96 height 14
drag, startPoint x: 575, startPoint y: 262, endPoint x: 579, endPoint y: 284, distance: 23.1
click at [575, 266] on input "Hình thức thanh toán" at bounding box center [587, 272] width 84 height 13
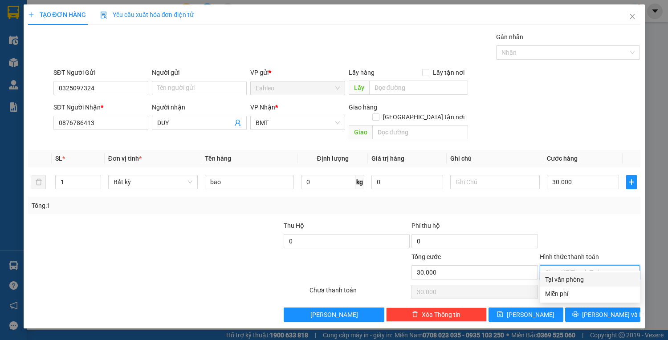
drag, startPoint x: 580, startPoint y: 278, endPoint x: 589, endPoint y: 285, distance: 11.8
click at [580, 280] on div "Tại văn phòng" at bounding box center [590, 280] width 90 height 10
type input "0"
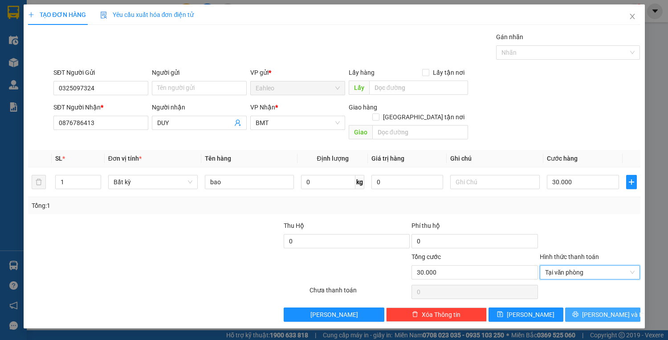
click at [578, 311] on icon "printer" at bounding box center [575, 314] width 6 height 6
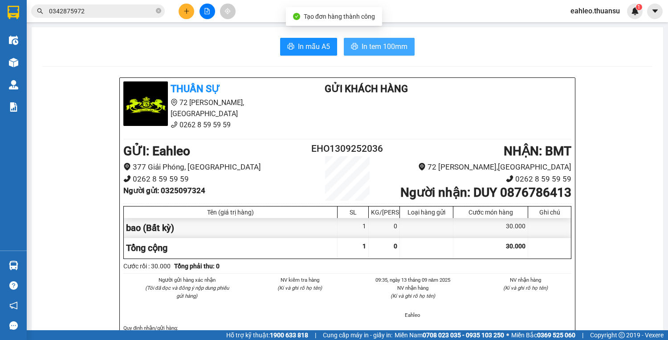
click at [362, 49] on span "In tem 100mm" at bounding box center [385, 46] width 46 height 11
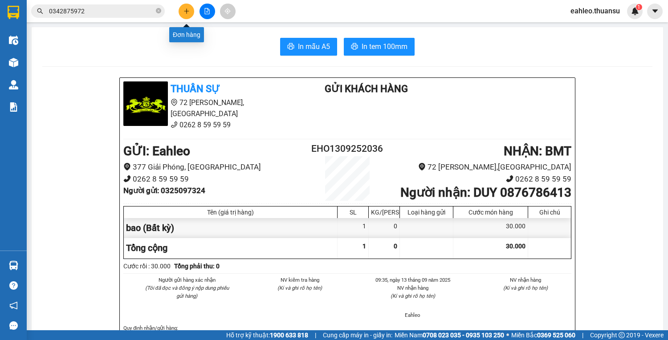
click at [189, 9] on icon "plus" at bounding box center [186, 11] width 6 height 6
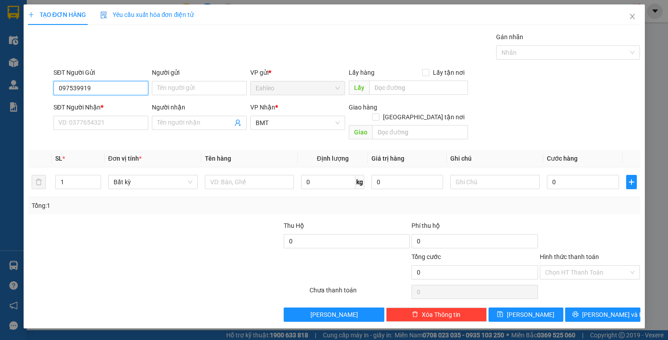
click at [82, 87] on input "097539919" at bounding box center [100, 88] width 95 height 14
type input "0975399919"
click at [87, 118] on input "SĐT Người Nhận *" at bounding box center [100, 123] width 95 height 14
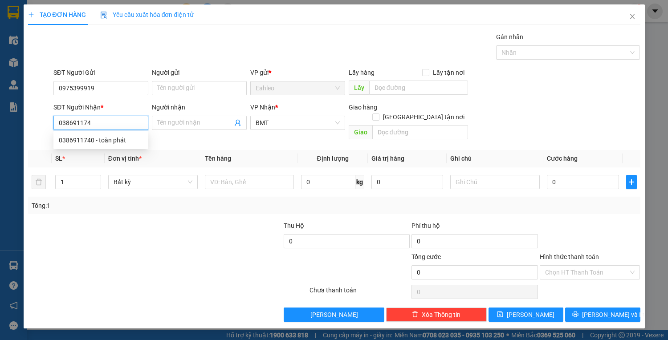
type input "0386911740"
click at [113, 140] on div "0386911740 - toàn phát" at bounding box center [101, 140] width 84 height 10
type input "toàn phát"
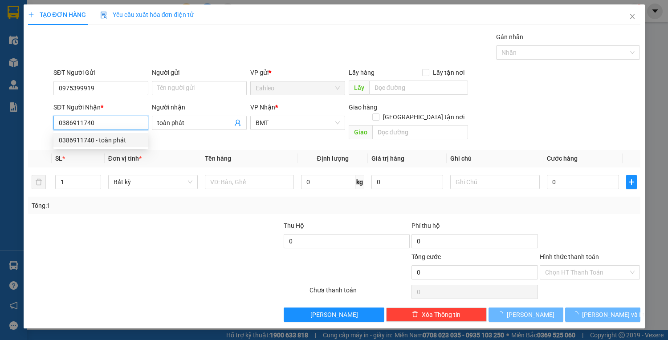
type input "20.000"
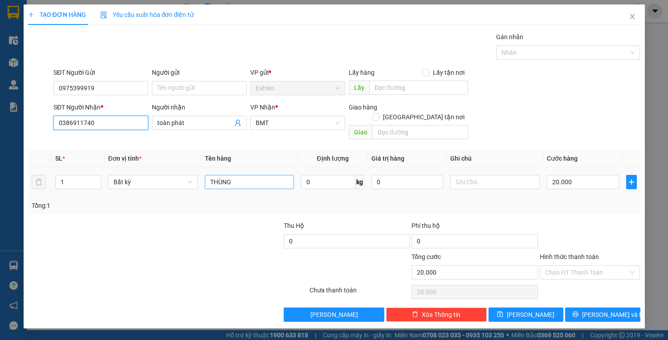
type input "0386911740"
click at [241, 175] on input "THÙNG" at bounding box center [249, 182] width 89 height 14
type input "T"
type input "MÓN"
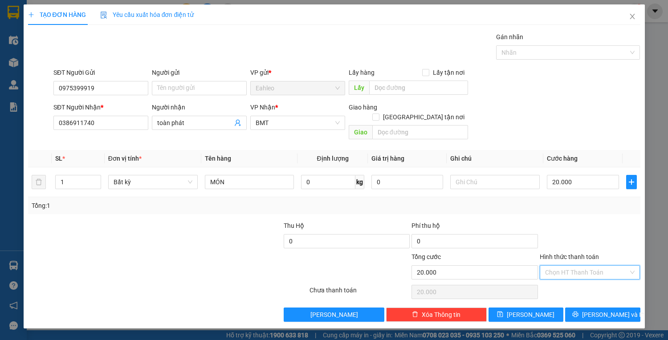
drag, startPoint x: 575, startPoint y: 262, endPoint x: 573, endPoint y: 278, distance: 16.2
click at [575, 266] on input "Hình thức thanh toán" at bounding box center [587, 272] width 84 height 13
click at [571, 281] on div "Tại văn phòng" at bounding box center [590, 280] width 90 height 10
type input "0"
click at [581, 308] on button "[PERSON_NAME] và In" at bounding box center [602, 315] width 75 height 14
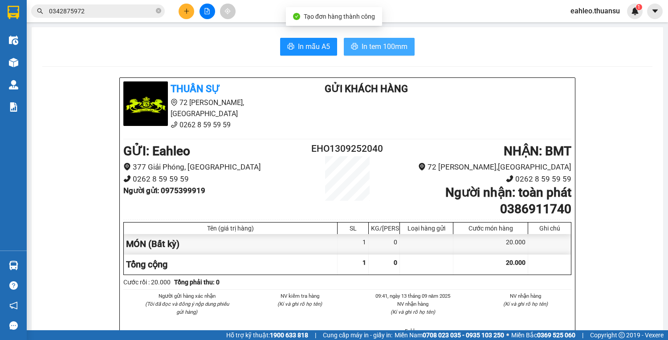
click at [395, 46] on span "In tem 100mm" at bounding box center [385, 46] width 46 height 11
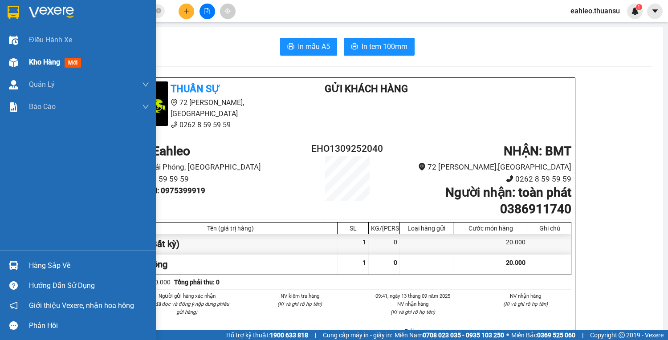
click at [27, 61] on div "Kho hàng mới" at bounding box center [78, 62] width 156 height 22
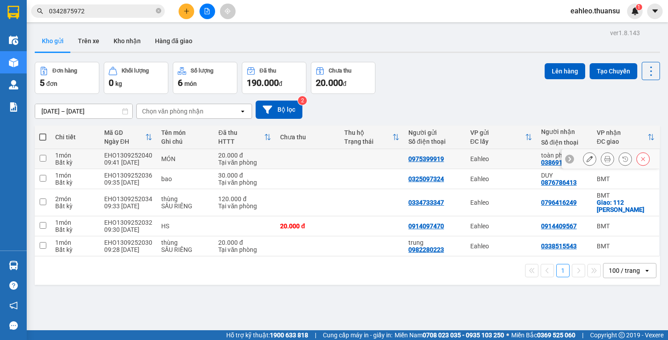
click at [44, 157] on input "checkbox" at bounding box center [43, 158] width 7 height 7
checkbox input "true"
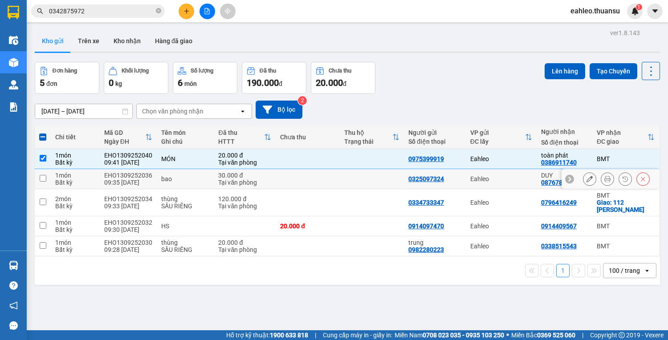
click at [41, 175] on input "checkbox" at bounding box center [43, 178] width 7 height 7
checkbox input "true"
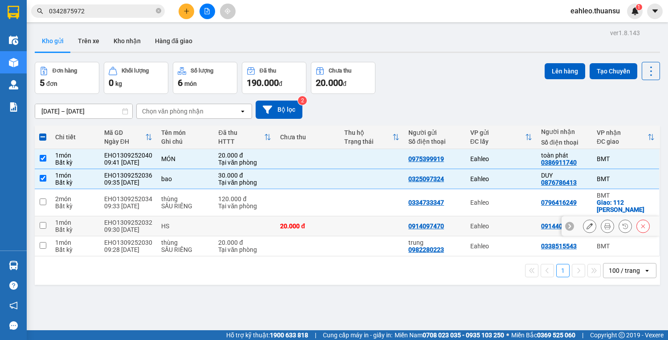
click at [44, 223] on input "checkbox" at bounding box center [43, 225] width 7 height 7
checkbox input "true"
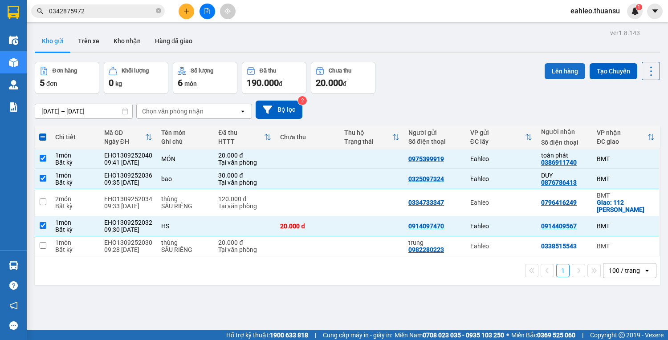
click at [562, 71] on button "Lên hàng" at bounding box center [565, 71] width 41 height 16
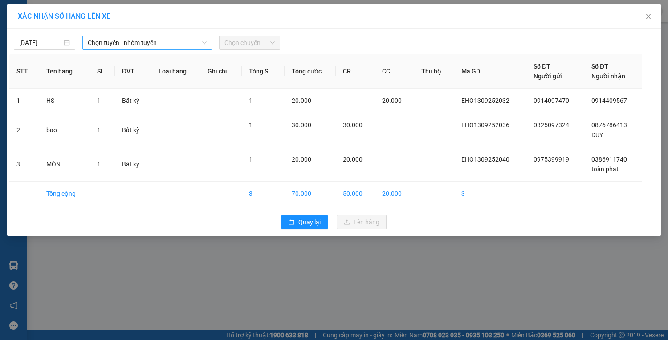
click at [178, 37] on span "Chọn tuyến - nhóm tuyến" at bounding box center [147, 42] width 119 height 13
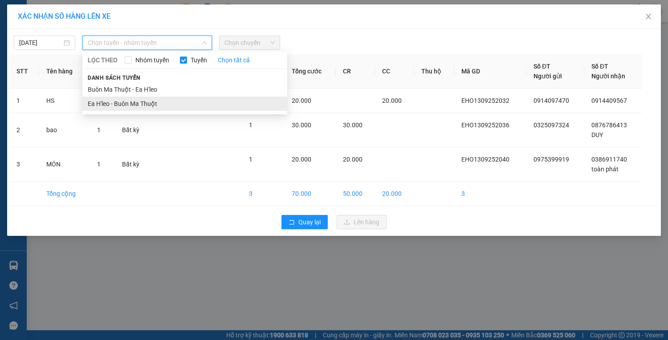
click at [132, 100] on li "Ea H'leo - Buôn Ma Thuột" at bounding box center [184, 104] width 205 height 14
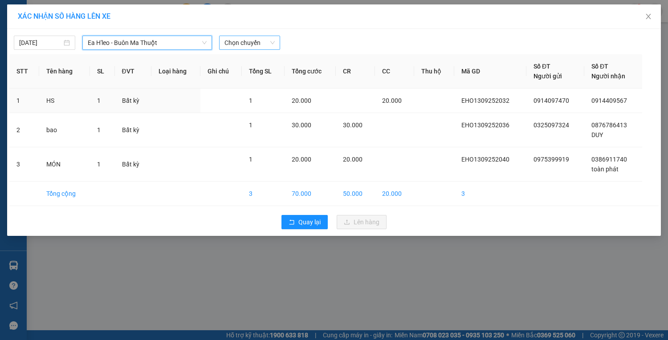
click at [248, 44] on span "Chọn chuyến" at bounding box center [249, 42] width 51 height 13
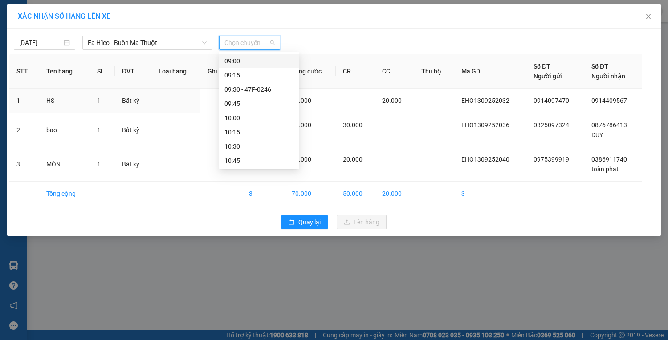
scroll to position [214, 0]
click at [246, 120] on div "10:00" at bounding box center [258, 118] width 69 height 10
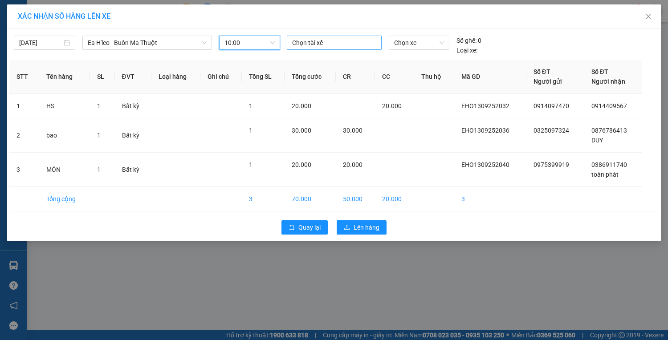
click at [331, 45] on div at bounding box center [334, 42] width 90 height 11
type input "H"
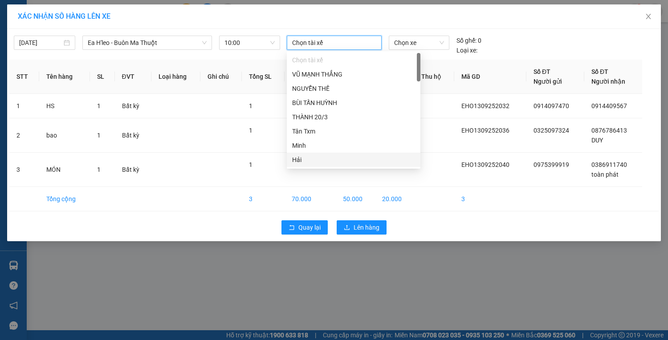
click at [300, 159] on div "Hải" at bounding box center [353, 160] width 123 height 10
click at [419, 43] on span "Chọn xe" at bounding box center [419, 42] width 50 height 13
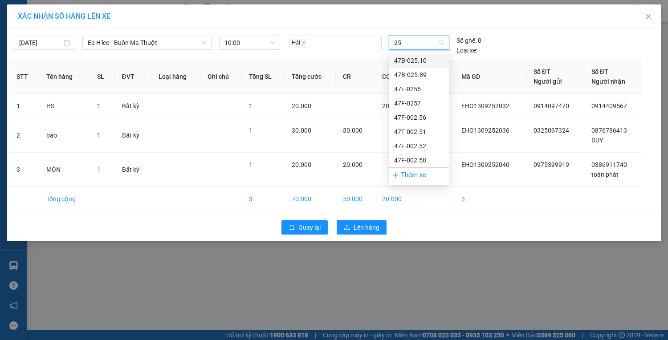
type input "257"
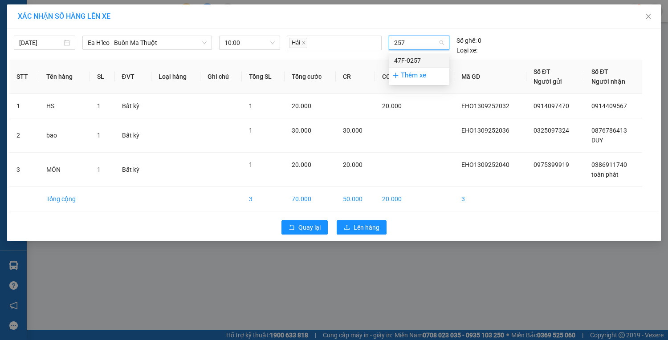
click at [418, 57] on div "47F-0257" at bounding box center [419, 61] width 50 height 10
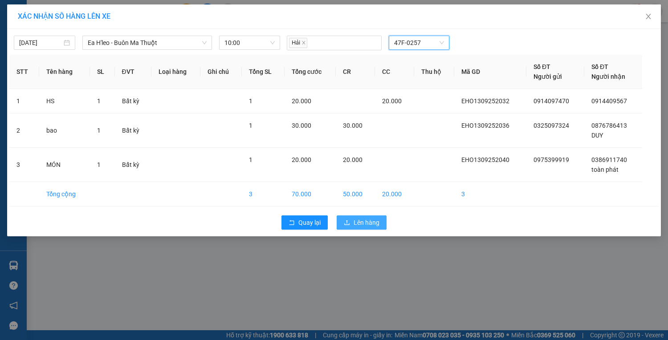
click at [355, 218] on span "Lên hàng" at bounding box center [367, 223] width 26 height 10
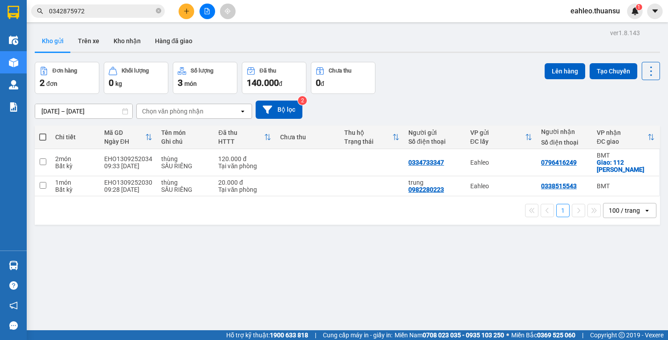
click at [186, 12] on icon "plus" at bounding box center [186, 10] width 0 height 5
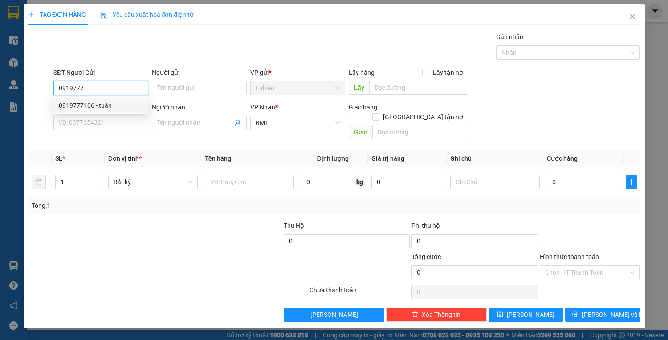
click at [106, 103] on div "0919777106 - tuấn" at bounding box center [101, 106] width 84 height 10
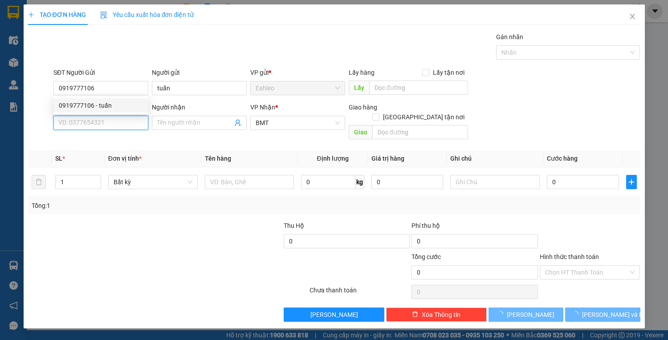
click at [98, 129] on input "SĐT Người Nhận *" at bounding box center [100, 123] width 95 height 14
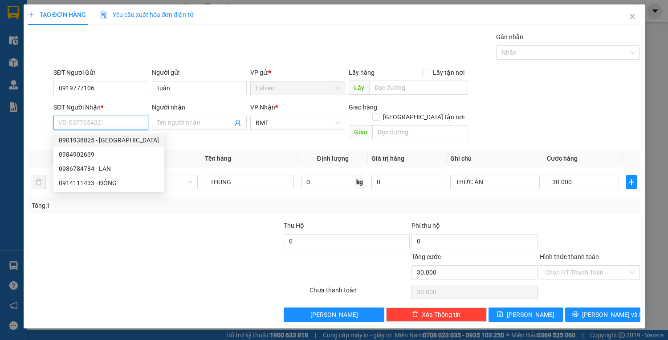
click at [91, 135] on div "0901938025 - Quang" at bounding box center [109, 140] width 100 height 10
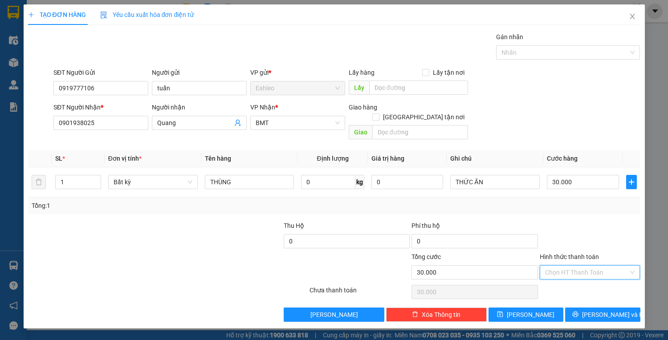
click at [578, 266] on input "Hình thức thanh toán" at bounding box center [587, 272] width 84 height 13
click at [584, 175] on input "30.000" at bounding box center [583, 182] width 72 height 14
click at [568, 266] on input "Hình thức thanh toán" at bounding box center [587, 272] width 84 height 13
click at [570, 279] on div "Tại văn phòng" at bounding box center [590, 280] width 90 height 10
click at [582, 308] on button "[PERSON_NAME] và In" at bounding box center [602, 315] width 75 height 14
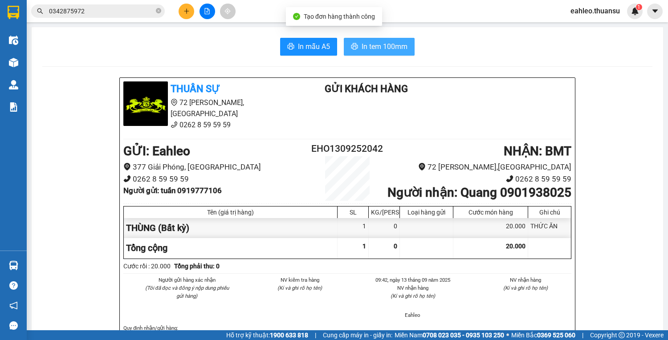
click at [370, 44] on span "In tem 100mm" at bounding box center [385, 46] width 46 height 11
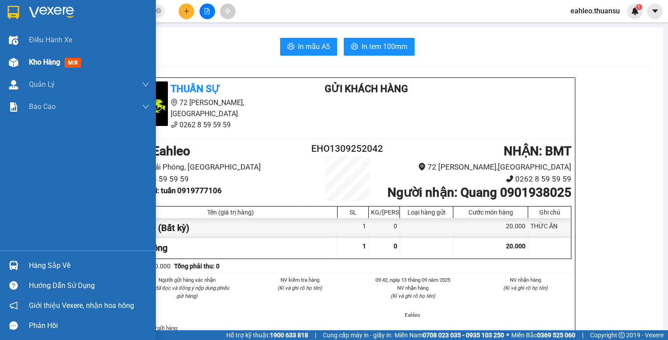
click at [16, 71] on div "Kho hàng mới" at bounding box center [78, 62] width 156 height 22
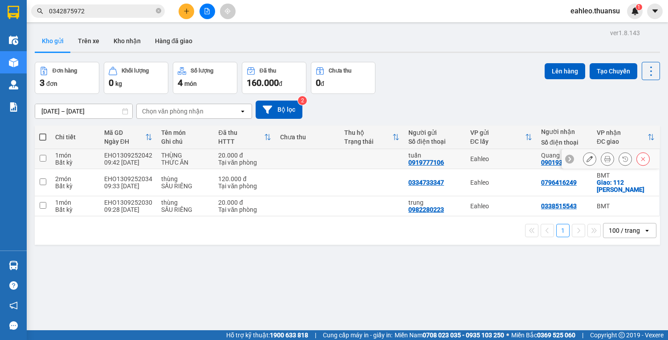
click at [44, 157] on input "checkbox" at bounding box center [43, 158] width 7 height 7
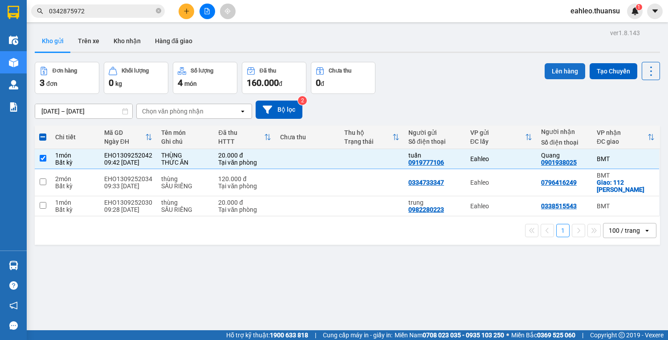
click at [551, 72] on button "Lên hàng" at bounding box center [565, 71] width 41 height 16
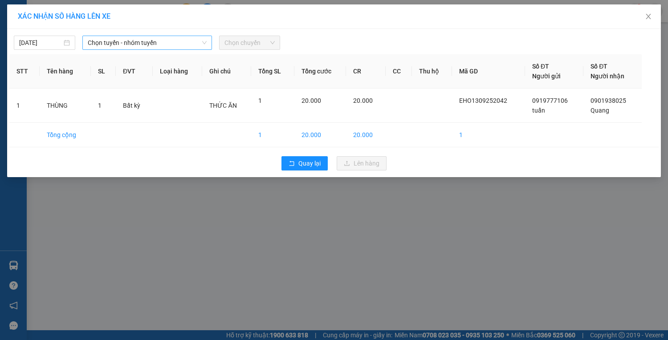
click at [179, 41] on span "Chọn tuyến - nhóm tuyến" at bounding box center [147, 42] width 119 height 13
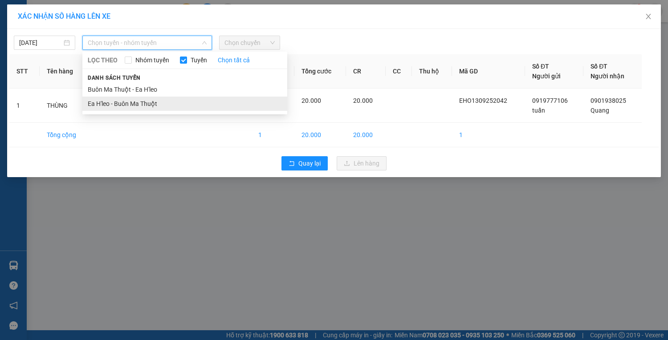
click at [153, 103] on li "Ea H'leo - Buôn Ma Thuột" at bounding box center [184, 104] width 205 height 14
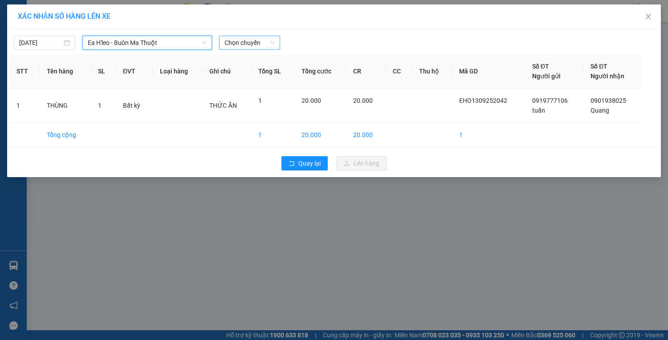
click at [242, 43] on span "Chọn chuyến" at bounding box center [249, 42] width 51 height 13
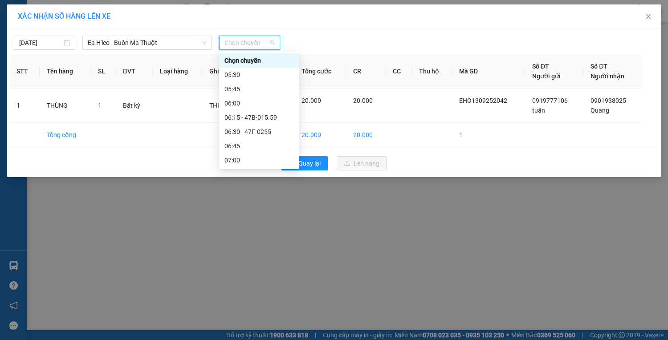
click at [252, 326] on div "10:00 - 47F-0257" at bounding box center [258, 331] width 69 height 10
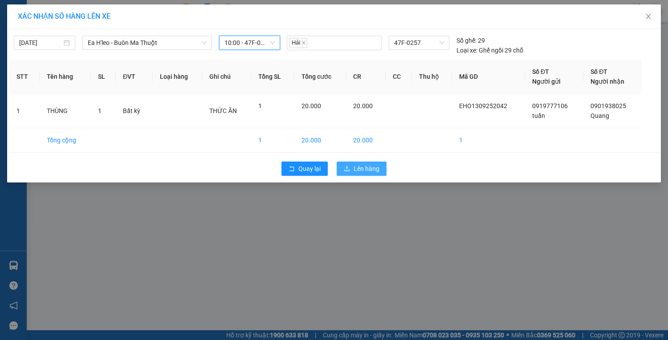
click at [353, 163] on button "Lên hàng" at bounding box center [362, 169] width 50 height 14
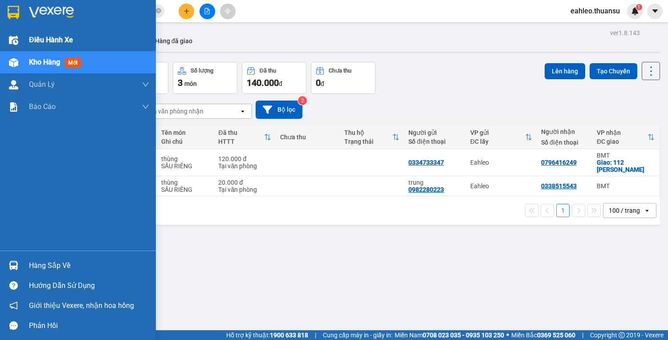
click at [21, 35] on div "Điều hành xe" at bounding box center [78, 40] width 156 height 22
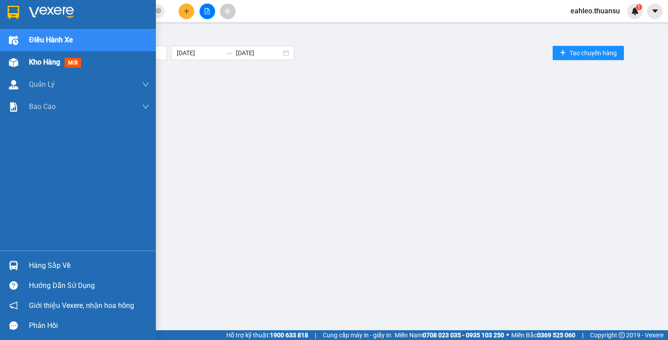
click at [27, 63] on div "Kho hàng mới" at bounding box center [78, 62] width 156 height 22
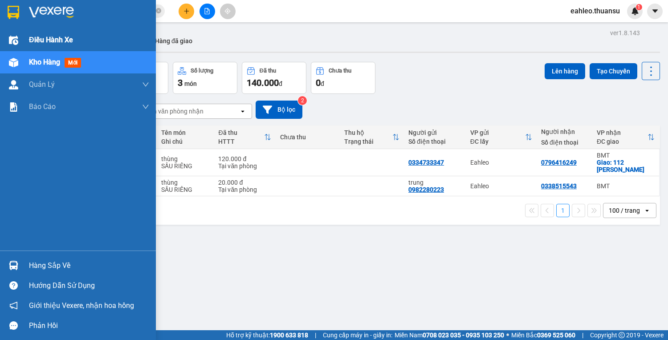
click at [35, 35] on span "Điều hành xe" at bounding box center [51, 39] width 44 height 11
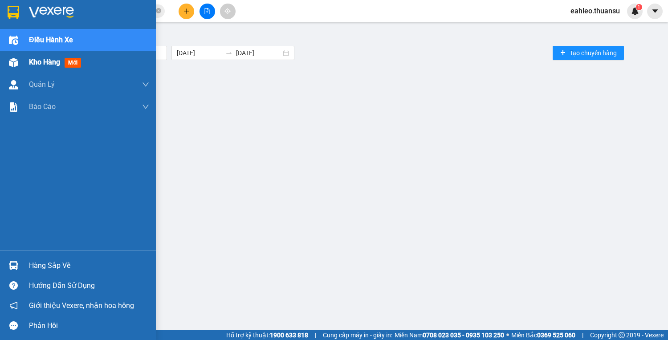
click at [14, 57] on div at bounding box center [14, 63] width 16 height 16
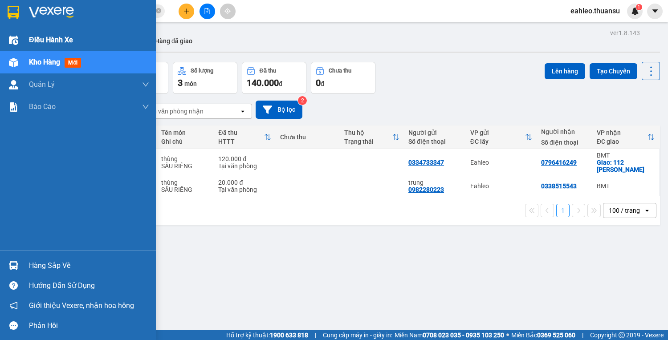
click at [19, 39] on div at bounding box center [14, 41] width 16 height 16
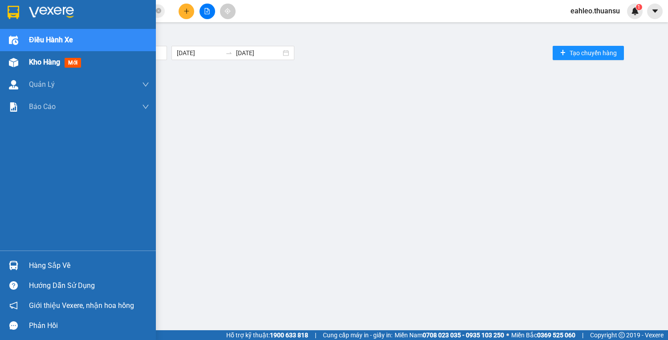
click at [17, 57] on div at bounding box center [14, 63] width 16 height 16
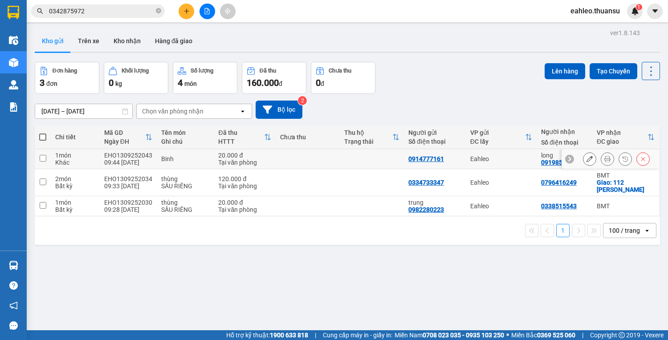
click at [604, 156] on icon at bounding box center [607, 159] width 6 height 6
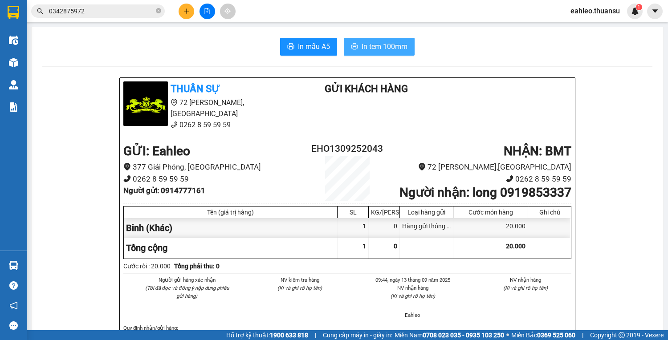
click at [362, 42] on span "In tem 100mm" at bounding box center [385, 46] width 46 height 11
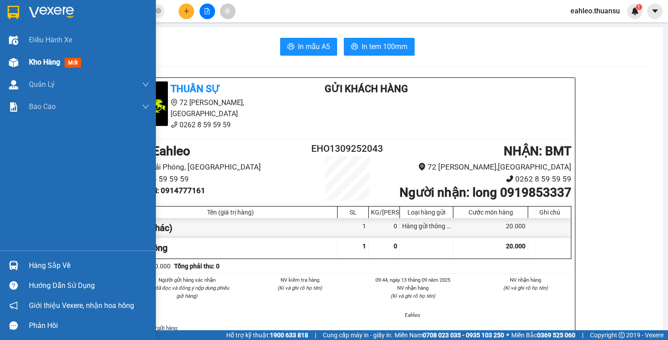
click at [16, 59] on img at bounding box center [13, 62] width 9 height 9
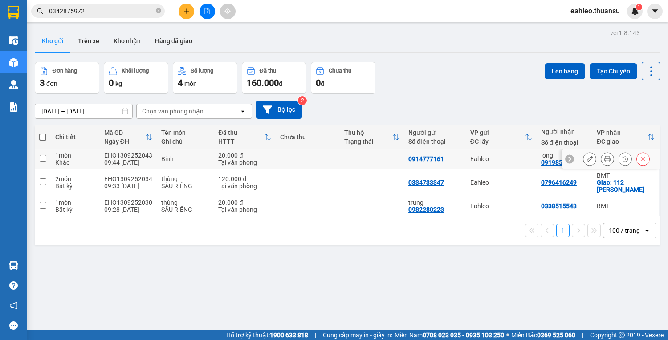
click at [45, 155] on input "checkbox" at bounding box center [43, 158] width 7 height 7
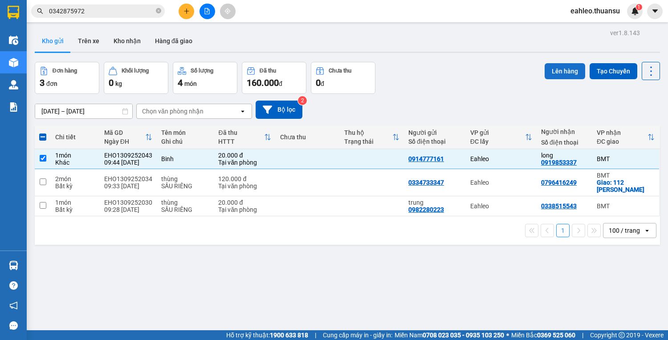
click at [546, 68] on button "Lên hàng" at bounding box center [565, 71] width 41 height 16
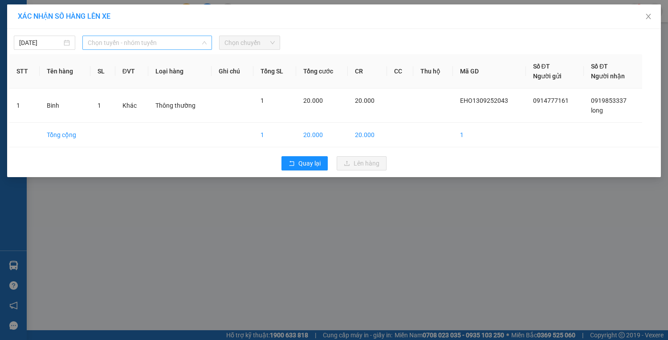
drag, startPoint x: 150, startPoint y: 36, endPoint x: 148, endPoint y: 53, distance: 17.9
click at [150, 37] on span "Chọn tuyến - nhóm tuyến" at bounding box center [147, 42] width 119 height 13
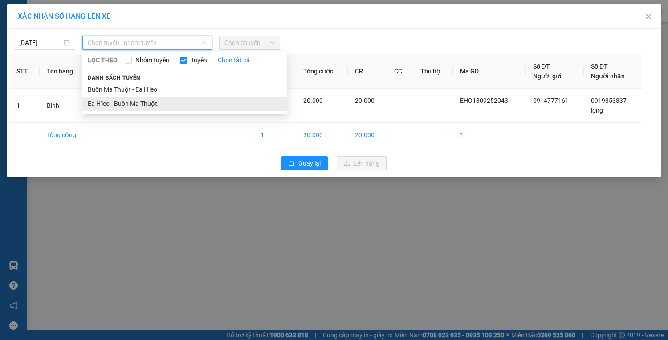
click at [137, 100] on li "Ea H'leo - Buôn Ma Thuột" at bounding box center [184, 104] width 205 height 14
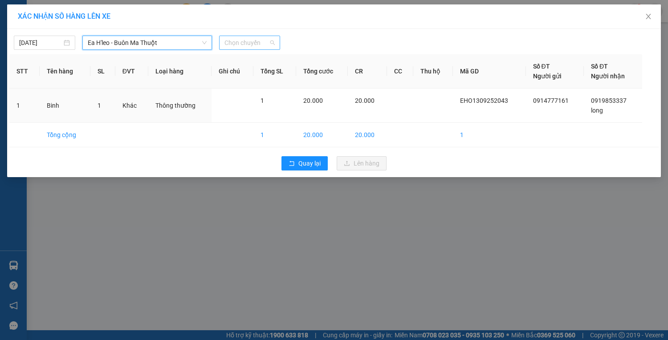
click at [259, 38] on span "Chọn chuyến" at bounding box center [249, 42] width 51 height 13
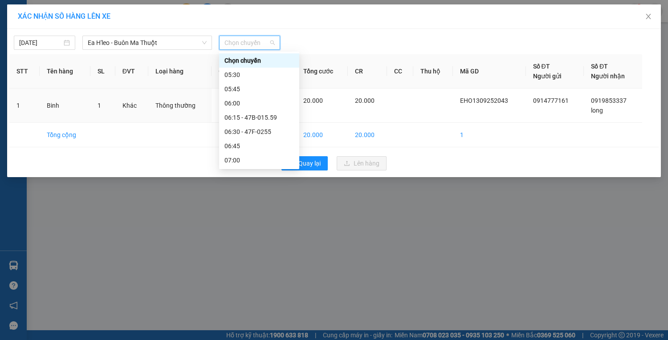
click at [248, 326] on div "10:00 - 47F-0257" at bounding box center [258, 331] width 69 height 10
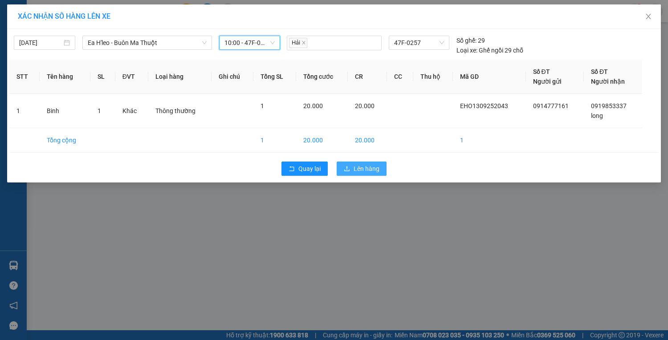
click at [358, 167] on span "Lên hàng" at bounding box center [367, 169] width 26 height 10
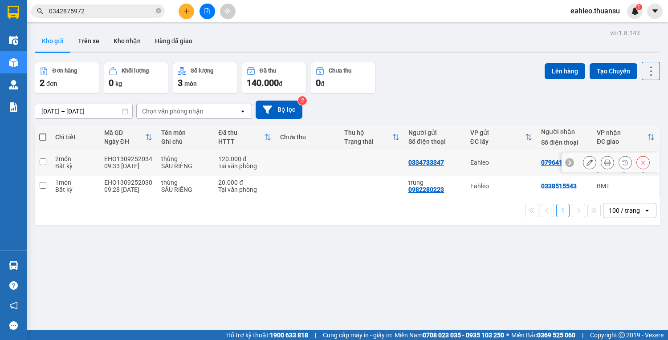
drag, startPoint x: 50, startPoint y: 165, endPoint x: 33, endPoint y: 159, distance: 17.7
click at [48, 163] on tr "2 món Bất kỳ EHO1309252034 09:33 13/09 thùng SẦU RIÊNG 120.000 đ Tại văn phòng…" at bounding box center [347, 162] width 625 height 27
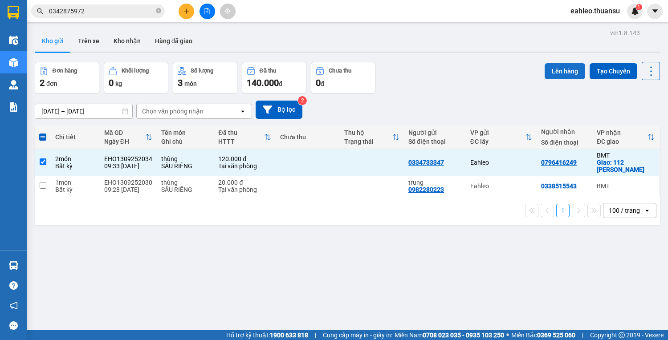
click at [560, 73] on button "Lên hàng" at bounding box center [565, 71] width 41 height 16
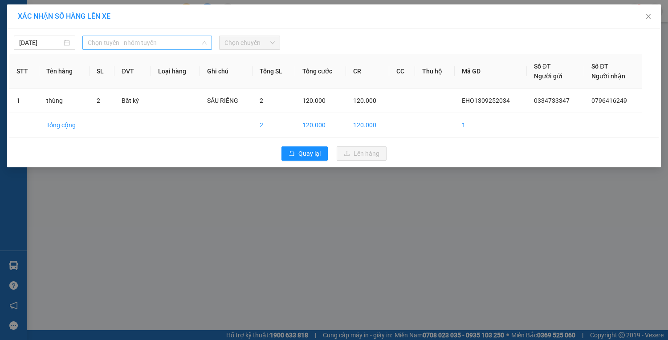
click at [121, 39] on span "Chọn tuyến - nhóm tuyến" at bounding box center [147, 42] width 119 height 13
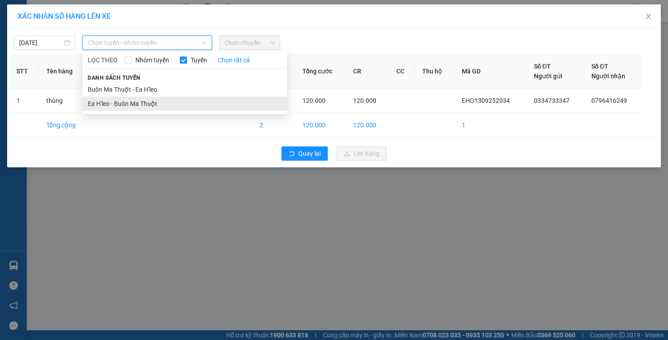
click at [119, 106] on li "Ea H'leo - Buôn Ma Thuột" at bounding box center [184, 104] width 205 height 14
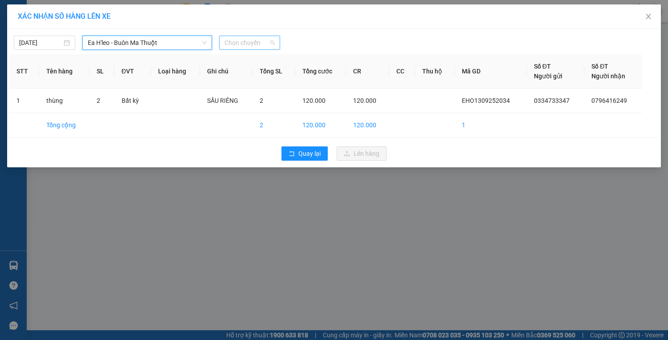
click at [237, 44] on span "Chọn chuyến" at bounding box center [249, 42] width 51 height 13
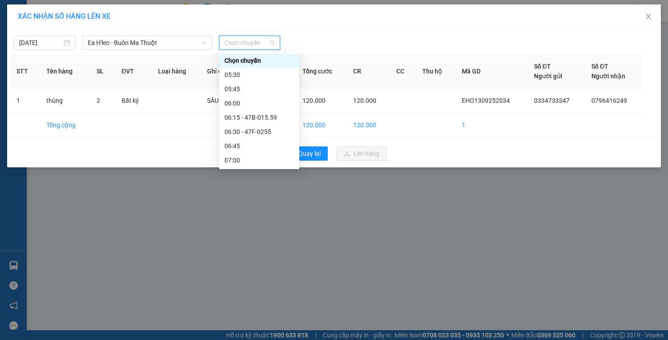
click at [264, 326] on div "10:00 - 47F-0257" at bounding box center [258, 331] width 69 height 10
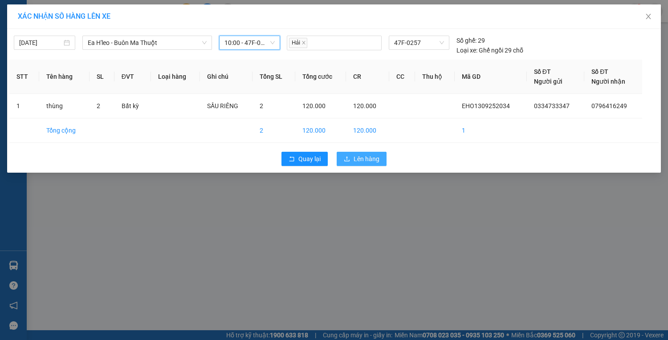
click at [359, 159] on span "Lên hàng" at bounding box center [367, 159] width 26 height 10
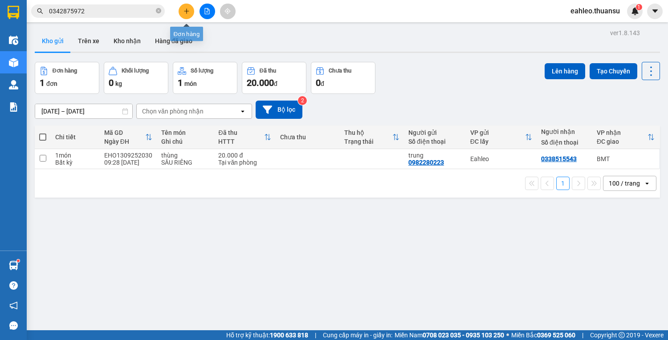
click at [179, 9] on button at bounding box center [187, 12] width 16 height 16
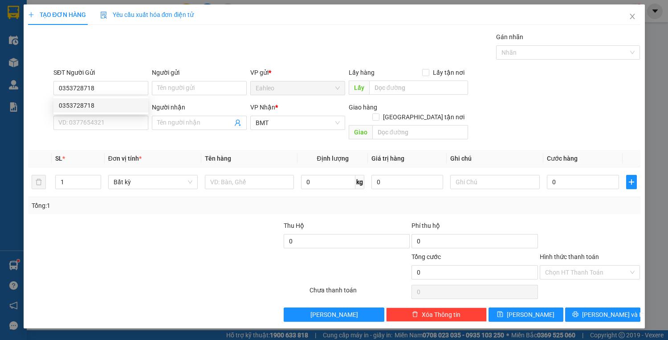
drag, startPoint x: 83, startPoint y: 98, endPoint x: 82, endPoint y: 108, distance: 9.8
click at [83, 99] on div "0353728718 0353728718" at bounding box center [100, 106] width 95 height 18
click at [83, 107] on div "SĐT Người Nhận *" at bounding box center [100, 107] width 95 height 10
click at [83, 116] on input "SĐT Người Nhận *" at bounding box center [100, 123] width 95 height 14
click at [83, 118] on input "SĐT Người Nhận *" at bounding box center [100, 123] width 95 height 14
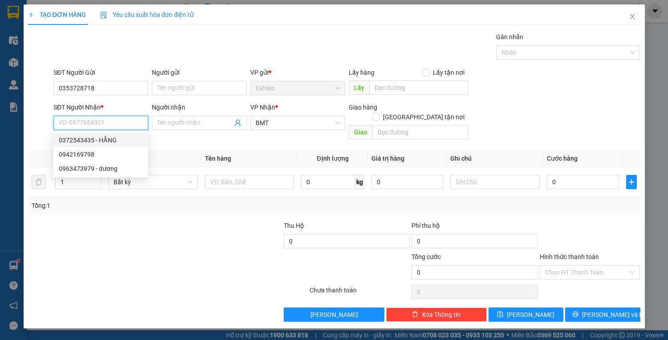
click at [90, 136] on div "0372543435 - HẰNG" at bounding box center [101, 140] width 84 height 10
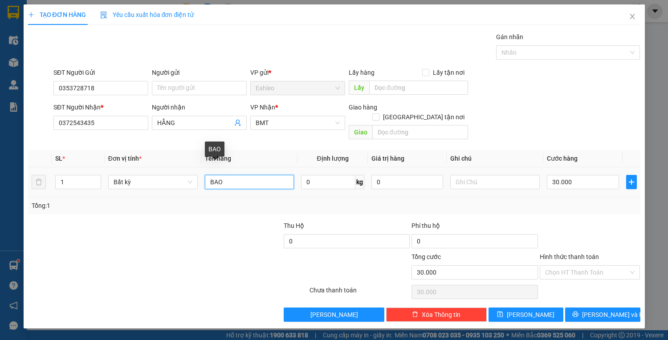
click at [251, 175] on input "BAO" at bounding box center [249, 182] width 89 height 14
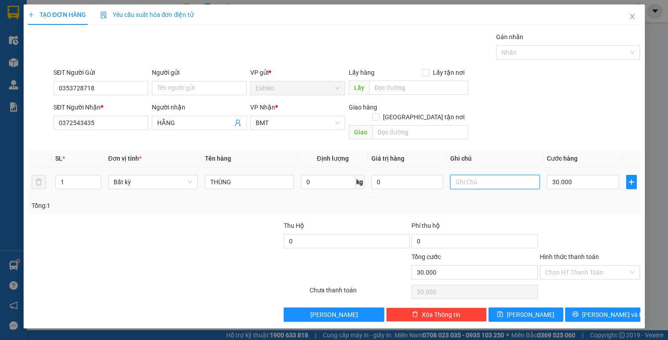
click at [490, 175] on input "text" at bounding box center [494, 182] width 89 height 14
click at [585, 177] on div "30.000" at bounding box center [583, 182] width 72 height 18
click at [585, 177] on input "30.000" at bounding box center [583, 182] width 72 height 14
click at [578, 266] on input "Hình thức thanh toán" at bounding box center [587, 272] width 84 height 13
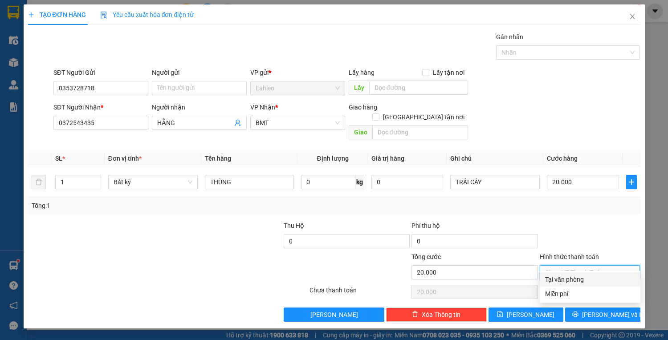
click at [578, 279] on div "Tại văn phòng" at bounding box center [590, 280] width 90 height 10
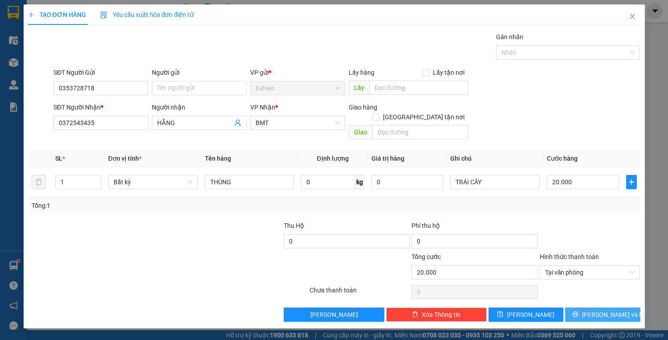
click at [578, 311] on icon "printer" at bounding box center [575, 314] width 6 height 6
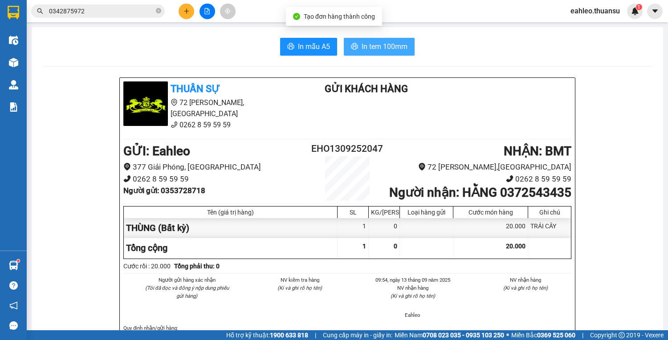
click at [370, 46] on span "In tem 100mm" at bounding box center [385, 46] width 46 height 11
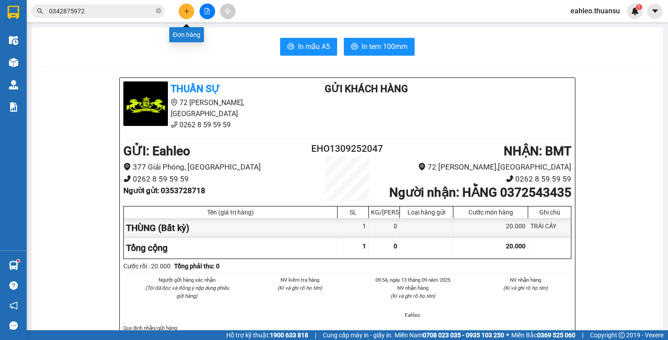
click at [191, 7] on button at bounding box center [187, 12] width 16 height 16
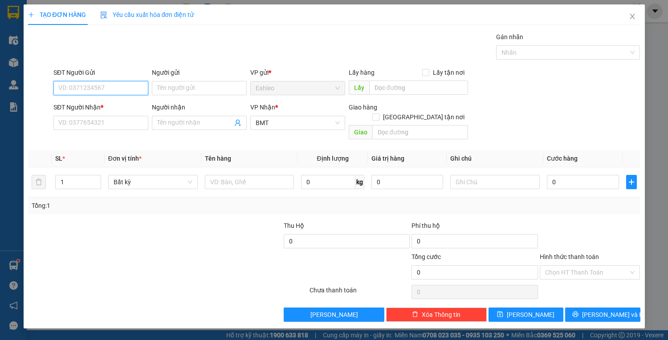
click at [94, 90] on input "SĐT Người Gửi" at bounding box center [100, 88] width 95 height 14
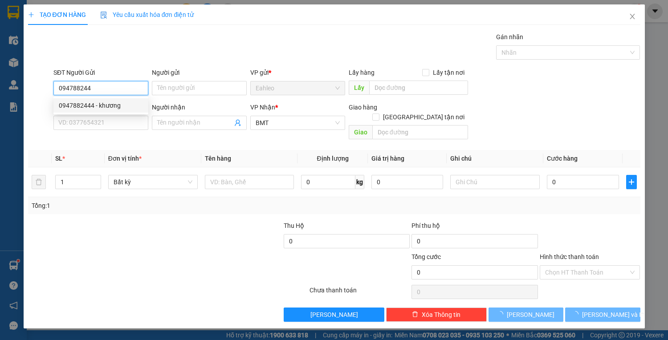
click at [89, 106] on div "0947882444 - khương" at bounding box center [101, 106] width 84 height 10
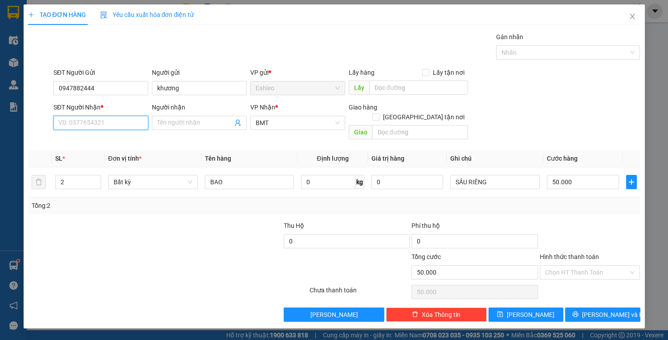
click at [77, 122] on input "SĐT Người Nhận *" at bounding box center [100, 123] width 95 height 14
click at [96, 140] on div "0981000038 - THẢO" at bounding box center [101, 140] width 84 height 10
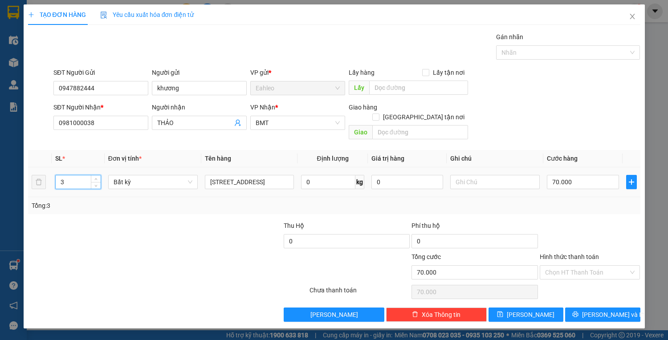
click at [40, 173] on tr "3 Bất kỳ 1 BẾP 1 BAO 1 BẾP 0 kg 0 70.000" at bounding box center [334, 182] width 612 height 30
drag, startPoint x: 215, startPoint y: 168, endPoint x: 0, endPoint y: 169, distance: 215.5
click at [0, 167] on div "TẠO ĐƠN HÀNG Yêu cầu xuất hóa đơn điện tử Transit Pickup Surcharge Ids Transit …" at bounding box center [334, 170] width 668 height 340
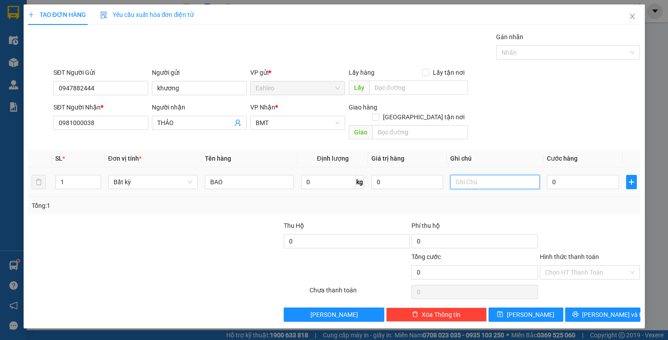
click at [500, 175] on input "text" at bounding box center [494, 182] width 89 height 14
click at [579, 175] on input "0" at bounding box center [583, 182] width 72 height 14
click at [579, 266] on input "Hình thức thanh toán" at bounding box center [587, 272] width 84 height 13
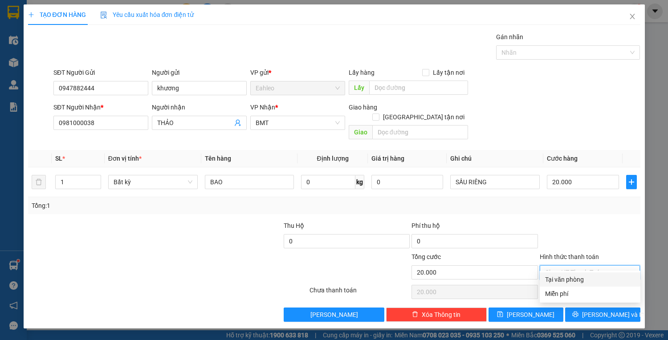
click at [571, 280] on div "Tại văn phòng" at bounding box center [590, 280] width 90 height 10
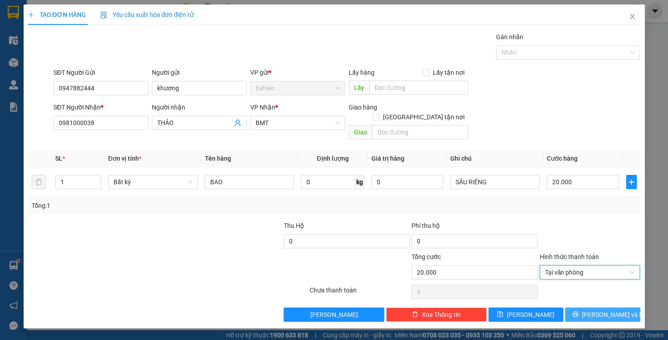
click at [604, 310] on span "[PERSON_NAME] và In" at bounding box center [613, 315] width 62 height 10
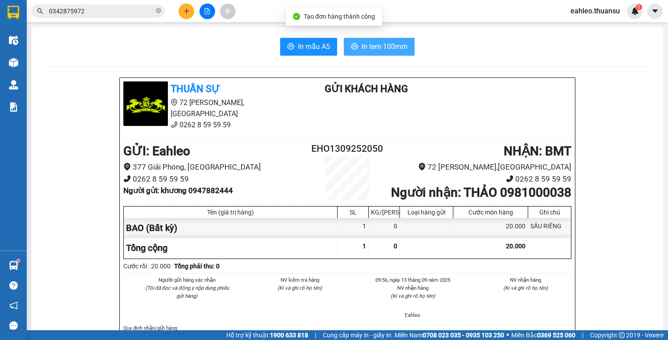
click at [382, 50] on span "In tem 100mm" at bounding box center [385, 46] width 46 height 11
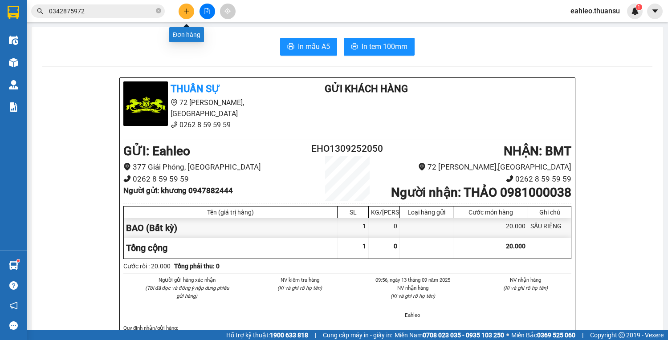
click at [187, 8] on icon "plus" at bounding box center [186, 11] width 6 height 6
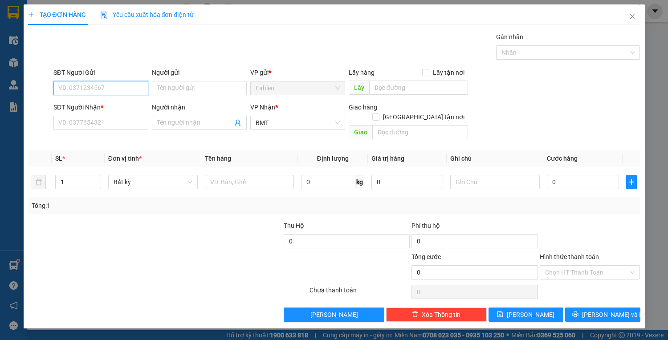
click at [94, 88] on input "SĐT Người Gửi" at bounding box center [100, 88] width 95 height 14
click at [87, 102] on div "0395283280" at bounding box center [101, 106] width 84 height 10
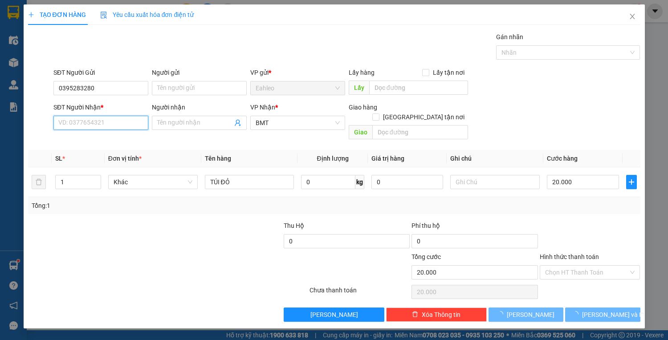
click at [98, 123] on input "SĐT Người Nhận *" at bounding box center [100, 123] width 95 height 14
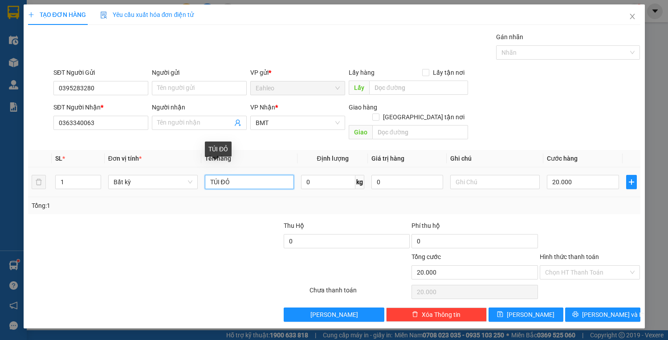
click at [253, 175] on input "TÚI ĐỎ" at bounding box center [249, 182] width 89 height 14
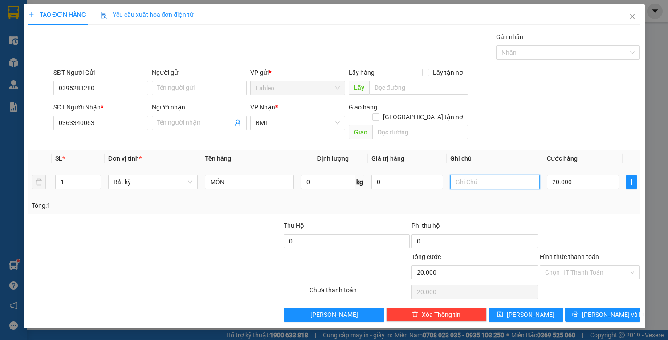
click at [474, 175] on input "text" at bounding box center [494, 182] width 89 height 14
click at [597, 310] on span "[PERSON_NAME] và In" at bounding box center [613, 315] width 62 height 10
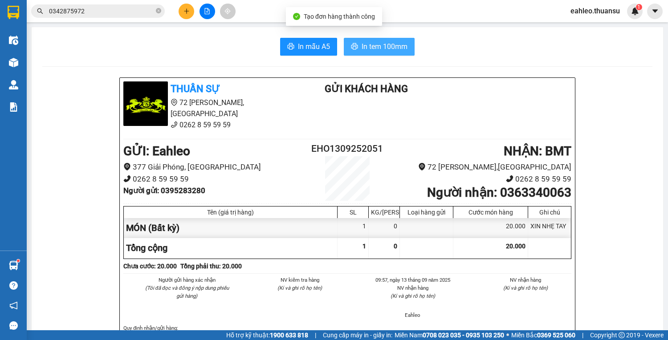
drag, startPoint x: 386, startPoint y: 38, endPoint x: 386, endPoint y: 45, distance: 7.6
click at [386, 38] on button "In tem 100mm" at bounding box center [379, 47] width 71 height 18
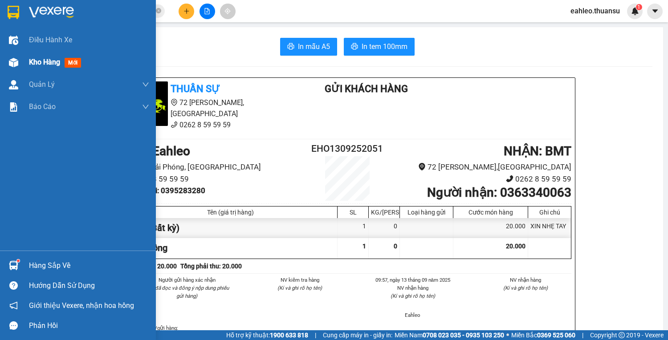
click at [19, 62] on div at bounding box center [14, 63] width 16 height 16
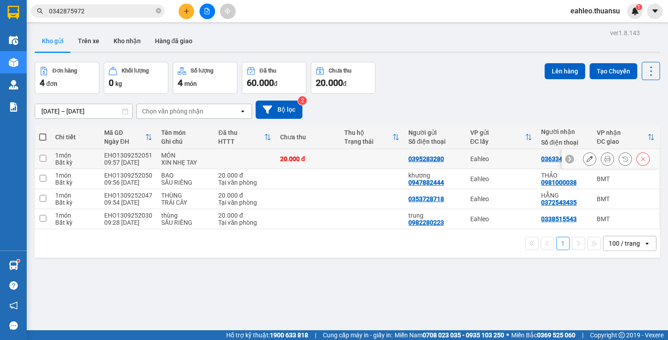
click at [42, 154] on td at bounding box center [43, 159] width 16 height 20
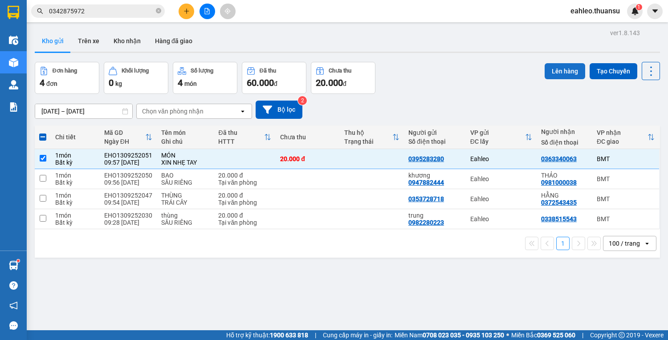
click at [562, 70] on button "Lên hàng" at bounding box center [565, 71] width 41 height 16
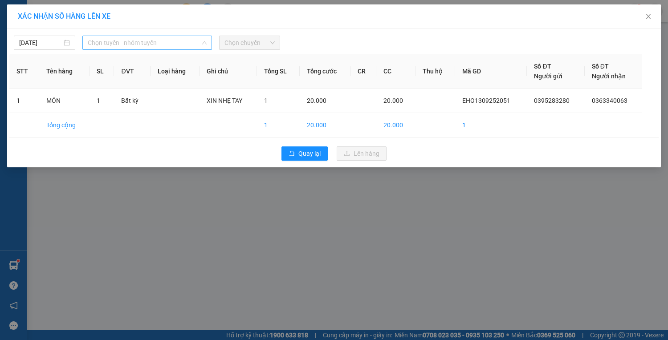
click at [155, 41] on span "Chọn tuyến - nhóm tuyến" at bounding box center [147, 42] width 119 height 13
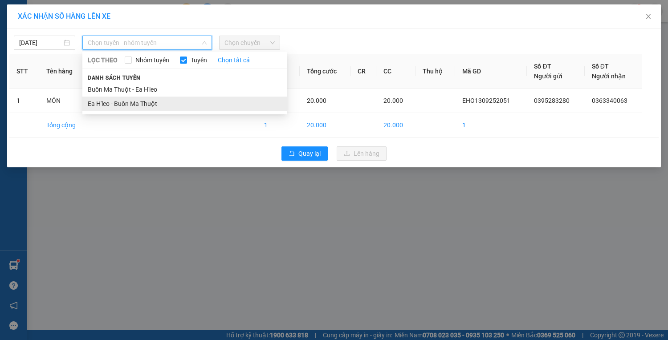
click at [135, 99] on li "Ea H'leo - Buôn Ma Thuột" at bounding box center [184, 104] width 205 height 14
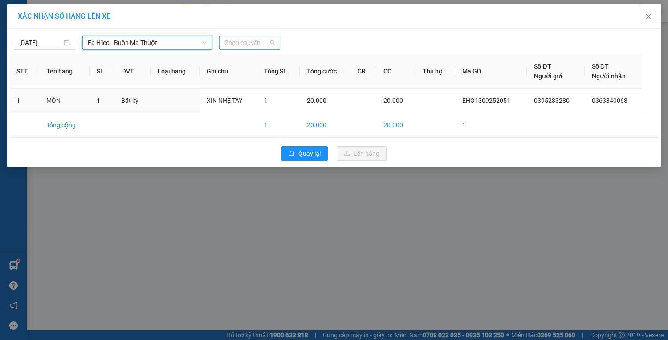
click at [245, 37] on span "Chọn chuyến" at bounding box center [249, 42] width 51 height 13
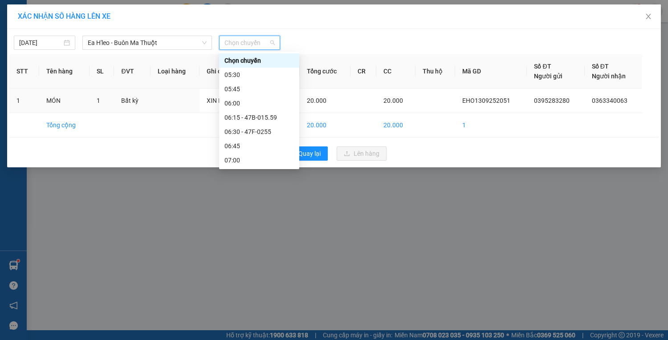
click at [248, 326] on div "10:00 - 47F-0257" at bounding box center [258, 331] width 69 height 10
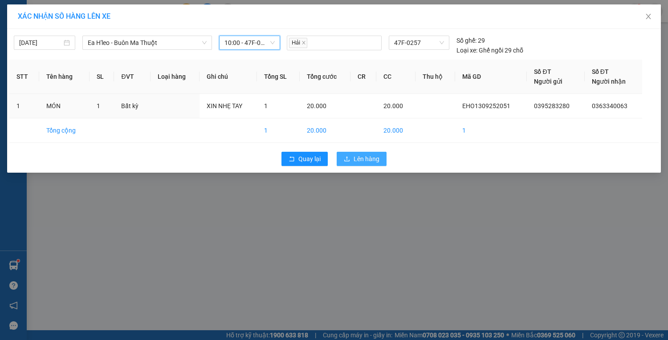
click at [369, 159] on span "Lên hàng" at bounding box center [367, 159] width 26 height 10
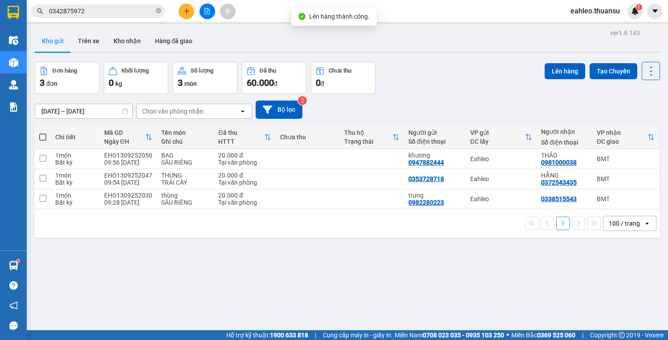
click at [211, 9] on button at bounding box center [207, 12] width 16 height 16
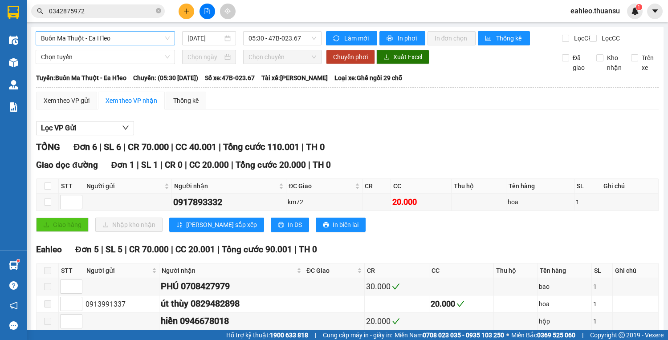
click at [116, 41] on span "Buôn Ma Thuột - Ea H'leo" at bounding box center [105, 38] width 129 height 13
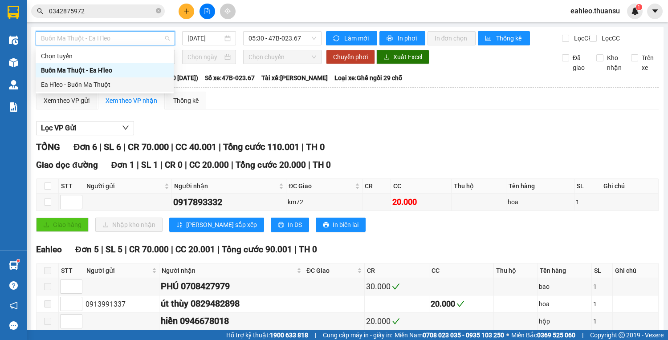
click at [108, 81] on div "Ea H'leo - Buôn Ma Thuột" at bounding box center [104, 85] width 127 height 10
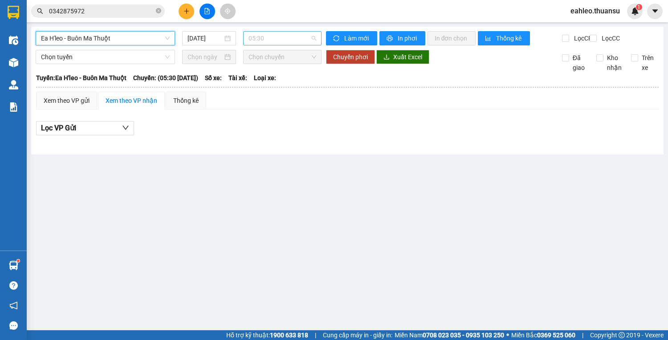
click at [285, 37] on span "05:30" at bounding box center [282, 38] width 68 height 13
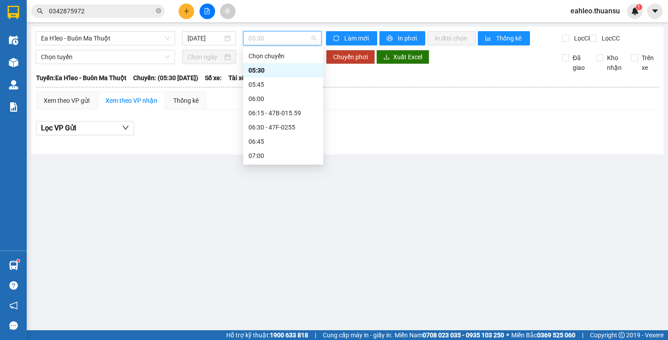
click at [284, 322] on div "10:00 - 47F-0257" at bounding box center [282, 327] width 69 height 10
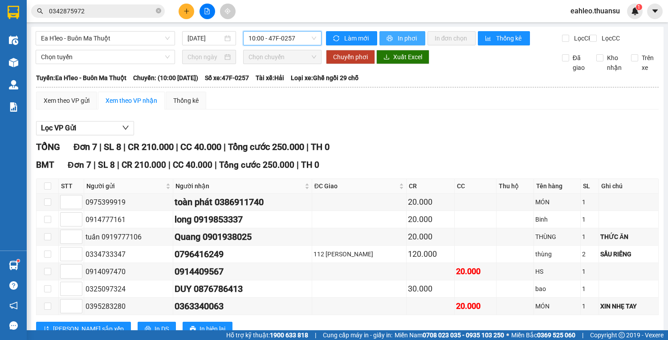
click at [406, 36] on span "In phơi" at bounding box center [408, 38] width 20 height 10
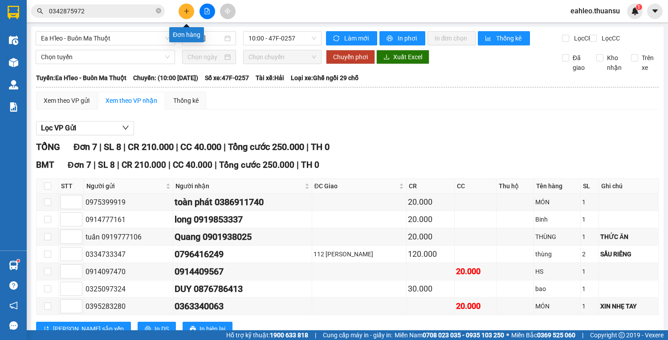
click at [187, 11] on icon "plus" at bounding box center [186, 10] width 0 height 5
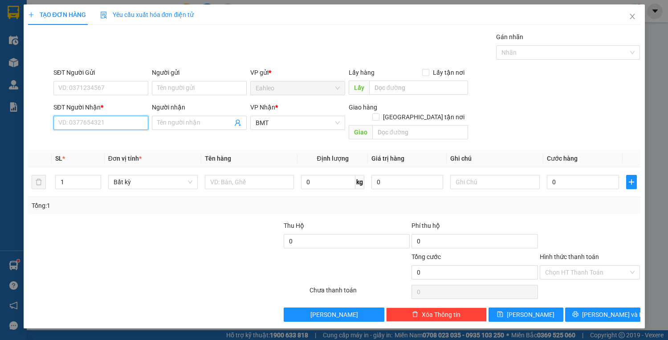
click at [92, 123] on input "SĐT Người Nhận *" at bounding box center [100, 123] width 95 height 14
click at [110, 141] on div "0981347347 - XẾP LONG" at bounding box center [101, 140] width 84 height 10
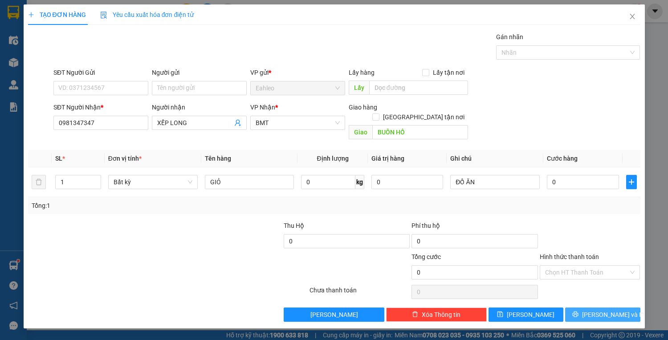
click at [609, 310] on span "[PERSON_NAME] và In" at bounding box center [613, 315] width 62 height 10
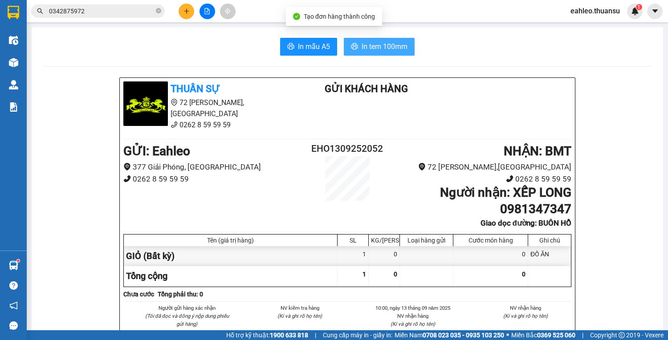
click at [367, 41] on button "In tem 100mm" at bounding box center [379, 47] width 71 height 18
click at [181, 4] on div at bounding box center [207, 12] width 67 height 16
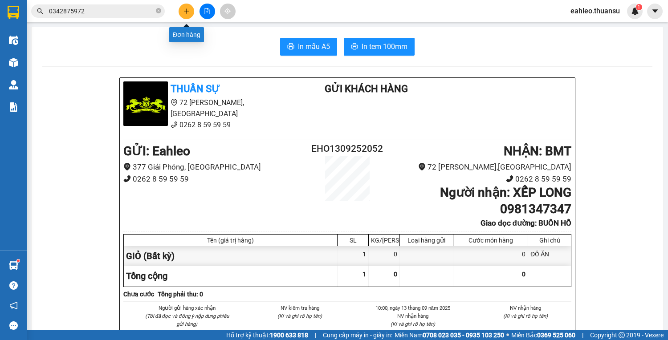
click at [180, 8] on button at bounding box center [187, 12] width 16 height 16
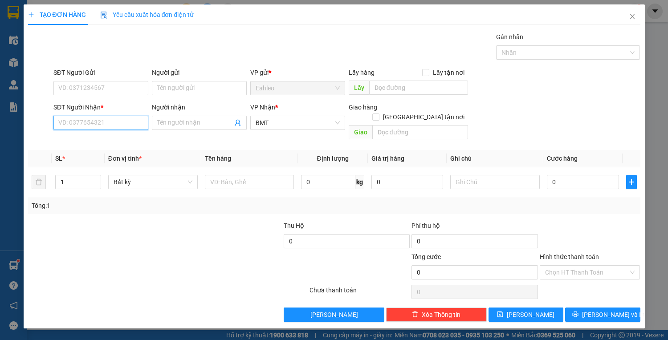
click at [102, 123] on input "SĐT Người Nhận *" at bounding box center [100, 123] width 95 height 14
click at [102, 89] on input "SĐT Người Gửi" at bounding box center [100, 88] width 95 height 14
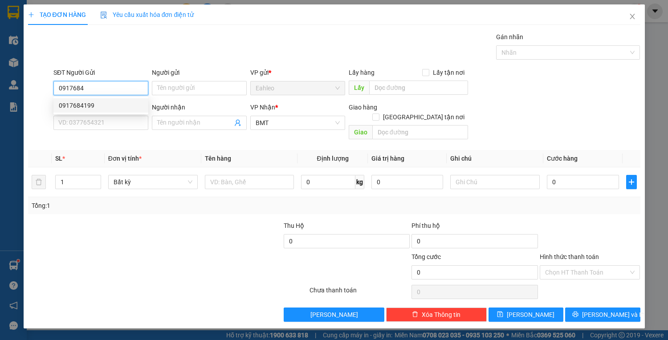
click at [87, 106] on div "0917684199" at bounding box center [101, 106] width 84 height 10
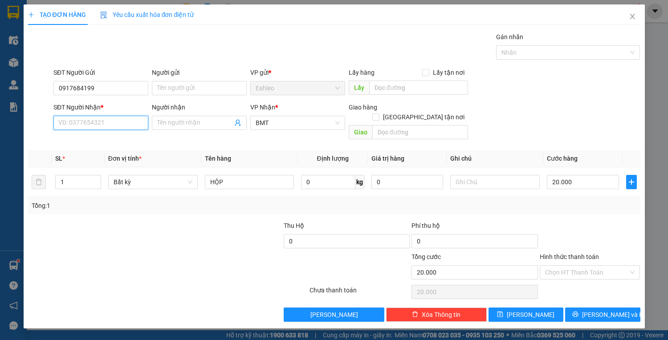
click at [115, 121] on input "SĐT Người Nhận *" at bounding box center [100, 123] width 95 height 14
click at [112, 138] on div "0975436728 - thiên vương" at bounding box center [101, 140] width 84 height 10
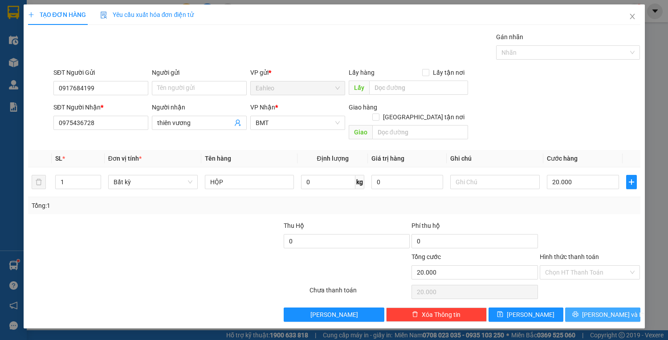
click at [595, 310] on span "[PERSON_NAME] và In" at bounding box center [613, 315] width 62 height 10
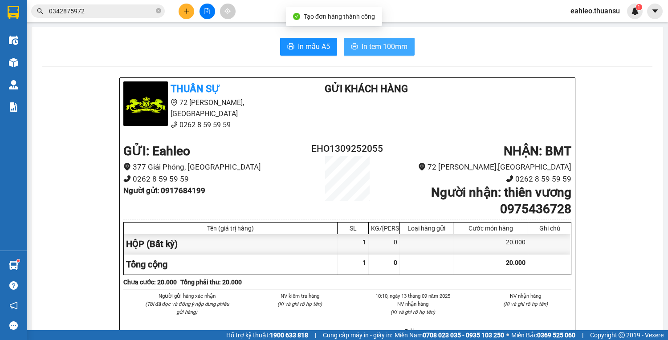
click at [385, 50] on span "In tem 100mm" at bounding box center [385, 46] width 46 height 11
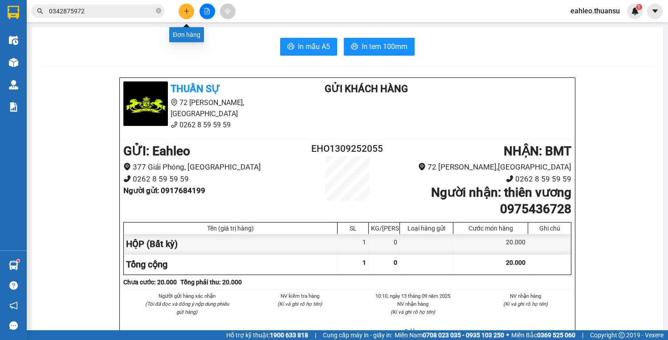
click at [190, 15] on button at bounding box center [187, 12] width 16 height 16
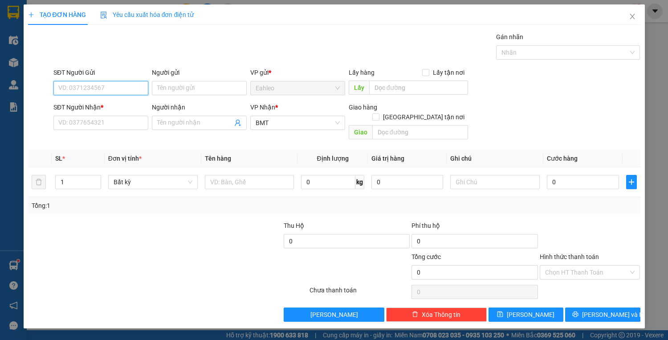
click at [110, 92] on input "SĐT Người Gửi" at bounding box center [100, 88] width 95 height 14
click at [105, 89] on input "SĐT Người Gửi" at bounding box center [100, 88] width 95 height 14
click at [74, 105] on div "0969145464 - Khải" at bounding box center [101, 106] width 84 height 10
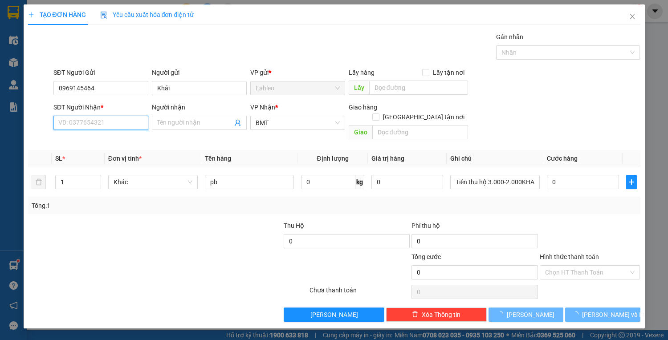
click at [104, 125] on input "SĐT Người Nhận *" at bounding box center [100, 123] width 95 height 14
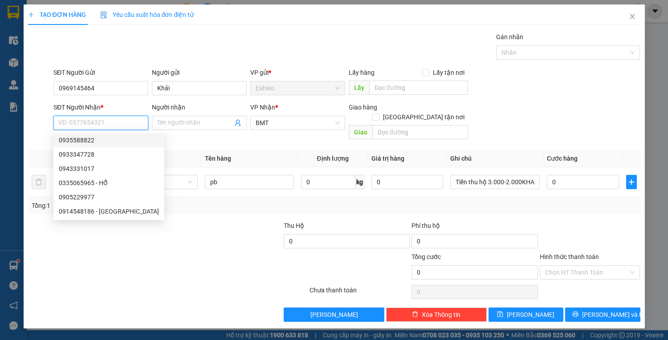
click at [75, 142] on div "0935588822" at bounding box center [109, 140] width 100 height 10
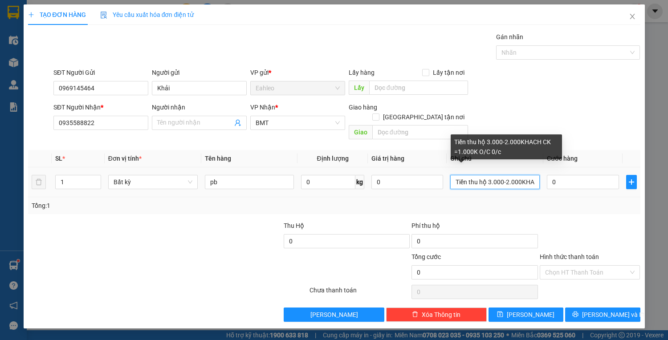
drag, startPoint x: 539, startPoint y: 171, endPoint x: 456, endPoint y: 175, distance: 82.9
click at [468, 175] on input "Tiền thu hộ 3.000-2.000KHACH CK =1.000K O/C 0/c" at bounding box center [494, 182] width 89 height 14
drag, startPoint x: 536, startPoint y: 170, endPoint x: 349, endPoint y: 187, distance: 187.8
click at [400, 169] on tr "1 Bất kỳ pb 0 kg 0 Tiền thu hộ 3.\ CK =1.000K O/C 0/c 0" at bounding box center [334, 182] width 612 height 30
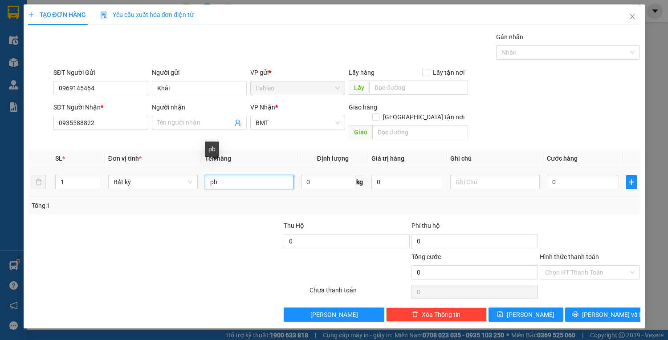
drag, startPoint x: 234, startPoint y: 171, endPoint x: 207, endPoint y: 173, distance: 27.2
click at [216, 175] on input "pb" at bounding box center [249, 182] width 89 height 14
click at [382, 125] on input "text" at bounding box center [420, 132] width 96 height 14
drag, startPoint x: 426, startPoint y: 103, endPoint x: 422, endPoint y: 111, distance: 9.0
click at [379, 114] on span at bounding box center [375, 117] width 7 height 7
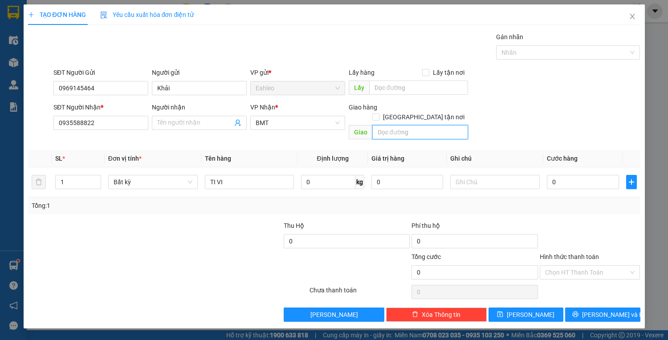
click at [402, 125] on input "text" at bounding box center [420, 132] width 96 height 14
click at [378, 114] on input "[GEOGRAPHIC_DATA] tận nơi" at bounding box center [375, 117] width 6 height 6
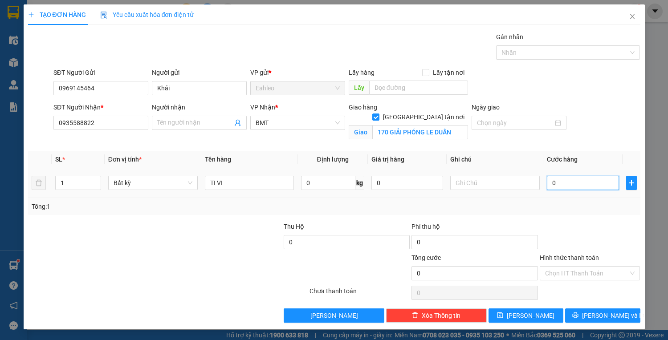
click at [581, 186] on input "0" at bounding box center [583, 183] width 72 height 14
click at [584, 272] on input "Hình thức thanh toán" at bounding box center [587, 273] width 84 height 13
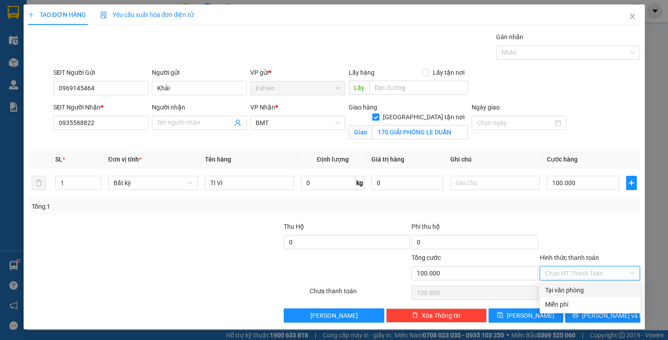
click at [559, 293] on div "Tại văn phòng" at bounding box center [590, 290] width 90 height 10
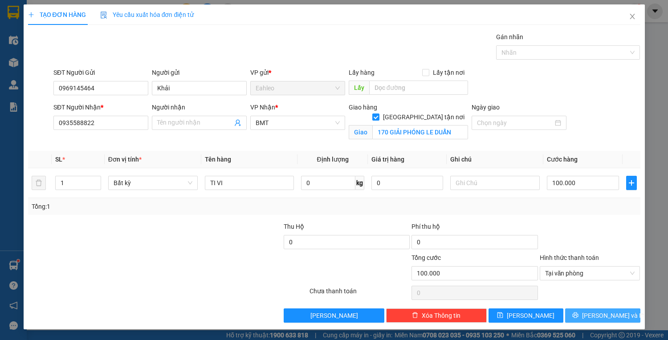
click at [614, 317] on span "[PERSON_NAME] và In" at bounding box center [613, 316] width 62 height 10
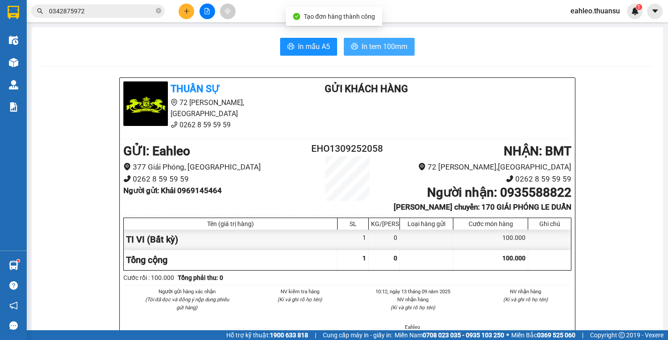
click at [377, 48] on span "In tem 100mm" at bounding box center [385, 46] width 46 height 11
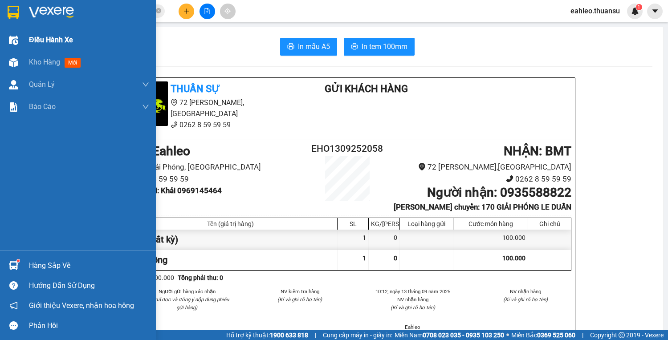
click at [43, 37] on span "Điều hành xe" at bounding box center [51, 39] width 44 height 11
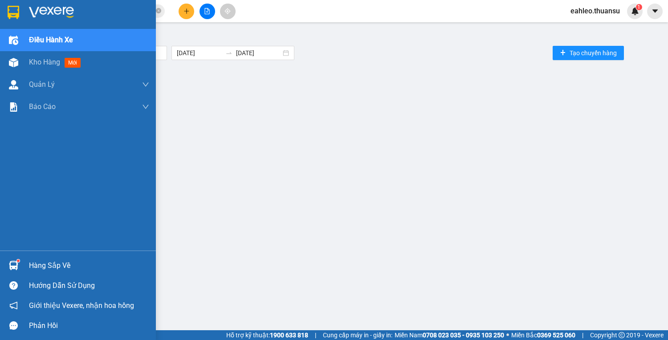
drag, startPoint x: 37, startPoint y: 57, endPoint x: 38, endPoint y: 48, distance: 8.9
click at [37, 58] on span "Kho hàng" at bounding box center [44, 62] width 31 height 8
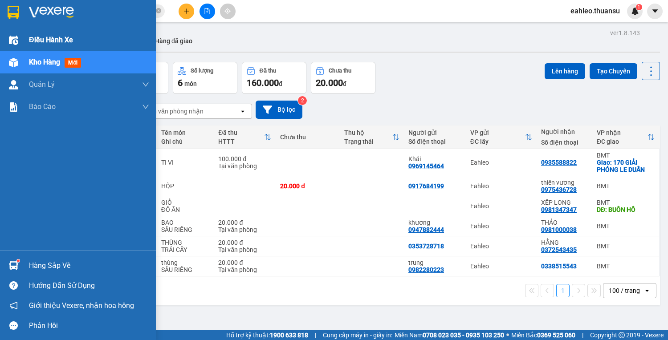
click at [17, 44] on img at bounding box center [13, 40] width 9 height 9
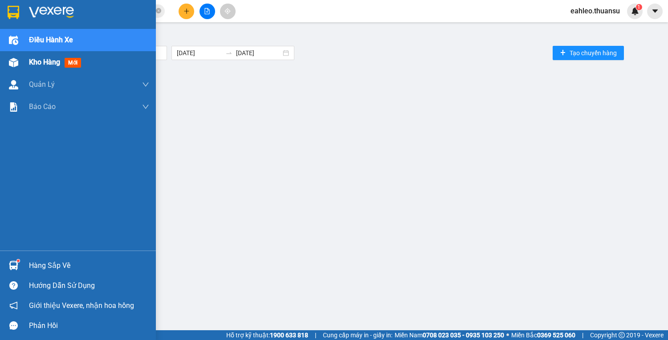
click at [22, 62] on div "Kho hàng mới" at bounding box center [78, 62] width 156 height 22
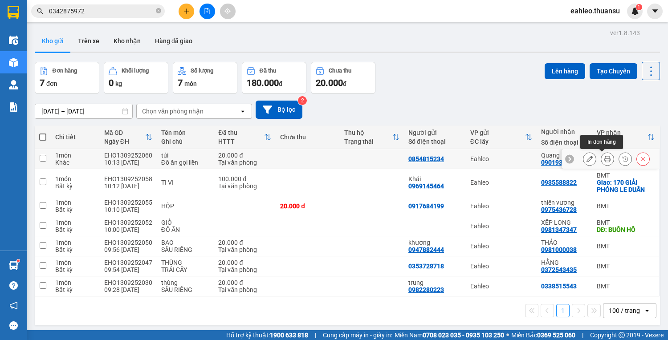
click at [604, 160] on icon at bounding box center [607, 159] width 6 height 6
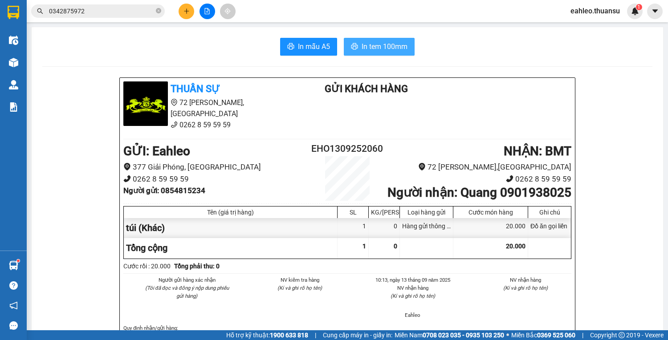
click at [363, 43] on span "In tem 100mm" at bounding box center [385, 46] width 46 height 11
click at [186, 2] on div "Kết quả tìm kiếm ( 0 ) Bộ lọc Ngày tạo đơn gần nhất No Data 0342875972 eahleo.t…" at bounding box center [334, 11] width 668 height 22
click at [186, 11] on icon "plus" at bounding box center [186, 11] width 5 height 0
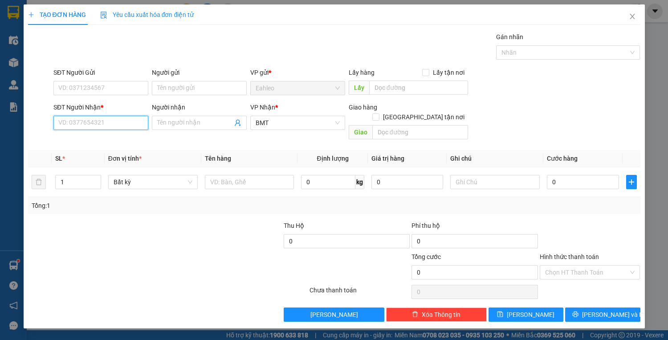
click at [104, 128] on input "SĐT Người Nhận *" at bounding box center [100, 123] width 95 height 14
click at [101, 140] on div "0982826161 - NX BMT" at bounding box center [101, 140] width 84 height 10
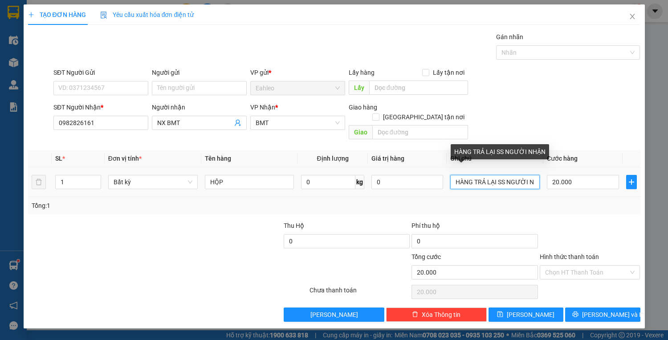
drag, startPoint x: 538, startPoint y: 175, endPoint x: 431, endPoint y: 181, distance: 107.1
click at [430, 180] on tr "1 Bất kỳ HỘP 0 kg 0 HÀNG TRẢ LẠI SS NGƯỜI NHẬN 20.000" at bounding box center [334, 182] width 612 height 30
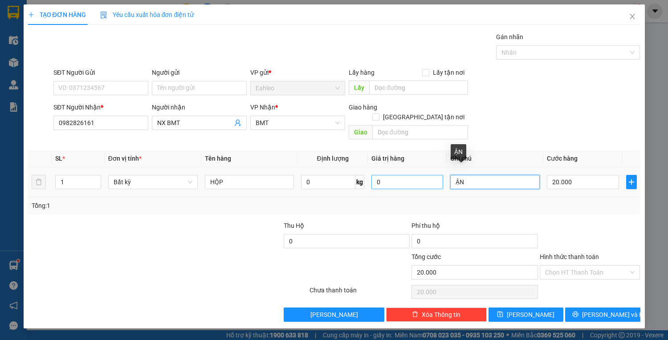
drag, startPoint x: 455, startPoint y: 175, endPoint x: 438, endPoint y: 175, distance: 16.9
click at [439, 175] on tr "1 Bất kỳ HỘP 0 kg 0 ẬN 20.000" at bounding box center [334, 182] width 612 height 30
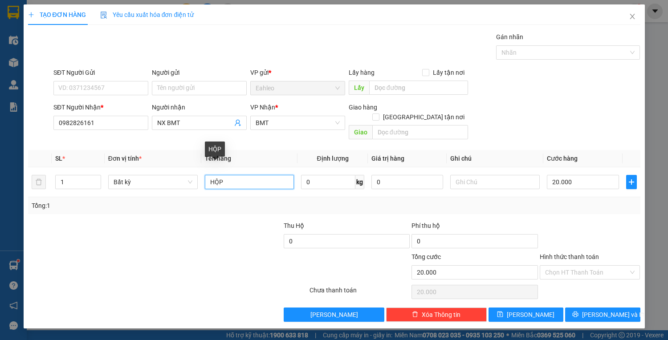
drag, startPoint x: 243, startPoint y: 172, endPoint x: 77, endPoint y: 147, distance: 167.5
click at [82, 150] on table "SL * Đơn vị tính * Tên hàng Định lượng Giá trị hàng Ghi chú Cước hàng 1 Bất kỳ …" at bounding box center [334, 173] width 612 height 47
click at [576, 266] on input "Hình thức thanh toán" at bounding box center [587, 272] width 84 height 13
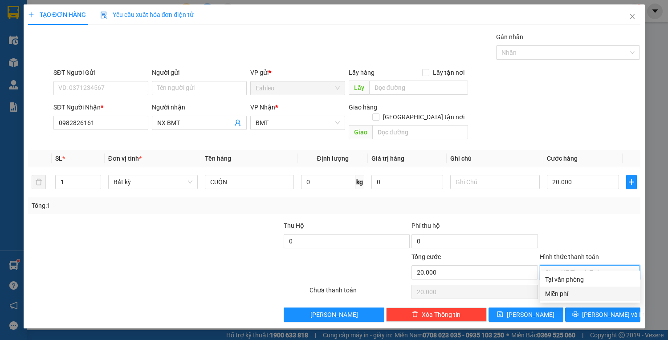
click at [554, 294] on div "Miễn phí" at bounding box center [590, 294] width 90 height 10
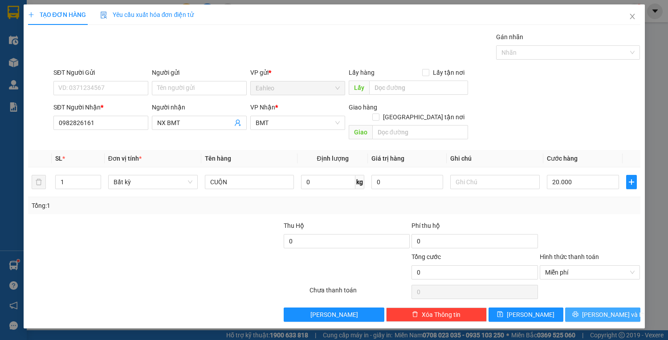
click at [613, 310] on span "[PERSON_NAME] và In" at bounding box center [613, 315] width 62 height 10
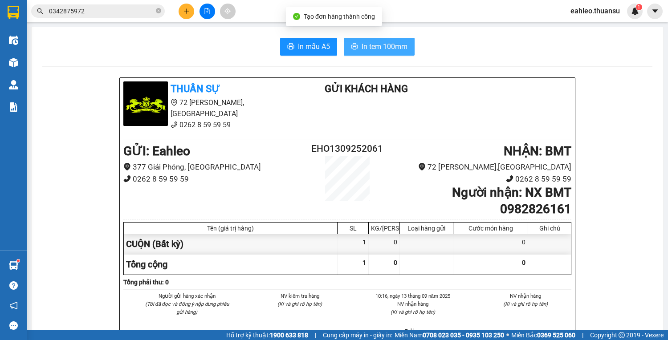
click at [373, 45] on span "In tem 100mm" at bounding box center [385, 46] width 46 height 11
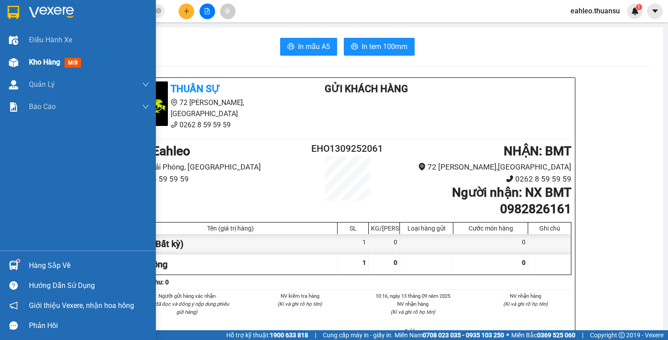
drag, startPoint x: 30, startPoint y: 37, endPoint x: 49, endPoint y: 72, distance: 38.8
click at [31, 40] on span "Điều hành xe" at bounding box center [50, 39] width 43 height 11
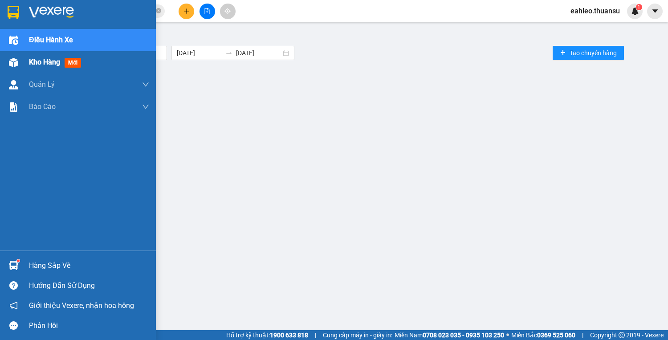
click at [48, 71] on div "Kho hàng mới" at bounding box center [89, 62] width 120 height 22
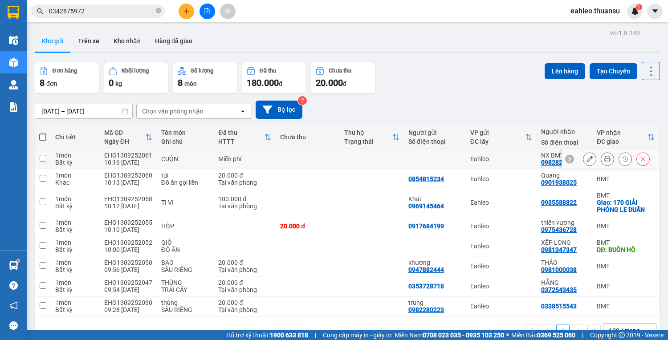
click at [45, 155] on input "checkbox" at bounding box center [43, 158] width 7 height 7
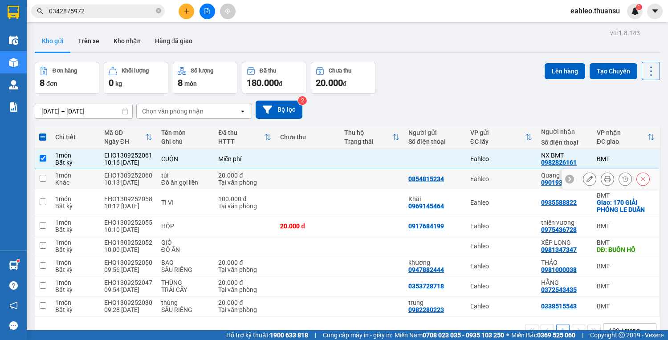
click at [52, 169] on td "1 món Khác" at bounding box center [75, 179] width 49 height 20
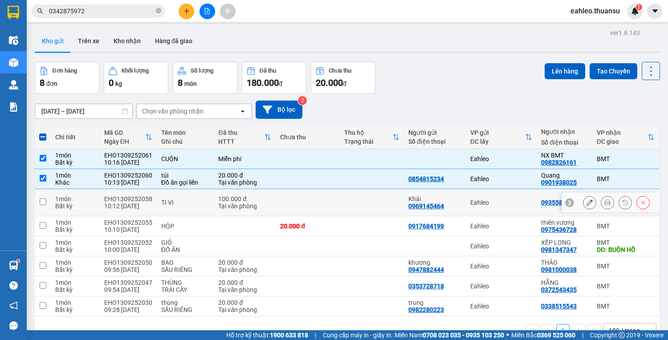
click at [51, 189] on td "1 món Bất kỳ" at bounding box center [75, 202] width 49 height 27
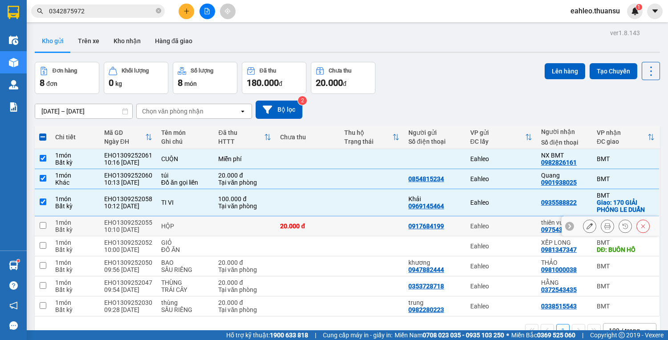
click at [46, 216] on td at bounding box center [43, 226] width 16 height 20
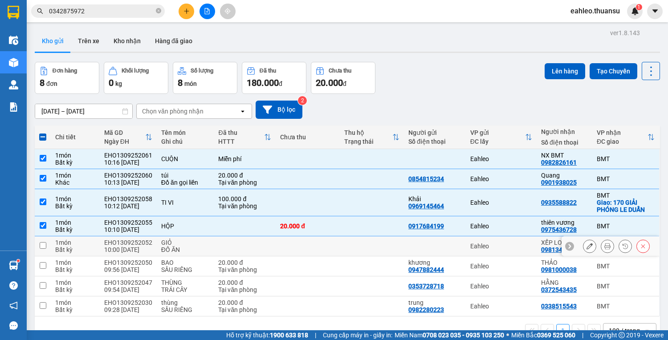
click at [43, 236] on td at bounding box center [43, 246] width 16 height 20
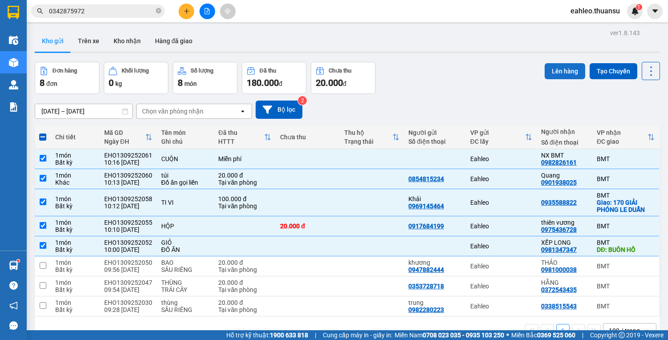
click at [559, 63] on button "Lên hàng" at bounding box center [565, 71] width 41 height 16
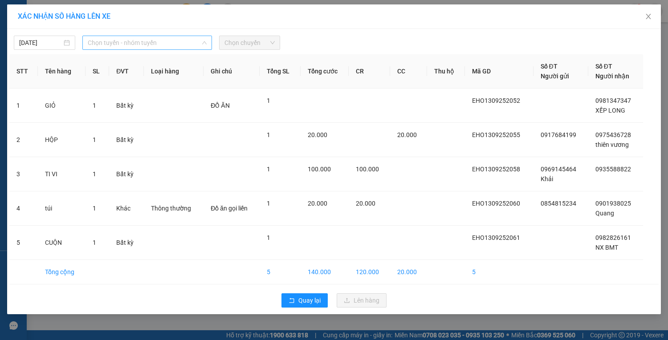
click at [171, 45] on span "Chọn tuyến - nhóm tuyến" at bounding box center [147, 42] width 119 height 13
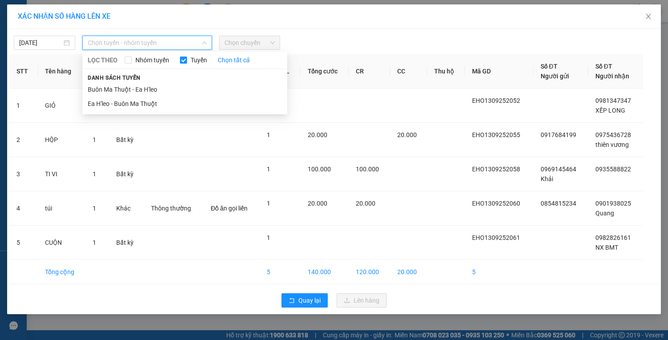
drag, startPoint x: 127, startPoint y: 104, endPoint x: 177, endPoint y: 71, distance: 59.5
click at [127, 103] on li "Ea H'leo - Buôn Ma Thuột" at bounding box center [184, 104] width 205 height 14
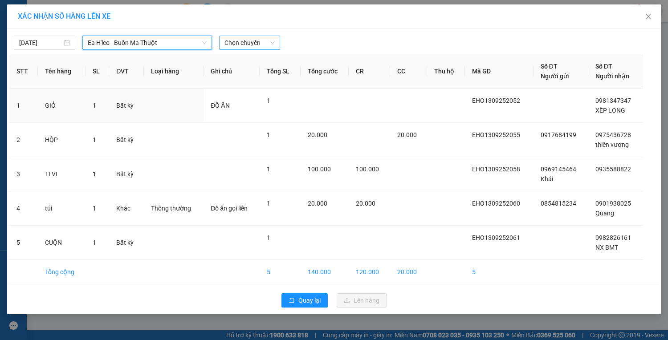
click at [235, 41] on span "Chọn chuyến" at bounding box center [249, 42] width 51 height 13
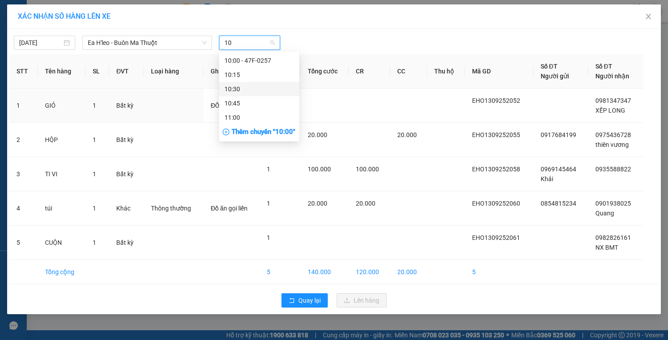
click at [233, 92] on div "10:30" at bounding box center [258, 89] width 69 height 10
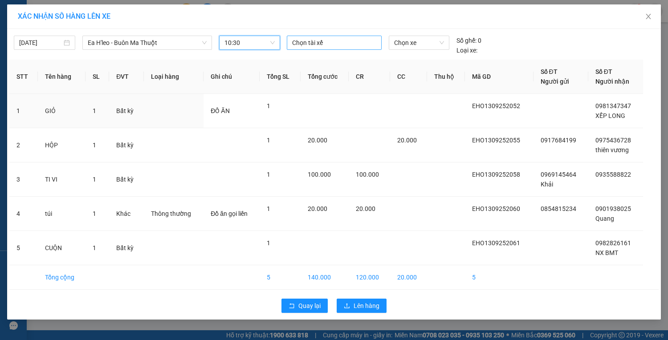
click at [318, 44] on div at bounding box center [334, 42] width 90 height 11
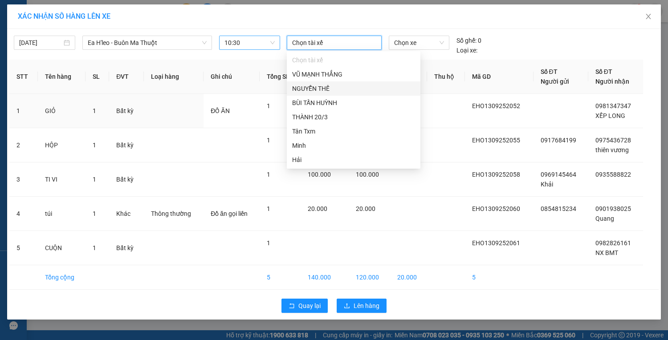
click at [317, 89] on div "NGUYỄN THẾ" at bounding box center [353, 89] width 123 height 10
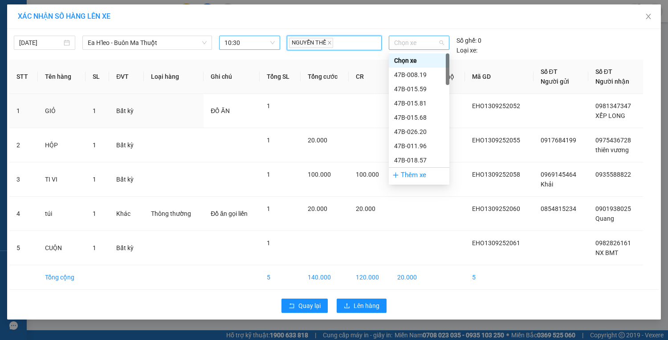
click at [422, 46] on span "Chọn xe" at bounding box center [419, 42] width 50 height 13
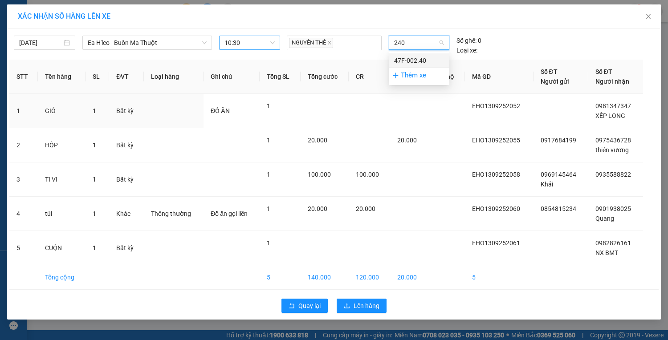
click at [410, 65] on div "47F-002.40" at bounding box center [419, 61] width 50 height 10
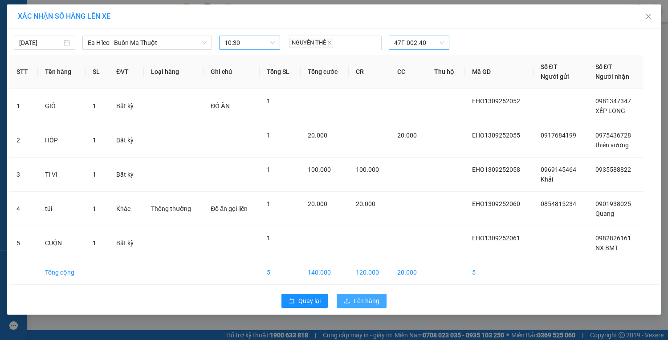
click at [356, 302] on span "Lên hàng" at bounding box center [367, 301] width 26 height 10
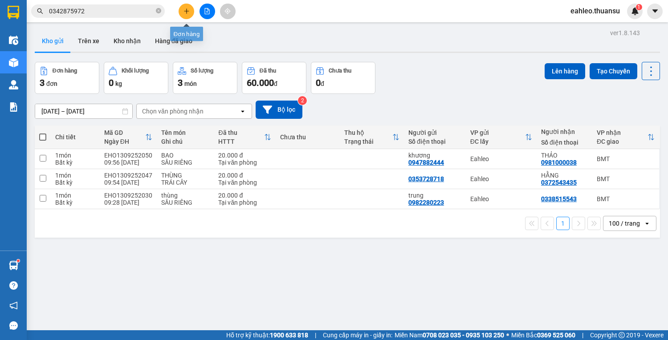
click at [187, 9] on icon "plus" at bounding box center [186, 11] width 6 height 6
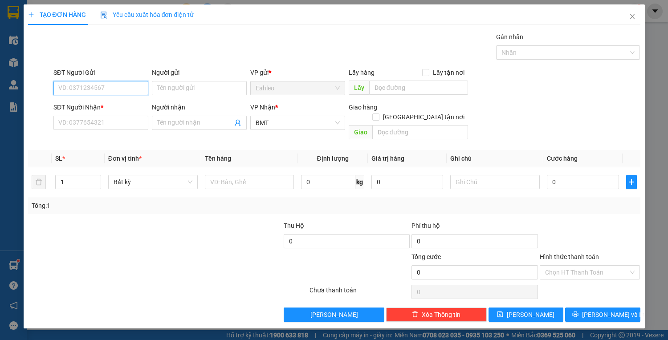
click at [75, 85] on input "SĐT Người Gửi" at bounding box center [100, 88] width 95 height 14
click at [93, 103] on div "0949476847 - thanh hải" at bounding box center [109, 106] width 100 height 10
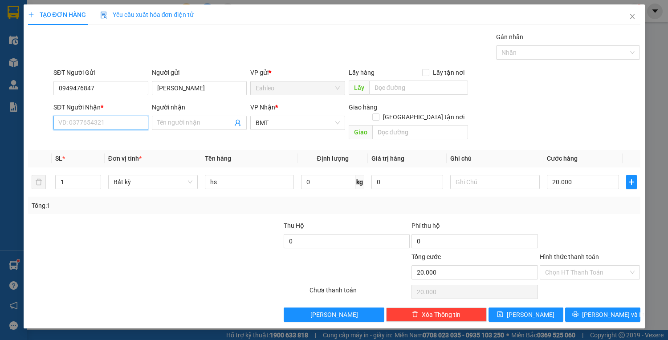
click at [93, 124] on input "SĐT Người Nhận *" at bounding box center [100, 123] width 95 height 14
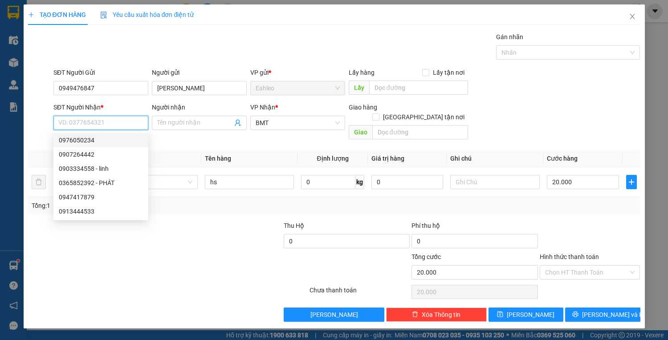
click at [93, 123] on input "SĐT Người Nhận *" at bounding box center [100, 123] width 95 height 14
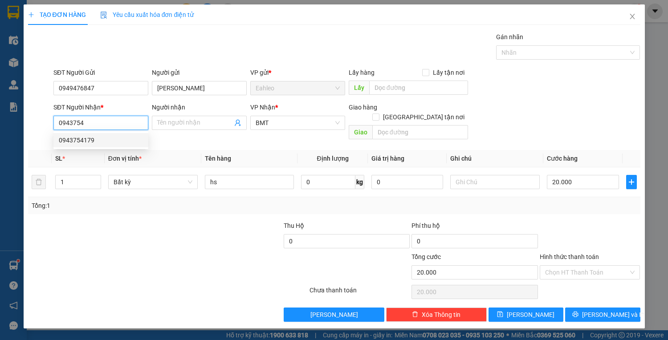
click at [88, 138] on div "0943754179" at bounding box center [101, 140] width 84 height 10
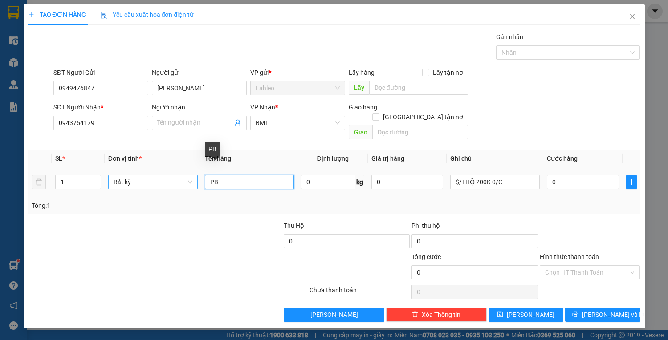
drag, startPoint x: 221, startPoint y: 173, endPoint x: 191, endPoint y: 178, distance: 30.7
click at [192, 178] on tr "1 Bất kỳ PB 0 kg 0 $/THỘ 200K 0/C 0" at bounding box center [334, 182] width 612 height 30
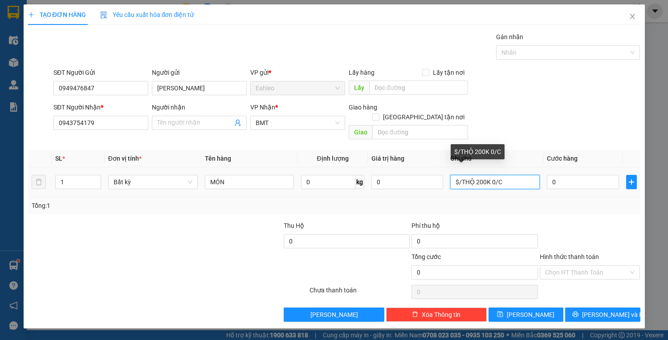
drag, startPoint x: 523, startPoint y: 175, endPoint x: 378, endPoint y: 183, distance: 145.4
click at [381, 183] on tr "1 Bất kỳ MÓN 0 kg 0 $/THỘ 200K 0/C 0" at bounding box center [334, 182] width 612 height 30
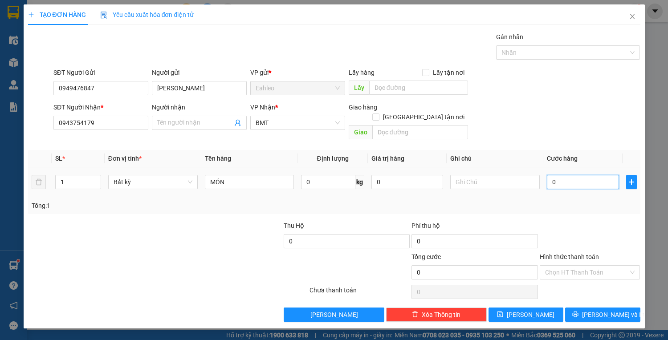
click at [585, 175] on input "0" at bounding box center [583, 182] width 72 height 14
click at [588, 266] on input "Hình thức thanh toán" at bounding box center [587, 272] width 84 height 13
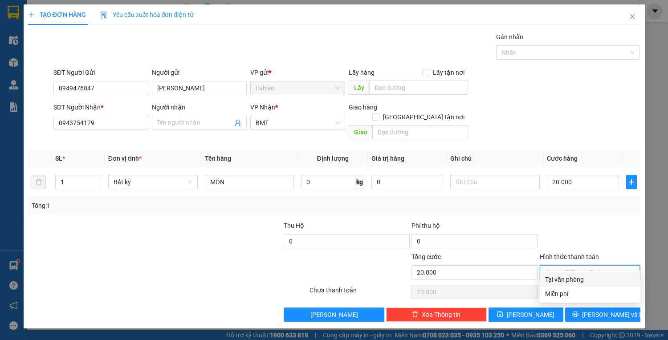
click at [574, 282] on div "Tại văn phòng" at bounding box center [590, 280] width 90 height 10
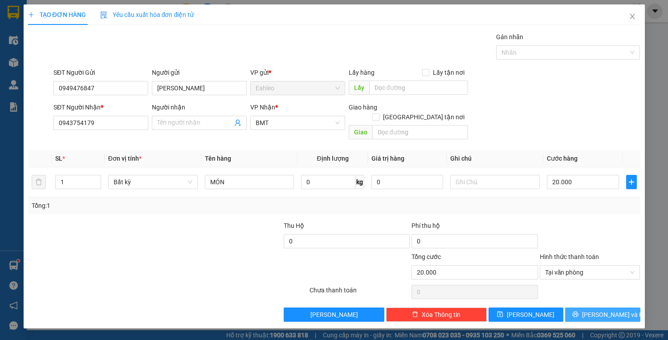
click at [598, 310] on span "[PERSON_NAME] và In" at bounding box center [613, 315] width 62 height 10
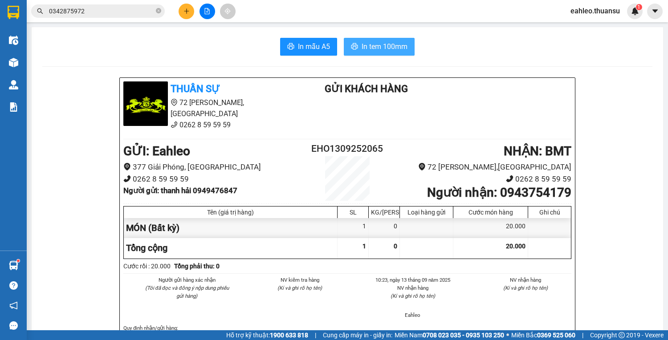
click at [394, 50] on span "In tem 100mm" at bounding box center [385, 46] width 46 height 11
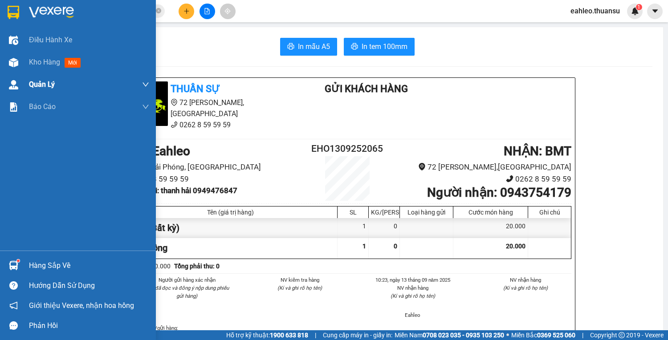
drag, startPoint x: 38, startPoint y: 40, endPoint x: 42, endPoint y: 79, distance: 39.3
click at [38, 43] on span "Điều hành xe" at bounding box center [50, 39] width 43 height 11
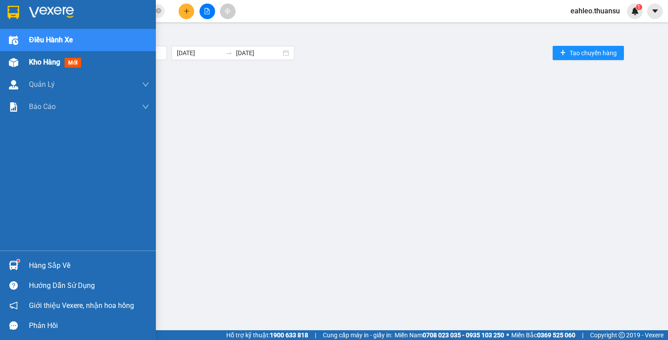
click at [46, 65] on span "Kho hàng" at bounding box center [44, 62] width 31 height 8
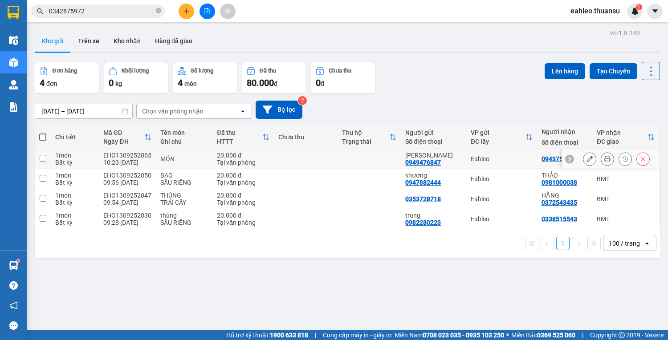
click at [48, 154] on td at bounding box center [43, 159] width 16 height 20
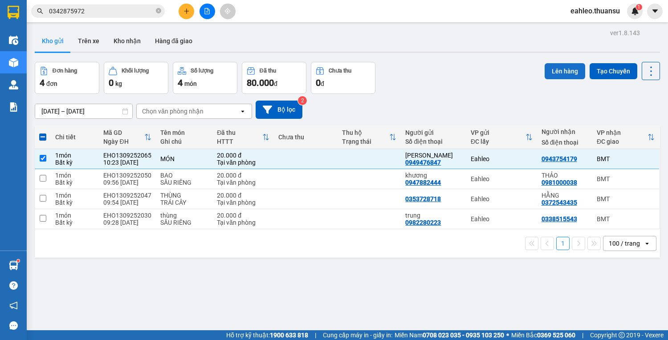
click at [563, 72] on button "Lên hàng" at bounding box center [565, 71] width 41 height 16
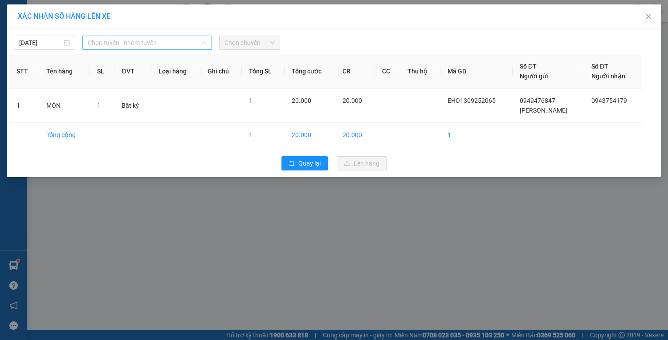
click at [134, 43] on span "Chọn tuyến - nhóm tuyến" at bounding box center [147, 42] width 119 height 13
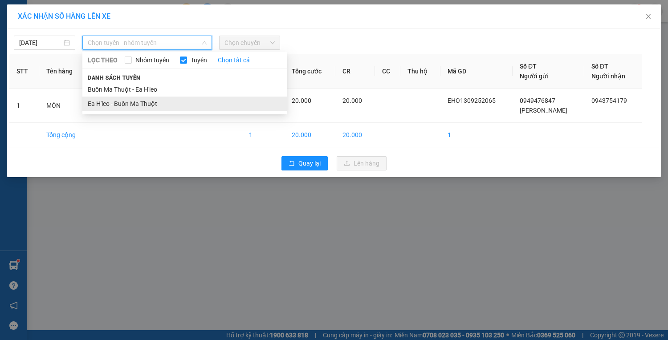
click at [127, 103] on li "Ea H'leo - Buôn Ma Thuột" at bounding box center [184, 104] width 205 height 14
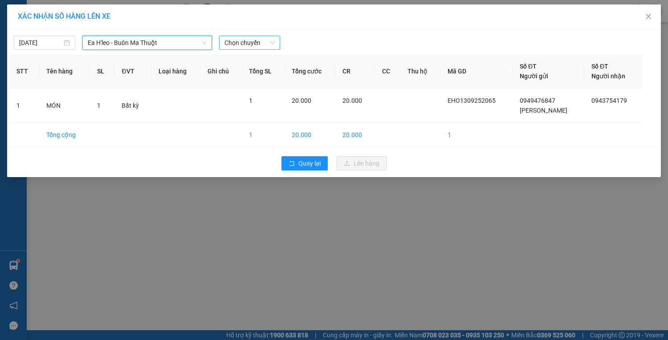
click at [243, 45] on span "Chọn chuyến" at bounding box center [249, 42] width 51 height 13
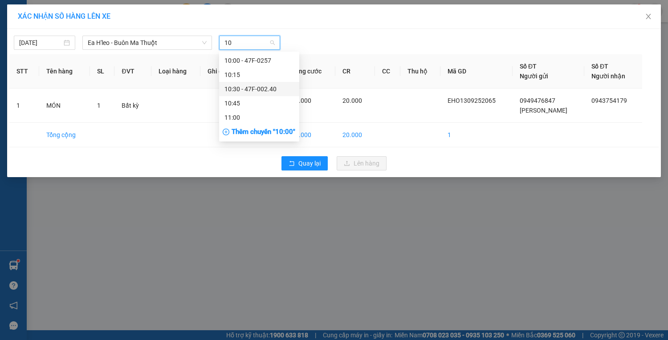
click at [262, 91] on div "10:30 - 47F-002.40" at bounding box center [258, 89] width 69 height 10
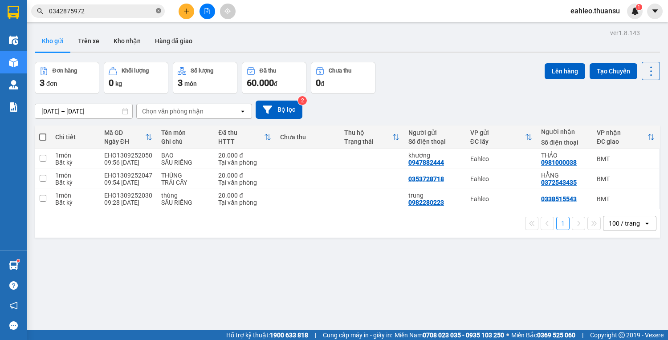
click at [156, 11] on icon "close-circle" at bounding box center [158, 10] width 5 height 5
click at [143, 11] on input "text" at bounding box center [101, 11] width 105 height 10
type input "9"
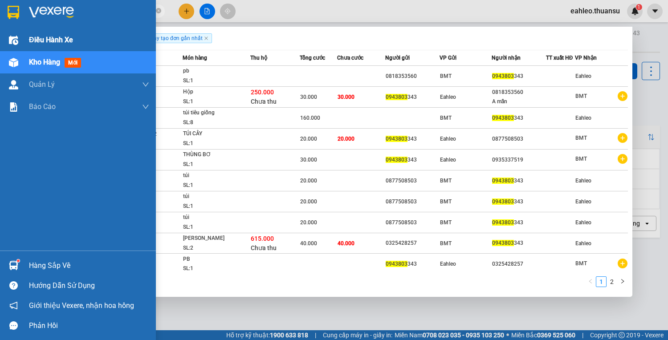
type input "0943803"
drag, startPoint x: 49, startPoint y: 41, endPoint x: 48, endPoint y: 49, distance: 8.9
click at [49, 43] on span "Điều hành xe" at bounding box center [51, 39] width 44 height 11
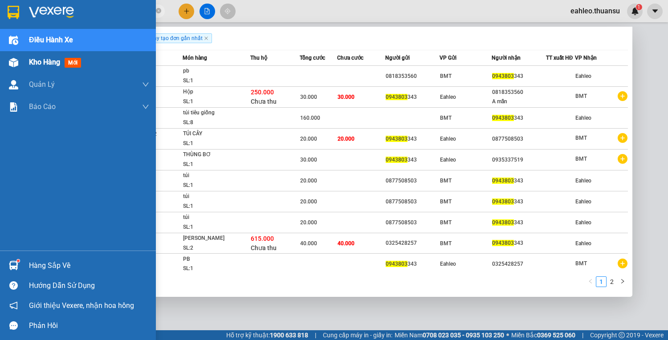
click at [43, 66] on span "Kho hàng" at bounding box center [44, 62] width 31 height 8
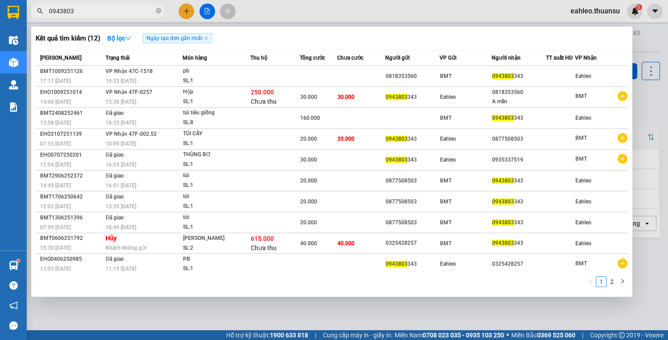
click at [203, 319] on div at bounding box center [334, 170] width 668 height 340
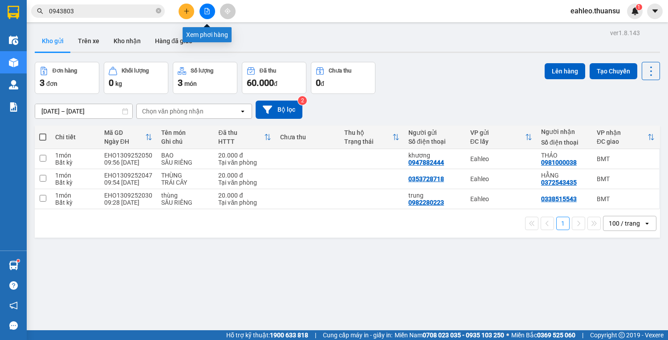
click at [211, 11] on button at bounding box center [207, 12] width 16 height 16
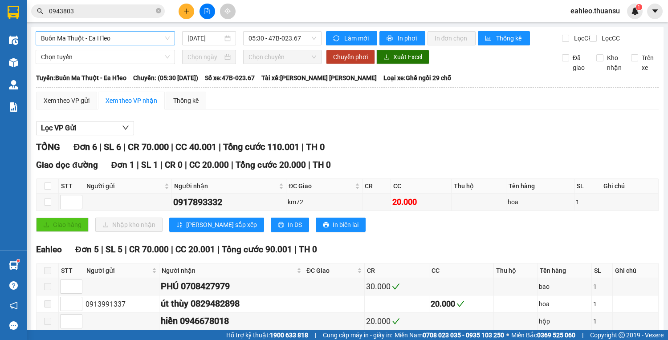
click at [135, 41] on span "Buôn Ma Thuột - Ea H'leo" at bounding box center [105, 38] width 129 height 13
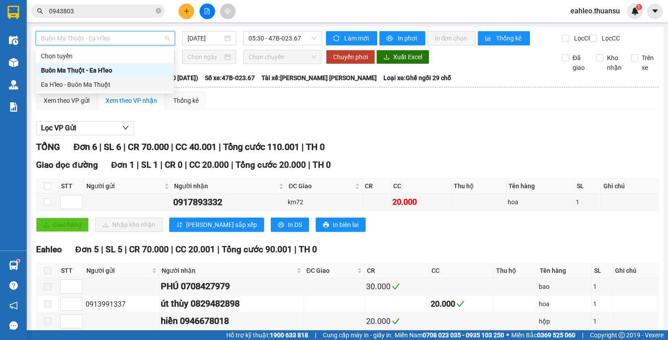
click at [91, 83] on div "Ea H'leo - Buôn Ma Thuột" at bounding box center [104, 85] width 127 height 10
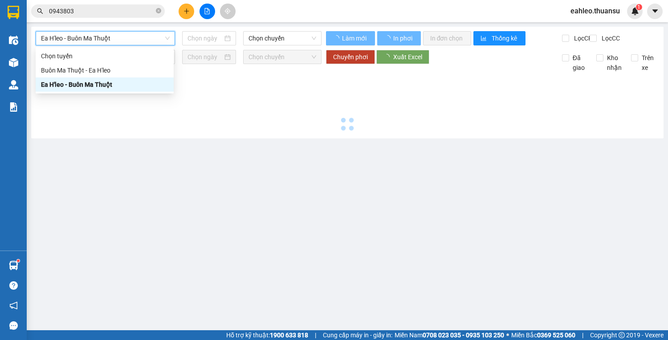
type input "[DATE]"
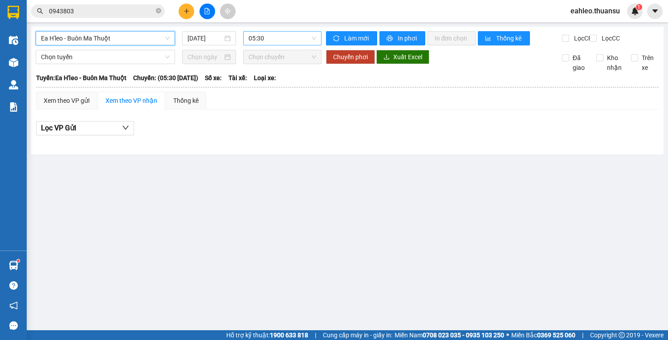
click at [264, 40] on span "05:30" at bounding box center [282, 38] width 68 height 13
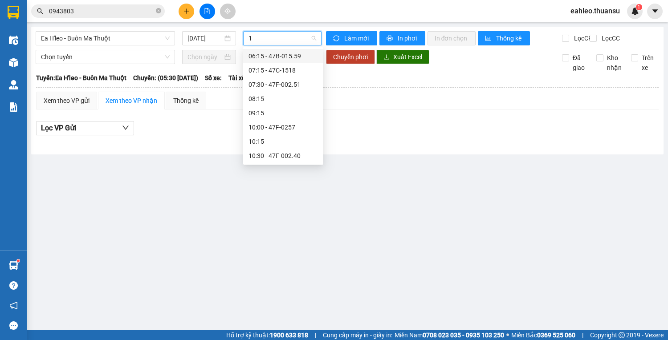
type input "10"
click at [280, 86] on div "10:30 - 47F-002.40" at bounding box center [282, 85] width 69 height 10
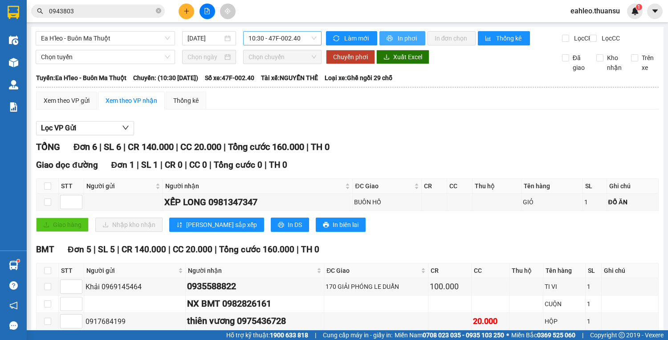
click at [405, 38] on span "In phơi" at bounding box center [408, 38] width 20 height 10
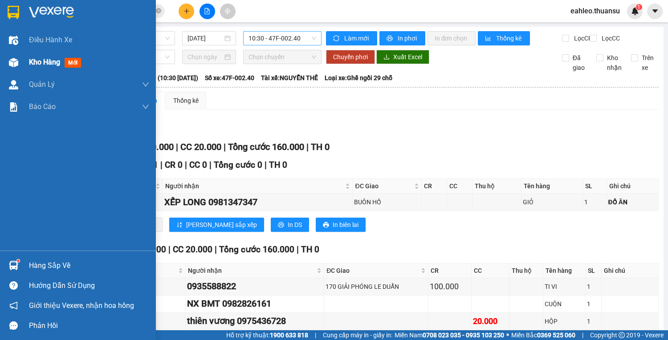
click at [39, 62] on span "Kho hàng" at bounding box center [44, 62] width 31 height 8
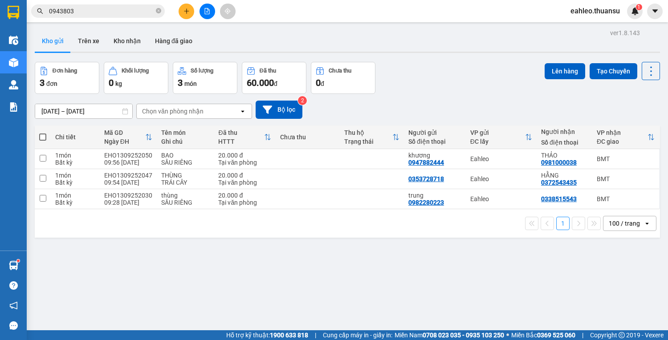
click at [250, 321] on div "ver 1.8.143 Kho gửi Trên xe Kho nhận Hàng đã giao Đơn hàng 3 đơn Khối lượng 0 k…" at bounding box center [347, 197] width 632 height 340
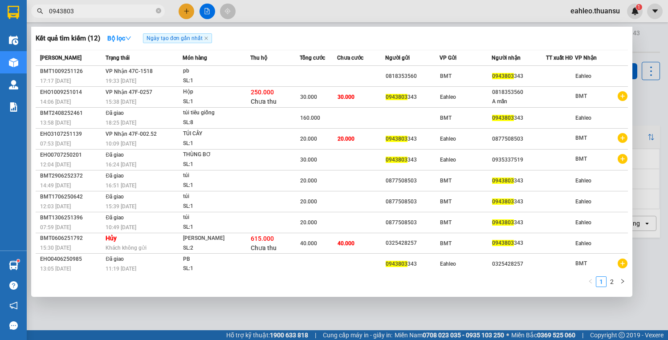
click at [155, 11] on span "0943803" at bounding box center [98, 10] width 134 height 13
click at [157, 10] on icon "close-circle" at bounding box center [158, 10] width 5 height 5
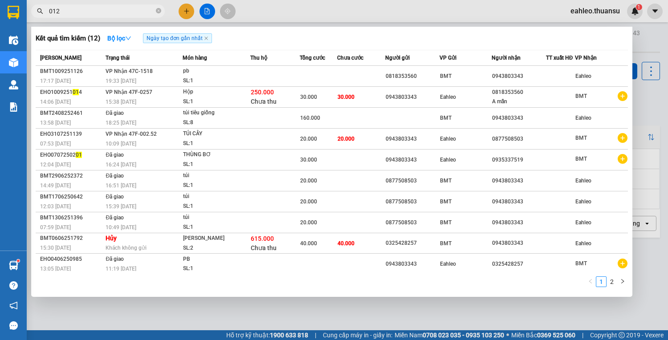
type input "0123"
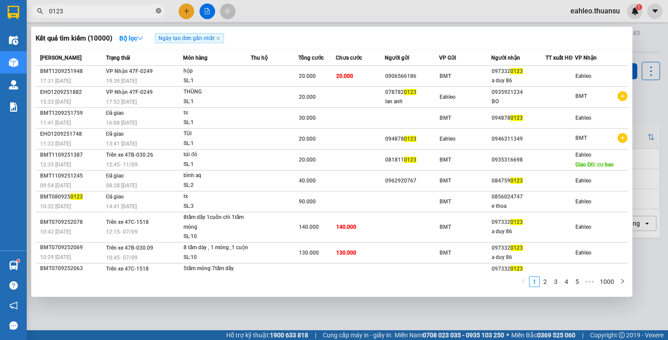
click at [158, 12] on icon "close-circle" at bounding box center [158, 10] width 5 height 5
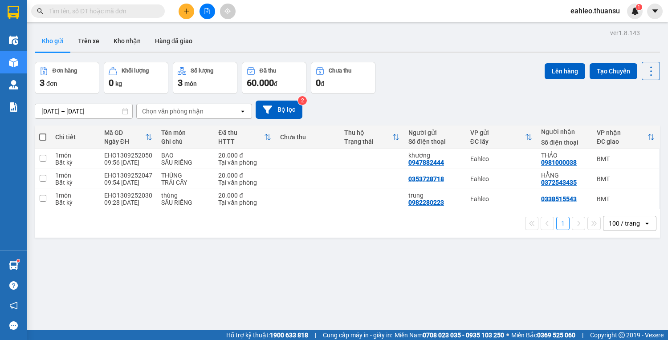
click at [142, 13] on input "text" at bounding box center [101, 11] width 105 height 10
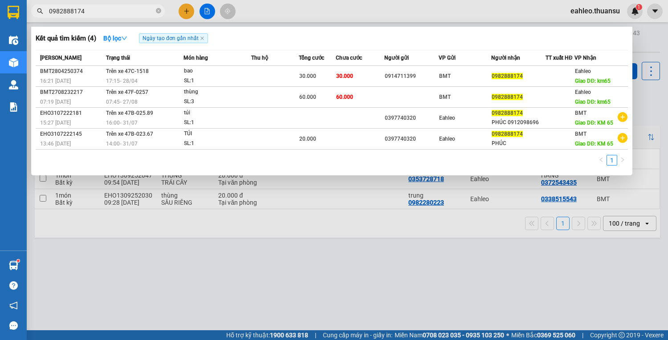
type input "0982888174"
click at [295, 303] on div at bounding box center [334, 170] width 668 height 340
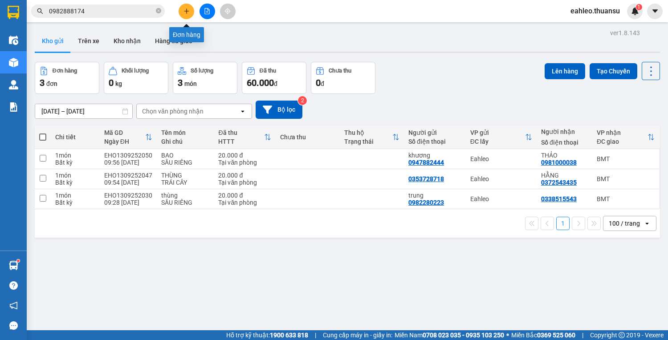
click at [186, 11] on icon "plus" at bounding box center [186, 10] width 0 height 5
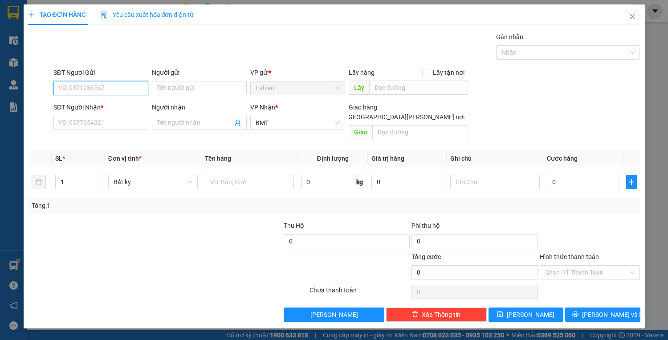
click at [120, 87] on input "SĐT Người Gửi" at bounding box center [100, 88] width 95 height 14
drag, startPoint x: 4, startPoint y: 159, endPoint x: 8, endPoint y: 164, distance: 6.7
click at [5, 162] on div "TẠO ĐƠN HÀNG Yêu cầu xuất hóa đơn điện tử Transit Pickup Surcharge Ids Transit …" at bounding box center [334, 170] width 668 height 340
click at [77, 86] on input "SĐT Người Gửi" at bounding box center [100, 88] width 95 height 14
click at [86, 105] on div "0366200143" at bounding box center [101, 106] width 84 height 10
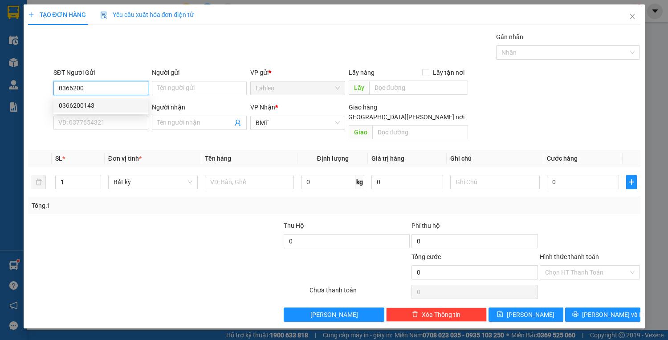
type input "0366200143"
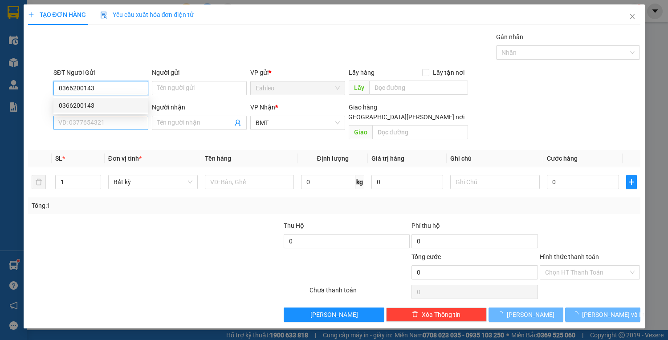
type input "20.000"
type input "0366200143"
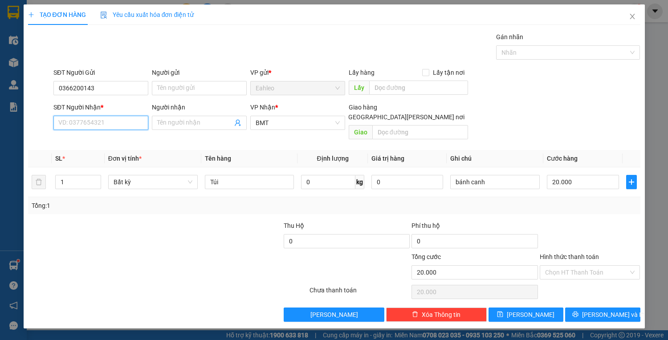
click at [84, 127] on input "SĐT Người Nhận *" at bounding box center [100, 123] width 95 height 14
drag, startPoint x: 84, startPoint y: 140, endPoint x: 486, endPoint y: 199, distance: 406.3
click at [84, 139] on div "0974937576" at bounding box center [101, 140] width 84 height 10
type input "0974937576"
drag, startPoint x: 597, startPoint y: 304, endPoint x: 582, endPoint y: 290, distance: 19.5
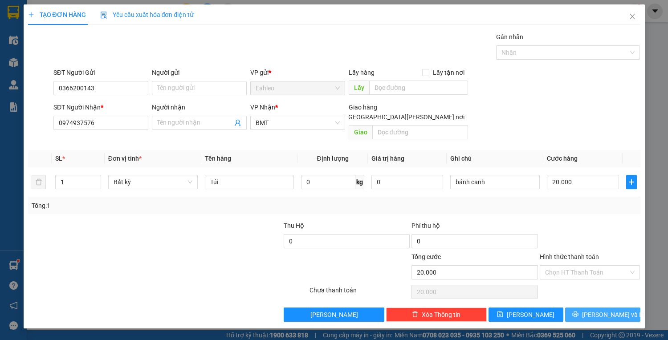
click at [596, 310] on span "[PERSON_NAME] và In" at bounding box center [613, 315] width 62 height 10
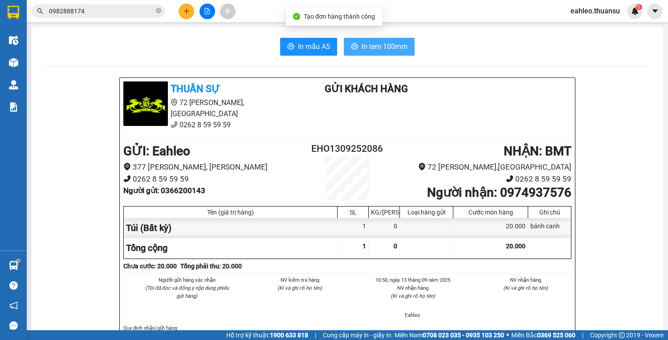
click at [386, 45] on span "In tem 100mm" at bounding box center [385, 46] width 46 height 11
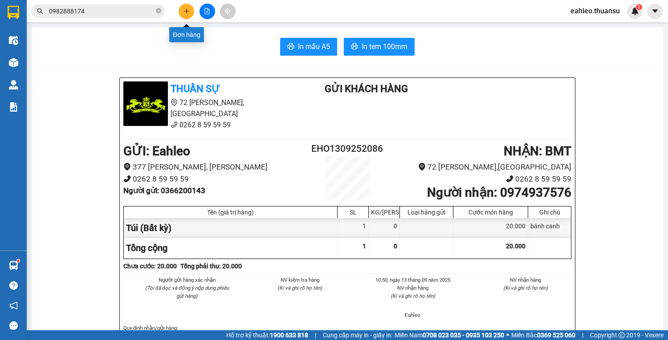
click at [187, 6] on button at bounding box center [187, 12] width 16 height 16
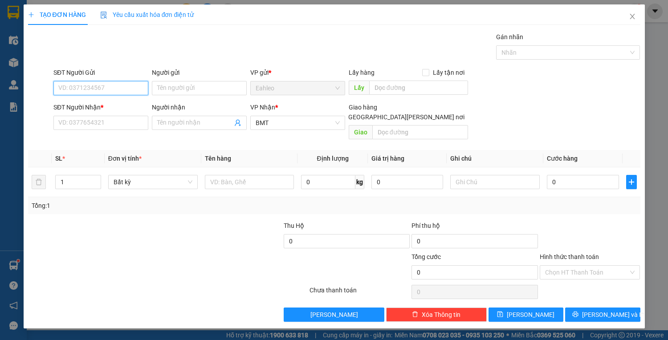
click at [128, 82] on input "SĐT Người Gửi" at bounding box center [100, 88] width 95 height 14
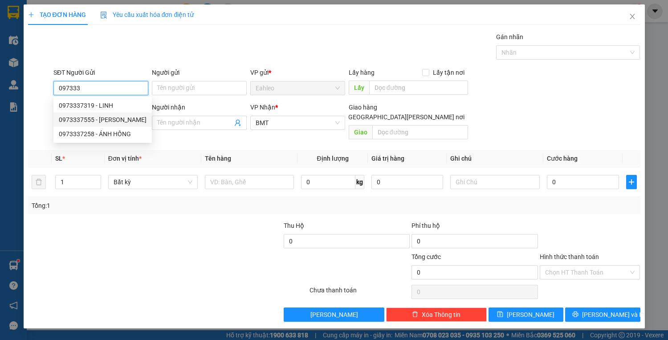
click at [105, 122] on div "0973337555 - HỒNG QUANG" at bounding box center [103, 120] width 88 height 10
type input "0973337555"
type input "HỒNG QUANG"
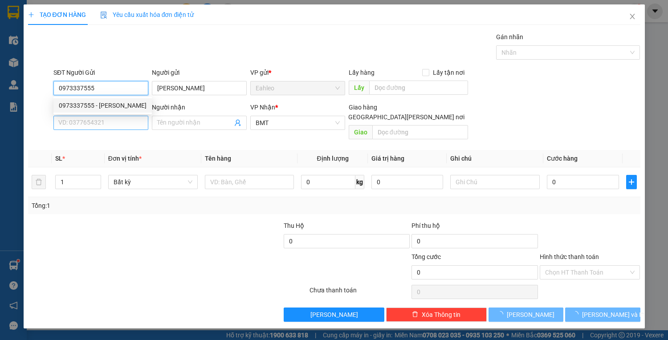
type input "20.000"
type input "0973337555"
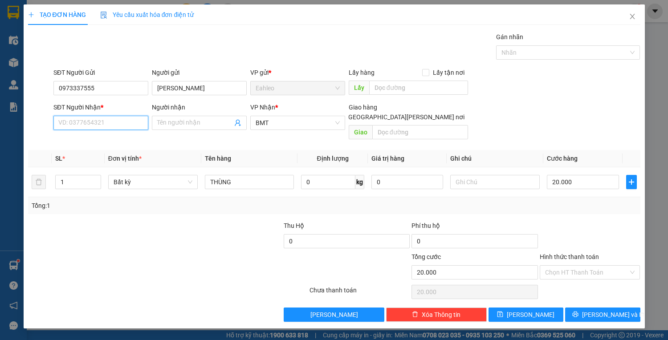
drag, startPoint x: 79, startPoint y: 123, endPoint x: 73, endPoint y: 122, distance: 6.9
click at [73, 122] on input "SĐT Người Nhận *" at bounding box center [100, 123] width 95 height 14
click at [93, 125] on input "SĐT Người Nhận *" at bounding box center [100, 123] width 95 height 14
click at [89, 142] on div "0933076413" at bounding box center [101, 140] width 84 height 10
type input "0933076413"
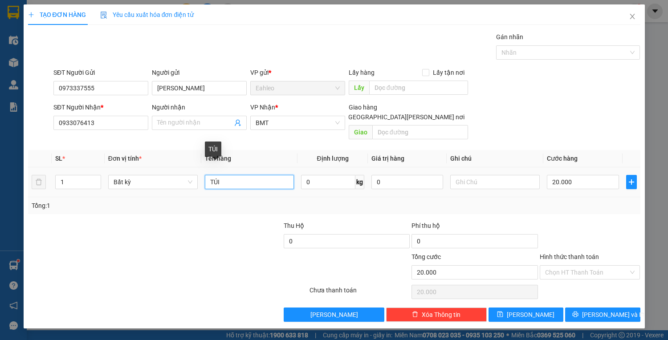
drag, startPoint x: 246, startPoint y: 173, endPoint x: 158, endPoint y: 163, distance: 88.3
click at [159, 167] on tr "1 Bất kỳ TÚI 0 kg 0 20.000" at bounding box center [334, 182] width 612 height 30
type input "HỘP"
drag, startPoint x: 577, startPoint y: 260, endPoint x: 578, endPoint y: 265, distance: 5.4
click at [577, 266] on input "Hình thức thanh toán" at bounding box center [587, 272] width 84 height 13
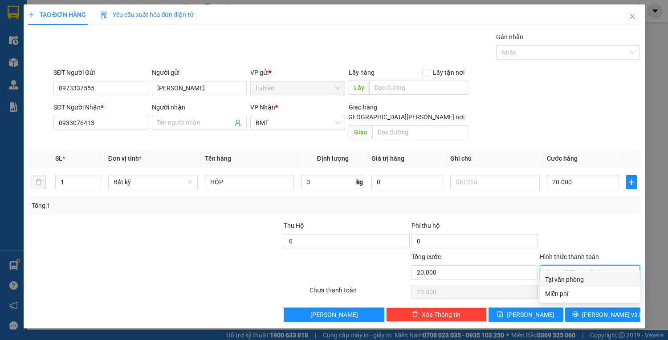
click at [573, 280] on div "Tại văn phòng" at bounding box center [590, 280] width 90 height 10
type input "0"
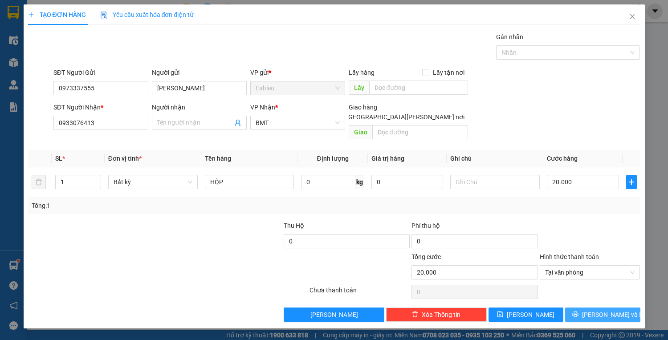
drag, startPoint x: 602, startPoint y: 305, endPoint x: 570, endPoint y: 290, distance: 34.7
click at [598, 310] on span "[PERSON_NAME] và In" at bounding box center [613, 315] width 62 height 10
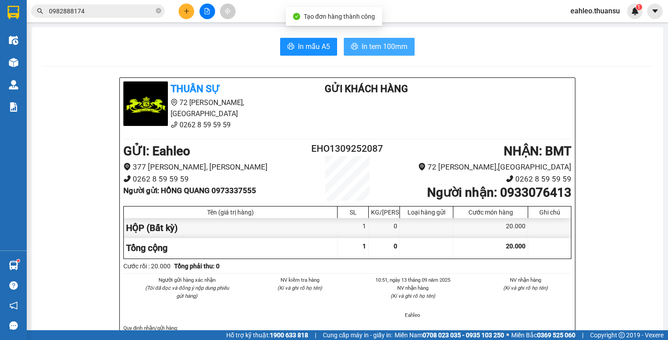
click at [362, 45] on span "In tem 100mm" at bounding box center [385, 46] width 46 height 11
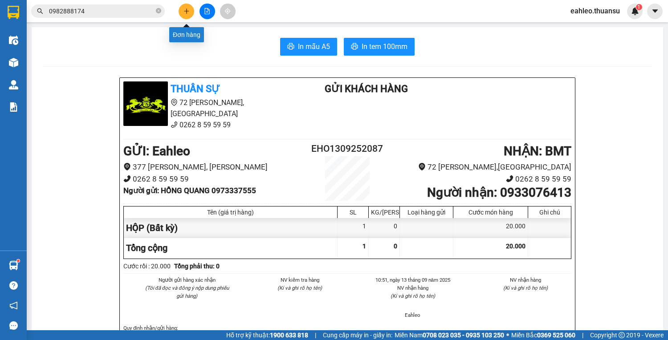
click at [189, 11] on icon "plus" at bounding box center [186, 11] width 6 height 6
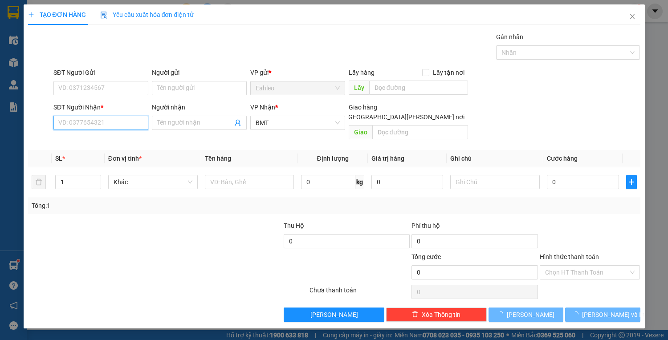
click at [78, 121] on input "SĐT Người Nhận *" at bounding box center [100, 123] width 95 height 14
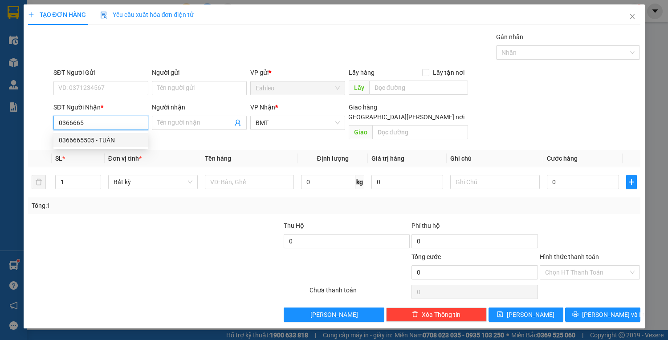
click at [89, 144] on div "0366665505 - TUẤN" at bounding box center [101, 140] width 84 height 10
type input "0366665505"
type input "TUẤN"
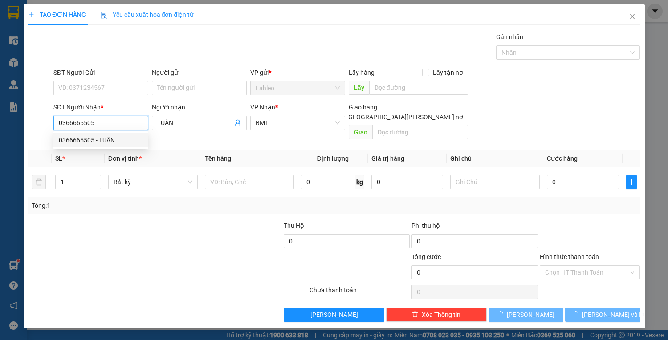
type input "20.000"
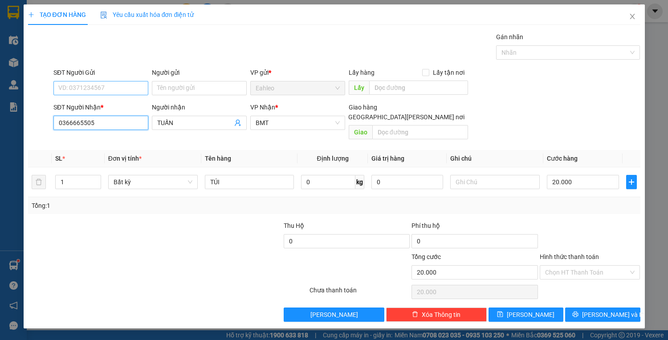
type input "0366665505"
click at [92, 85] on input "SĐT Người Gửi" at bounding box center [100, 88] width 95 height 14
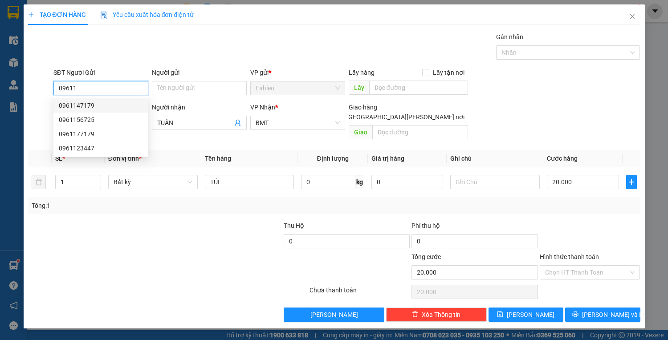
click at [88, 107] on div "0961147179" at bounding box center [101, 106] width 84 height 10
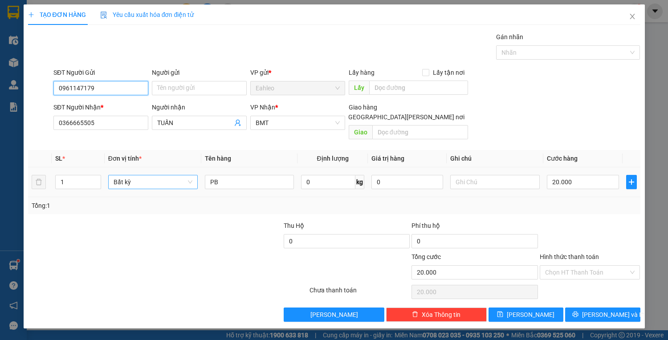
type input "0961147179"
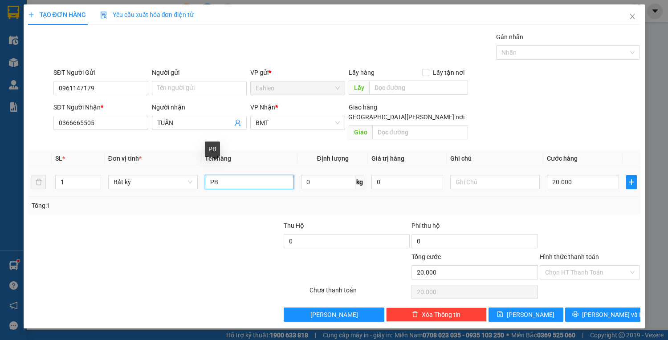
drag, startPoint x: 172, startPoint y: 169, endPoint x: 123, endPoint y: 159, distance: 50.1
click at [134, 167] on tr "1 Bất kỳ PB 0 kg 0 20.000" at bounding box center [334, 182] width 612 height 30
type input "TÚI"
click at [597, 266] on input "Hình thức thanh toán" at bounding box center [587, 272] width 84 height 13
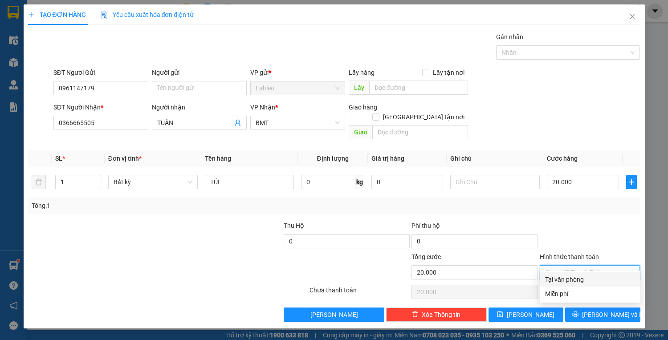
click at [573, 282] on div "Tại văn phòng" at bounding box center [590, 280] width 90 height 10
type input "0"
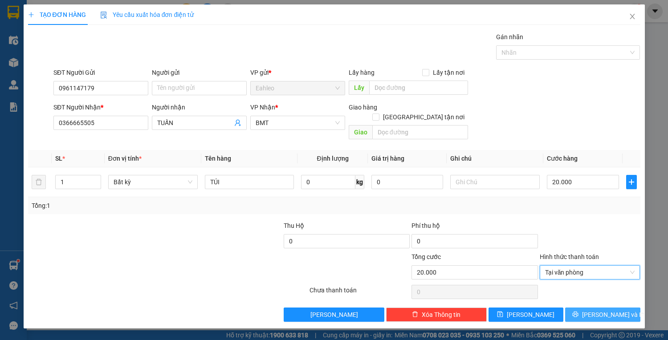
click at [613, 310] on span "[PERSON_NAME] và In" at bounding box center [613, 315] width 62 height 10
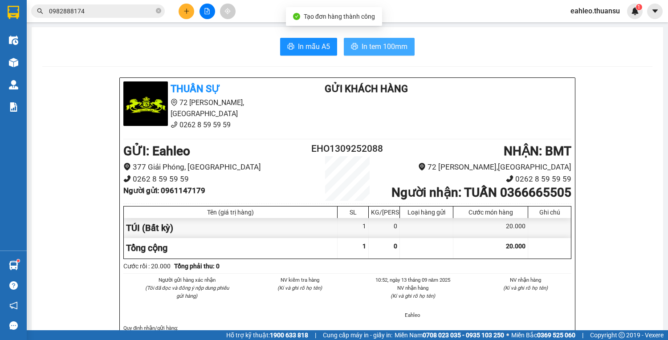
click at [388, 42] on span "In tem 100mm" at bounding box center [385, 46] width 46 height 11
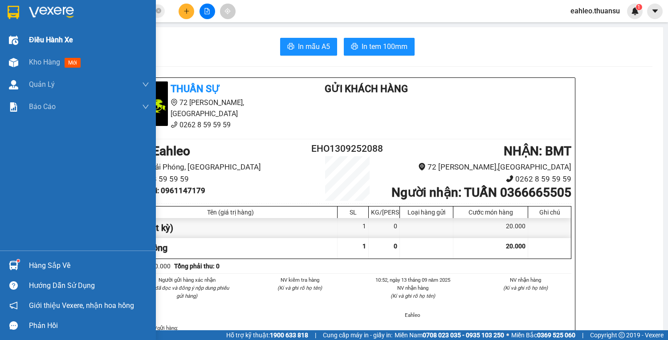
click at [43, 41] on span "Điều hành xe" at bounding box center [51, 39] width 44 height 11
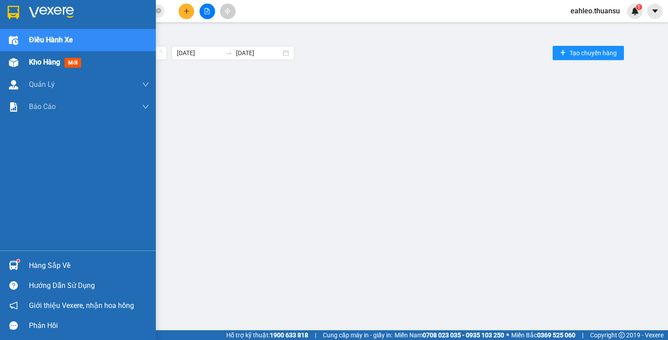
click at [36, 64] on span "Kho hàng" at bounding box center [44, 62] width 31 height 8
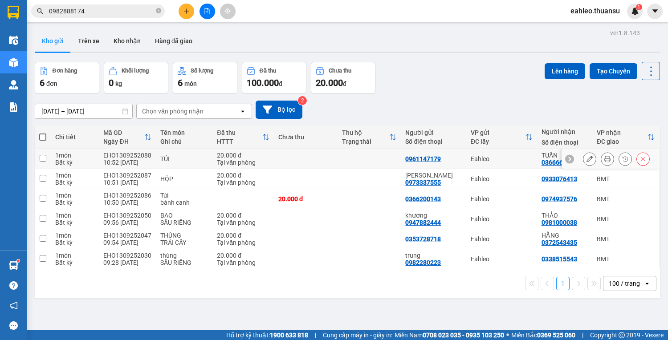
click at [45, 157] on input "checkbox" at bounding box center [43, 158] width 7 height 7
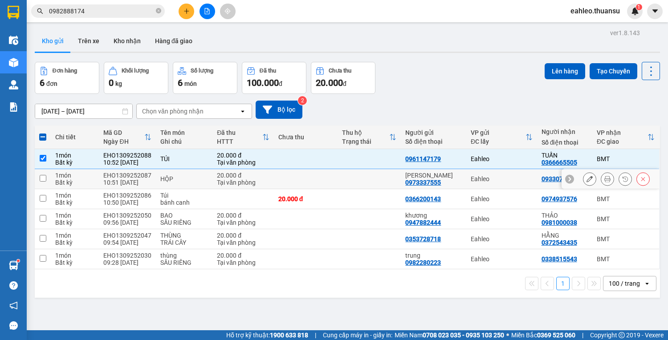
click at [48, 177] on td at bounding box center [43, 179] width 16 height 20
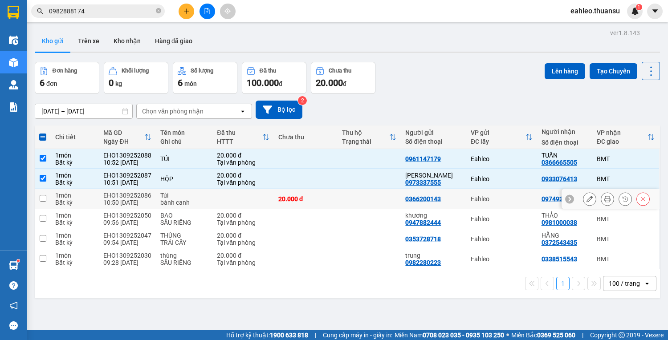
click at [55, 198] on td "1 món Bất kỳ" at bounding box center [75, 199] width 48 height 20
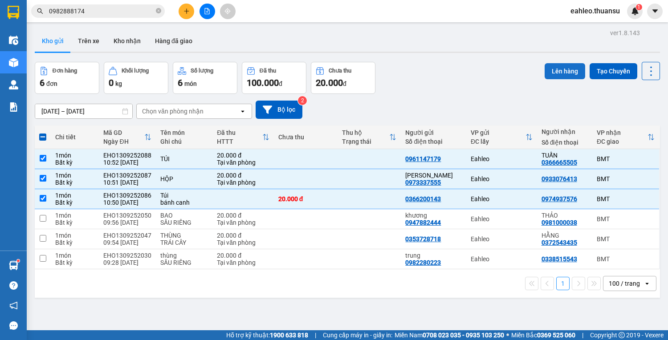
click at [569, 73] on button "Lên hàng" at bounding box center [565, 71] width 41 height 16
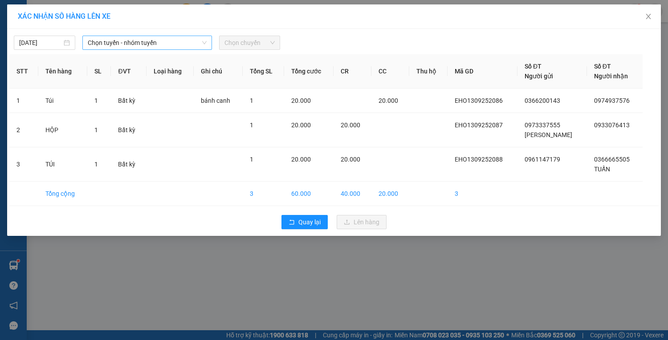
click at [133, 41] on span "Chọn tuyến - nhóm tuyến" at bounding box center [147, 42] width 119 height 13
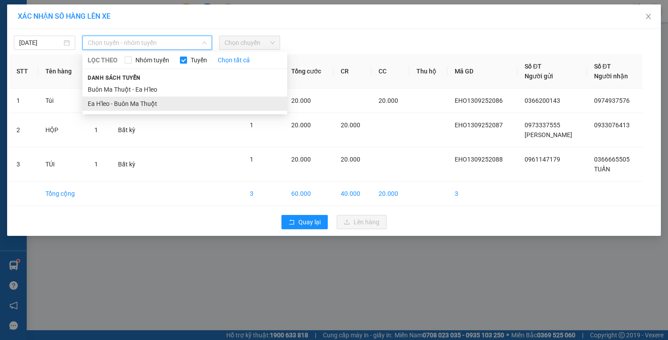
click at [118, 105] on li "Ea H'leo - Buôn Ma Thuột" at bounding box center [184, 104] width 205 height 14
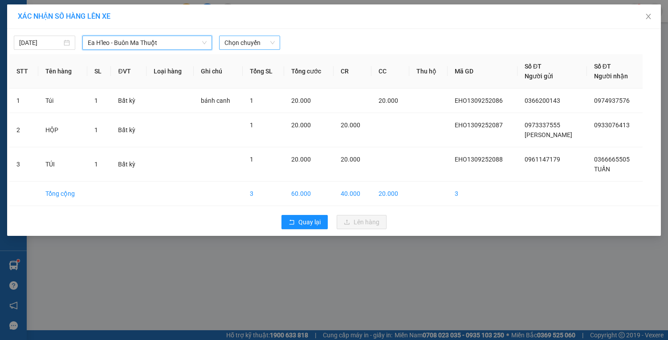
click at [252, 41] on span "Chọn chuyến" at bounding box center [249, 42] width 51 height 13
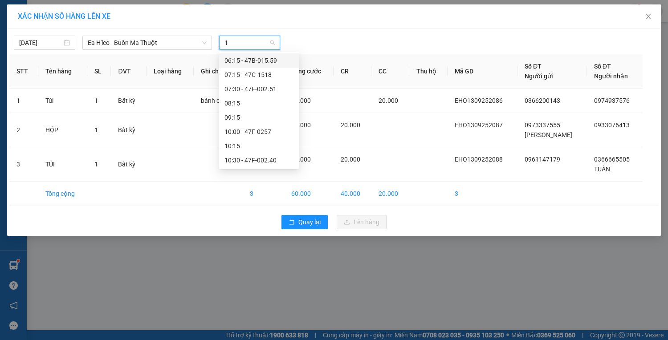
type input "11"
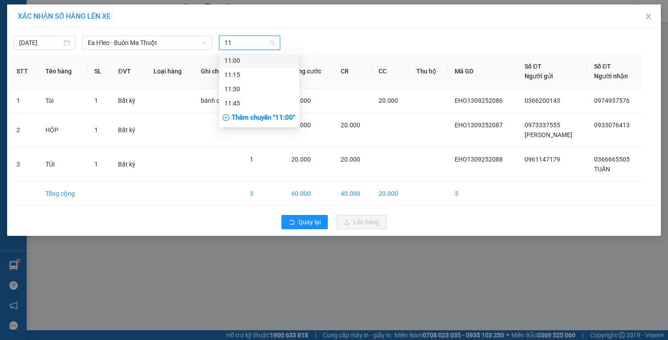
drag, startPoint x: 248, startPoint y: 64, endPoint x: 277, endPoint y: 56, distance: 30.9
click at [248, 63] on div "11:00" at bounding box center [258, 61] width 69 height 10
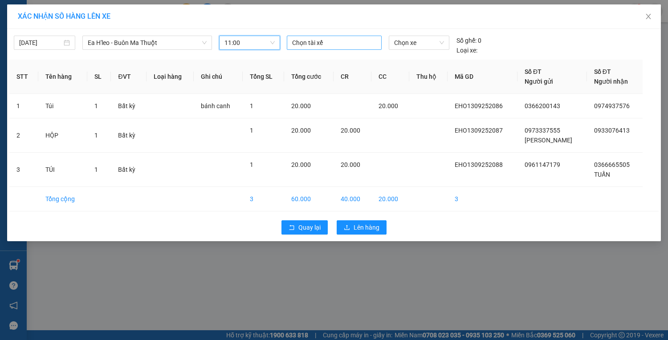
click at [339, 37] on div at bounding box center [334, 42] width 90 height 11
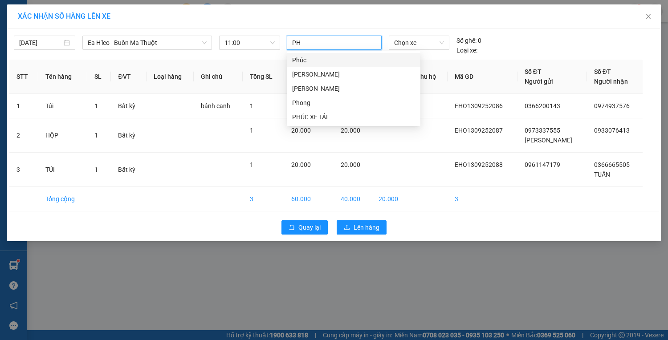
type input "PHI"
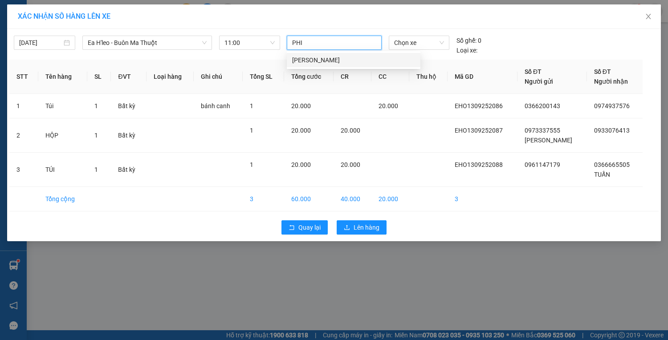
click at [332, 57] on div "[PERSON_NAME]" at bounding box center [353, 60] width 123 height 10
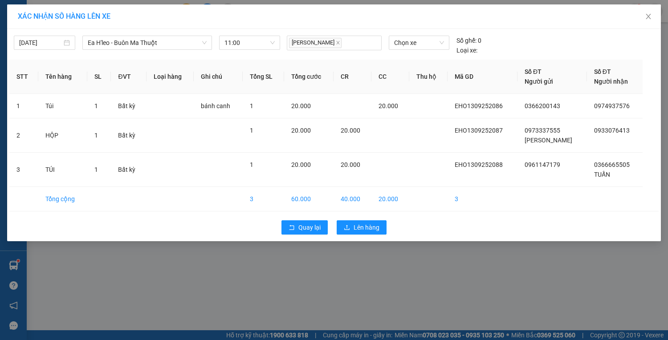
click at [418, 50] on div "Chọn xe" at bounding box center [419, 46] width 68 height 20
click at [366, 232] on button "Lên hàng" at bounding box center [362, 227] width 50 height 14
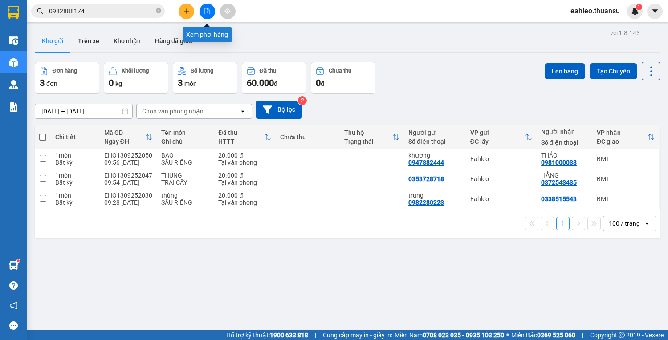
click at [209, 12] on icon "file-add" at bounding box center [207, 11] width 5 height 6
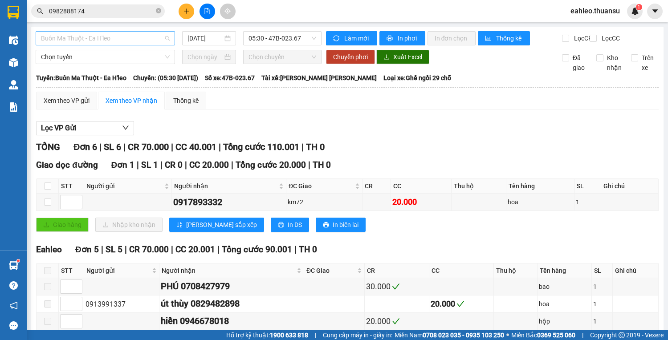
click at [151, 38] on span "Buôn Ma Thuột - Ea H'leo" at bounding box center [105, 38] width 129 height 13
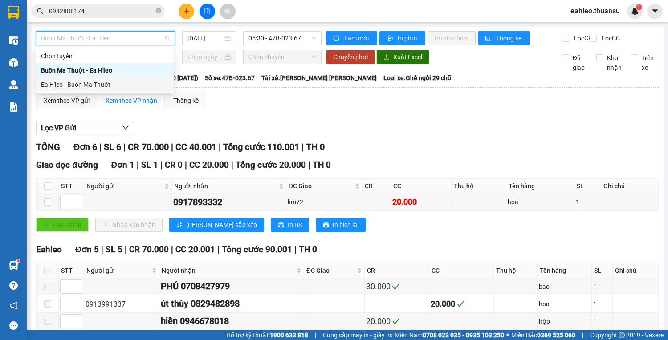
click at [109, 85] on div "Ea H'leo - Buôn Ma Thuột" at bounding box center [104, 85] width 127 height 10
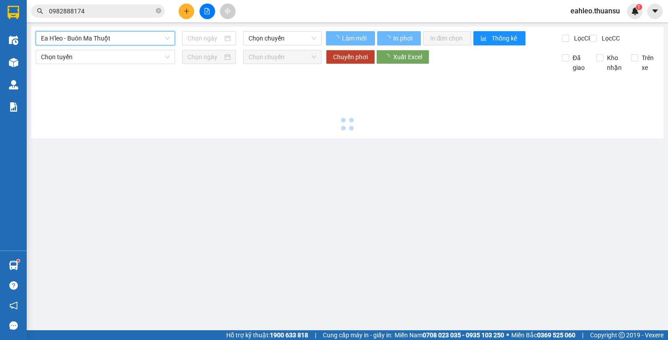
type input "[DATE]"
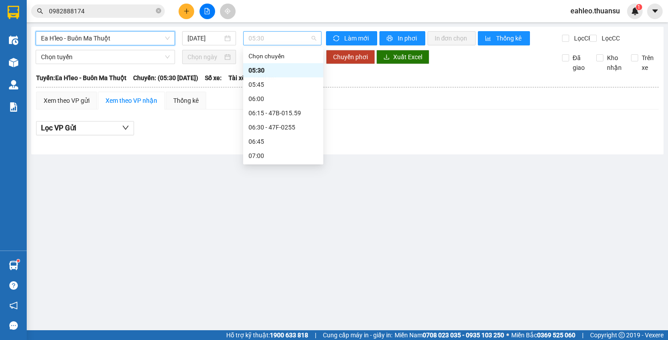
click at [280, 40] on span "05:30" at bounding box center [282, 38] width 68 height 13
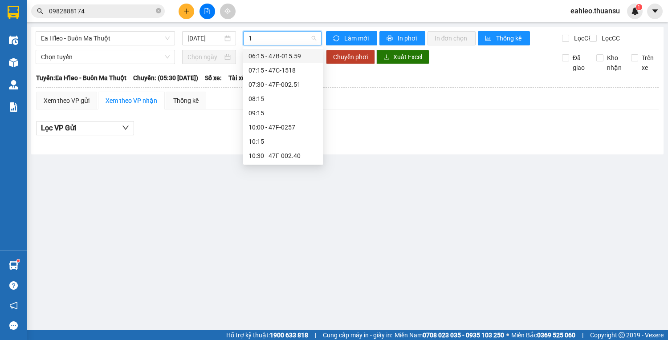
type input "11"
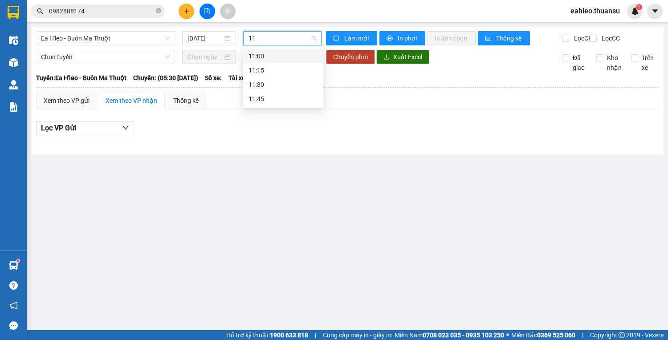
click at [258, 55] on div "11:00" at bounding box center [282, 56] width 69 height 10
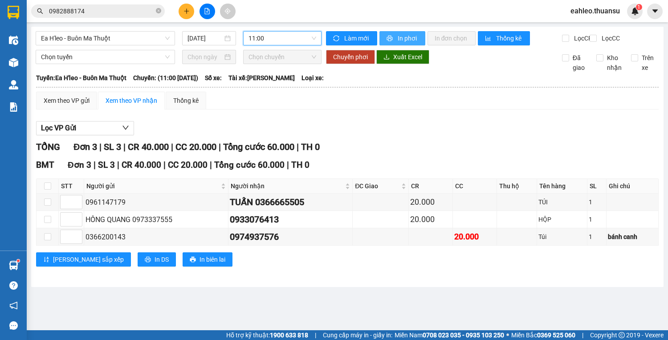
click at [406, 40] on span "In phơi" at bounding box center [408, 38] width 20 height 10
click at [187, 10] on icon "plus" at bounding box center [186, 10] width 0 height 5
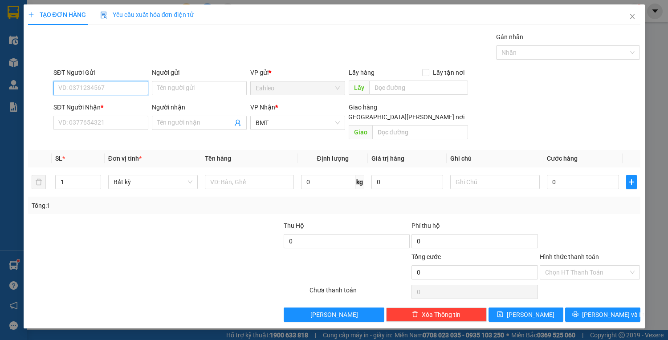
click at [98, 85] on input "SĐT Người Gửi" at bounding box center [100, 88] width 95 height 14
click at [110, 106] on div "0949476847 - thanh hải" at bounding box center [103, 106] width 88 height 10
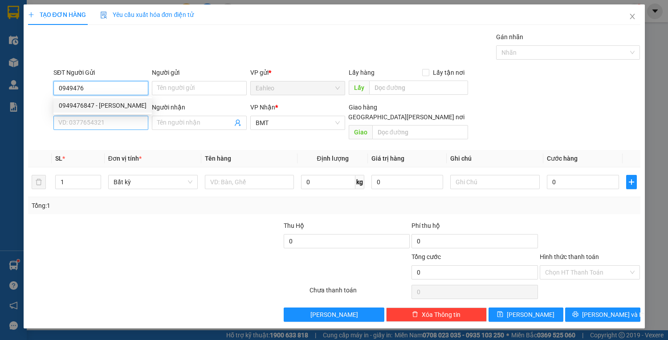
type input "0949476847"
type input "thanh hải"
type input "20.000"
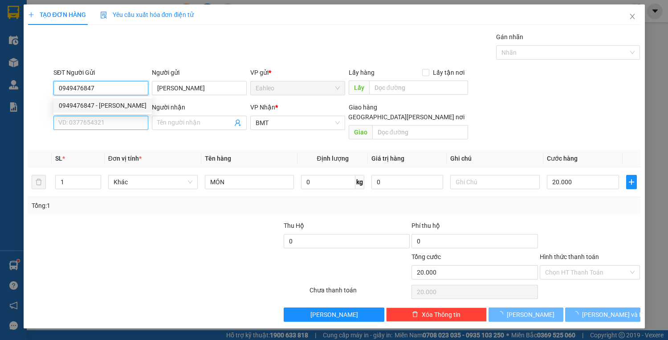
type input "0949476847"
click at [110, 121] on input "SĐT Người Nhận *" at bounding box center [100, 123] width 95 height 14
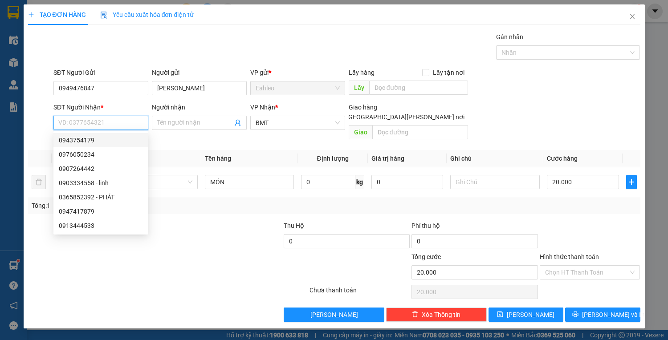
click at [74, 121] on input "SĐT Người Nhận *" at bounding box center [100, 123] width 95 height 14
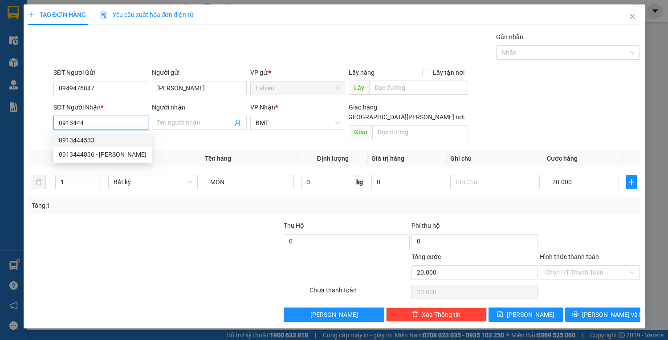
click at [81, 140] on div "0913444533" at bounding box center [103, 140] width 88 height 10
type input "0913444533"
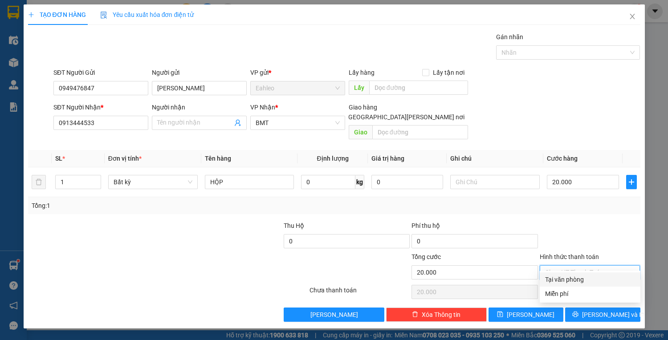
drag, startPoint x: 575, startPoint y: 259, endPoint x: 578, endPoint y: 272, distance: 13.2
click at [576, 266] on input "Hình thức thanh toán" at bounding box center [587, 272] width 84 height 13
click at [573, 281] on div "Tại văn phòng" at bounding box center [590, 280] width 90 height 10
type input "0"
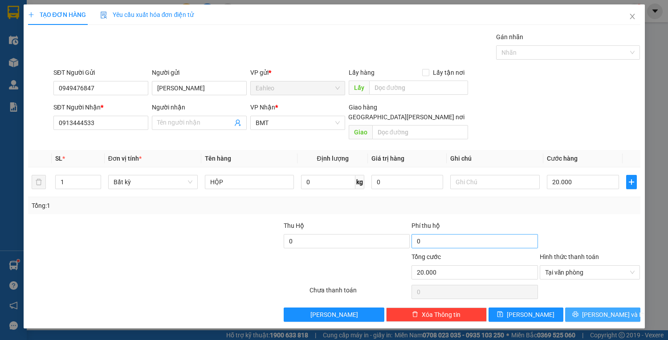
drag, startPoint x: 597, startPoint y: 306, endPoint x: 481, endPoint y: 231, distance: 138.4
click at [595, 310] on span "[PERSON_NAME] và In" at bounding box center [613, 315] width 62 height 10
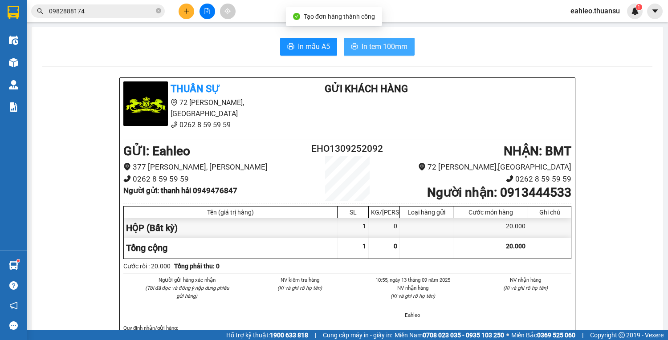
click at [344, 50] on button "In tem 100mm" at bounding box center [379, 47] width 71 height 18
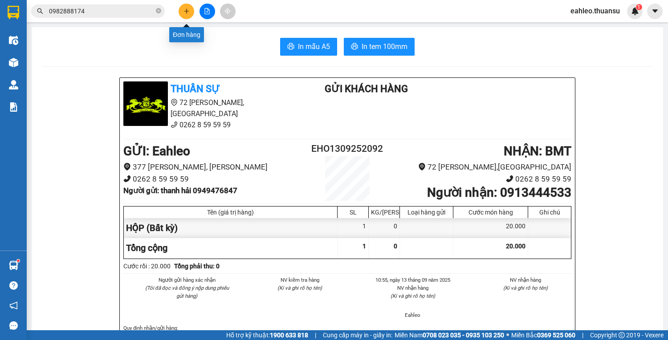
click at [183, 9] on icon "plus" at bounding box center [186, 11] width 6 height 6
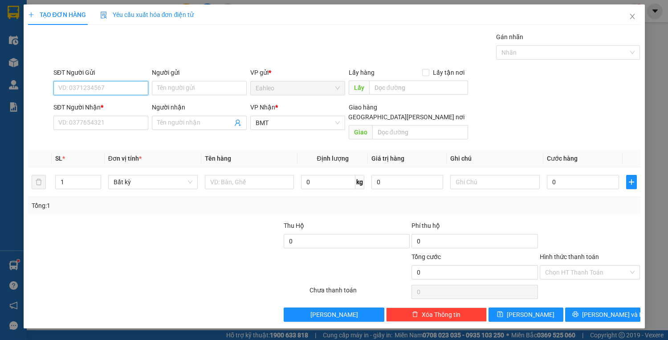
click at [88, 85] on input "SĐT Người Gửi" at bounding box center [100, 88] width 95 height 14
click at [103, 106] on div "0949476847 - thanh hải" at bounding box center [103, 106] width 88 height 10
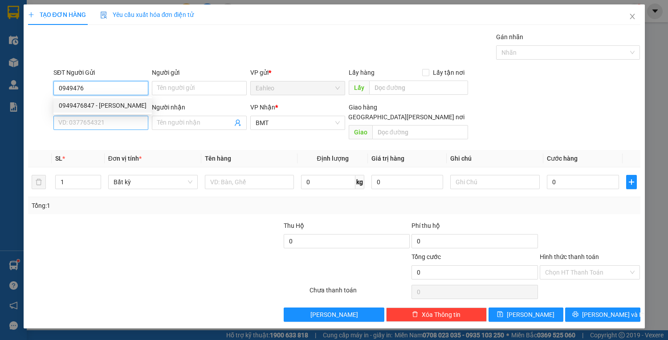
type input "0949476847"
type input "thanh hải"
type input "20.000"
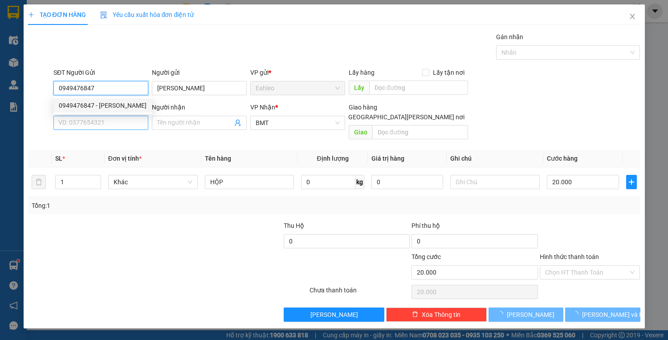
type input "0949476847"
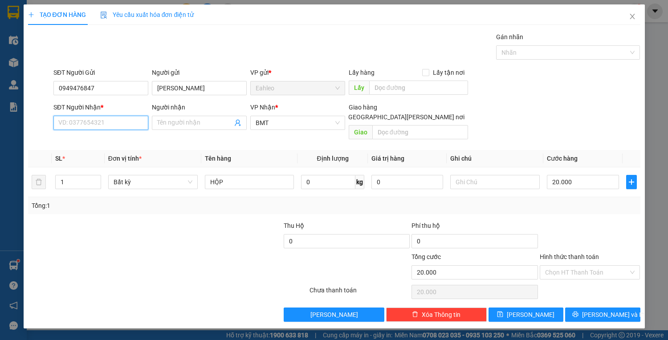
click at [102, 123] on input "SĐT Người Nhận *" at bounding box center [100, 123] width 95 height 14
click at [85, 141] on div "0903334558 - linh" at bounding box center [101, 140] width 84 height 10
type input "0903334558"
type input "linh"
type input "0903334558"
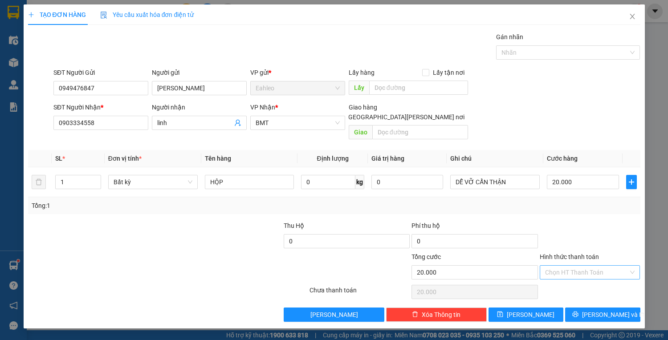
click at [577, 266] on input "Hình thức thanh toán" at bounding box center [587, 272] width 84 height 13
click at [570, 279] on div "Tại văn phòng" at bounding box center [590, 280] width 90 height 10
drag, startPoint x: 597, startPoint y: 302, endPoint x: 471, endPoint y: 234, distance: 143.4
click at [595, 310] on span "[PERSON_NAME] và In" at bounding box center [613, 315] width 62 height 10
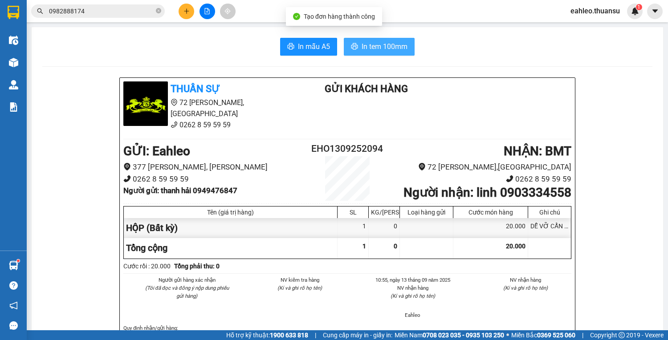
click at [363, 51] on span "In tem 100mm" at bounding box center [385, 46] width 46 height 11
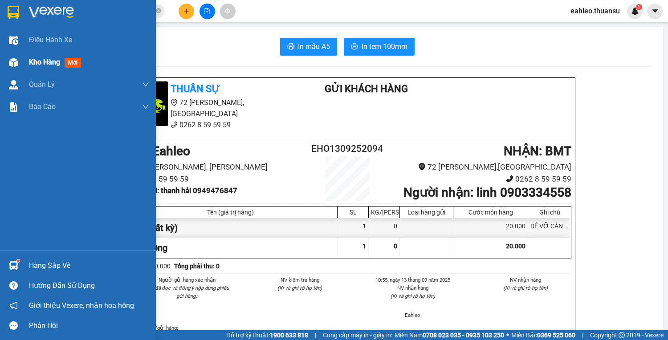
drag, startPoint x: 52, startPoint y: 41, endPoint x: 46, endPoint y: 61, distance: 21.3
click at [52, 43] on span "Điều hành xe" at bounding box center [50, 39] width 43 height 11
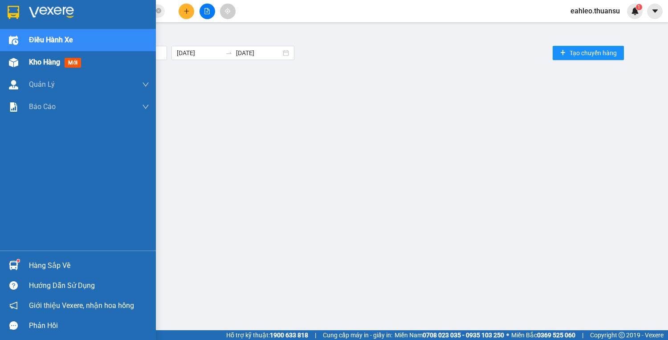
click at [45, 61] on span "Kho hàng" at bounding box center [44, 62] width 31 height 8
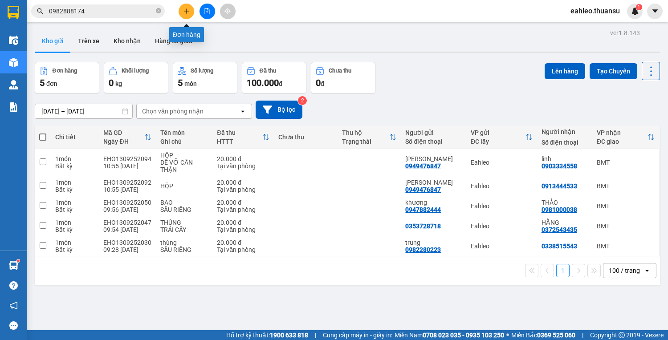
click at [181, 12] on button at bounding box center [187, 12] width 16 height 16
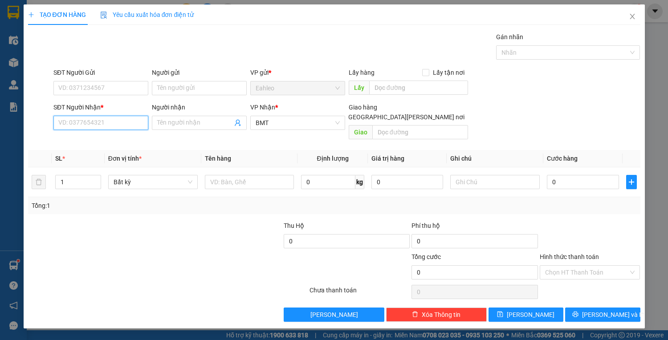
click at [83, 122] on input "SĐT Người Nhận *" at bounding box center [100, 123] width 95 height 14
type input "0982826161"
click at [116, 140] on div "0982826161 - NX BMT" at bounding box center [101, 140] width 84 height 10
type input "NX BMT"
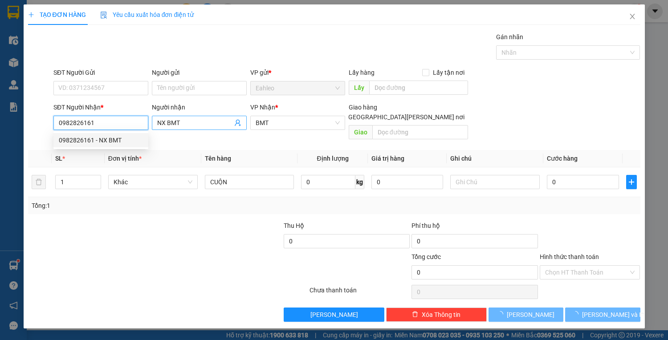
type input "0982826161"
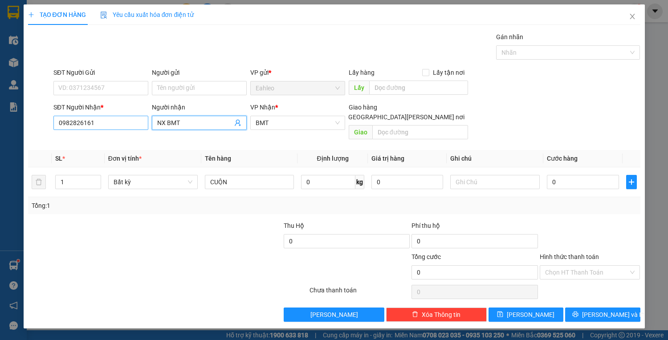
drag, startPoint x: 175, startPoint y: 118, endPoint x: 128, endPoint y: 118, distance: 47.2
click at [130, 118] on div "SĐT Người Nhận * 0982826161 0982826161 Người nhận NX BMT VP Nhận * BMT Giao hàn…" at bounding box center [347, 122] width 590 height 41
type input "A THẮNG NX"
click at [116, 225] on div at bounding box center [91, 236] width 128 height 31
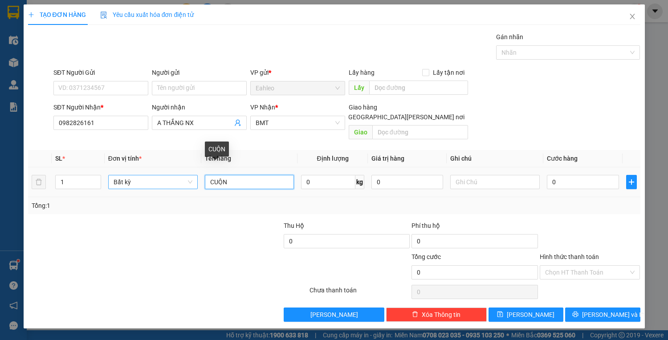
drag, startPoint x: 251, startPoint y: 169, endPoint x: 186, endPoint y: 172, distance: 65.1
click at [189, 172] on tr "1 Bất kỳ CUỘN 0 kg 0 0" at bounding box center [334, 182] width 612 height 30
type input "TÚI THIT"
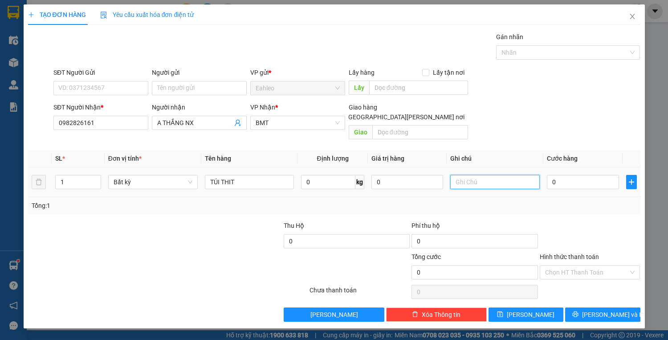
click at [505, 175] on input "text" at bounding box center [494, 182] width 89 height 14
type input "0/C"
click at [594, 266] on input "Hình thức thanh toán" at bounding box center [587, 272] width 84 height 13
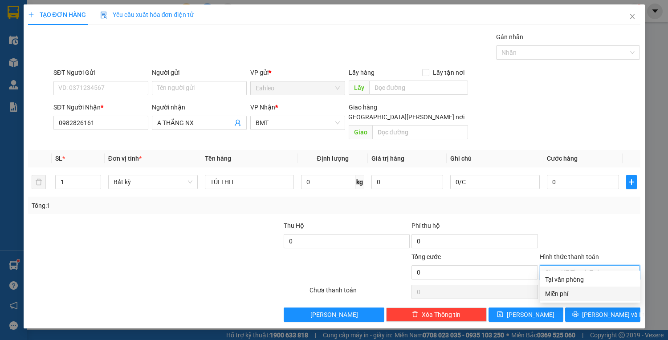
click at [561, 296] on div "Miễn phí" at bounding box center [590, 294] width 90 height 10
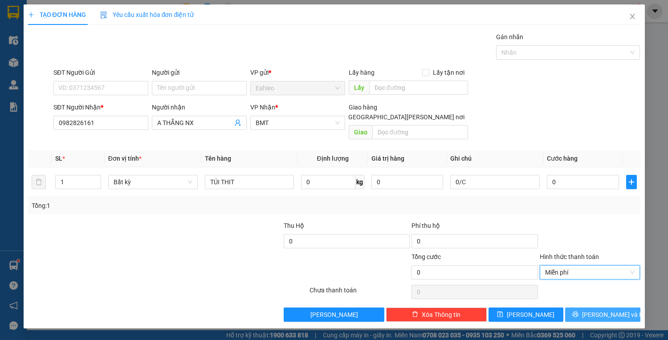
click at [618, 310] on span "[PERSON_NAME] và In" at bounding box center [613, 315] width 62 height 10
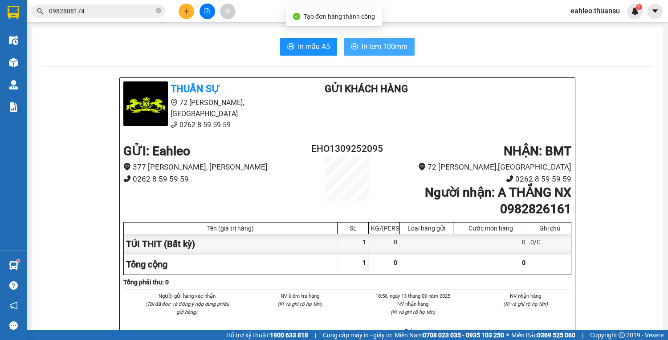
click at [384, 48] on span "In tem 100mm" at bounding box center [385, 46] width 46 height 11
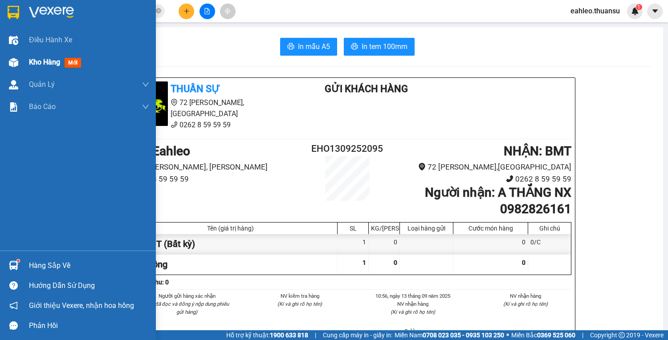
drag, startPoint x: 63, startPoint y: 45, endPoint x: 43, endPoint y: 64, distance: 28.0
click at [62, 45] on span "Điều hành xe" at bounding box center [50, 39] width 43 height 11
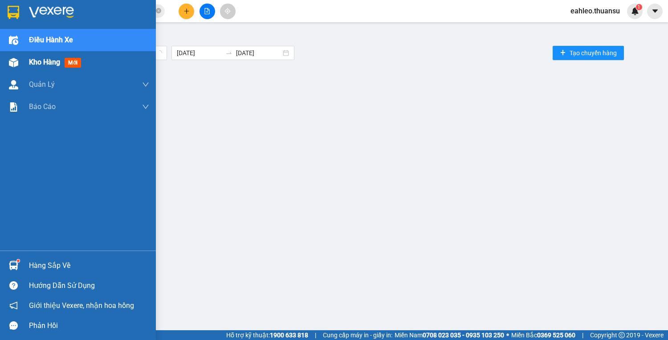
click at [41, 65] on span "Kho hàng" at bounding box center [44, 62] width 31 height 8
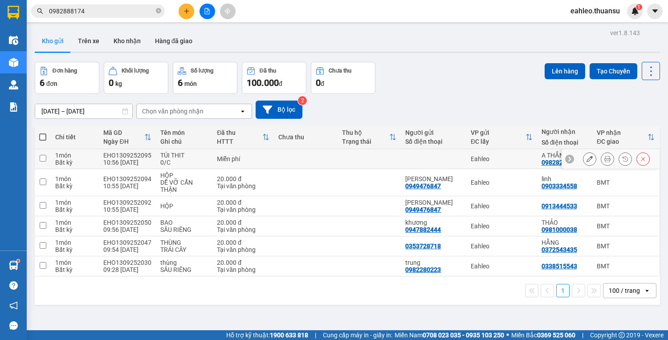
drag, startPoint x: 44, startPoint y: 162, endPoint x: 36, endPoint y: 180, distance: 19.9
click at [43, 162] on td at bounding box center [43, 159] width 16 height 20
checkbox input "true"
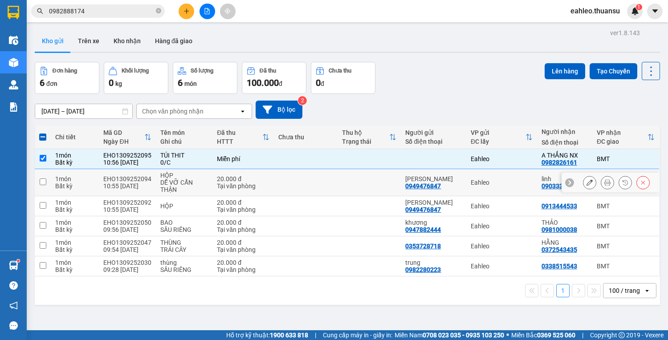
drag, startPoint x: 37, startPoint y: 184, endPoint x: 61, endPoint y: 185, distance: 24.1
click at [48, 185] on td at bounding box center [43, 182] width 16 height 27
checkbox input "true"
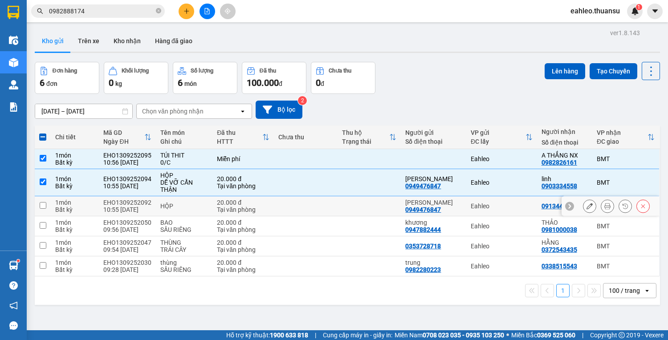
click at [50, 207] on td at bounding box center [43, 206] width 16 height 20
checkbox input "true"
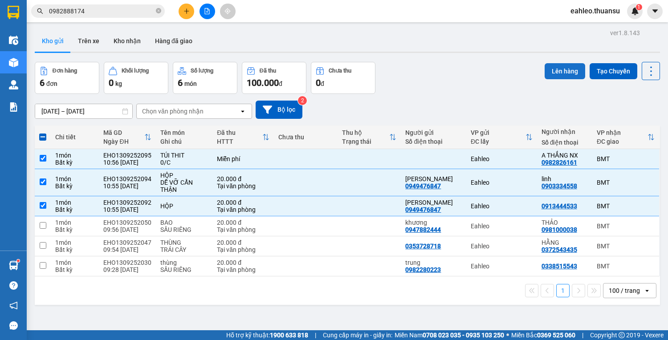
click at [557, 63] on button "Lên hàng" at bounding box center [565, 71] width 41 height 16
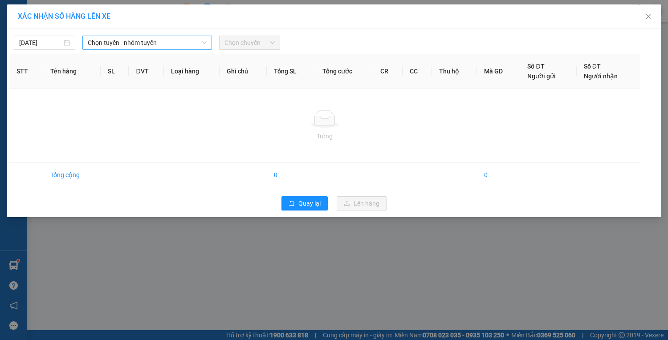
click at [119, 49] on div "Chọn tuyến - nhóm tuyến" at bounding box center [147, 43] width 130 height 14
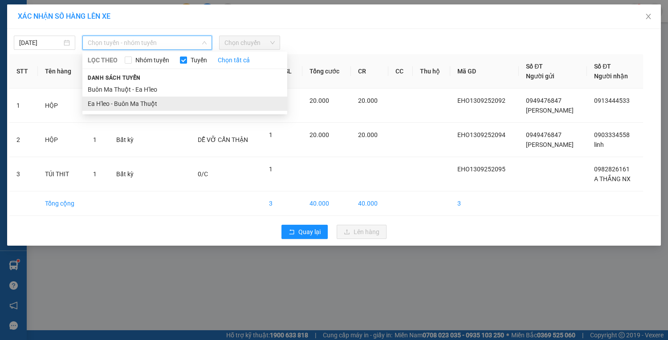
click at [122, 104] on li "Ea H'leo - Buôn Ma Thuột" at bounding box center [184, 104] width 205 height 14
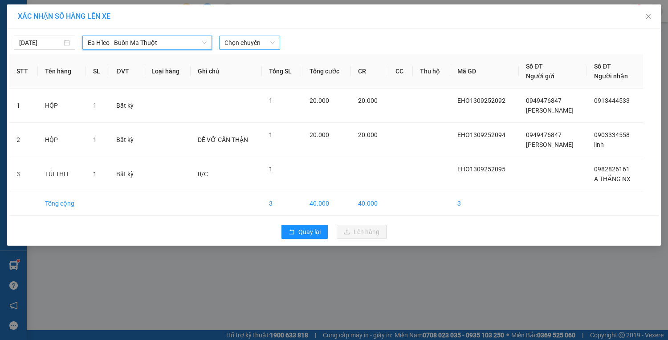
click at [247, 44] on span "Chọn chuyến" at bounding box center [249, 42] width 51 height 13
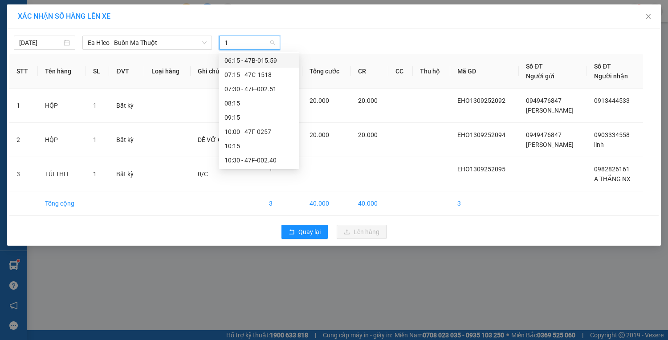
type input "11"
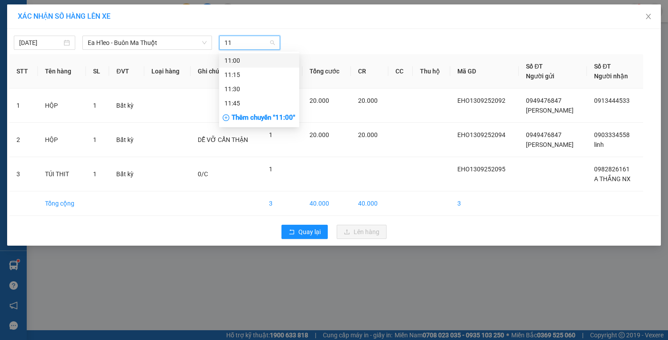
click at [227, 60] on div "11:00" at bounding box center [258, 61] width 69 height 10
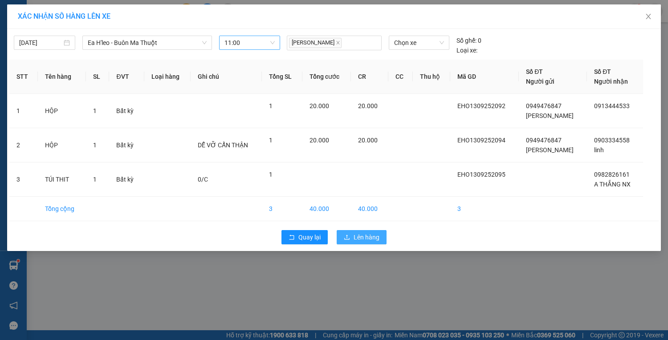
click at [369, 235] on span "Lên hàng" at bounding box center [367, 237] width 26 height 10
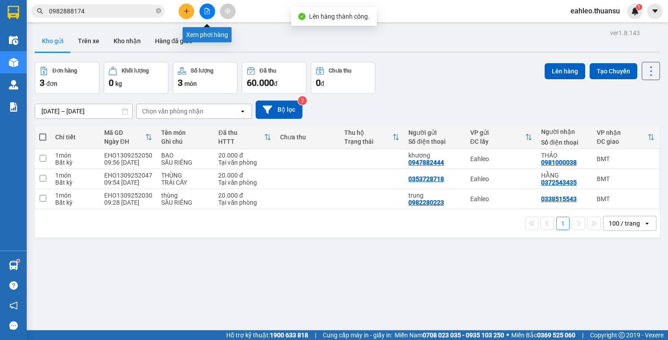
click at [210, 12] on icon "file-add" at bounding box center [207, 11] width 6 height 6
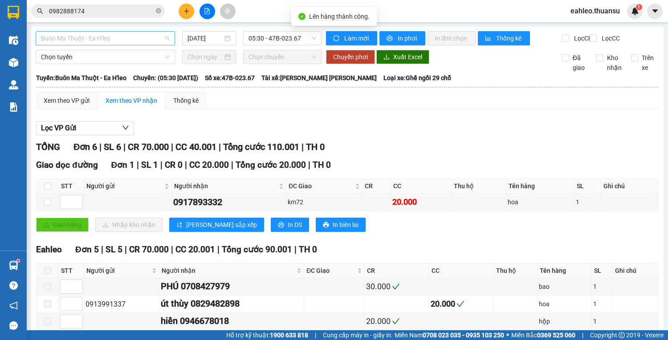
click at [135, 40] on span "Buôn Ma Thuột - Ea H'leo" at bounding box center [105, 38] width 129 height 13
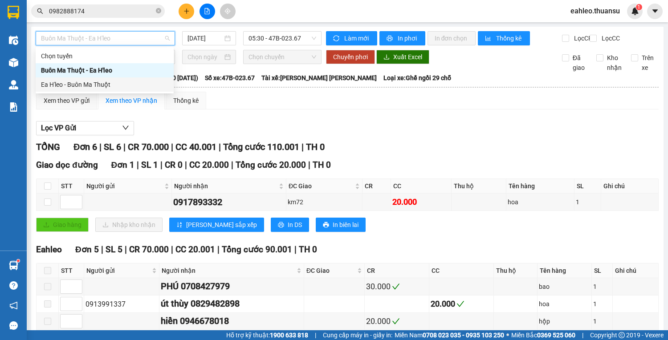
click at [97, 87] on div "Ea H'leo - Buôn Ma Thuột" at bounding box center [104, 85] width 127 height 10
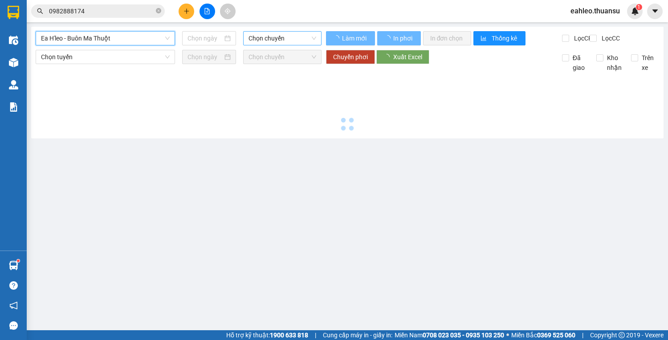
type input "[DATE]"
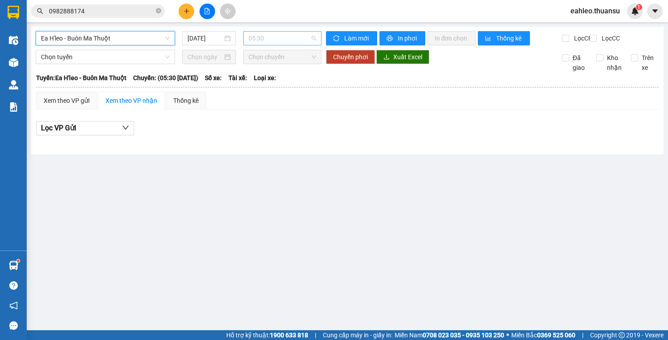
click at [278, 34] on span "05:30" at bounding box center [282, 38] width 68 height 13
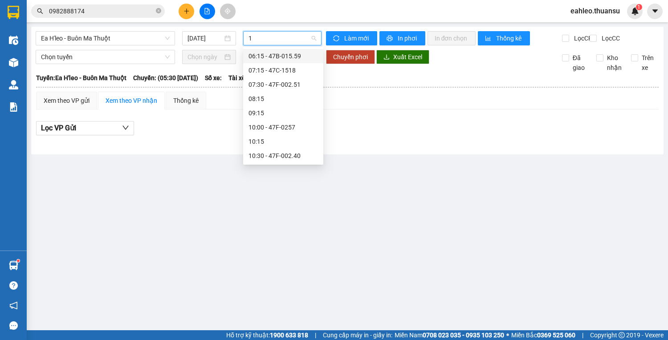
type input "11"
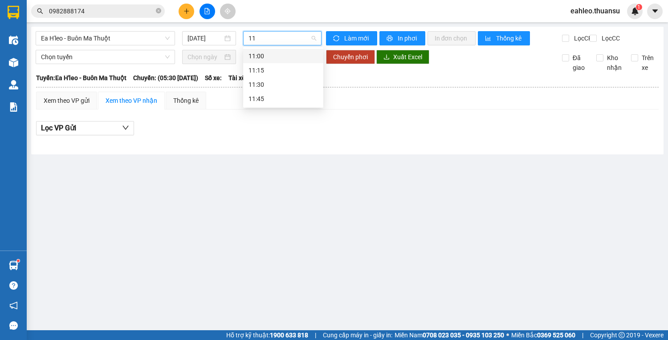
click at [276, 57] on div "11:00" at bounding box center [282, 56] width 69 height 10
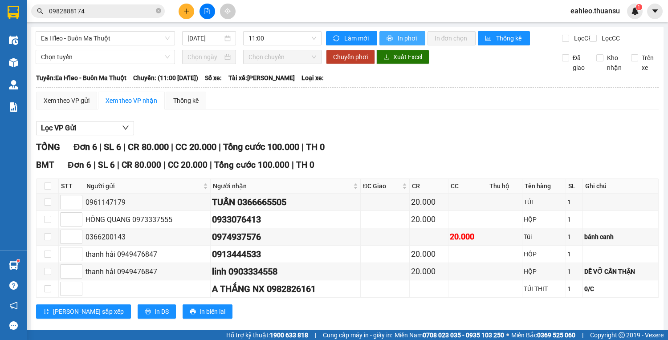
click at [399, 39] on span "In phơi" at bounding box center [408, 38] width 20 height 10
click at [191, 12] on button at bounding box center [187, 12] width 16 height 16
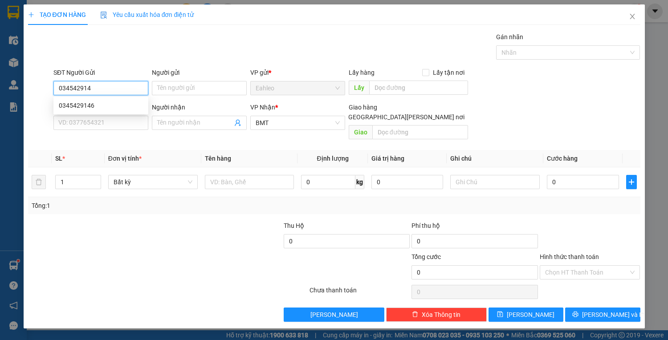
type input "0345429146"
click at [89, 107] on div "0345429146" at bounding box center [101, 106] width 84 height 10
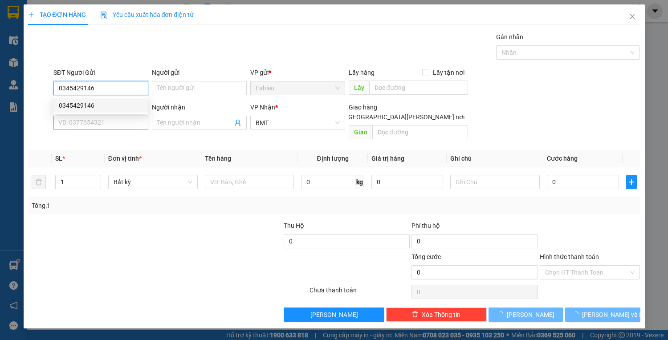
type input "100.000"
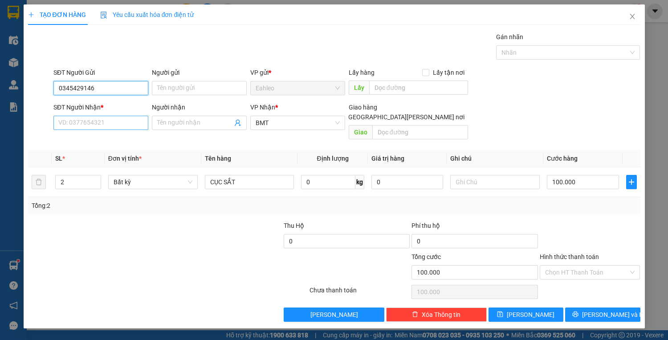
type input "0345429146"
click at [97, 126] on input "SĐT Người Nhận *" at bounding box center [100, 123] width 95 height 14
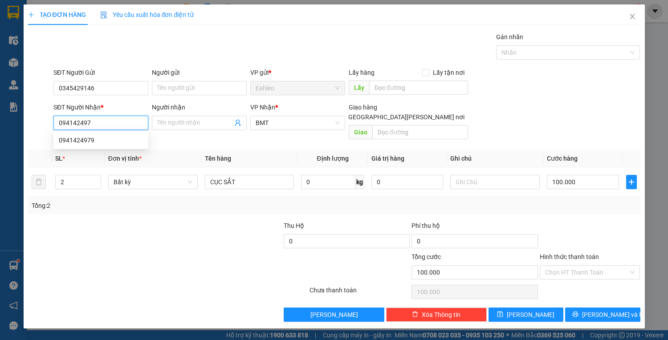
type input "0941424979"
click at [87, 137] on div "0941424979" at bounding box center [101, 140] width 84 height 10
type input "20.000"
type input "0941424979"
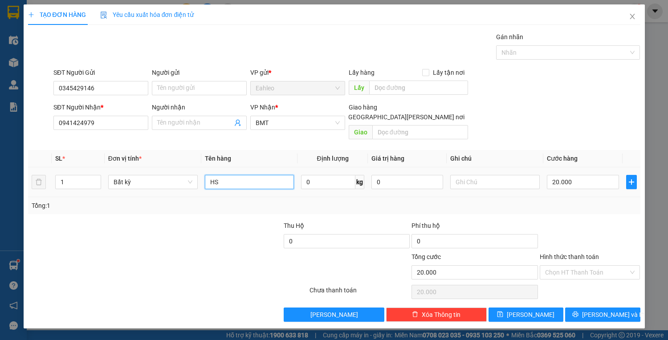
click at [219, 175] on input "HS" at bounding box center [249, 182] width 89 height 14
type input "H"
type input "BINH AQ"
click at [580, 266] on input "Hình thức thanh toán" at bounding box center [587, 272] width 84 height 13
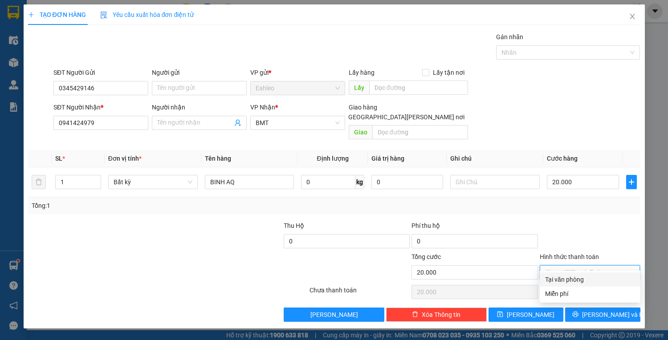
click at [582, 279] on div "Tại văn phòng" at bounding box center [590, 280] width 90 height 10
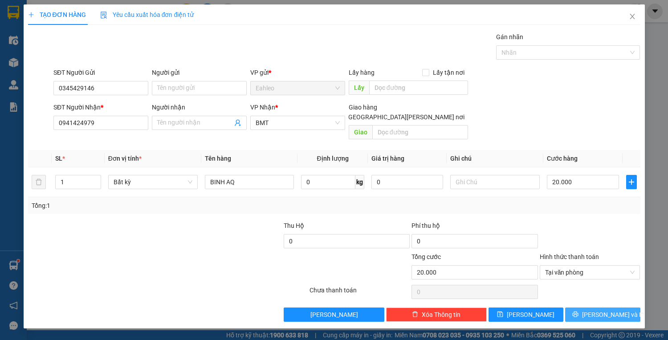
click at [589, 308] on button "[PERSON_NAME] và In" at bounding box center [602, 315] width 75 height 14
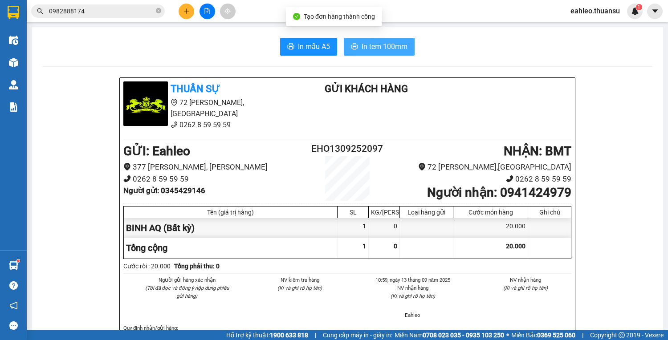
click at [356, 44] on button "In tem 100mm" at bounding box center [379, 47] width 71 height 18
click at [386, 41] on span "In tem 100mm" at bounding box center [385, 46] width 46 height 11
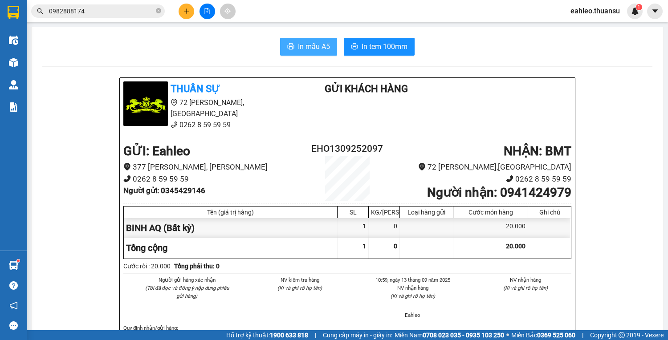
click at [307, 43] on span "In mẫu A5" at bounding box center [314, 46] width 32 height 11
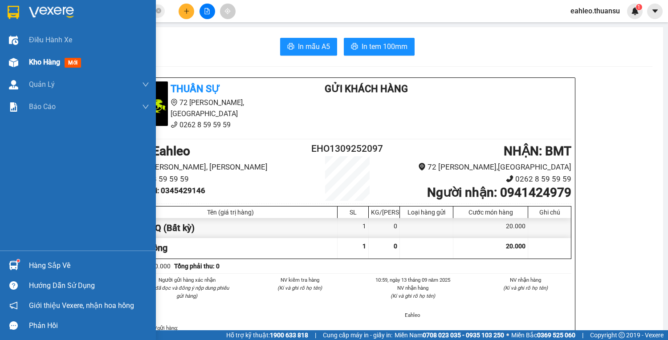
click at [12, 66] on img at bounding box center [13, 62] width 9 height 9
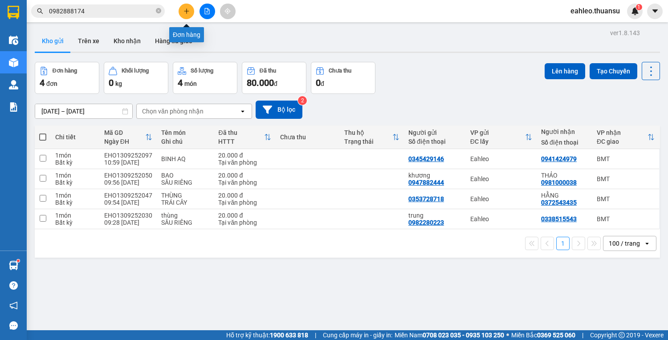
click at [189, 11] on button at bounding box center [187, 12] width 16 height 16
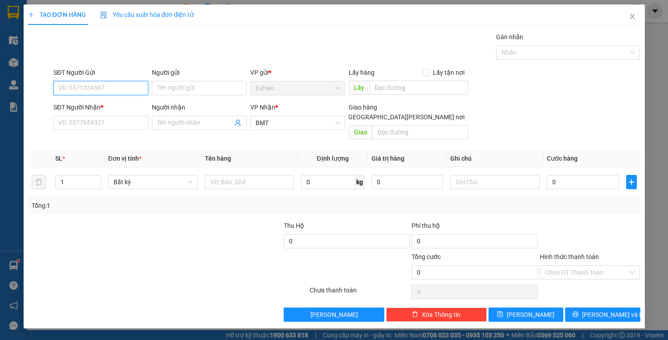
click at [137, 87] on input "SĐT Người Gửi" at bounding box center [100, 88] width 95 height 14
type input "0984050161"
click at [104, 101] on div "0984050161 - c lộc" at bounding box center [101, 106] width 84 height 10
type input "c lộc"
type input "20.000"
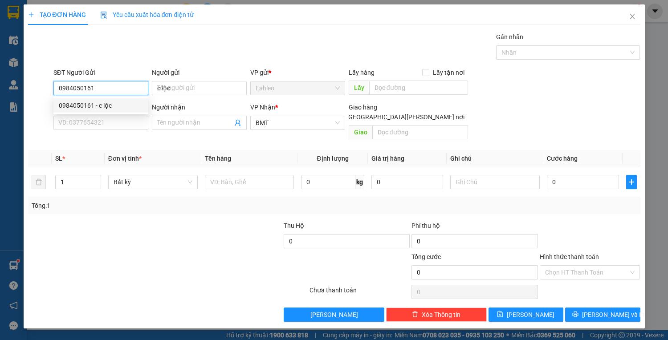
type input "20.000"
type input "0984050161"
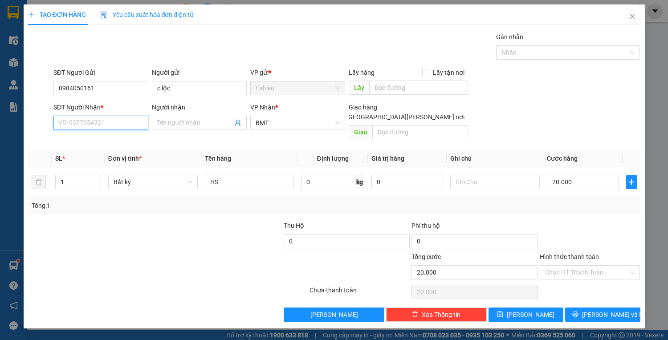
click at [105, 126] on input "SĐT Người Nhận *" at bounding box center [100, 123] width 95 height 14
click at [109, 122] on input "SĐT Người Nhận *" at bounding box center [100, 123] width 95 height 14
click at [107, 140] on div "0937962277" at bounding box center [101, 140] width 84 height 10
type input "0937962277"
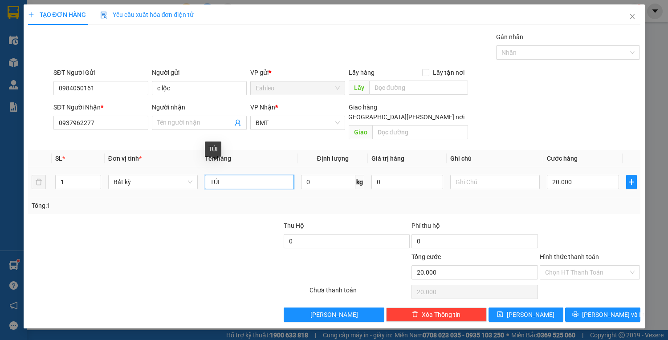
drag, startPoint x: 210, startPoint y: 171, endPoint x: 265, endPoint y: 175, distance: 55.4
click at [265, 175] on input "TÚI" at bounding box center [249, 182] width 89 height 14
type input "HS"
click at [577, 266] on input "Hình thức thanh toán" at bounding box center [587, 272] width 84 height 13
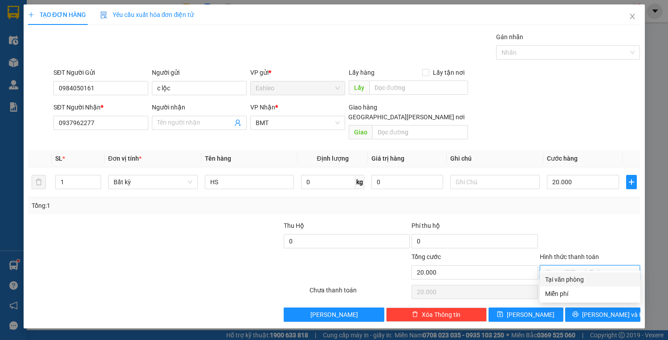
click at [577, 278] on div "Tại văn phòng" at bounding box center [590, 280] width 90 height 10
type input "0"
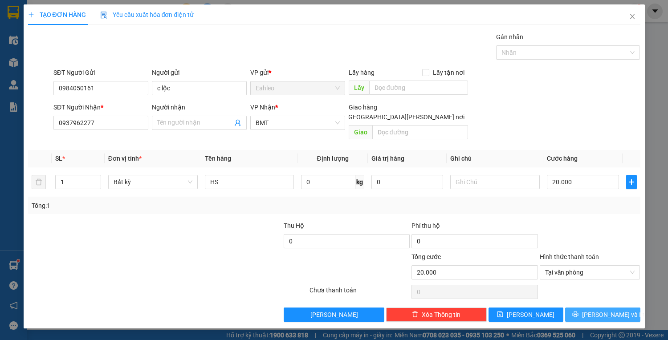
click at [601, 310] on span "[PERSON_NAME] và In" at bounding box center [613, 315] width 62 height 10
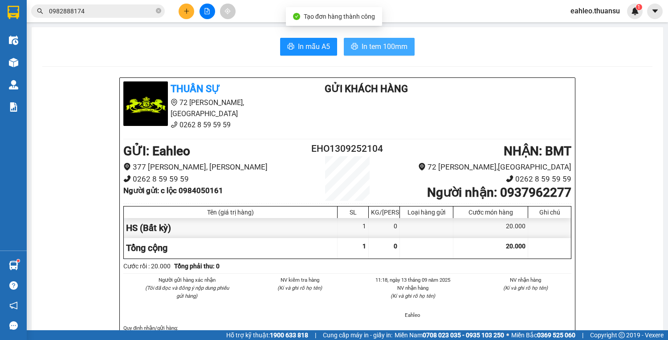
click at [368, 41] on span "In tem 100mm" at bounding box center [385, 46] width 46 height 11
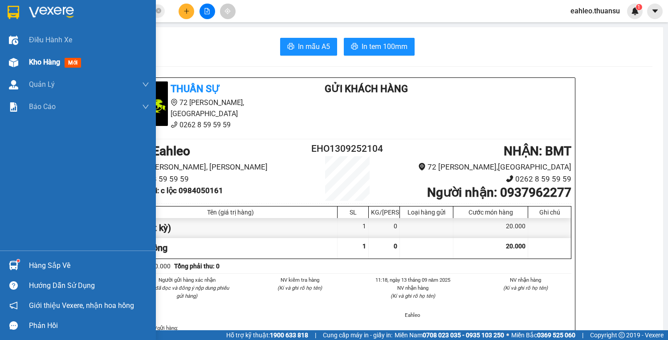
click at [52, 61] on span "Kho hàng" at bounding box center [44, 62] width 31 height 8
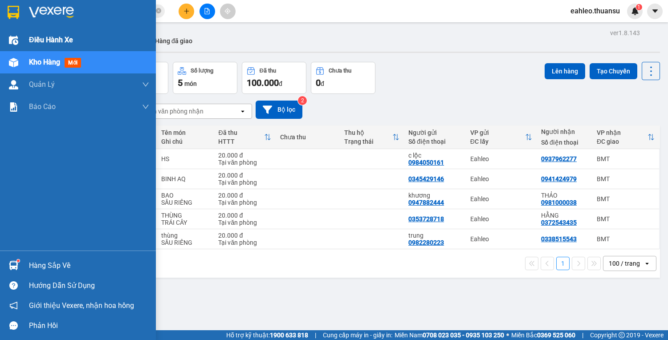
click at [39, 39] on span "Điều hành xe" at bounding box center [51, 39] width 44 height 11
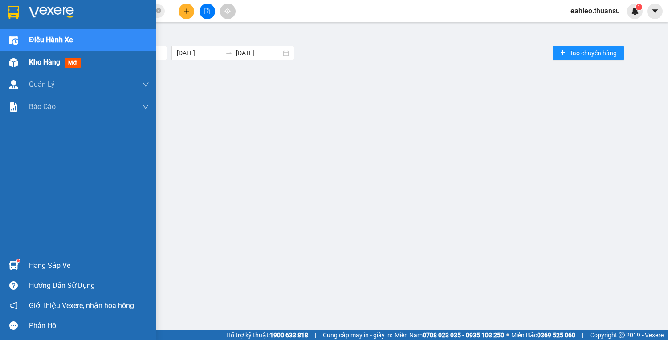
click at [39, 62] on span "Kho hàng" at bounding box center [44, 62] width 31 height 8
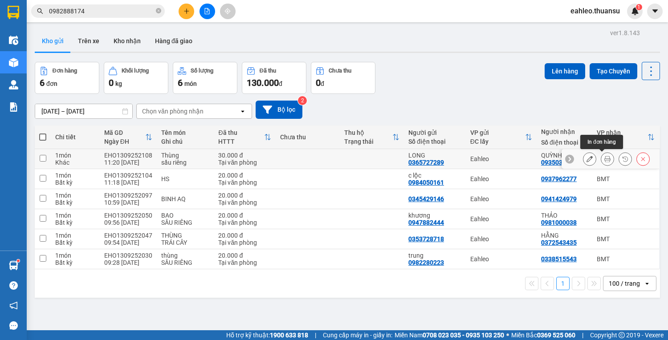
click at [604, 159] on icon at bounding box center [607, 159] width 6 height 6
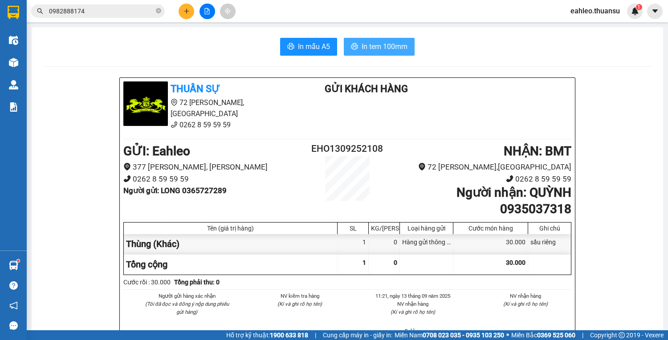
click at [374, 45] on span "In tem 100mm" at bounding box center [385, 46] width 46 height 11
click at [186, 7] on button at bounding box center [187, 12] width 16 height 16
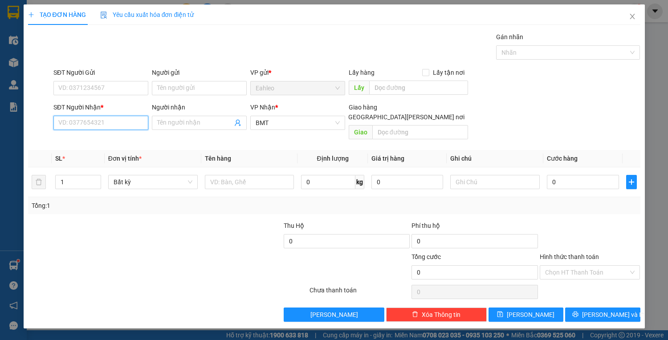
click at [88, 125] on input "SĐT Người Nhận *" at bounding box center [100, 123] width 95 height 14
click at [73, 139] on div "0965680478" at bounding box center [101, 140] width 84 height 10
type input "0965680478"
type input "KM 65"
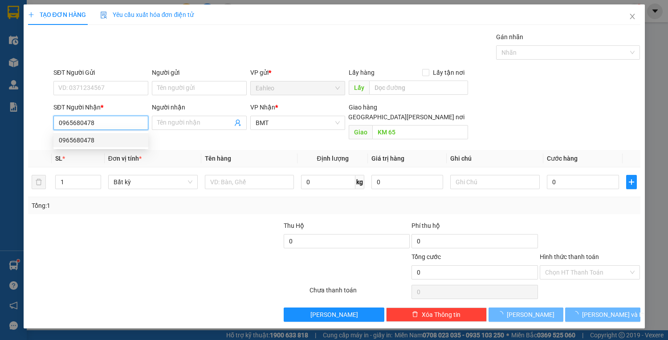
type input "20.000"
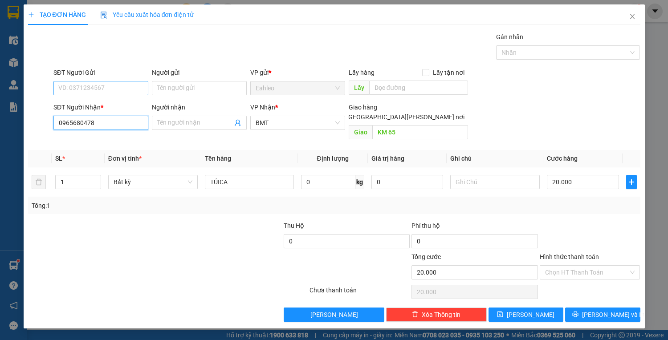
type input "0965680478"
click at [102, 89] on input "SĐT Người Gửi" at bounding box center [100, 88] width 95 height 14
click at [88, 98] on div "0367881821" at bounding box center [100, 105] width 95 height 14
type input "0367881821"
click at [593, 266] on input "Hình thức thanh toán" at bounding box center [587, 272] width 84 height 13
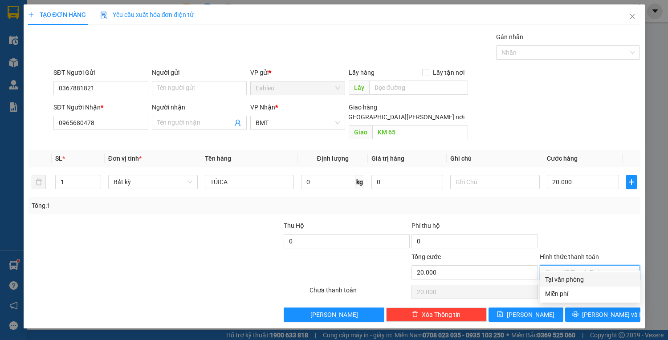
click at [577, 280] on div "Tại văn phòng" at bounding box center [590, 280] width 90 height 10
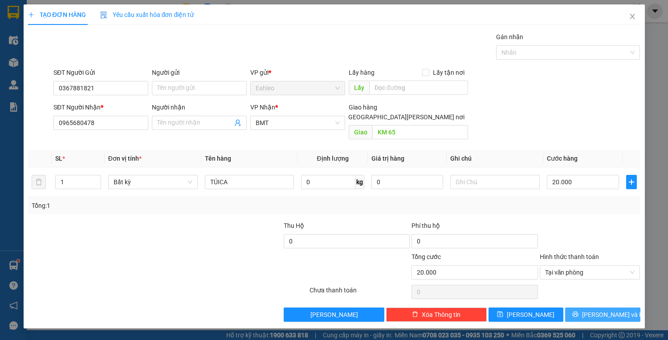
drag, startPoint x: 622, startPoint y: 305, endPoint x: 617, endPoint y: 299, distance: 8.3
click at [621, 308] on button "[PERSON_NAME] và In" at bounding box center [602, 315] width 75 height 14
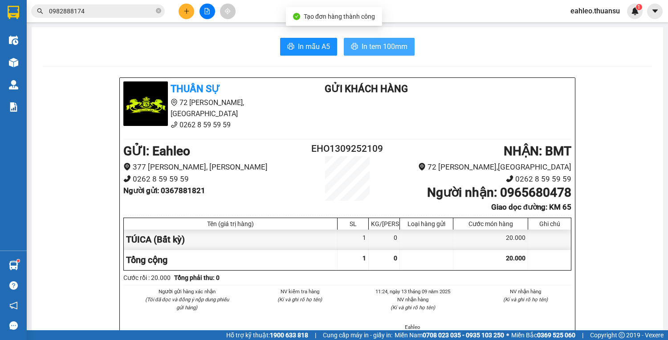
click at [378, 50] on span "In tem 100mm" at bounding box center [385, 46] width 46 height 11
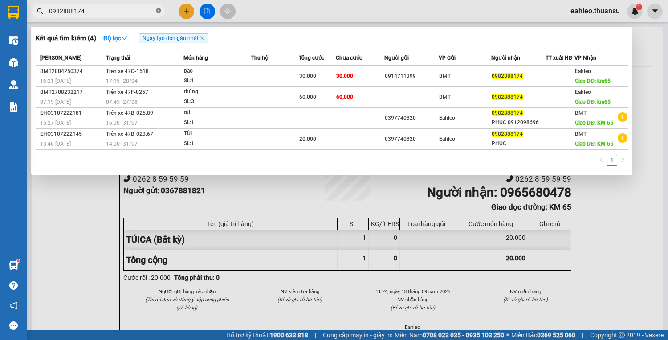
click at [159, 11] on icon "close-circle" at bounding box center [158, 10] width 5 height 5
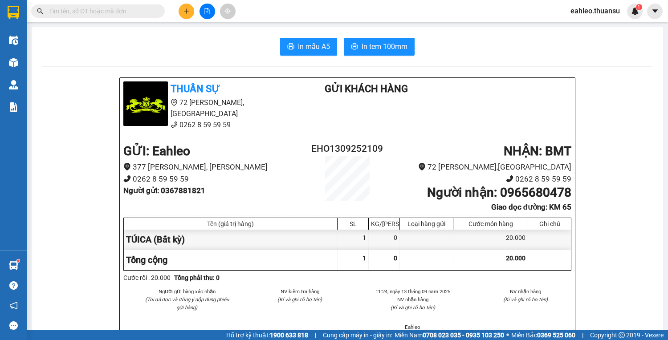
click at [134, 2] on div "Kết quả tìm kiếm ( 4 ) Bộ lọc Ngày tạo đơn gần nhất Mã ĐH Trạng thái Món hàng T…" at bounding box center [334, 11] width 668 height 22
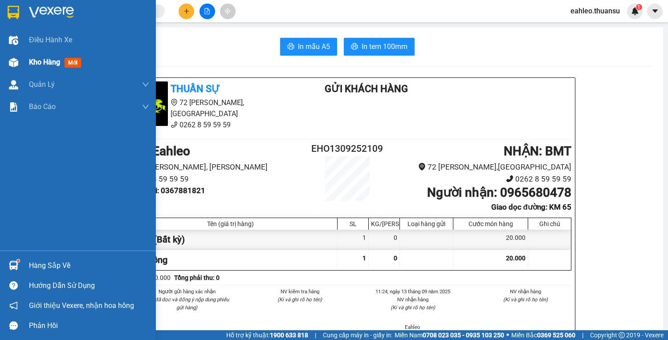
drag, startPoint x: 44, startPoint y: 44, endPoint x: 52, endPoint y: 66, distance: 23.8
click at [44, 45] on span "Điều hành xe" at bounding box center [50, 39] width 43 height 11
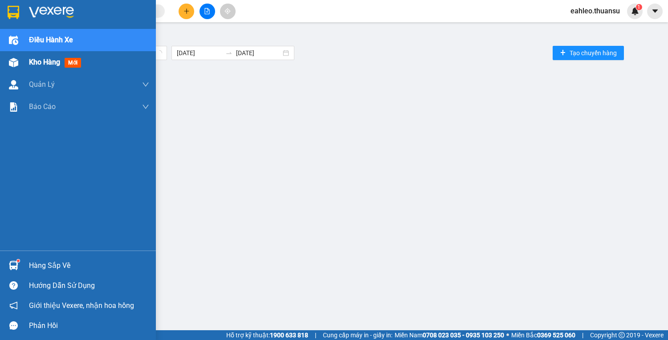
click at [52, 66] on span "Kho hàng" at bounding box center [44, 62] width 31 height 8
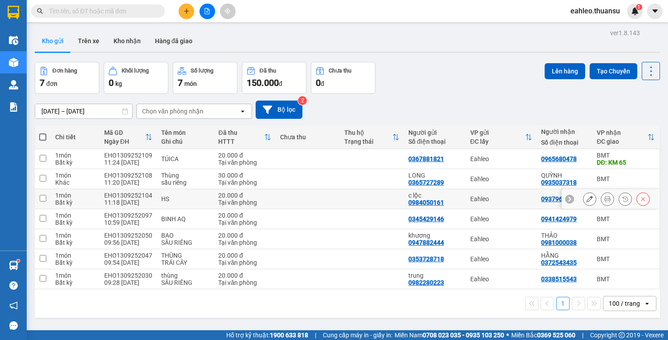
click at [61, 201] on div "Bất kỳ" at bounding box center [75, 202] width 40 height 7
checkbox input "true"
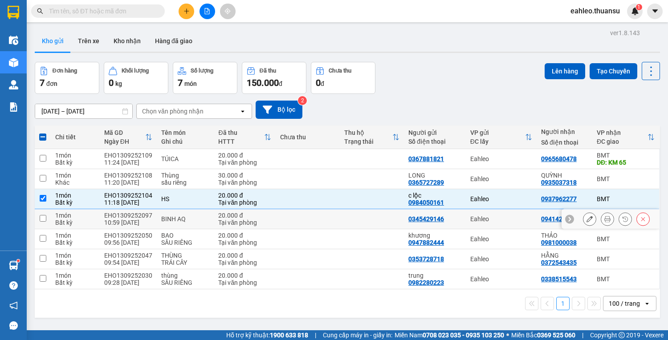
click at [51, 220] on td "1 món Bất kỳ" at bounding box center [75, 219] width 49 height 20
checkbox input "true"
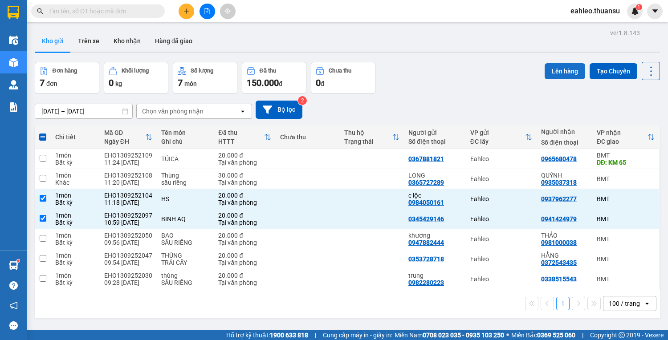
click at [557, 69] on button "Lên hàng" at bounding box center [565, 71] width 41 height 16
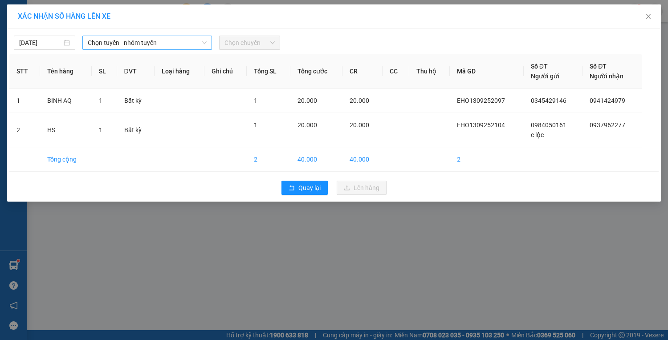
click at [135, 39] on span "Chọn tuyến - nhóm tuyến" at bounding box center [147, 42] width 119 height 13
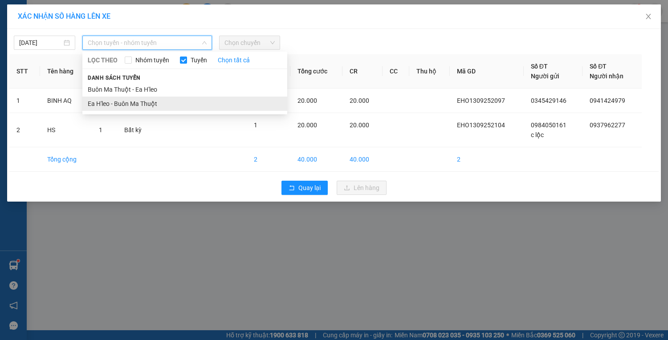
click at [137, 106] on li "Ea H'leo - Buôn Ma Thuột" at bounding box center [184, 104] width 205 height 14
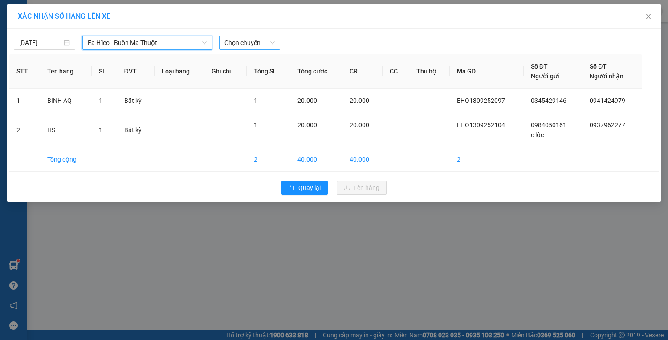
click at [239, 42] on span "Chọn chuyến" at bounding box center [249, 42] width 51 height 13
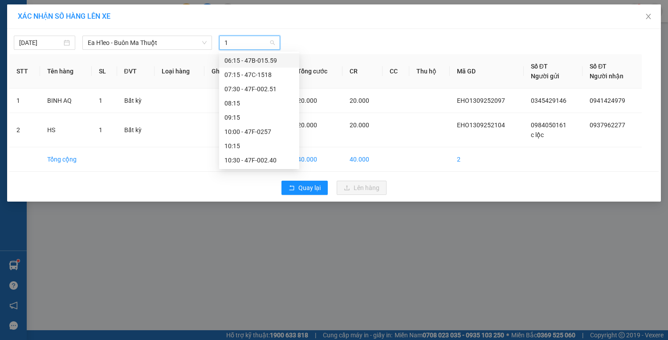
type input "11"
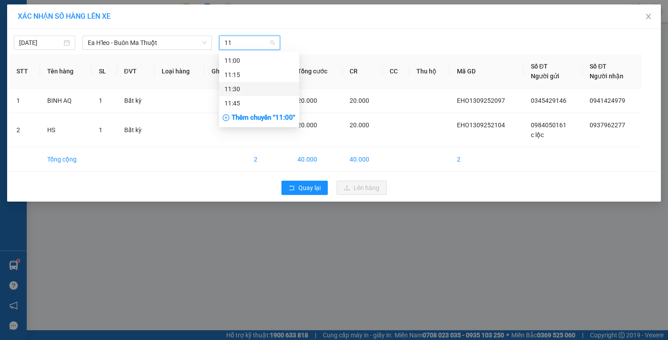
click at [238, 92] on div "11:30" at bounding box center [258, 89] width 69 height 10
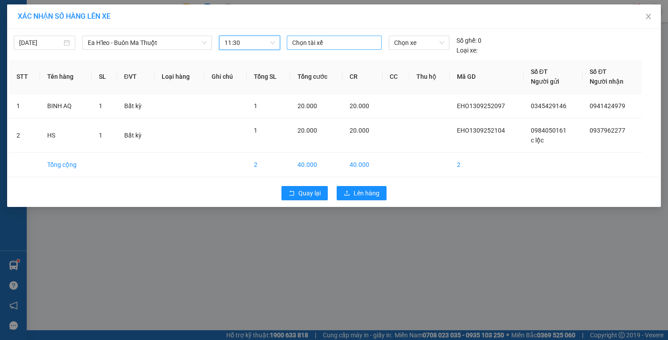
click at [314, 45] on div at bounding box center [334, 42] width 90 height 11
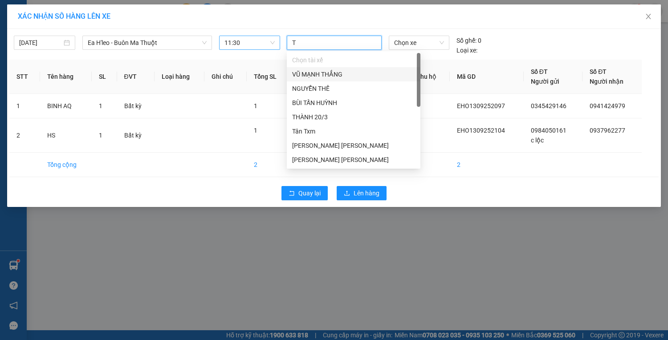
type input "TH"
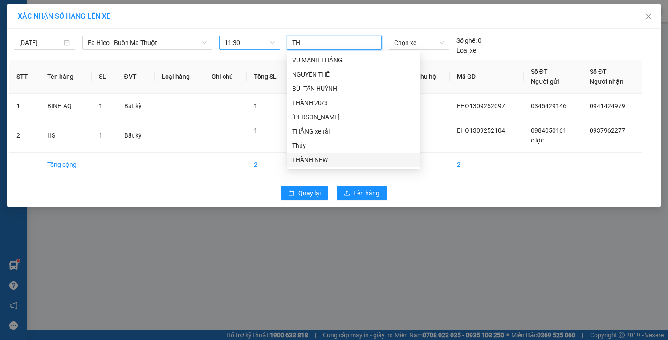
click at [301, 161] on div "THÀNH NEW" at bounding box center [353, 160] width 123 height 10
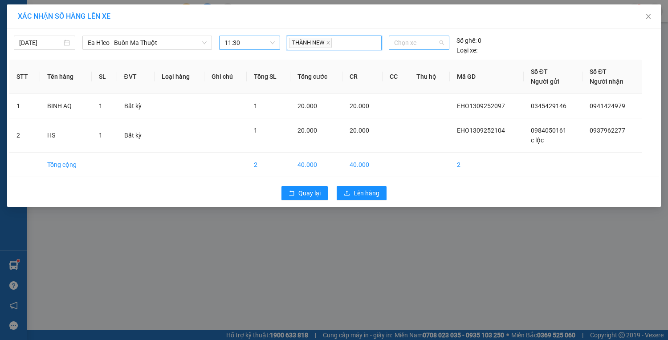
click at [418, 45] on span "Chọn xe" at bounding box center [419, 42] width 50 height 13
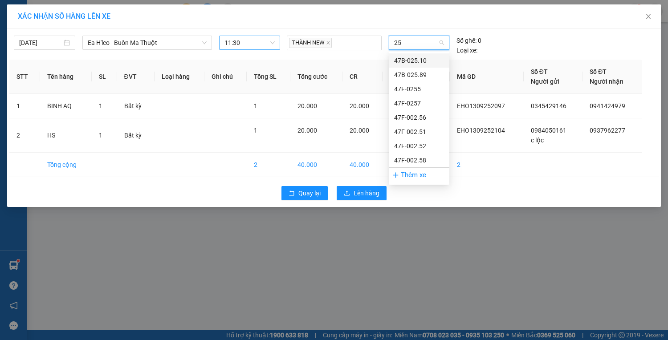
type input "251"
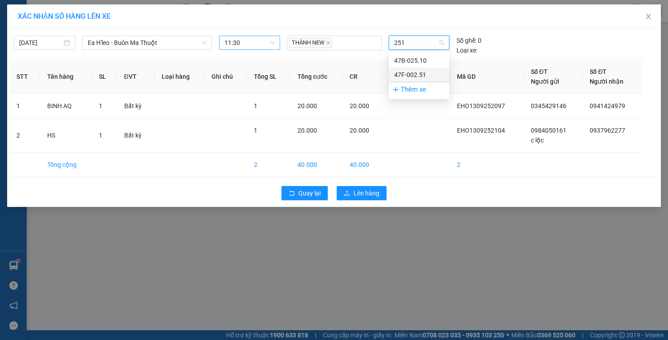
click at [410, 74] on div "47F-002.51" at bounding box center [419, 75] width 50 height 10
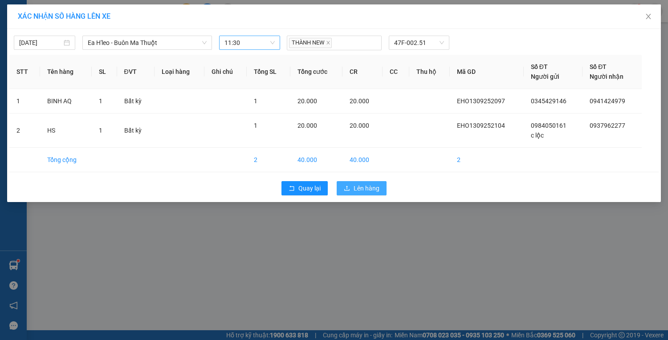
drag, startPoint x: 370, startPoint y: 187, endPoint x: 370, endPoint y: 180, distance: 7.1
click at [370, 187] on span "Lên hàng" at bounding box center [367, 188] width 26 height 10
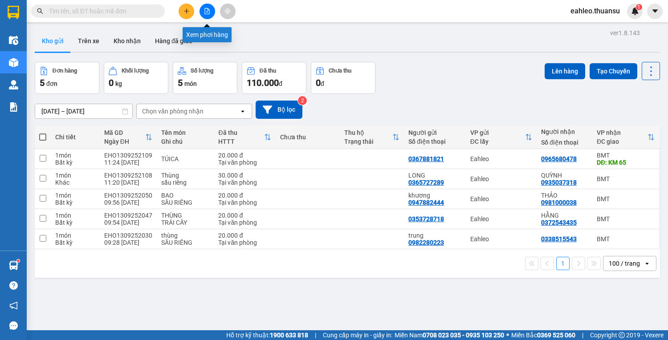
click at [207, 12] on icon "file-add" at bounding box center [207, 11] width 5 height 6
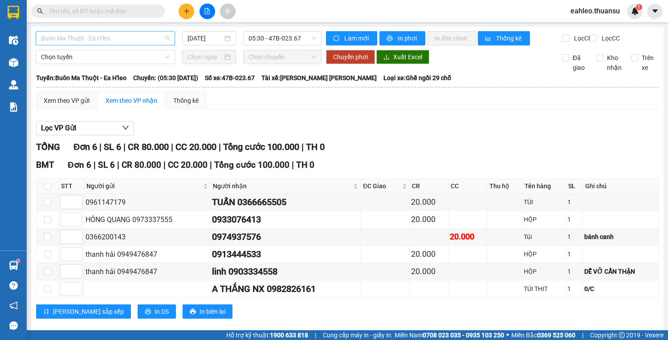
click at [126, 41] on span "Buôn Ma Thuột - Ea H'leo" at bounding box center [105, 38] width 129 height 13
click at [100, 81] on b "Tuyến: Buôn Ma Thuột - Ea H'leo" at bounding box center [81, 77] width 90 height 7
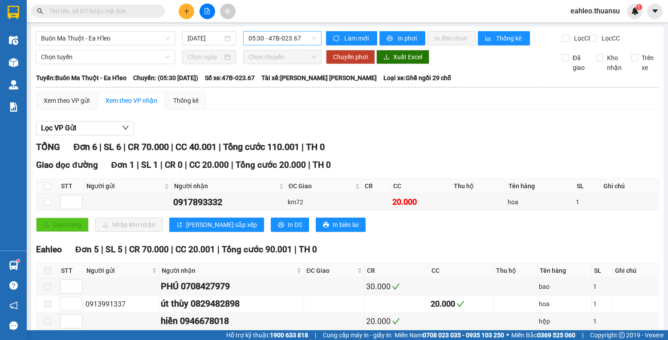
click at [301, 41] on span "05:30 - 47B-023.67" at bounding box center [282, 38] width 68 height 13
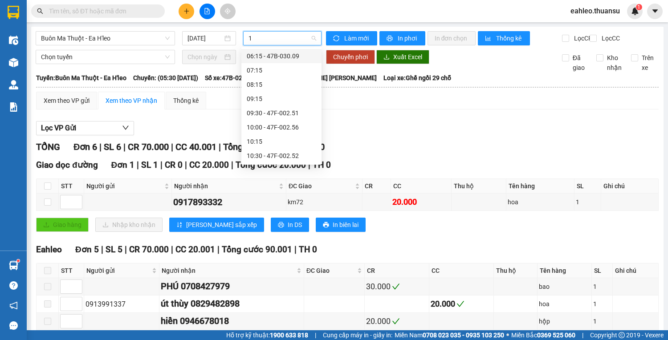
type input "11"
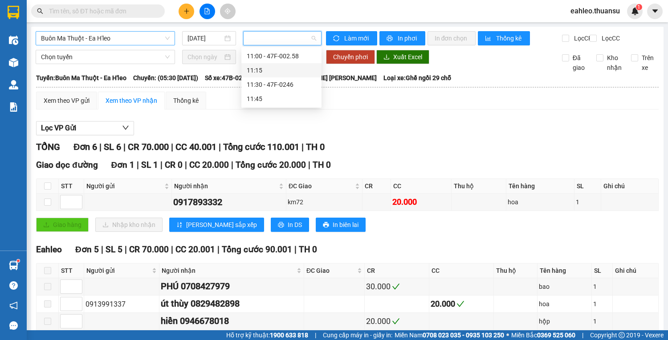
click at [117, 36] on span "Buôn Ma Thuột - Ea H'leo" at bounding box center [105, 38] width 129 height 13
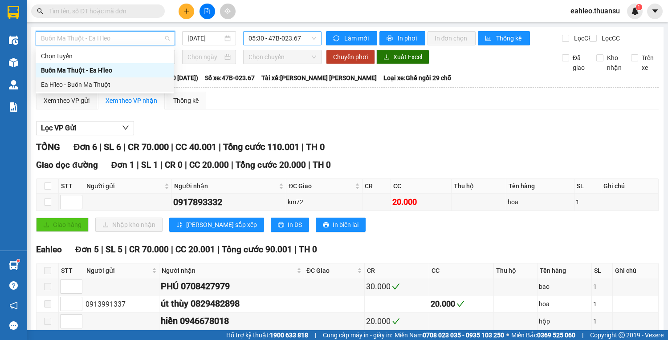
click at [87, 84] on div "Ea H'leo - Buôn Ma Thuột" at bounding box center [104, 85] width 127 height 10
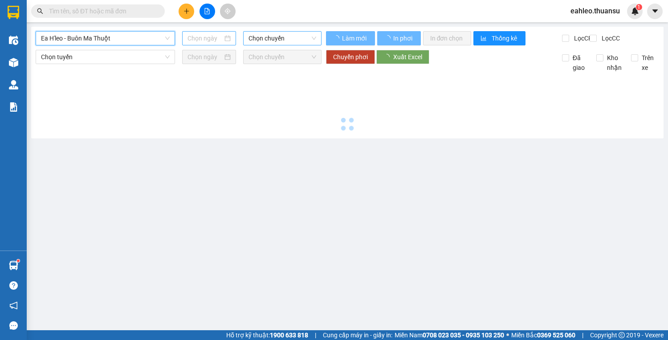
type input "[DATE]"
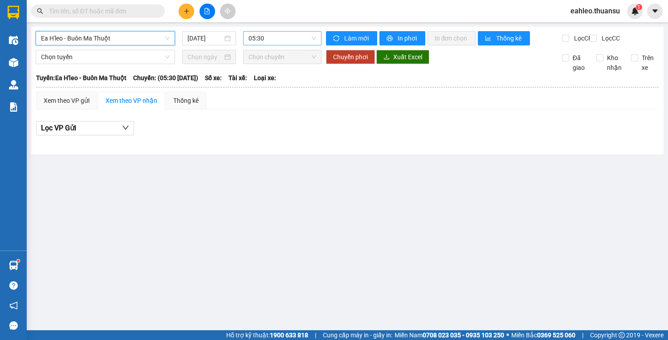
click at [274, 37] on span "05:30" at bounding box center [282, 38] width 68 height 13
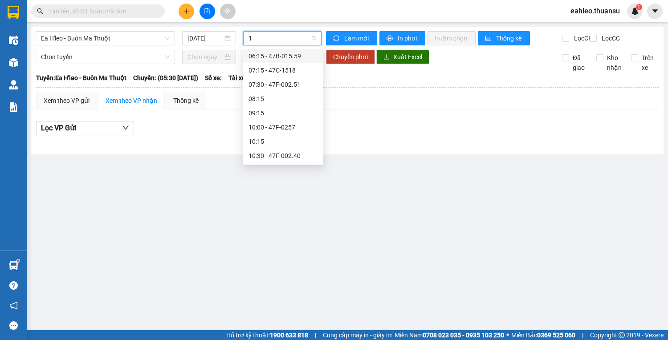
type input "11"
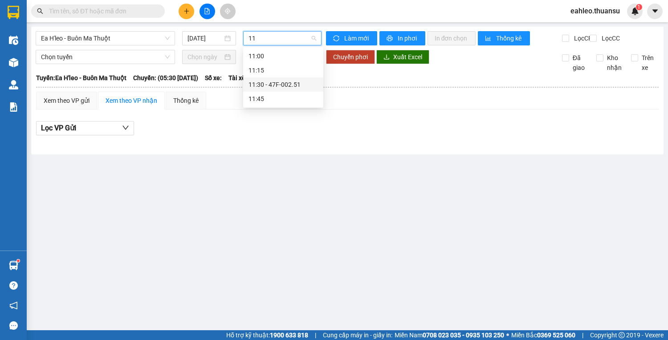
click at [282, 83] on div "11:30 - 47F-002.51" at bounding box center [282, 85] width 69 height 10
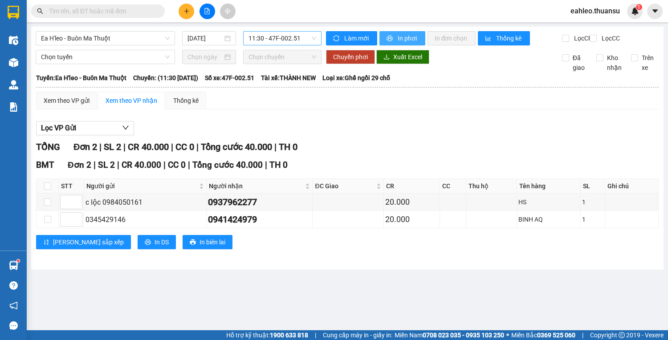
click at [413, 41] on span "In phơi" at bounding box center [408, 38] width 20 height 10
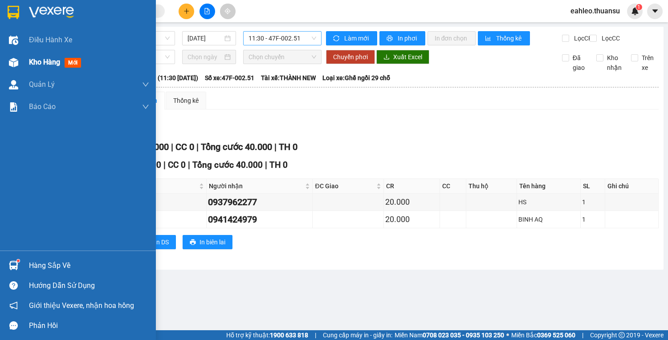
click at [48, 60] on span "Kho hàng" at bounding box center [44, 62] width 31 height 8
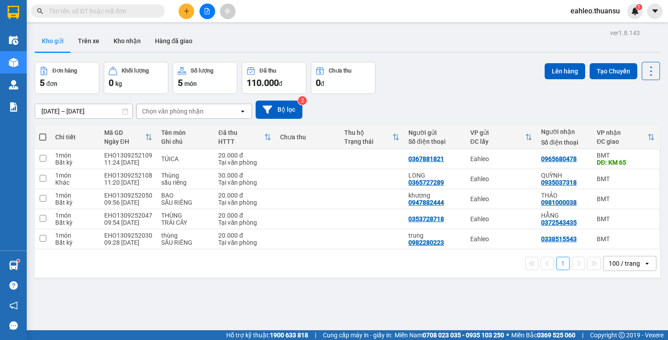
click at [44, 136] on span at bounding box center [42, 137] width 7 height 7
click at [43, 133] on input "checkbox" at bounding box center [43, 133] width 0 height 0
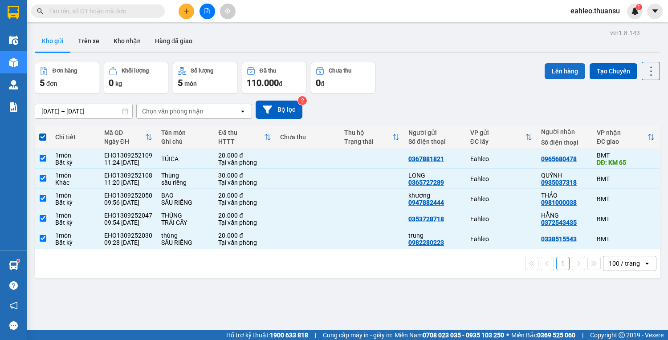
click at [547, 73] on button "Lên hàng" at bounding box center [565, 71] width 41 height 16
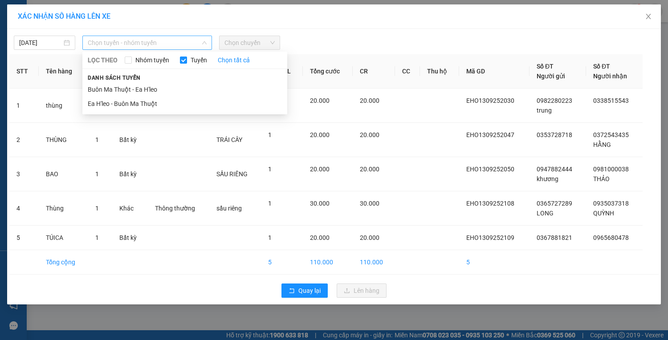
click at [130, 42] on span "Chọn tuyến - nhóm tuyến" at bounding box center [147, 42] width 119 height 13
click at [111, 102] on li "Ea H'leo - Buôn Ma Thuột" at bounding box center [184, 104] width 205 height 14
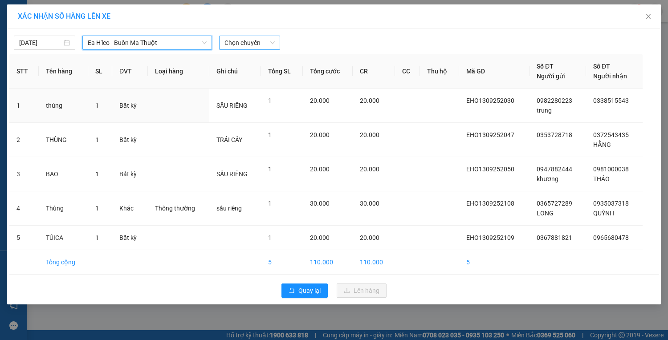
click at [232, 42] on span "Chọn chuyến" at bounding box center [249, 42] width 51 height 13
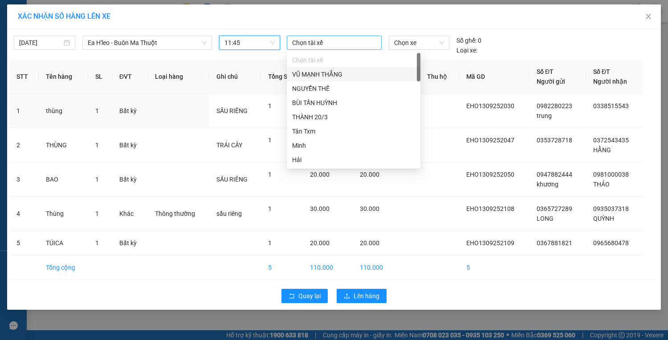
click at [319, 40] on div at bounding box center [334, 42] width 90 height 11
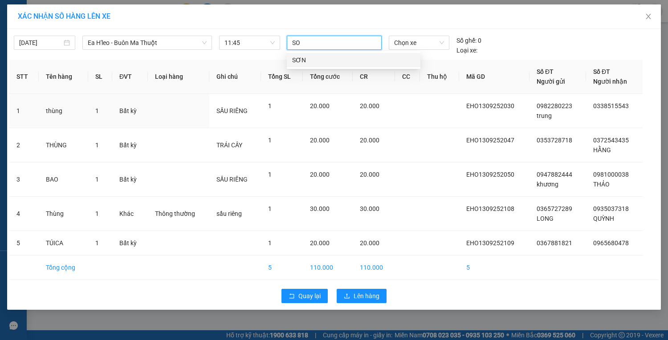
type input "SON"
click at [302, 60] on div "SƠN" at bounding box center [353, 60] width 123 height 10
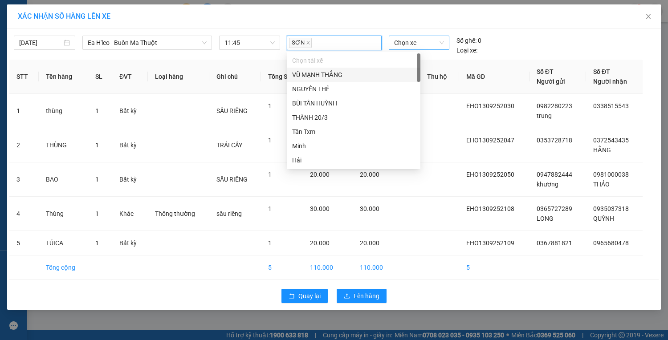
click at [436, 45] on span "Chọn xe" at bounding box center [419, 42] width 50 height 13
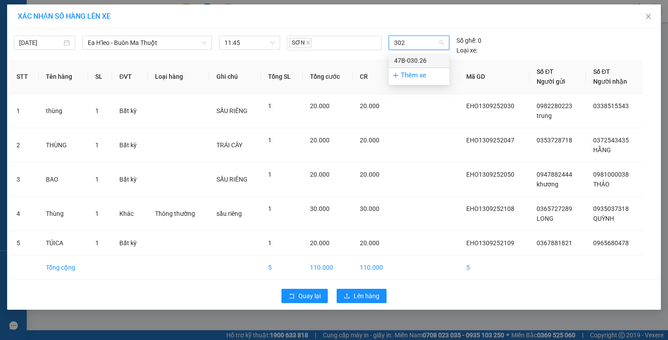
type input "3026"
click at [419, 59] on div "47B-030.26" at bounding box center [419, 61] width 50 height 10
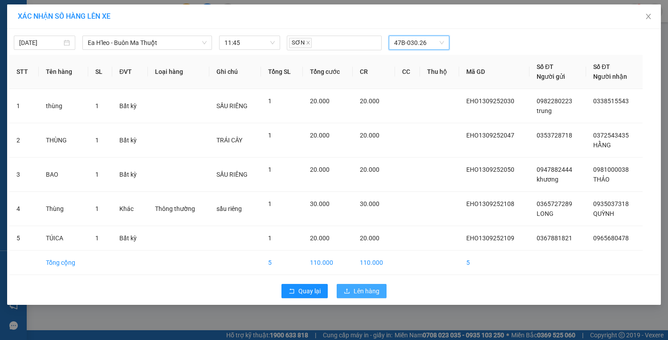
drag, startPoint x: 362, startPoint y: 293, endPoint x: 359, endPoint y: 287, distance: 6.0
click at [362, 292] on span "Lên hàng" at bounding box center [367, 291] width 26 height 10
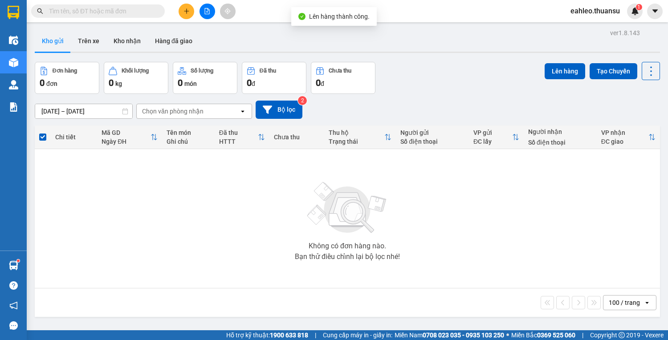
click at [98, 11] on input "text" at bounding box center [101, 11] width 105 height 10
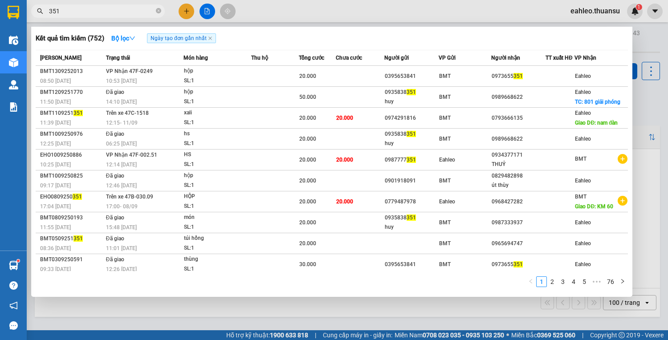
type input "351"
click at [274, 306] on div at bounding box center [334, 170] width 668 height 340
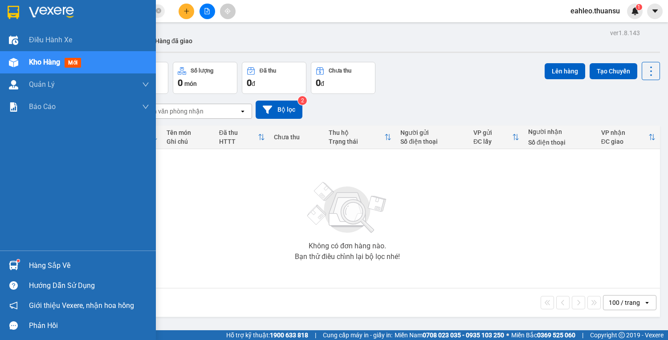
click at [43, 52] on div "Kho hàng mới" at bounding box center [89, 62] width 120 height 22
click at [43, 58] on span "Kho hàng" at bounding box center [44, 62] width 31 height 8
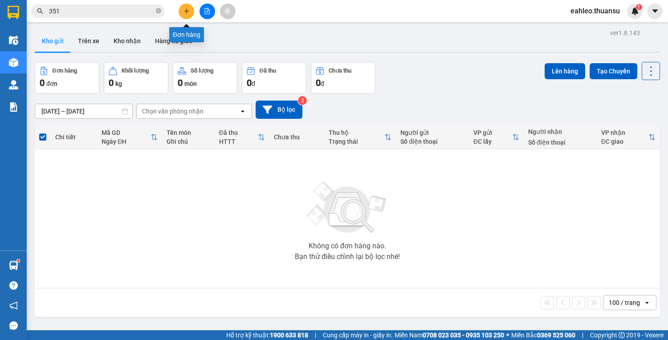
click at [183, 13] on icon "plus" at bounding box center [186, 11] width 6 height 6
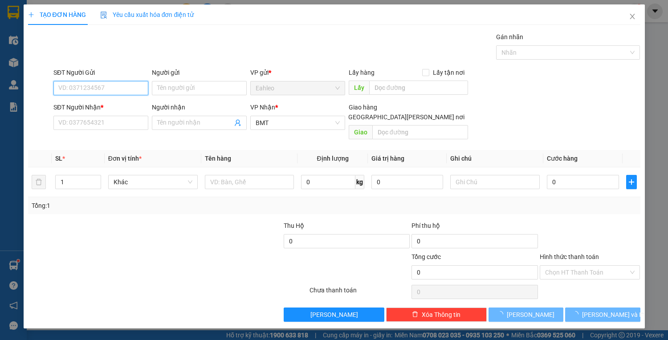
click at [126, 85] on input "SĐT Người Gửi" at bounding box center [100, 88] width 95 height 14
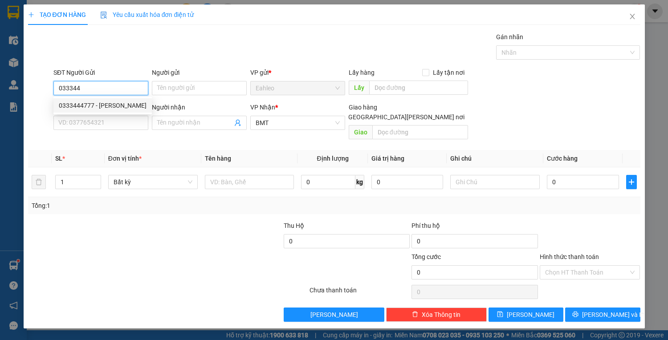
click at [122, 105] on div "0333444777 - quỳnh lam" at bounding box center [103, 106] width 88 height 10
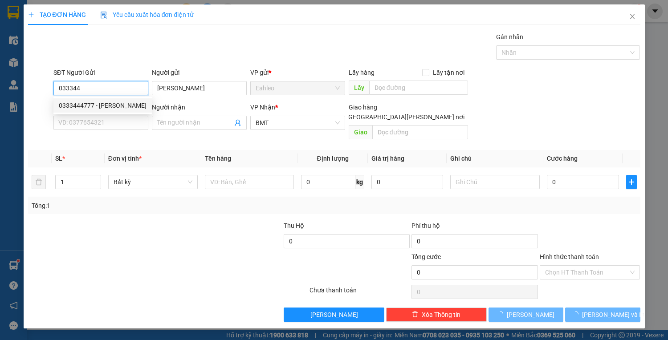
type input "0333444777"
type input "[PERSON_NAME]"
type input "20.000"
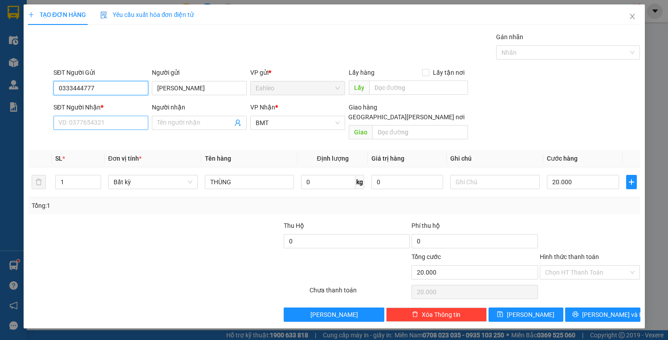
type input "0333444777"
click at [116, 126] on input "SĐT Người Nhận *" at bounding box center [100, 123] width 95 height 14
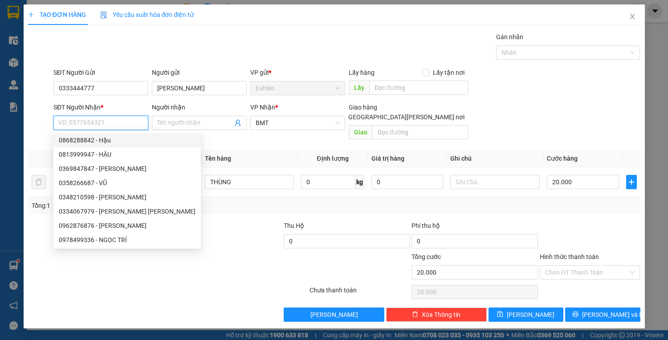
click at [123, 120] on input "SĐT Người Nhận *" at bounding box center [100, 123] width 95 height 14
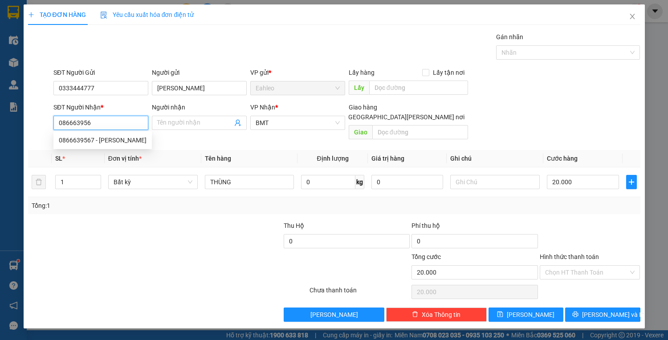
type input "0866639567"
click at [117, 141] on div "0866639567 - Duy Quyền" at bounding box center [103, 140] width 88 height 10
type input "Duy Quyền"
type input "km62"
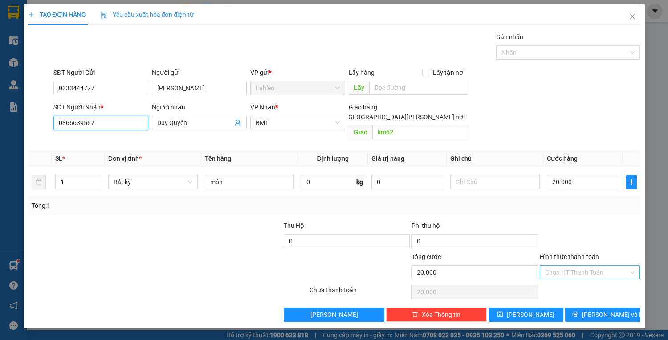
type input "0866639567"
click at [563, 266] on input "Hình thức thanh toán" at bounding box center [587, 272] width 84 height 13
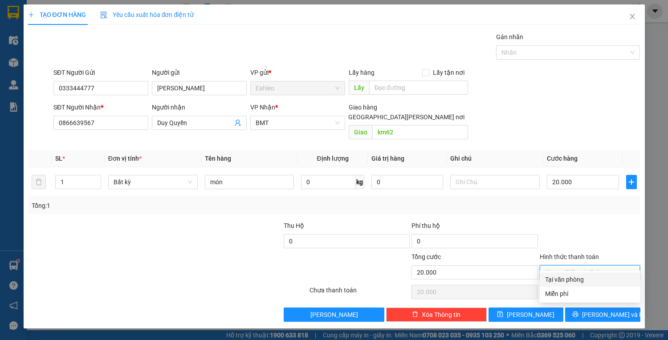
click at [569, 281] on div "Tại văn phòng" at bounding box center [590, 280] width 90 height 10
type input "0"
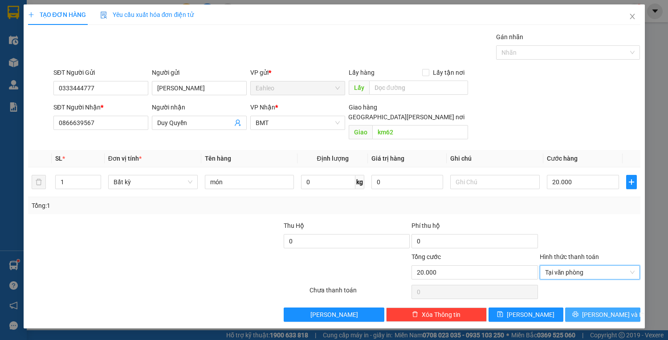
click at [618, 310] on span "[PERSON_NAME] và In" at bounding box center [613, 315] width 62 height 10
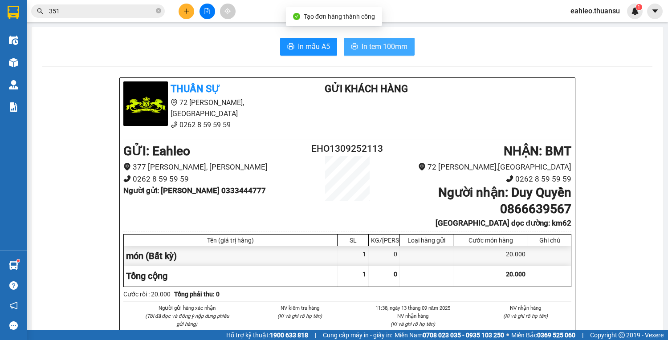
click at [377, 45] on span "In tem 100mm" at bounding box center [385, 46] width 46 height 11
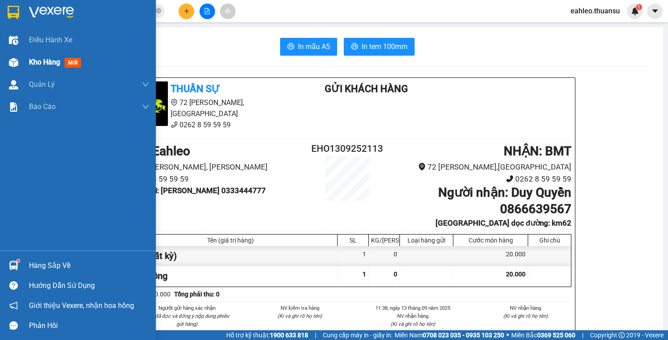
drag, startPoint x: 2, startPoint y: 69, endPoint x: 8, endPoint y: 55, distance: 14.6
click at [2, 68] on div "Kho hàng mới" at bounding box center [78, 62] width 156 height 22
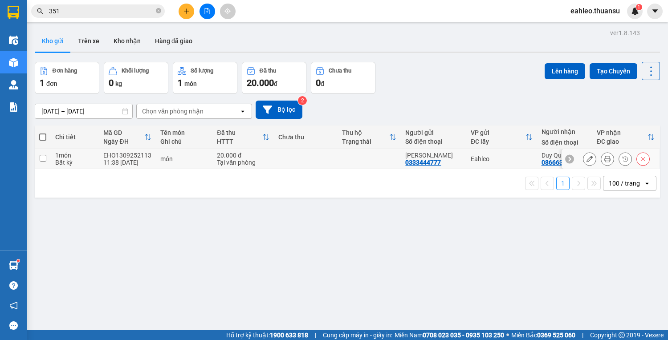
click at [40, 159] on input "checkbox" at bounding box center [43, 158] width 7 height 7
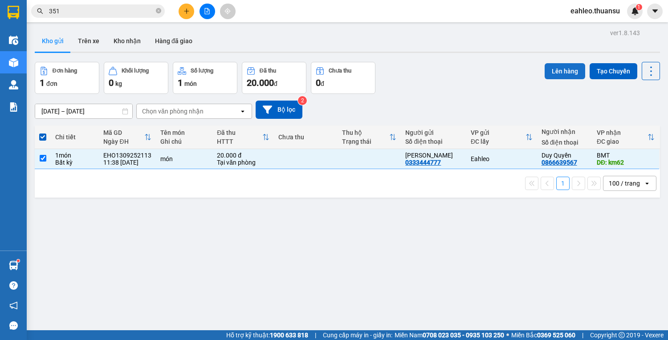
click at [545, 73] on button "Lên hàng" at bounding box center [565, 71] width 41 height 16
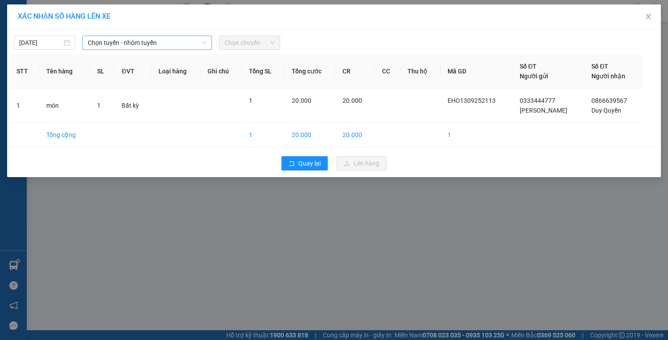
click at [132, 45] on span "Chọn tuyến - nhóm tuyến" at bounding box center [147, 42] width 119 height 13
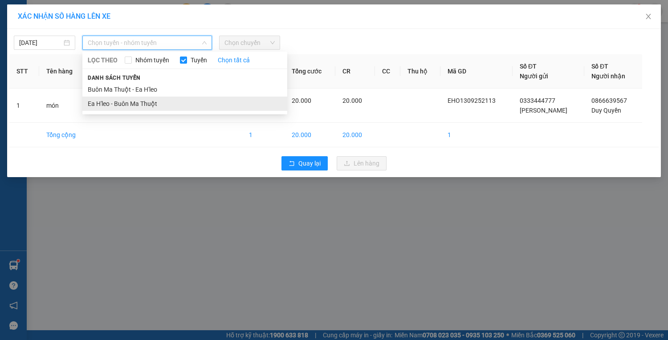
click at [120, 103] on li "Ea H'leo - Buôn Ma Thuột" at bounding box center [184, 104] width 205 height 14
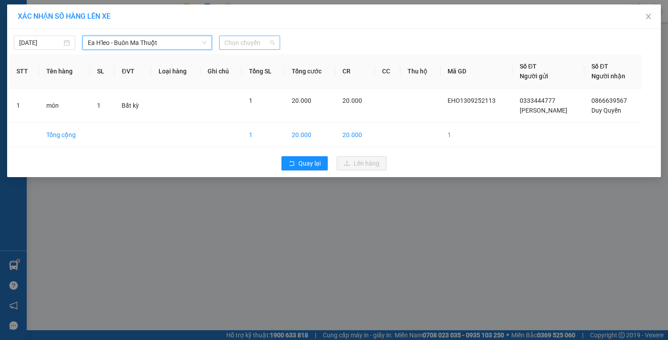
click at [258, 42] on span "Chọn chuyến" at bounding box center [249, 42] width 51 height 13
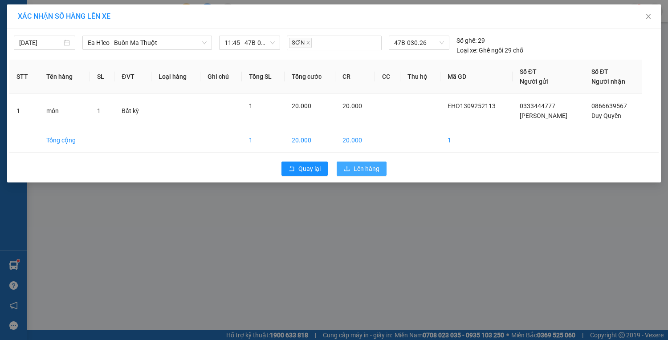
click at [377, 172] on span "Lên hàng" at bounding box center [367, 169] width 26 height 10
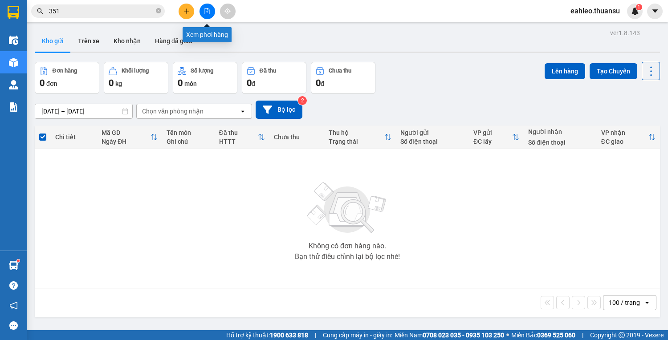
click at [206, 9] on icon "file-add" at bounding box center [207, 11] width 6 height 6
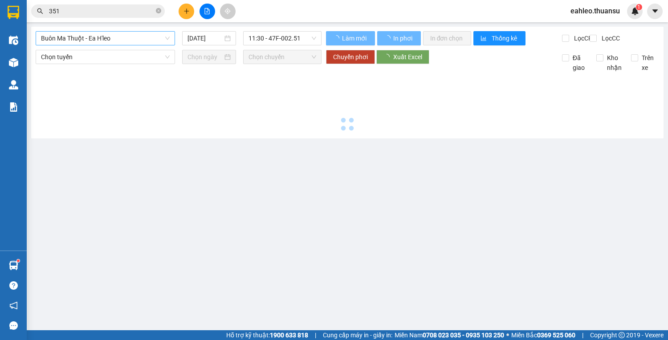
click at [107, 38] on span "Buôn Ma Thuột - Ea H'leo" at bounding box center [105, 38] width 129 height 13
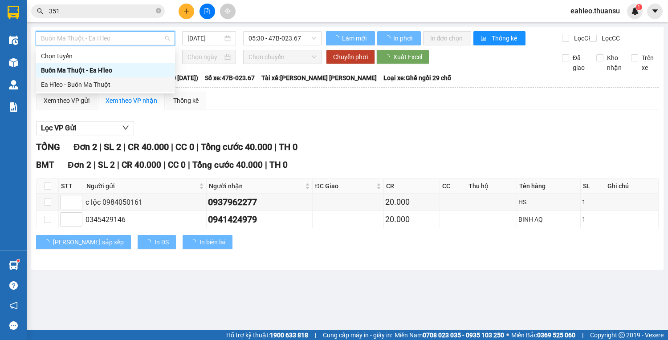
click at [98, 82] on div "Ea H'leo - Buôn Ma Thuột" at bounding box center [105, 85] width 129 height 10
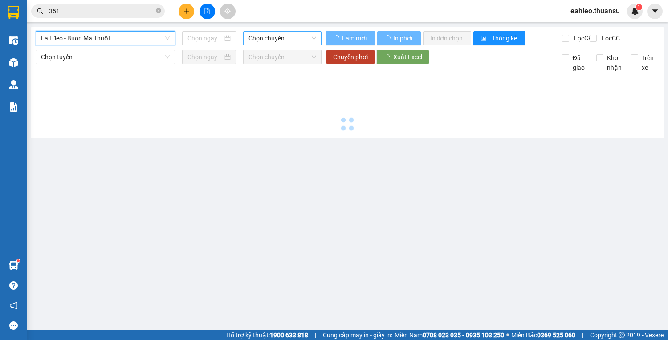
type input "[DATE]"
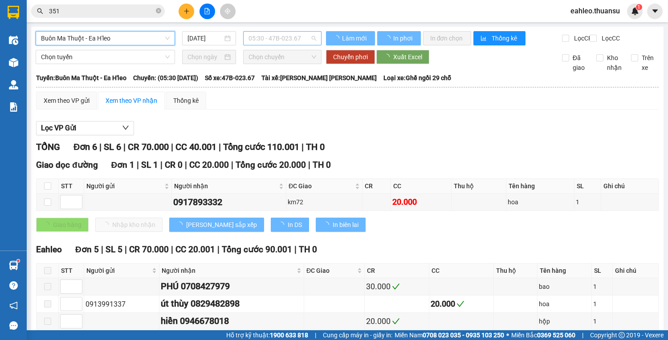
click at [285, 38] on span "05:30 - 47B-023.67" at bounding box center [282, 38] width 68 height 13
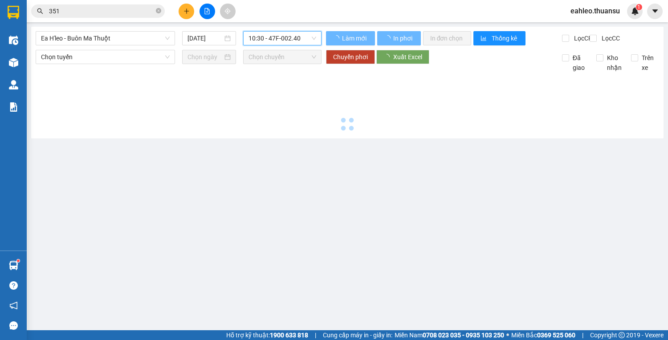
click at [298, 38] on span "10:30 - 47F-002.40" at bounding box center [282, 38] width 68 height 13
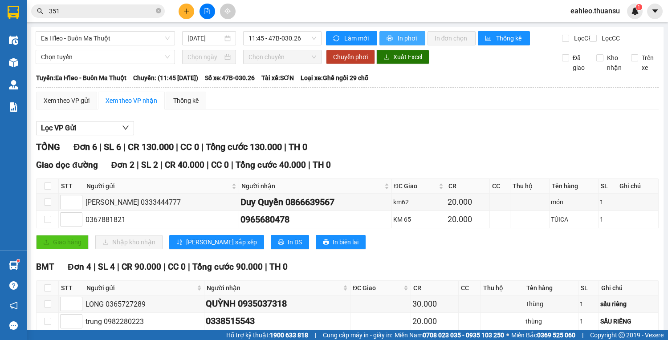
click at [402, 36] on span "In phơi" at bounding box center [408, 38] width 20 height 10
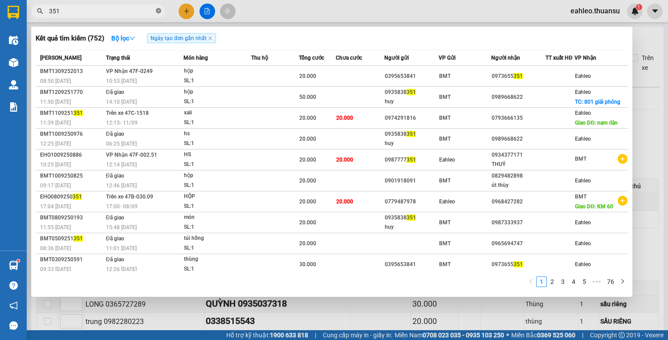
click at [158, 8] on icon "close-circle" at bounding box center [158, 10] width 5 height 5
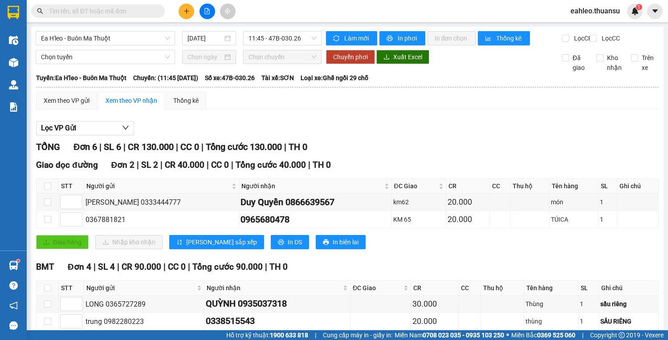
click at [152, 8] on input "text" at bounding box center [101, 11] width 105 height 10
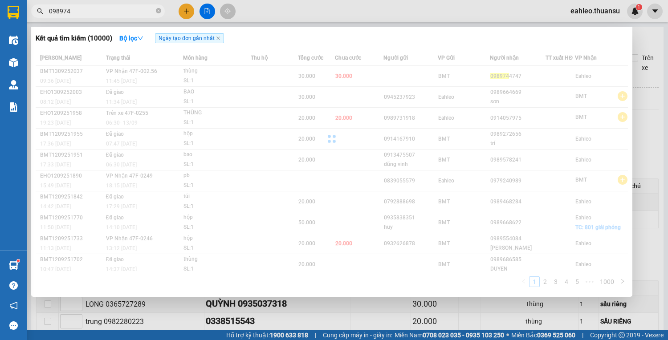
type input "0989744"
